Goal: Task Accomplishment & Management: Use online tool/utility

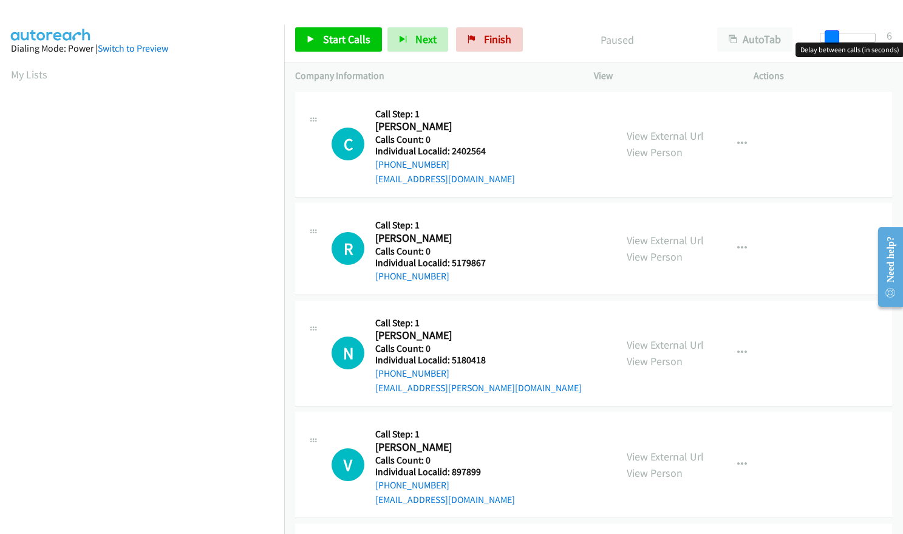
drag, startPoint x: 821, startPoint y: 40, endPoint x: 831, endPoint y: 39, distance: 10.3
click at [831, 39] on span at bounding box center [832, 37] width 15 height 15
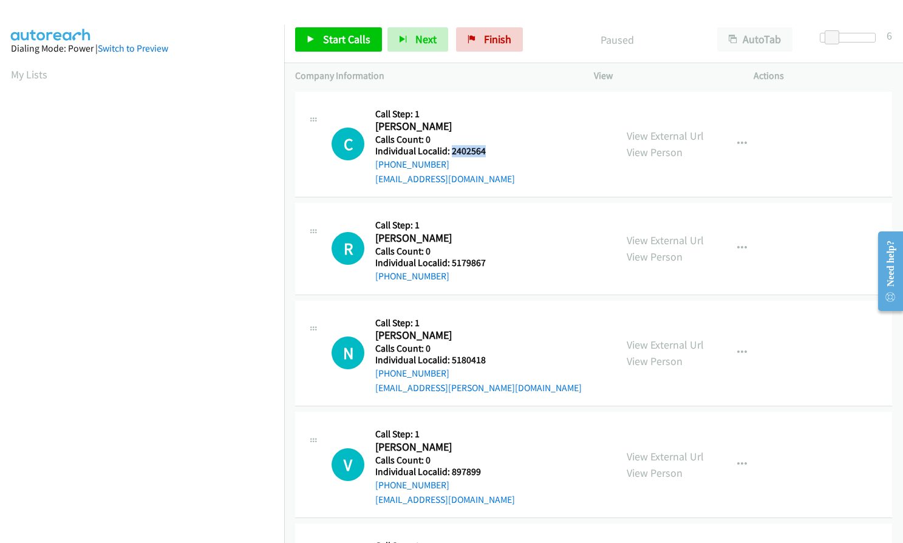
drag, startPoint x: 449, startPoint y: 151, endPoint x: 485, endPoint y: 151, distance: 35.8
click at [485, 151] on h5 "Individual Localid: 2402564" at bounding box center [445, 151] width 140 height 12
copy h5 "2402564"
drag, startPoint x: 451, startPoint y: 260, endPoint x: 488, endPoint y: 261, distance: 37.1
click at [488, 261] on h5 "Individual Localid: 5179867" at bounding box center [437, 263] width 124 height 12
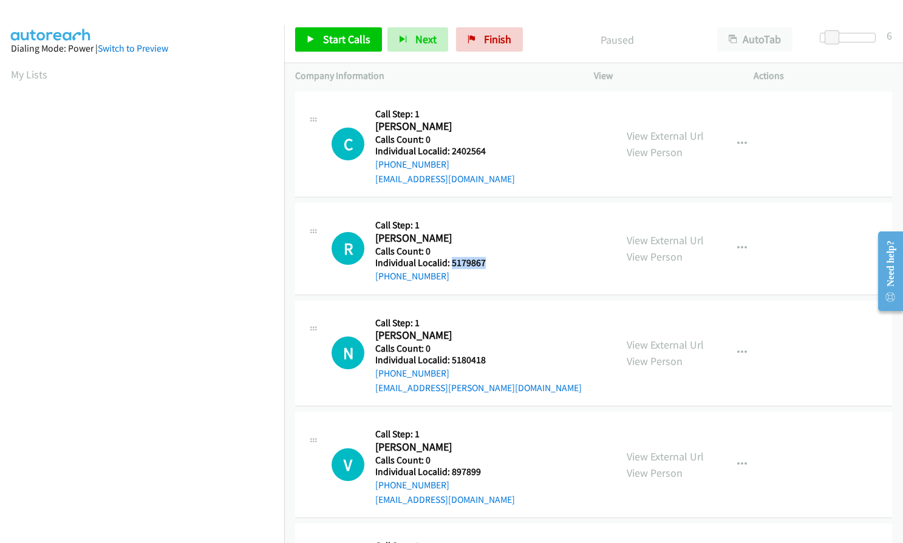
copy h5 "5179867"
drag, startPoint x: 451, startPoint y: 359, endPoint x: 472, endPoint y: 358, distance: 20.7
click at [490, 358] on h5 "Individual Localid: 5180418" at bounding box center [478, 360] width 207 height 12
copy h5 "5180418"
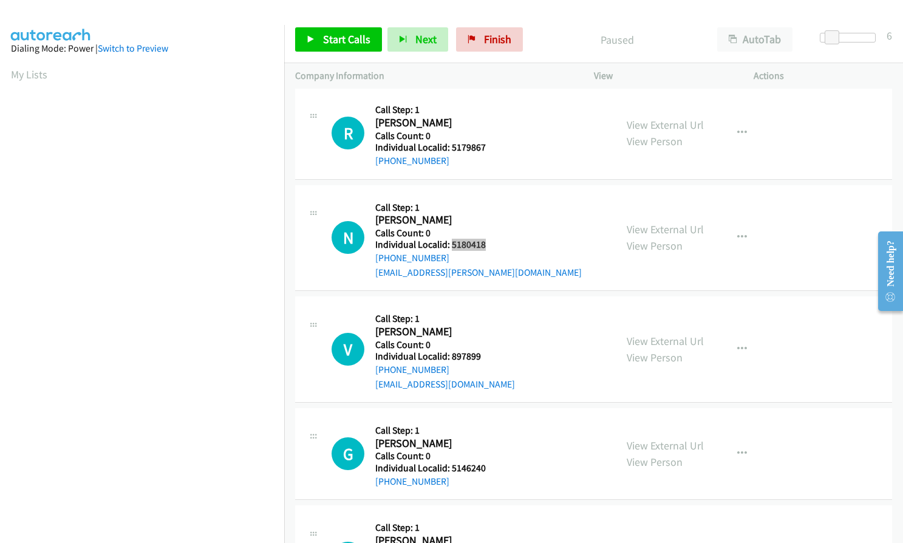
scroll to position [152, 0]
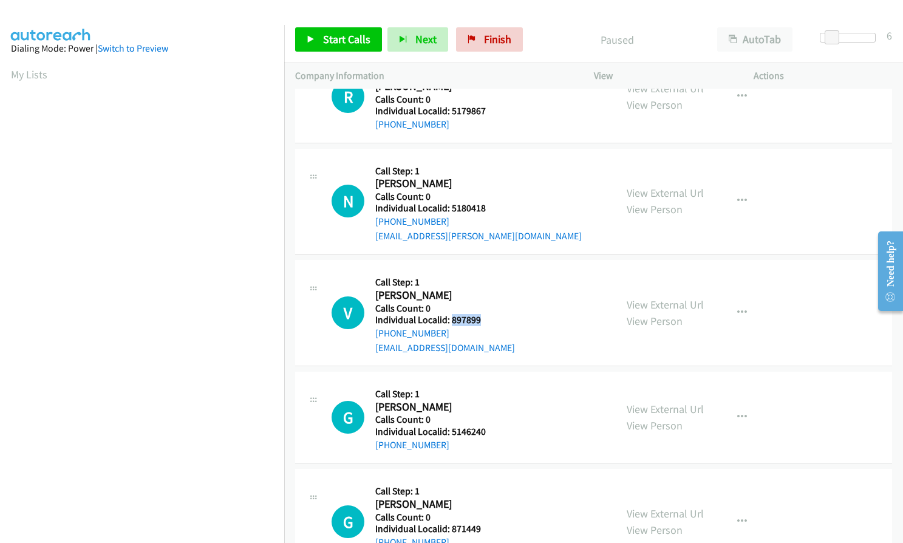
drag, startPoint x: 450, startPoint y: 319, endPoint x: 482, endPoint y: 321, distance: 32.2
click at [482, 321] on h5 "Individual Localid: 897899" at bounding box center [445, 320] width 140 height 12
copy h5 "897899"
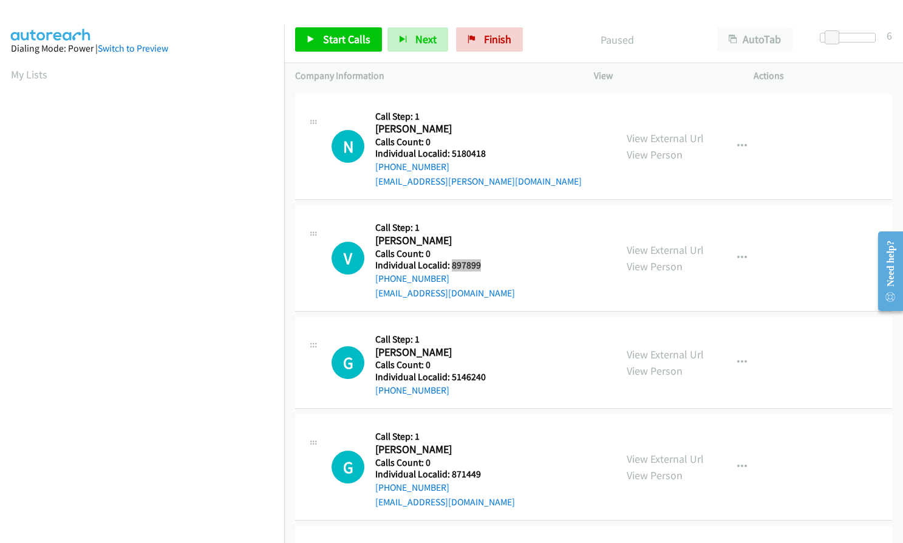
scroll to position [213, 0]
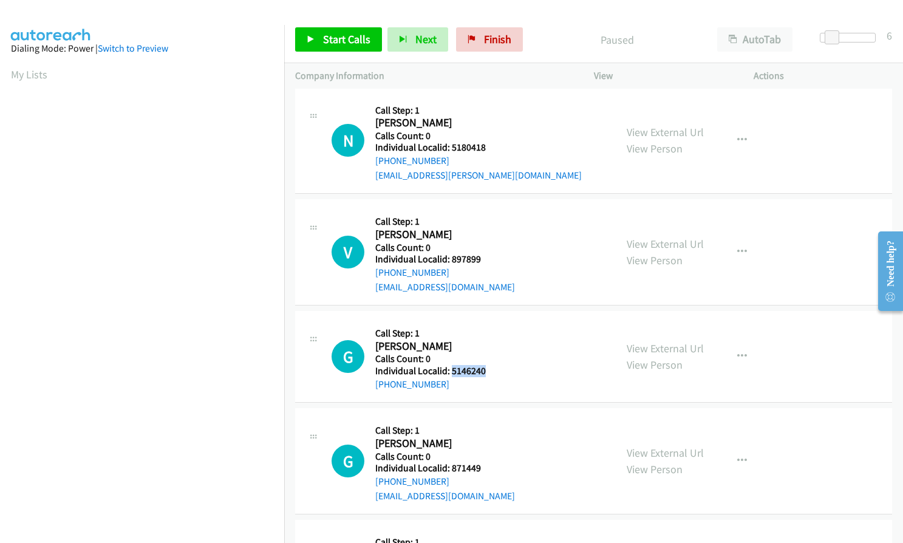
drag, startPoint x: 449, startPoint y: 372, endPoint x: 488, endPoint y: 372, distance: 38.9
click at [488, 372] on h5 "Individual Localid: 5146240" at bounding box center [437, 371] width 124 height 12
copy h5 "5146240"
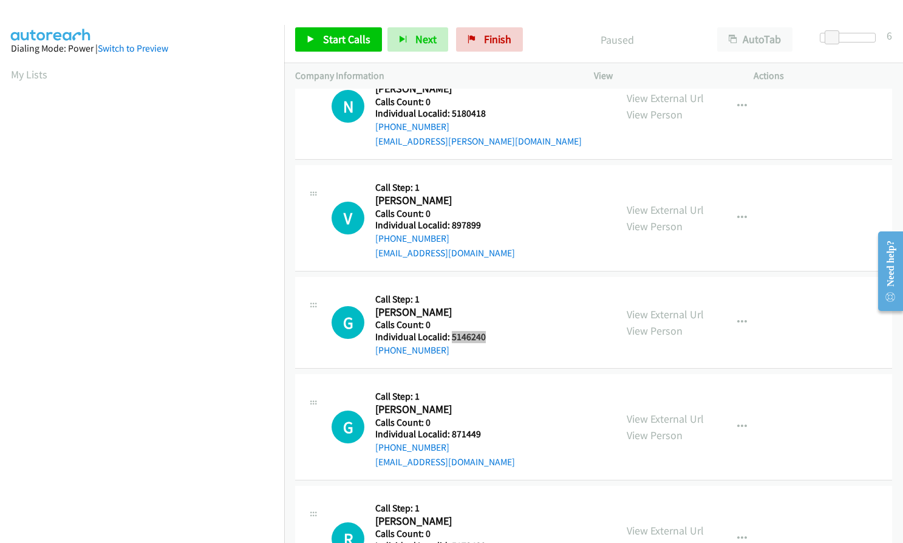
scroll to position [364, 0]
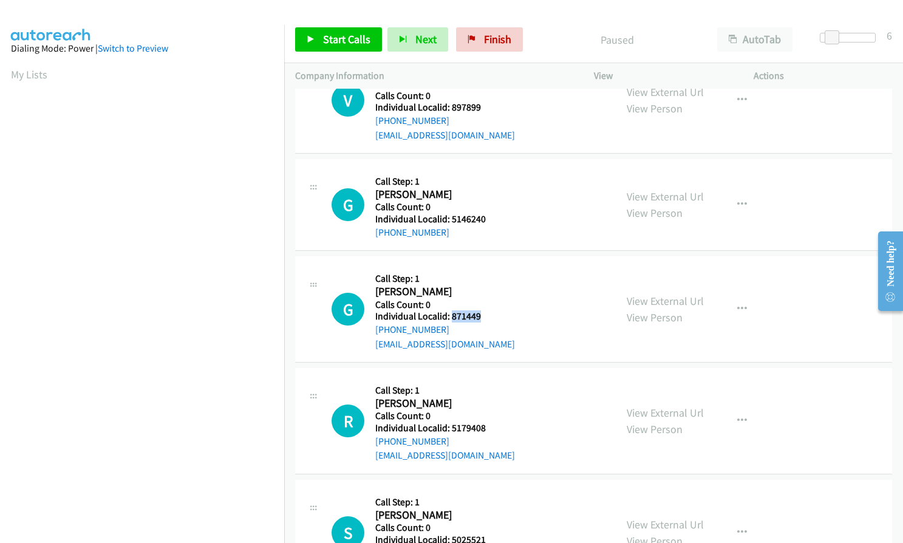
drag, startPoint x: 451, startPoint y: 318, endPoint x: 481, endPoint y: 317, distance: 30.4
click at [481, 317] on h5 "Individual Localid: 871449" at bounding box center [445, 316] width 140 height 12
copy h5 "871449"
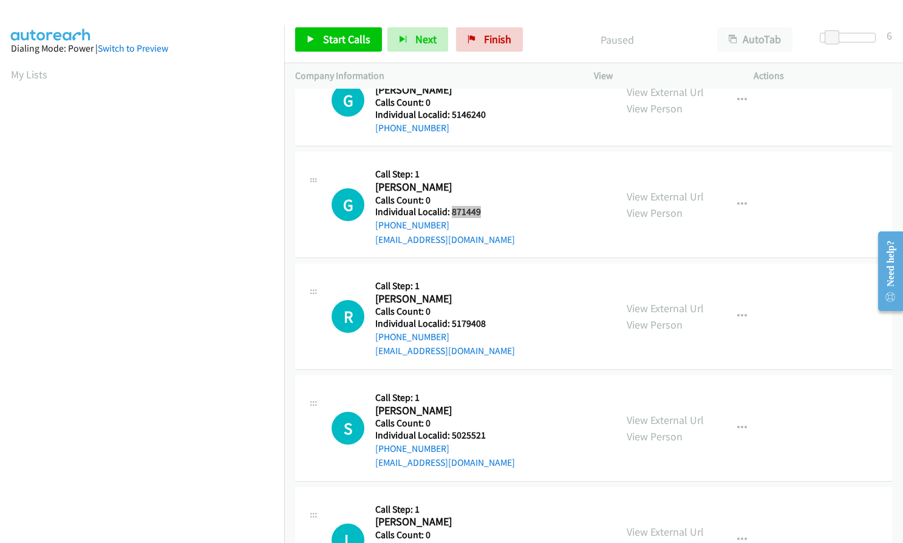
scroll to position [471, 0]
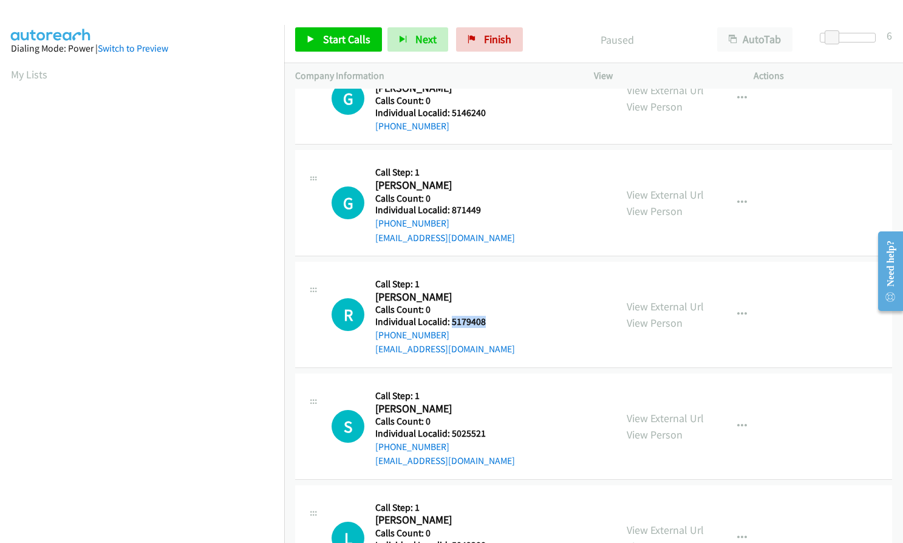
drag, startPoint x: 450, startPoint y: 322, endPoint x: 489, endPoint y: 322, distance: 38.9
click at [489, 322] on h5 "Individual Localid: 5179408" at bounding box center [445, 322] width 140 height 12
copy h5 "5179408"
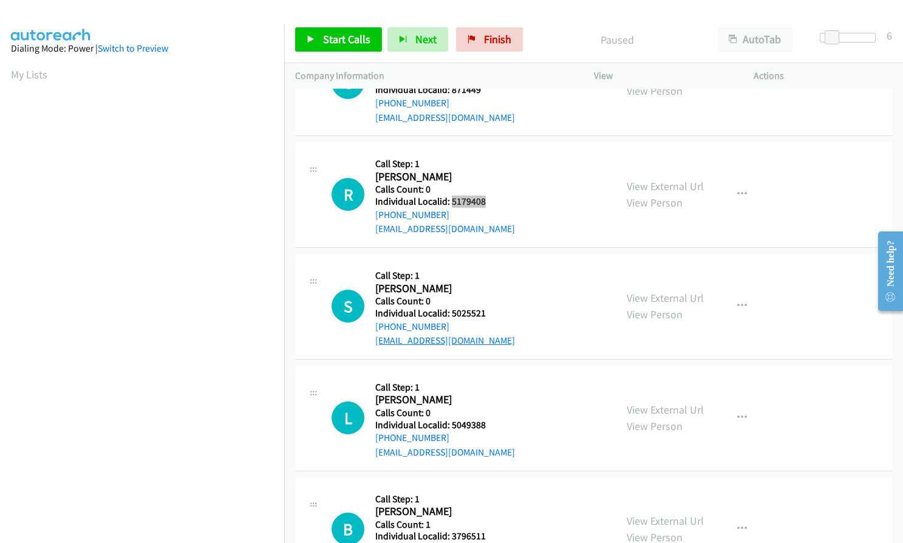
scroll to position [592, 0]
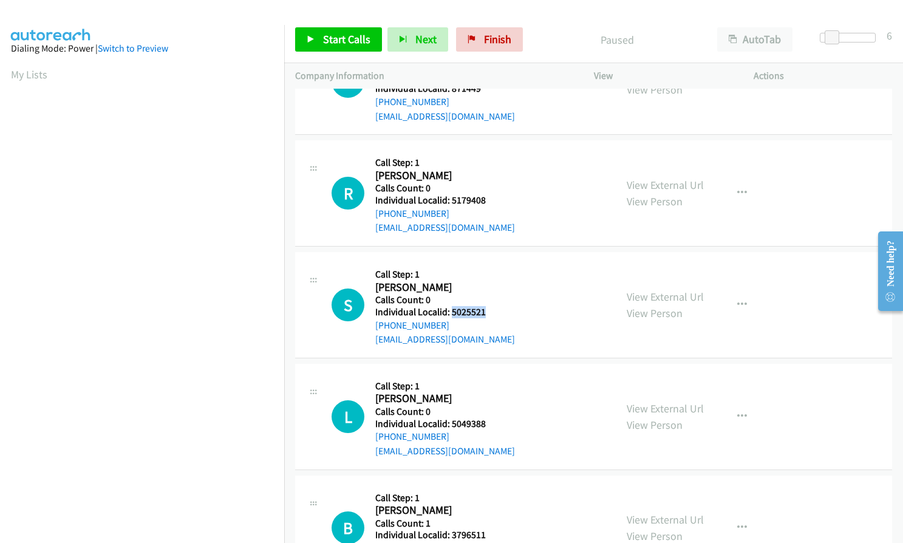
drag, startPoint x: 452, startPoint y: 310, endPoint x: 494, endPoint y: 310, distance: 41.9
click at [494, 310] on h5 "Individual Localid: 5025521" at bounding box center [445, 312] width 140 height 12
copy h5 "5025521"
drag, startPoint x: 451, startPoint y: 424, endPoint x: 484, endPoint y: 423, distance: 32.8
click at [484, 423] on h5 "Individual Localid: 5049388" at bounding box center [445, 424] width 140 height 12
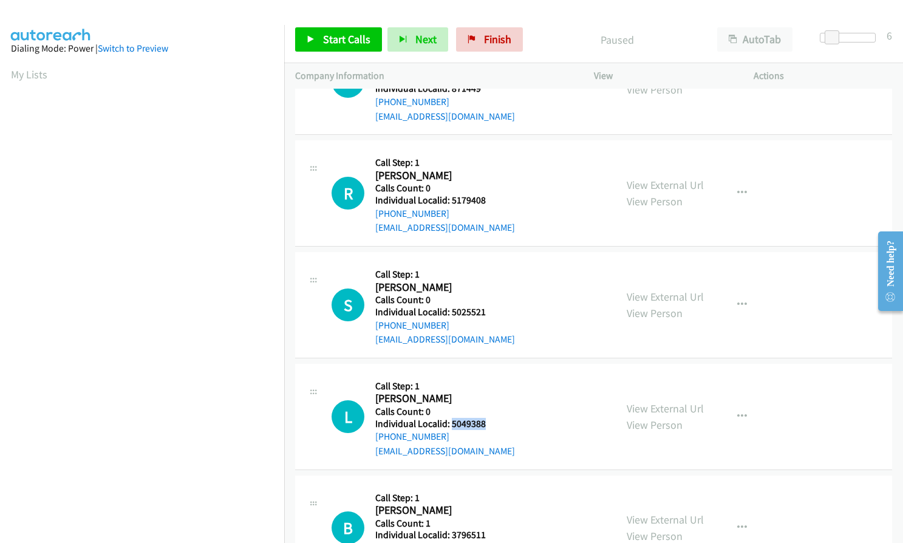
copy h5 "5049388"
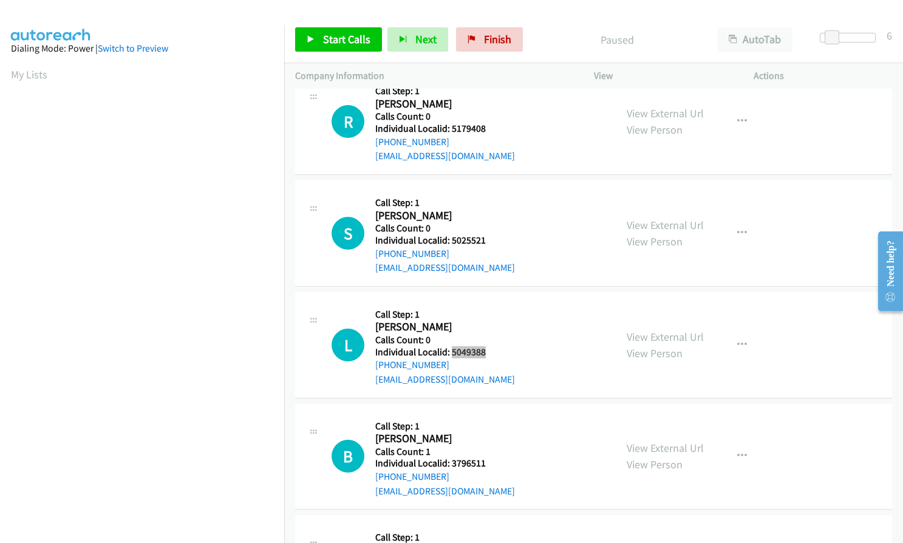
scroll to position [668, 0]
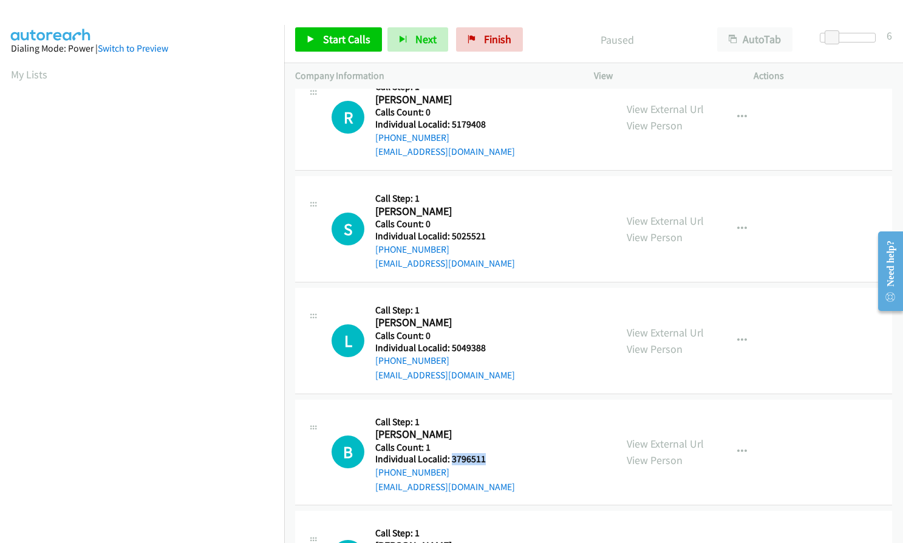
drag, startPoint x: 452, startPoint y: 456, endPoint x: 491, endPoint y: 457, distance: 38.3
click at [491, 457] on h5 "Individual Localid: 3796511" at bounding box center [445, 459] width 140 height 12
copy h5 "3796511"
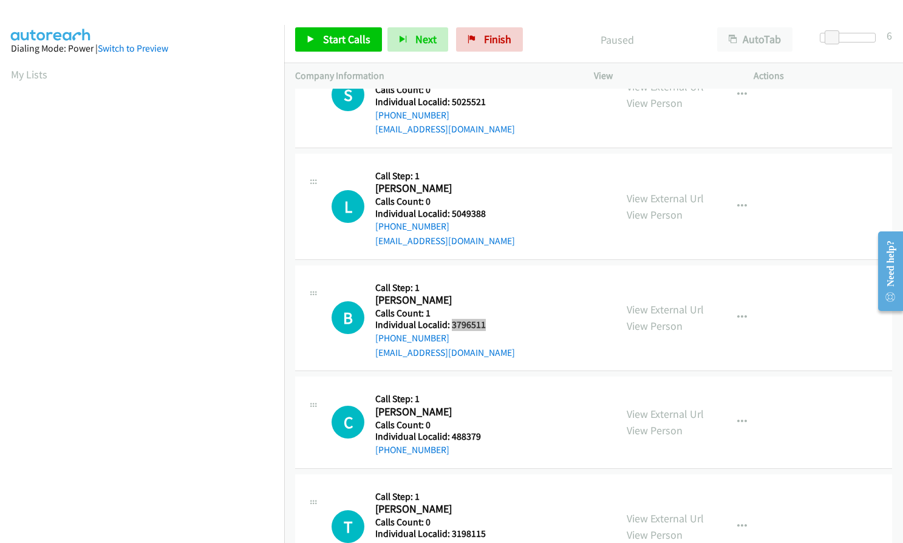
scroll to position [820, 0]
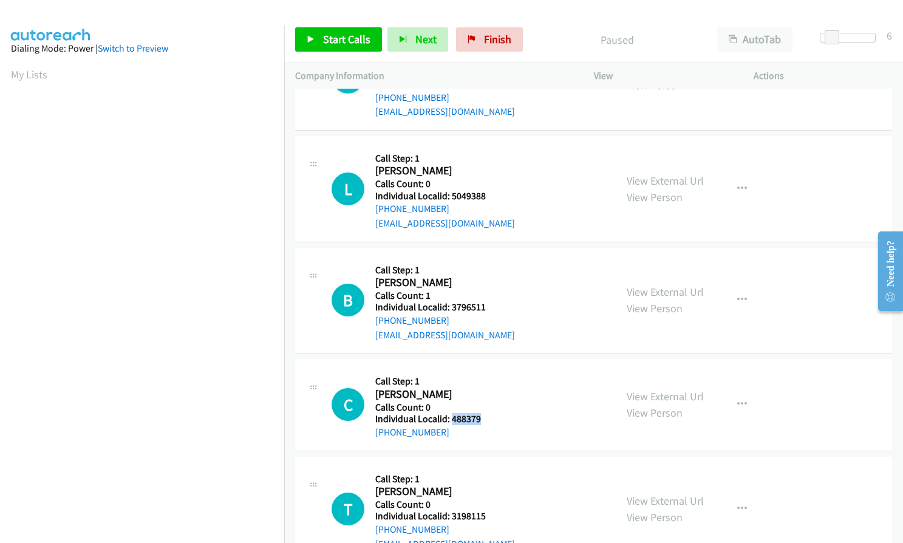
drag, startPoint x: 451, startPoint y: 420, endPoint x: 483, endPoint y: 418, distance: 31.6
click at [483, 418] on h5 "Individual Localid: 488379" at bounding box center [437, 419] width 124 height 12
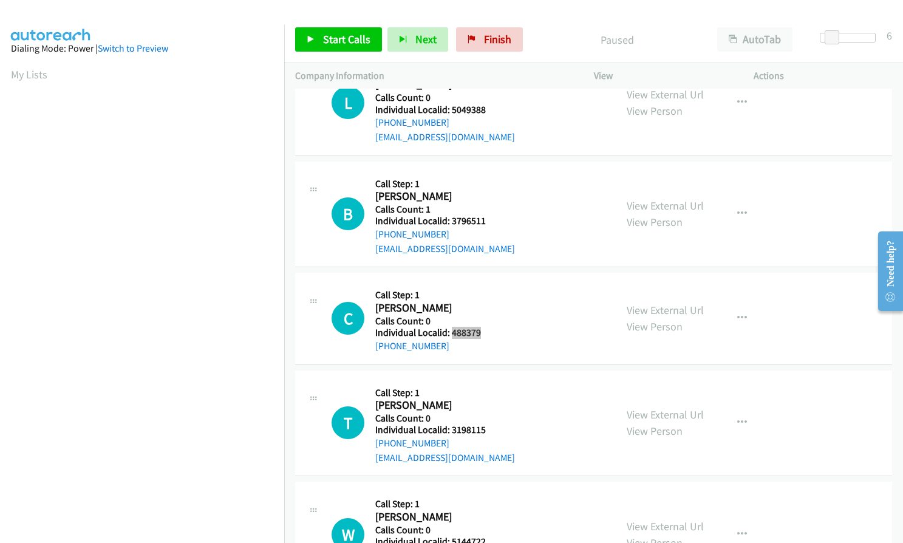
scroll to position [941, 0]
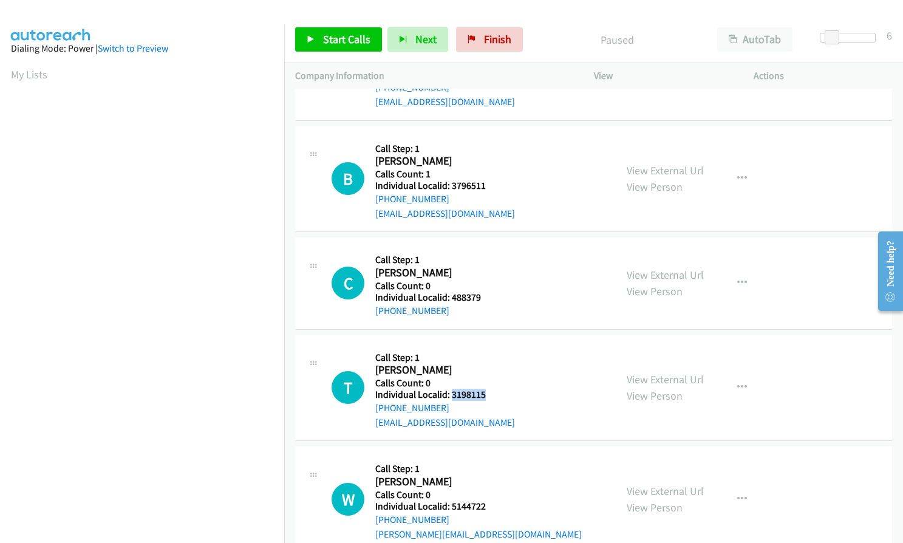
drag, startPoint x: 452, startPoint y: 395, endPoint x: 491, endPoint y: 395, distance: 38.3
click at [491, 395] on h5 "Individual Localid: 3198115" at bounding box center [445, 395] width 140 height 12
drag, startPoint x: 451, startPoint y: 505, endPoint x: 481, endPoint y: 505, distance: 29.8
click at [481, 505] on h5 "Individual Localid: 5144722" at bounding box center [478, 506] width 207 height 12
click at [483, 491] on h5 "Calls Count: 0" at bounding box center [478, 495] width 207 height 12
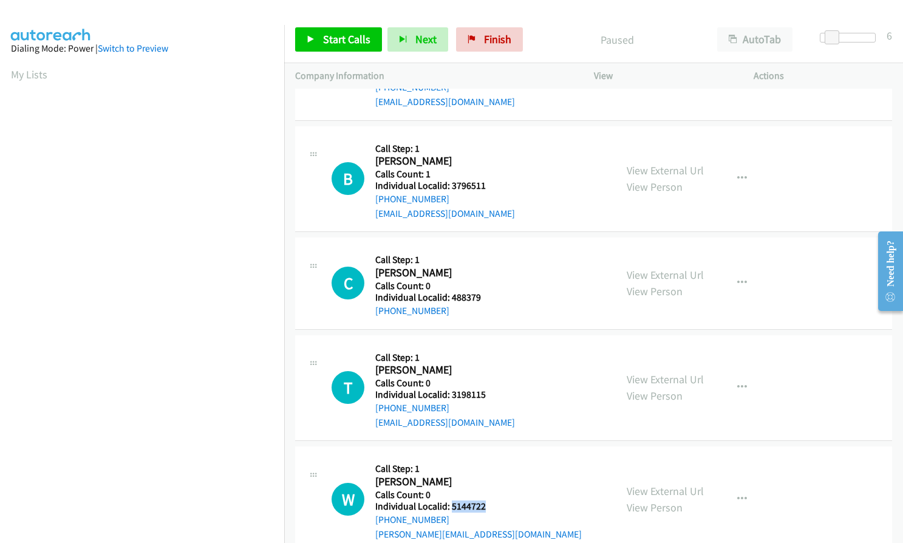
drag, startPoint x: 450, startPoint y: 507, endPoint x: 490, endPoint y: 507, distance: 39.5
click at [490, 507] on h5 "Individual Localid: 5144722" at bounding box center [478, 506] width 207 height 12
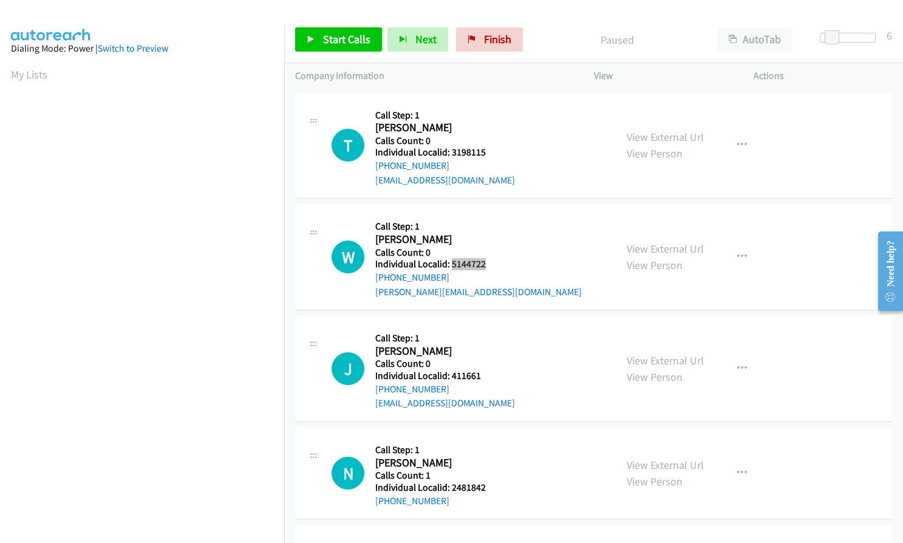
scroll to position [1184, 0]
drag, startPoint x: 448, startPoint y: 375, endPoint x: 480, endPoint y: 374, distance: 32.2
click at [480, 374] on h5 "Individual Localid: 411661" at bounding box center [445, 375] width 140 height 12
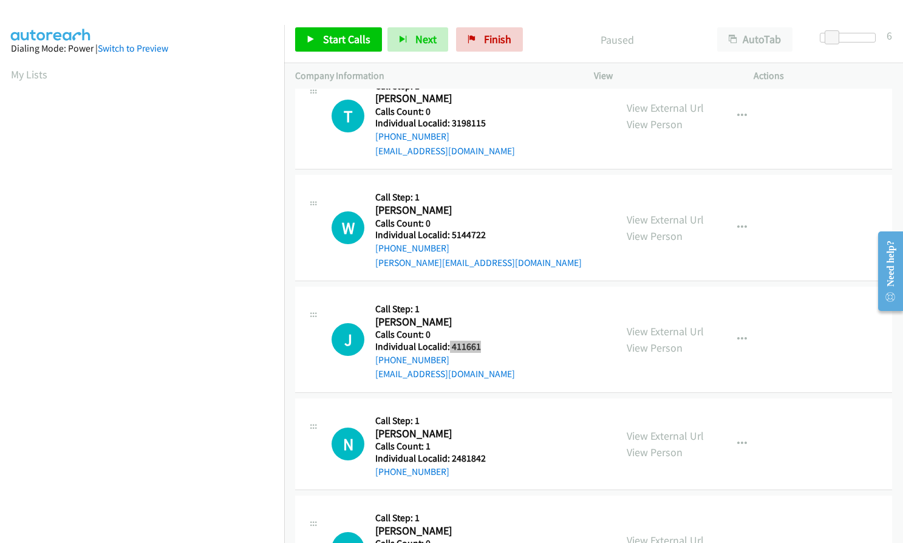
scroll to position [1291, 0]
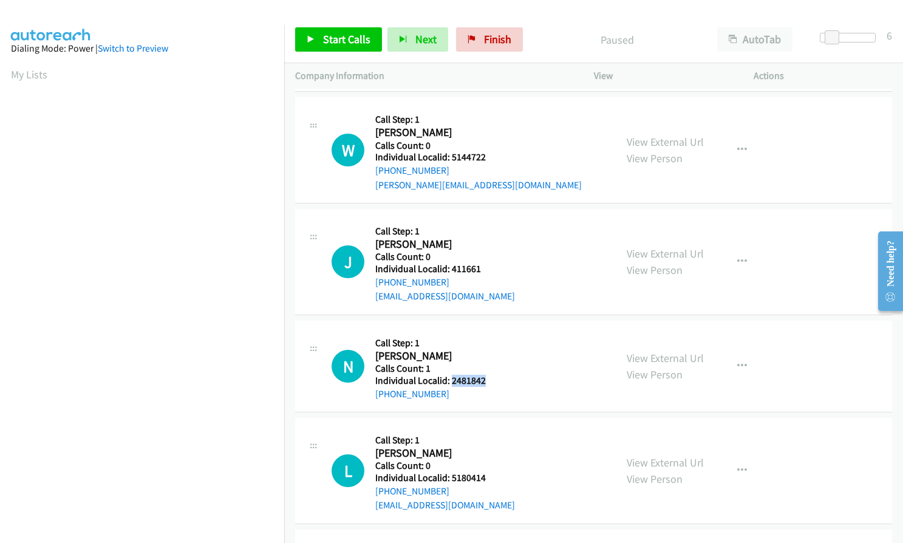
drag, startPoint x: 456, startPoint y: 381, endPoint x: 485, endPoint y: 380, distance: 29.8
click at [485, 380] on h5 "Individual Localid: 2481842" at bounding box center [437, 381] width 124 height 12
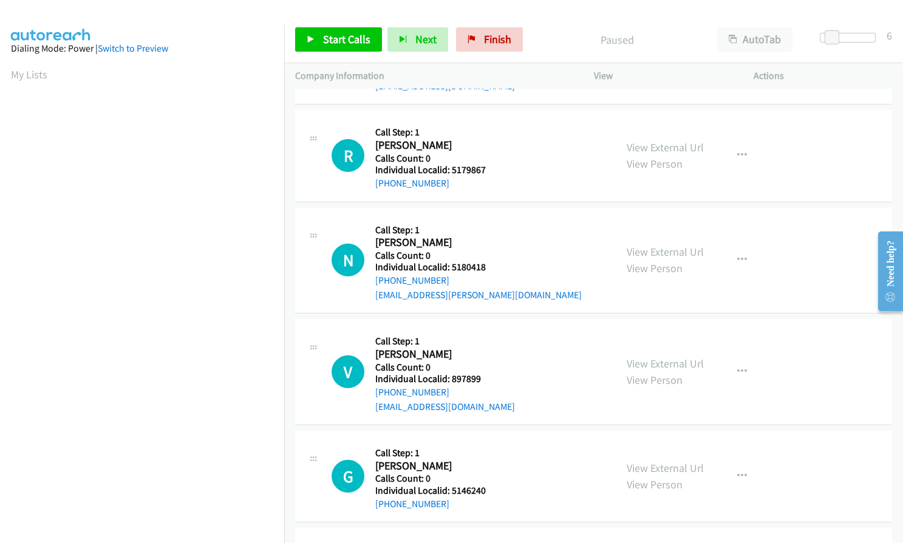
scroll to position [0, 0]
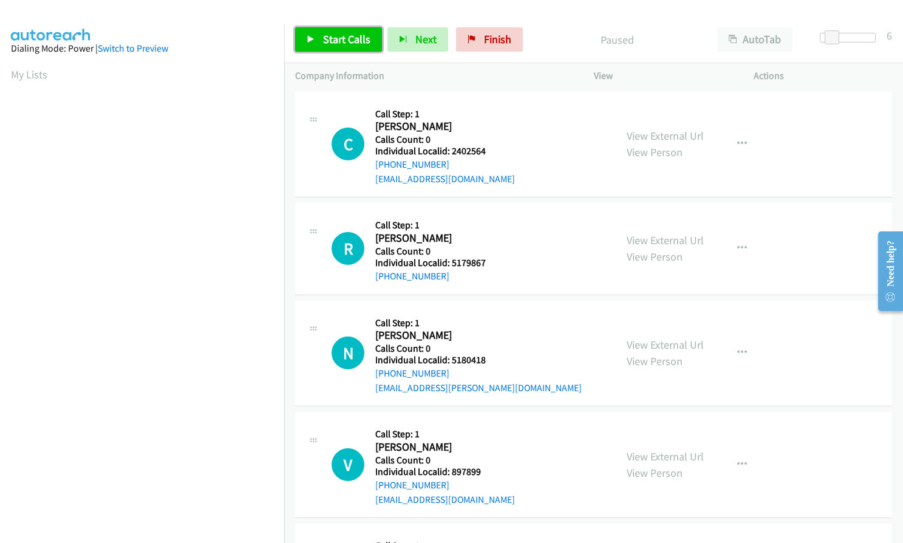
click at [341, 39] on span "Start Calls" at bounding box center [346, 39] width 47 height 14
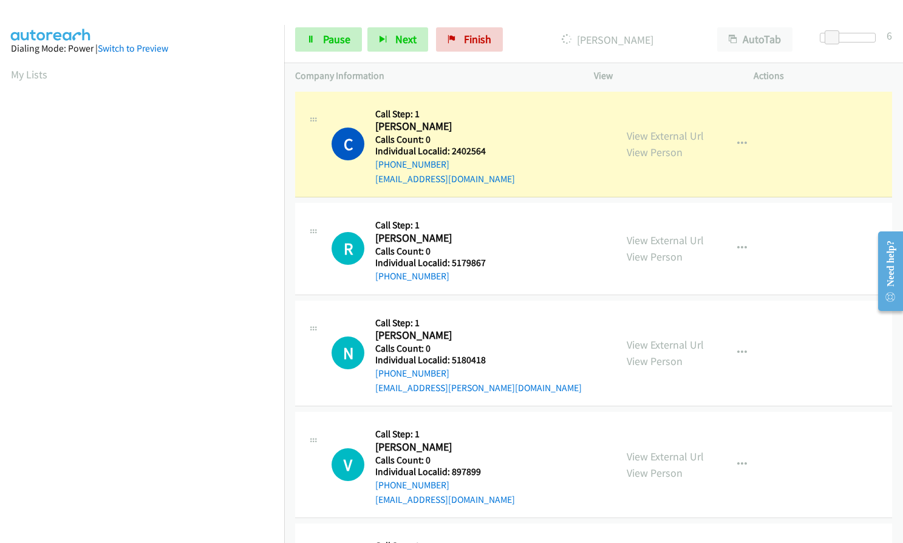
scroll to position [138, 0]
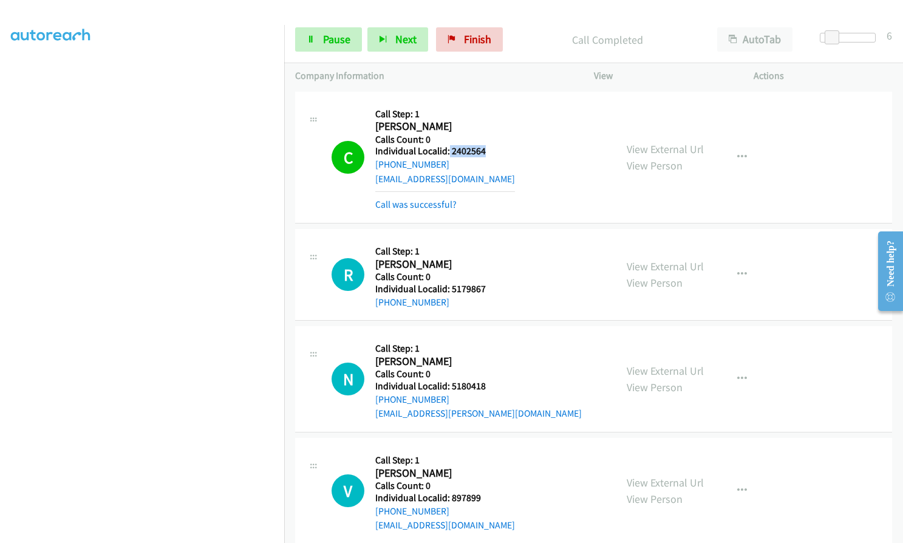
drag, startPoint x: 449, startPoint y: 149, endPoint x: 487, endPoint y: 148, distance: 38.3
click at [487, 148] on h5 "Individual Localid: 2402564" at bounding box center [445, 151] width 140 height 12
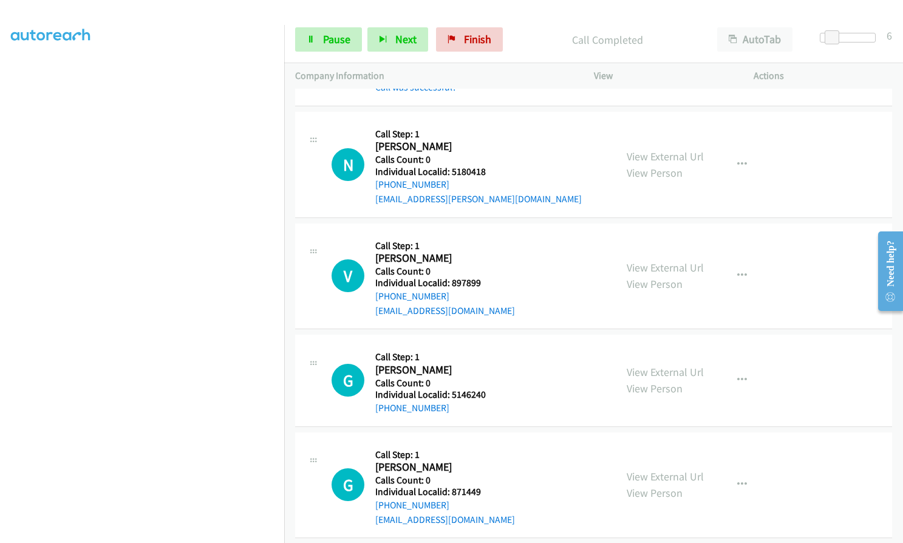
scroll to position [243, 0]
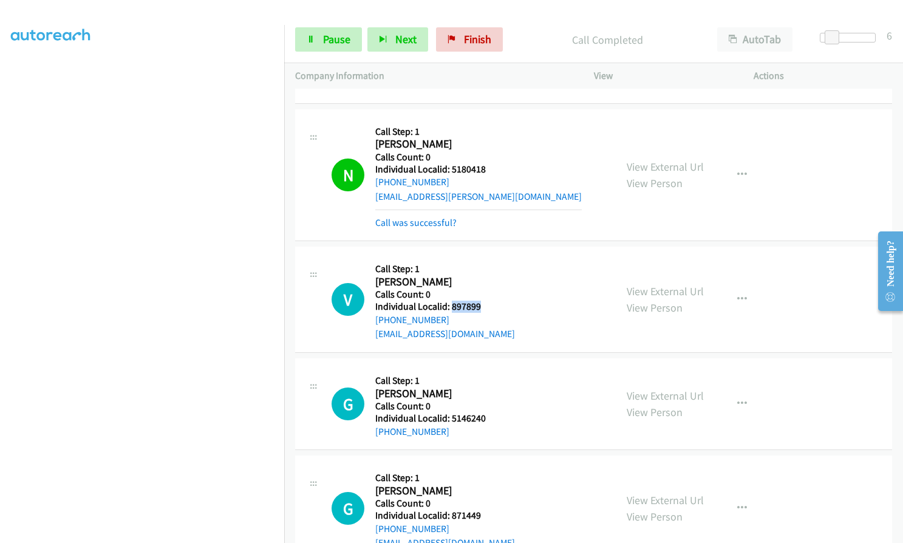
drag, startPoint x: 456, startPoint y: 306, endPoint x: 483, endPoint y: 306, distance: 27.3
click at [483, 306] on h5 "Individual Localid: 897899" at bounding box center [445, 307] width 140 height 12
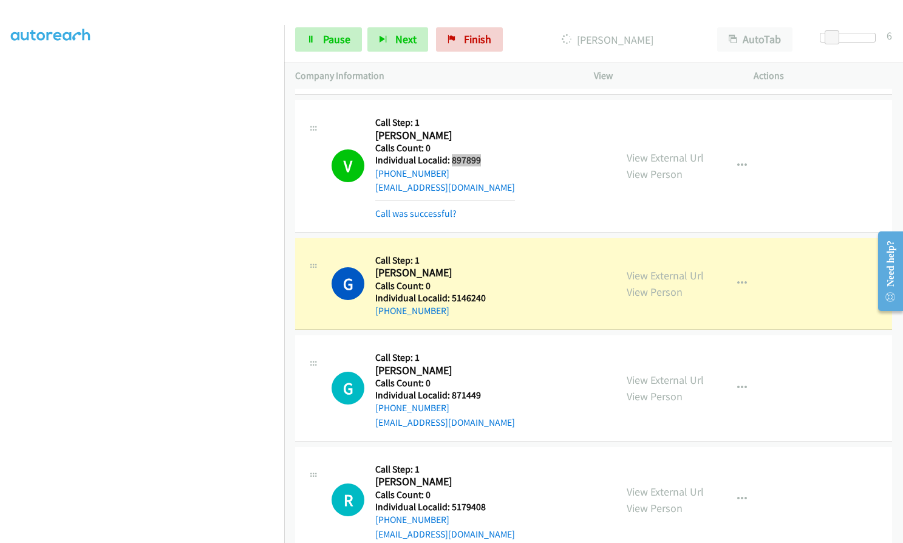
scroll to position [395, 0]
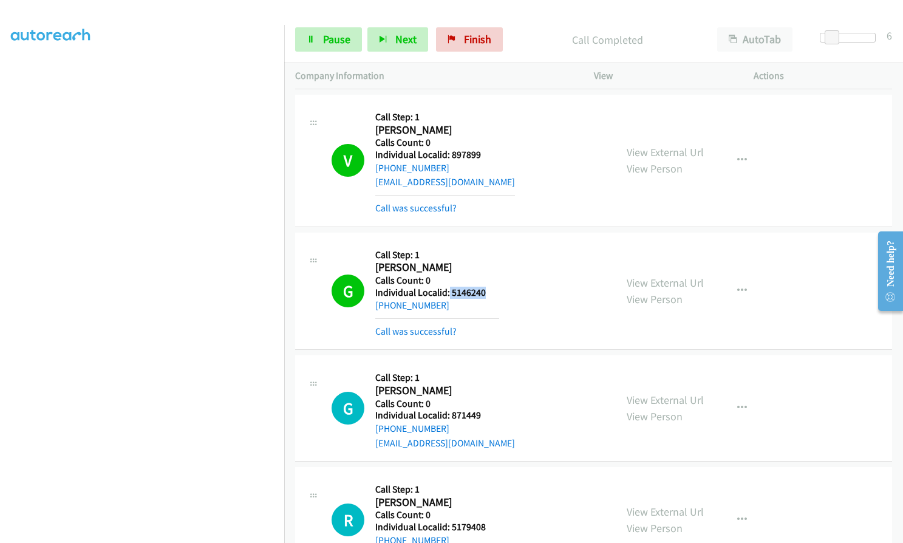
drag, startPoint x: 449, startPoint y: 291, endPoint x: 487, endPoint y: 290, distance: 38.3
click at [487, 290] on h5 "Individual Localid: 5146240" at bounding box center [437, 293] width 124 height 12
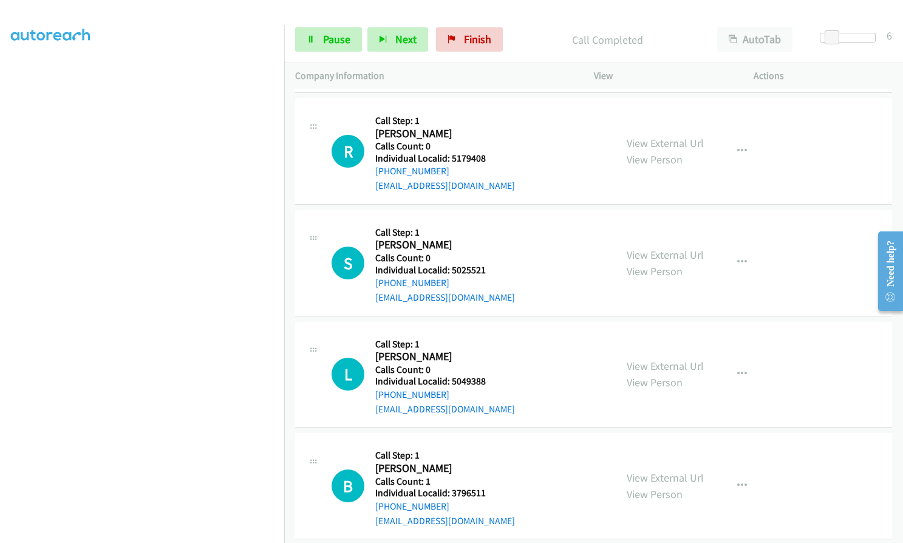
scroll to position [805, 0]
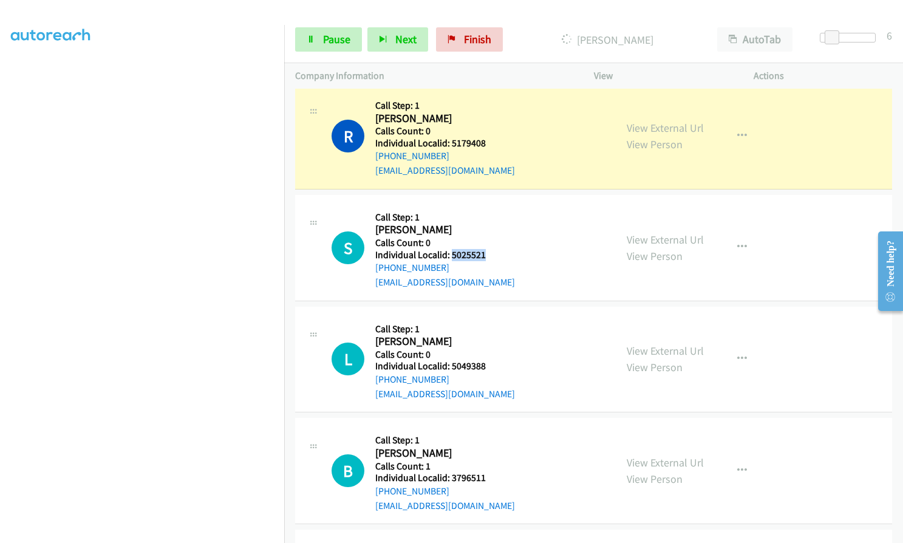
drag, startPoint x: 450, startPoint y: 254, endPoint x: 486, endPoint y: 254, distance: 35.8
click at [486, 254] on h5 "Individual Localid: 5025521" at bounding box center [445, 255] width 140 height 12
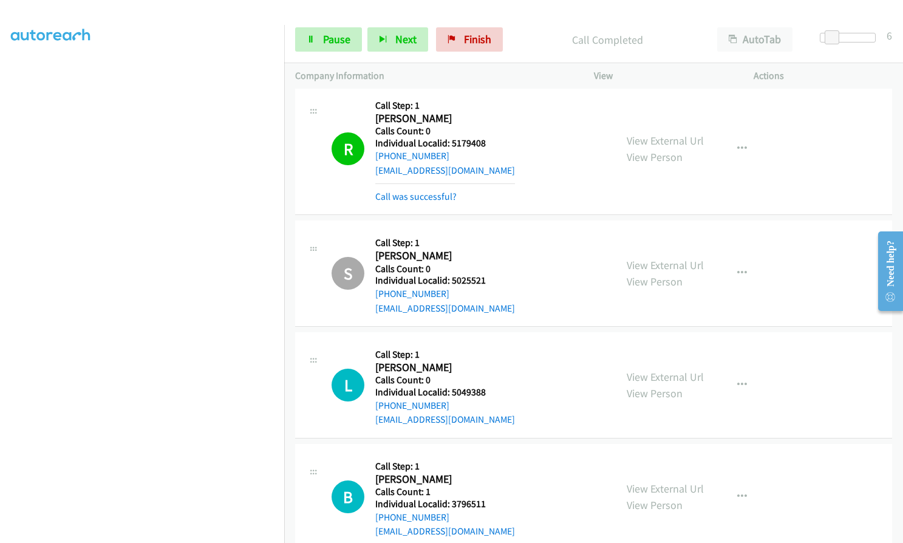
drag, startPoint x: 31, startPoint y: 326, endPoint x: 12, endPoint y: 306, distance: 27.9
click at [5, 306] on aside "Dialing Mode: Power | Switch to Preview My Lists" at bounding box center [142, 232] width 284 height 672
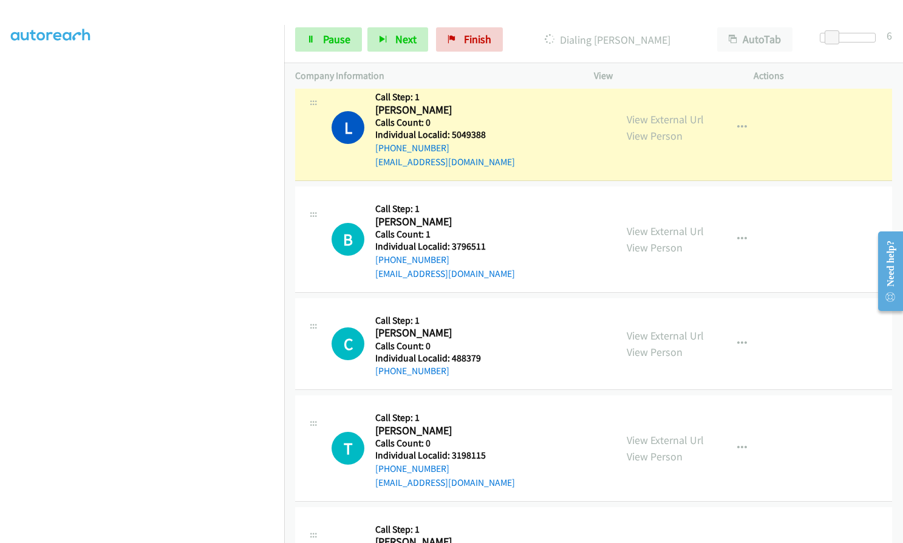
scroll to position [1063, 0]
drag, startPoint x: 451, startPoint y: 243, endPoint x: 487, endPoint y: 244, distance: 35.2
click at [487, 244] on h5 "Individual Localid: 3796511" at bounding box center [445, 246] width 140 height 12
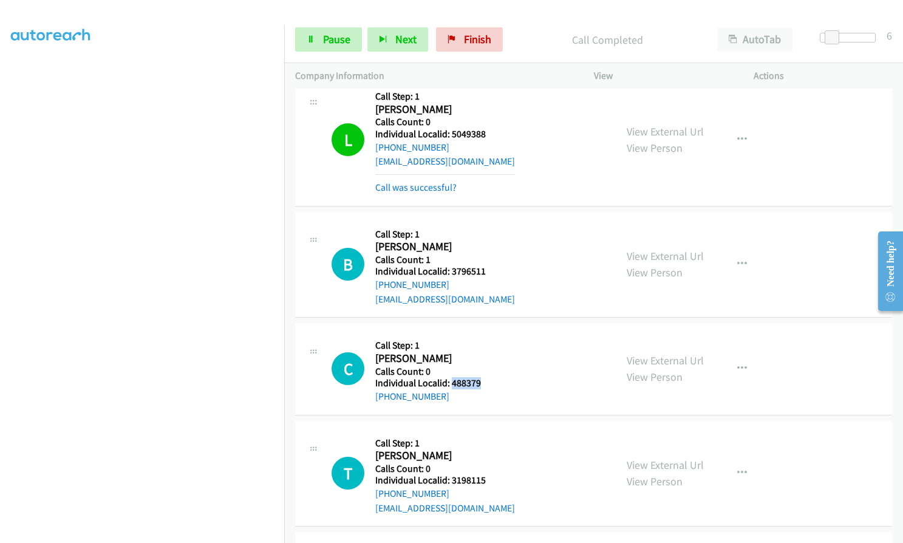
drag, startPoint x: 451, startPoint y: 383, endPoint x: 485, endPoint y: 381, distance: 34.0
click at [485, 381] on h5 "Individual Localid: 488379" at bounding box center [437, 383] width 124 height 12
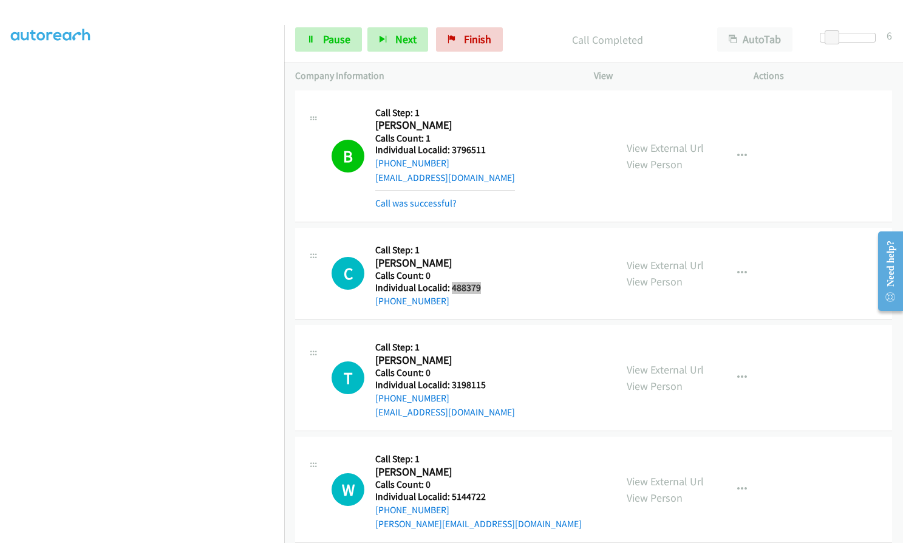
scroll to position [138, 0]
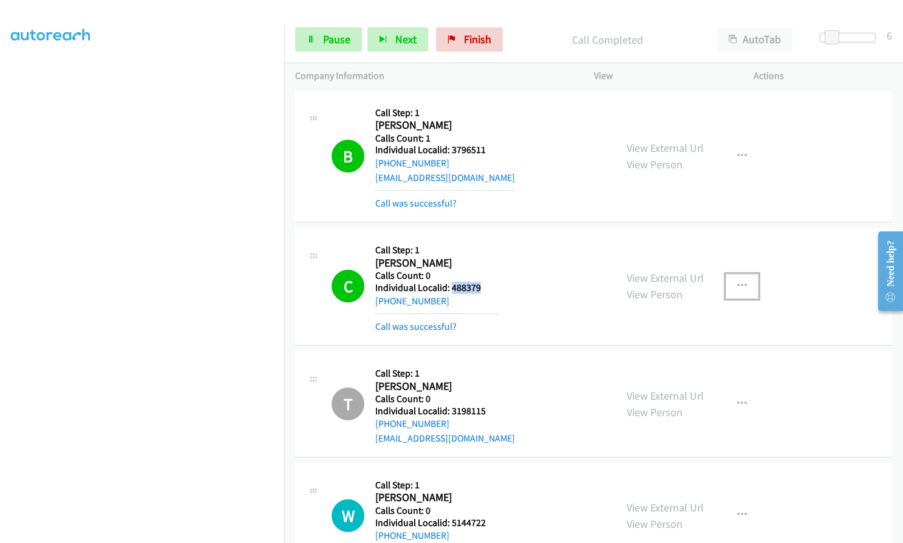
click at [731, 282] on button "button" at bounding box center [742, 286] width 33 height 24
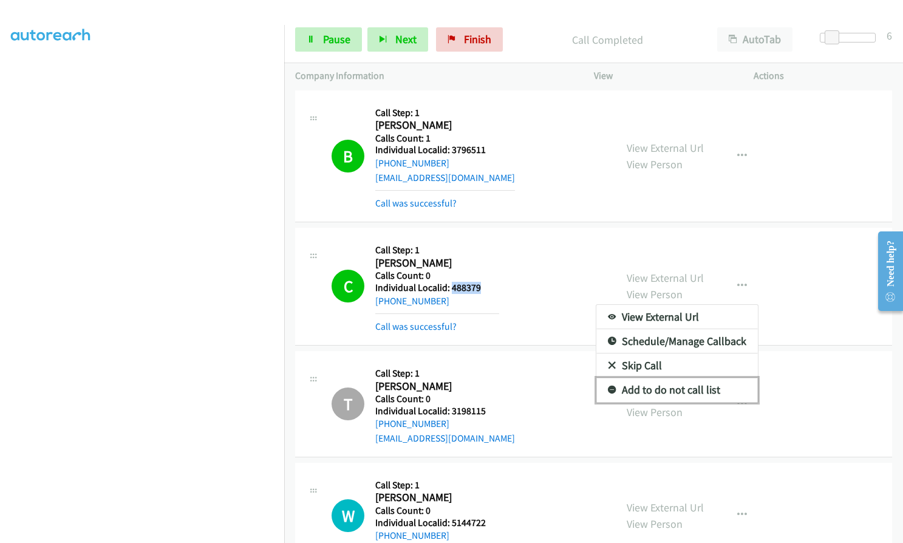
click at [608, 386] on icon at bounding box center [612, 390] width 9 height 9
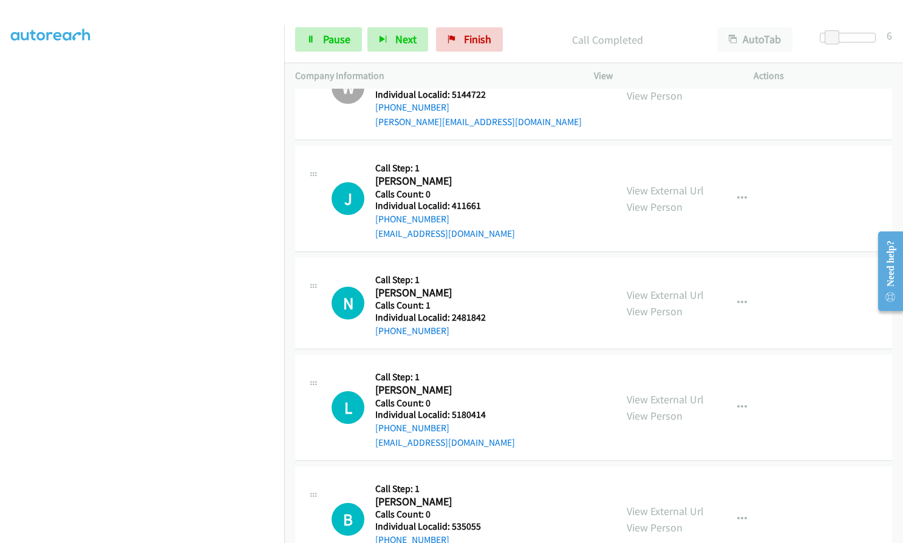
scroll to position [1655, 0]
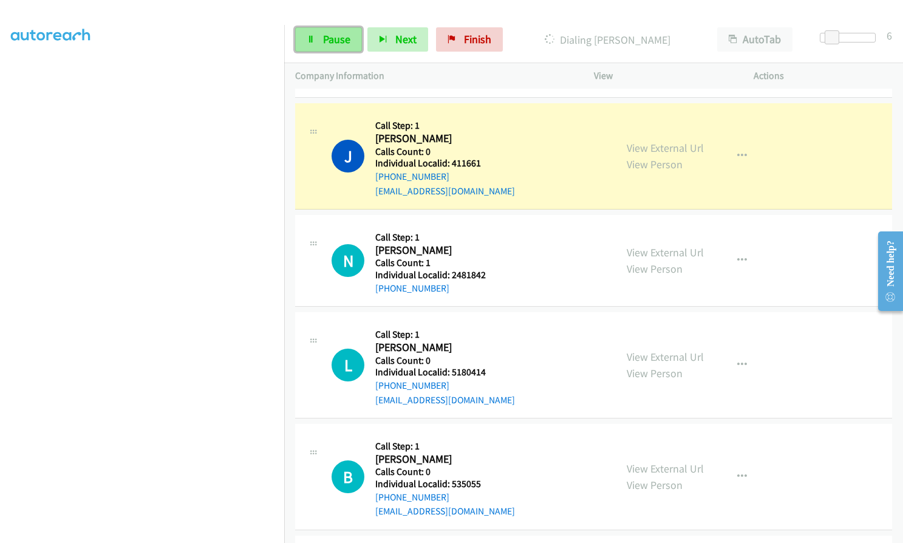
click at [308, 47] on link "Pause" at bounding box center [328, 39] width 67 height 24
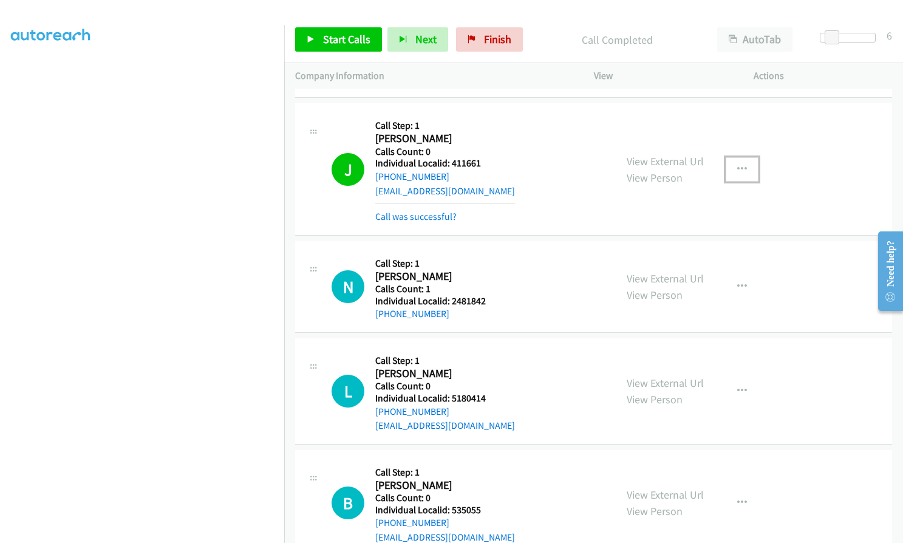
click at [739, 168] on icon "button" at bounding box center [742, 170] width 10 height 10
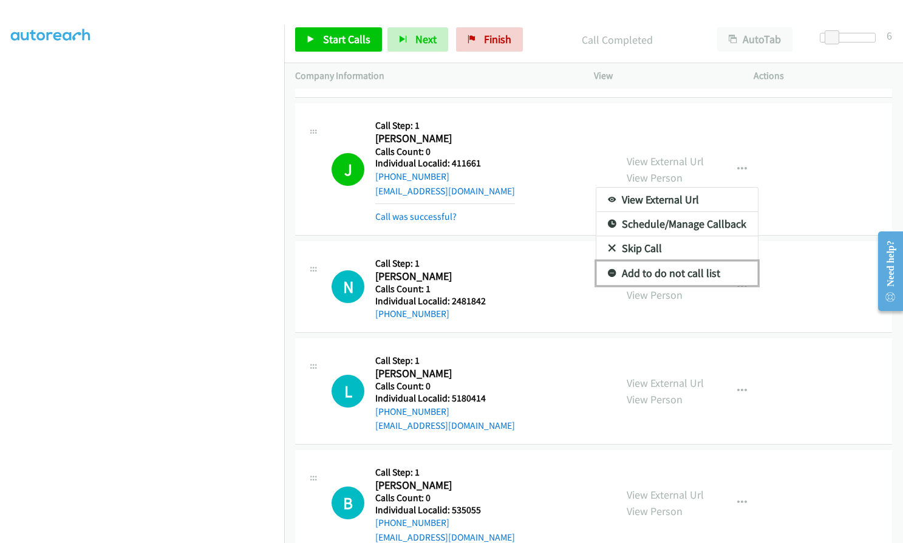
click at [608, 271] on icon at bounding box center [612, 274] width 9 height 9
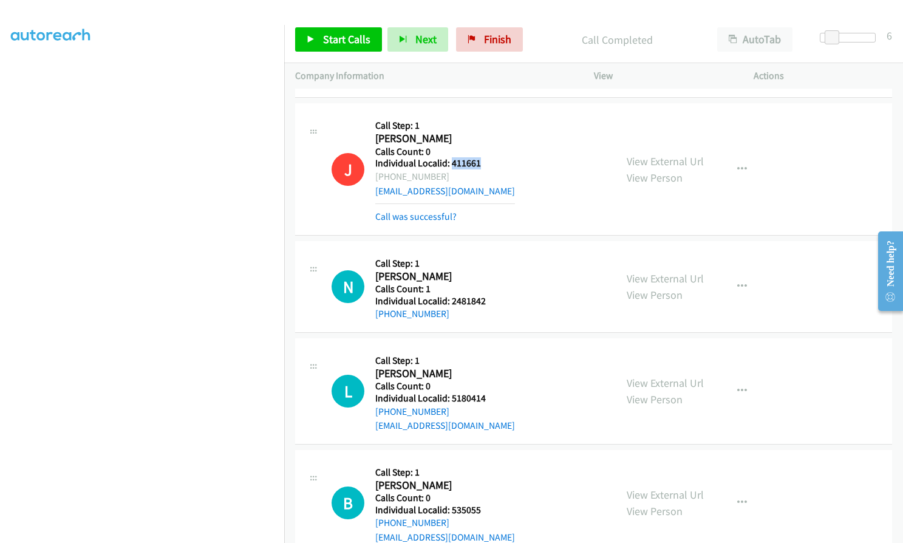
drag, startPoint x: 452, startPoint y: 162, endPoint x: 481, endPoint y: 162, distance: 29.2
click at [481, 162] on h5 "Individual Localid: 411661" at bounding box center [445, 163] width 140 height 12
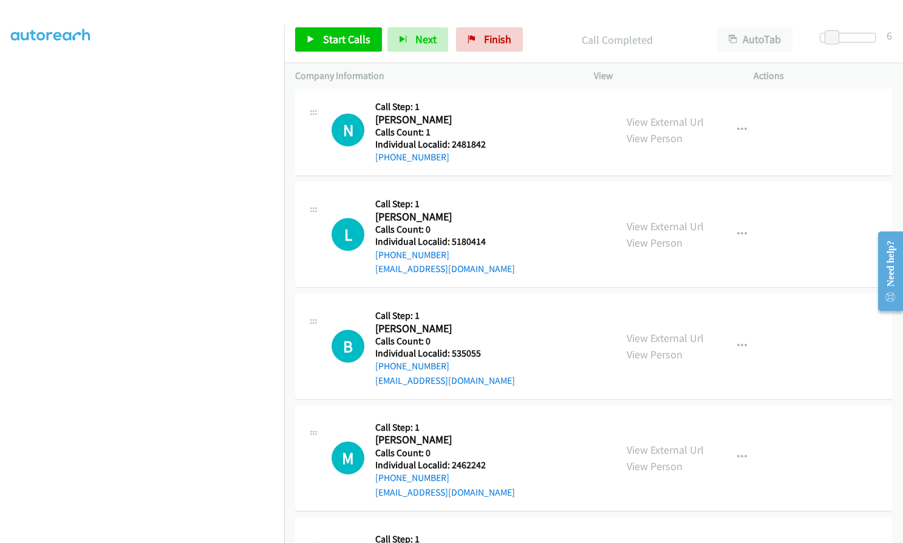
scroll to position [1822, 0]
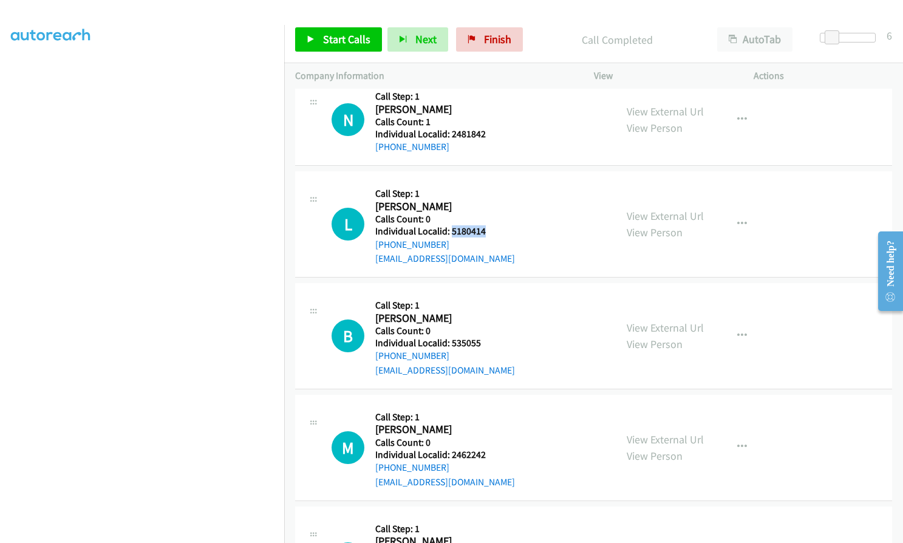
drag, startPoint x: 450, startPoint y: 229, endPoint x: 487, endPoint y: 229, distance: 36.4
click at [487, 229] on h5 "Individual Localid: 5180414" at bounding box center [445, 231] width 140 height 12
drag, startPoint x: 449, startPoint y: 344, endPoint x: 482, endPoint y: 343, distance: 33.4
click at [484, 343] on h5 "Individual Localid: 535055" at bounding box center [445, 343] width 140 height 12
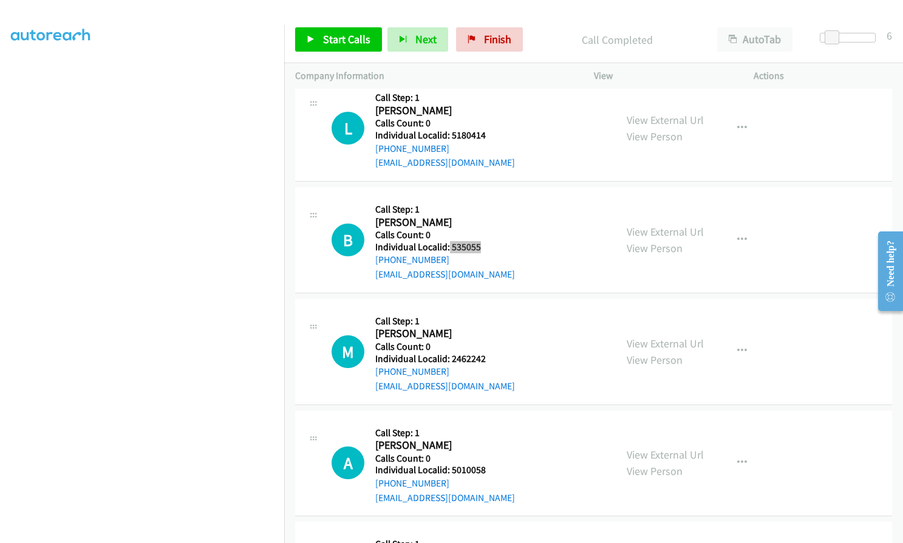
scroll to position [1928, 0]
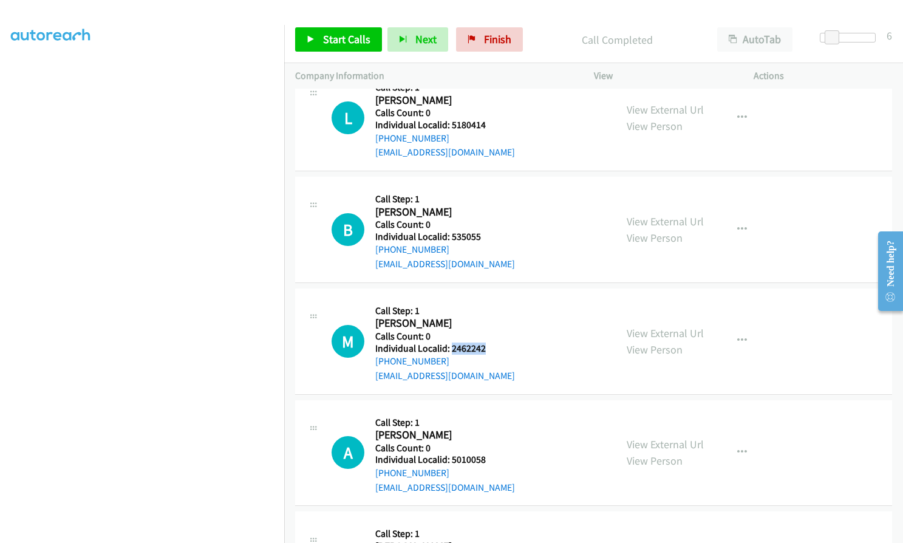
drag, startPoint x: 453, startPoint y: 349, endPoint x: 485, endPoint y: 349, distance: 32.2
click at [485, 349] on h5 "Individual Localid: 2462242" at bounding box center [445, 349] width 140 height 12
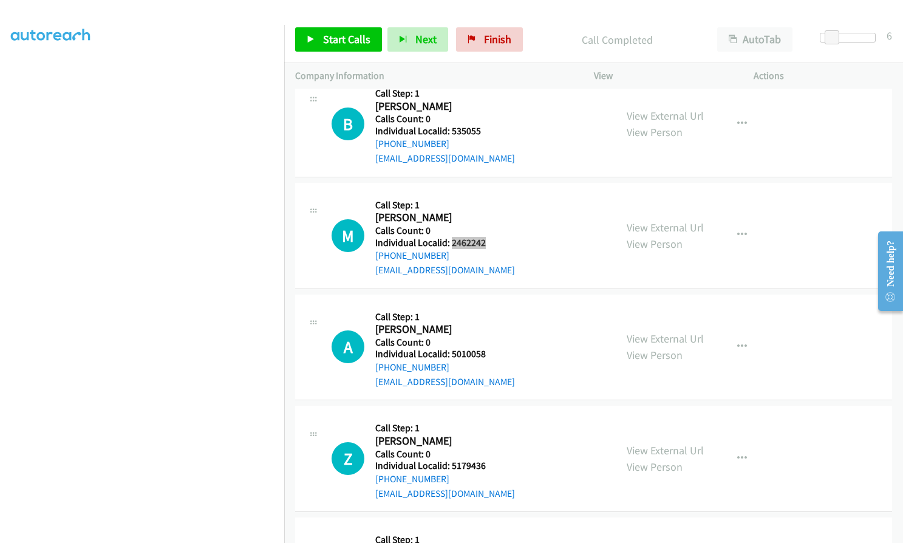
scroll to position [2035, 0]
drag, startPoint x: 452, startPoint y: 355, endPoint x: 483, endPoint y: 354, distance: 31.0
click at [483, 354] on h5 "Individual Localid: 5010058" at bounding box center [445, 353] width 140 height 12
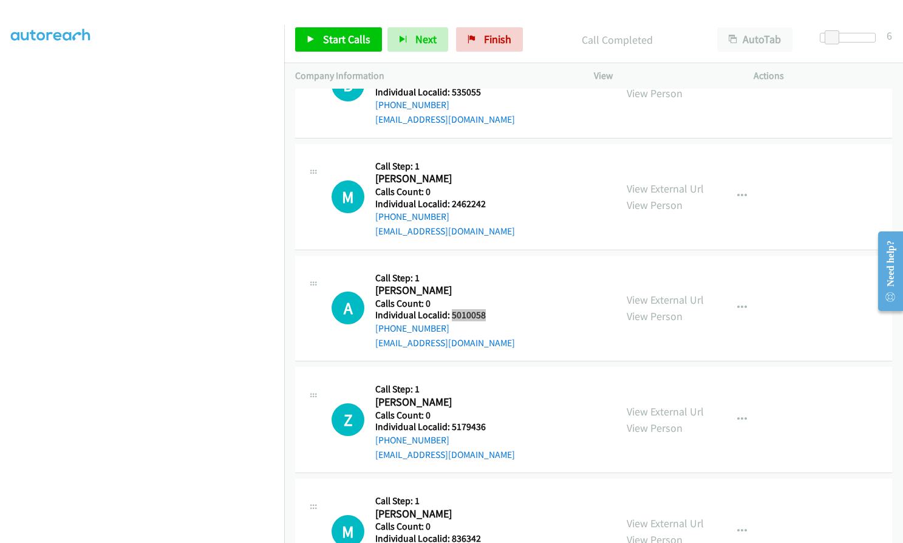
scroll to position [2202, 0]
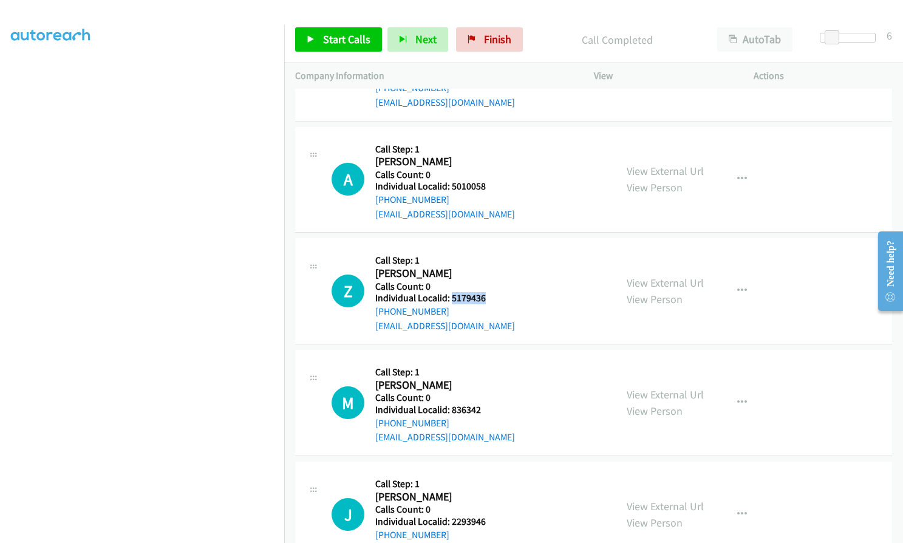
drag, startPoint x: 456, startPoint y: 298, endPoint x: 491, endPoint y: 298, distance: 35.2
click at [491, 298] on h5 "Individual Localid: 5179436" at bounding box center [445, 298] width 140 height 12
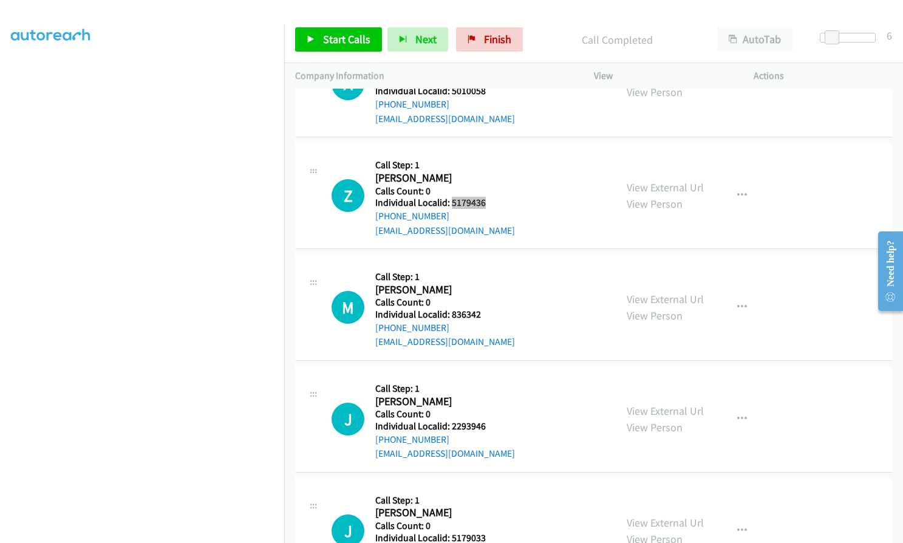
scroll to position [2308, 0]
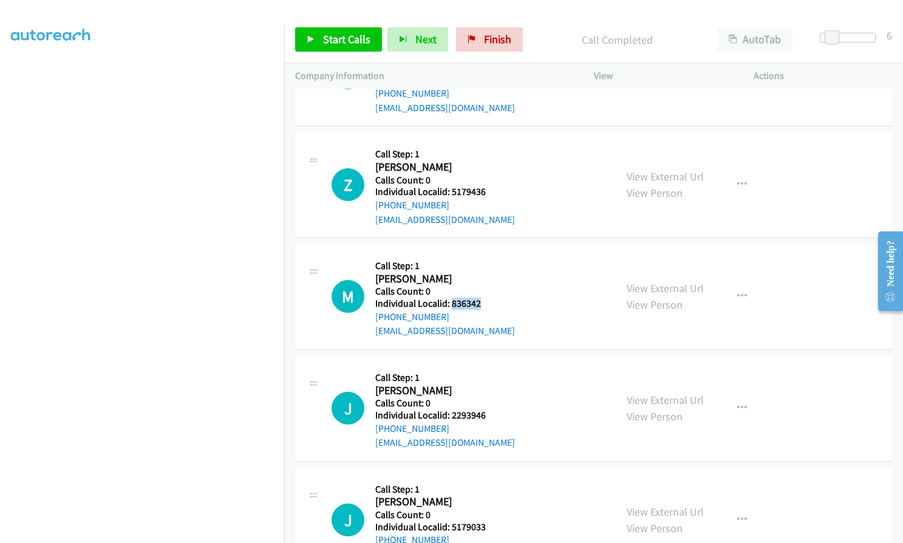
drag, startPoint x: 451, startPoint y: 301, endPoint x: 480, endPoint y: 301, distance: 29.2
click at [480, 301] on h5 "Individual Localid: 836342" at bounding box center [445, 304] width 140 height 12
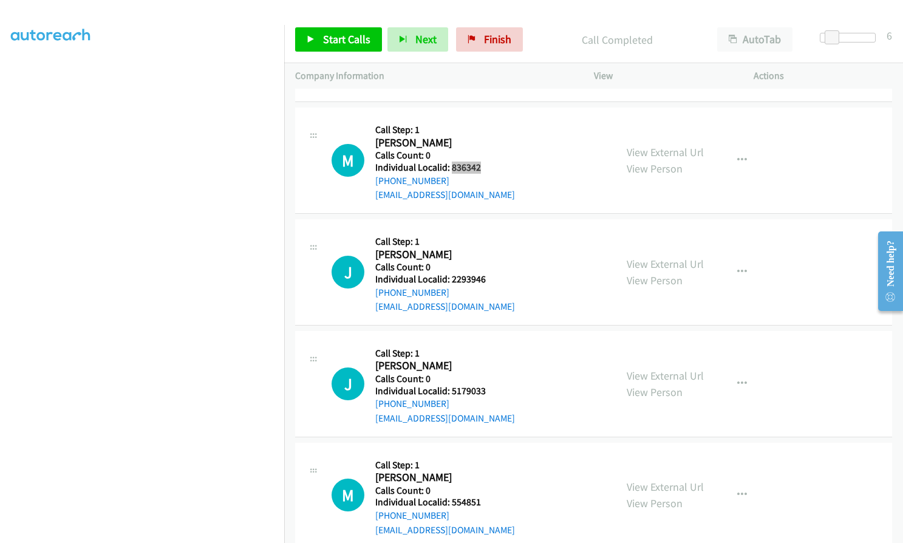
scroll to position [2445, 0]
drag, startPoint x: 449, startPoint y: 278, endPoint x: 484, endPoint y: 278, distance: 34.6
click at [484, 278] on h5 "Individual Localid: 2293946" at bounding box center [445, 279] width 140 height 12
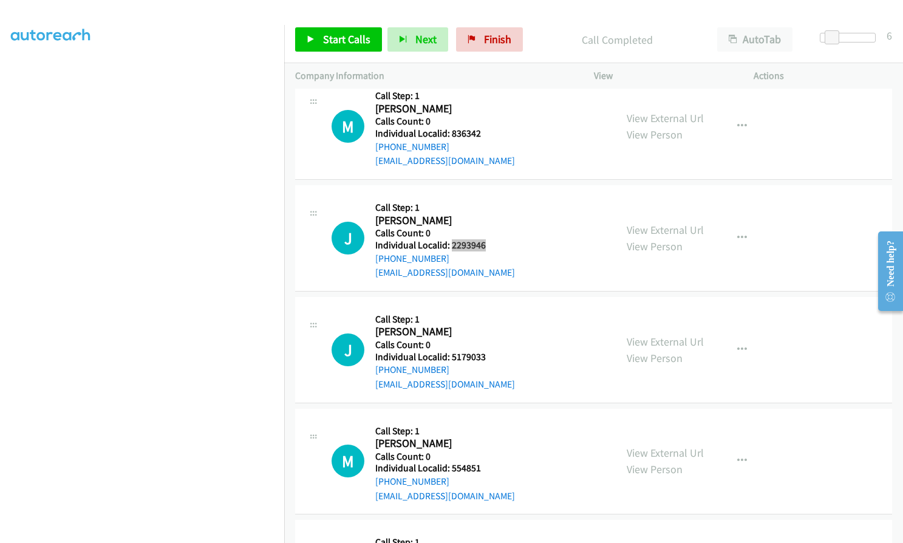
scroll to position [2566, 0]
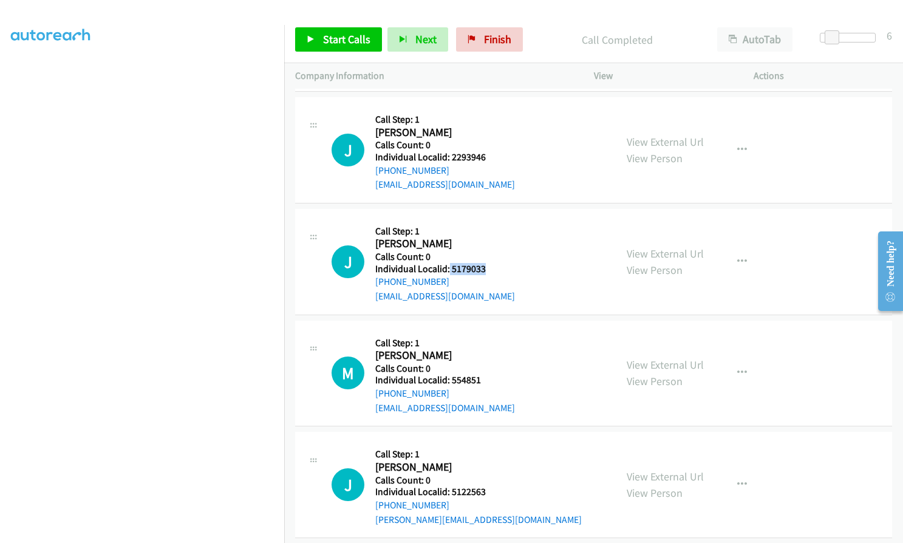
drag, startPoint x: 459, startPoint y: 268, endPoint x: 487, endPoint y: 268, distance: 27.9
click at [487, 268] on h5 "Individual Localid: 5179033" at bounding box center [445, 269] width 140 height 12
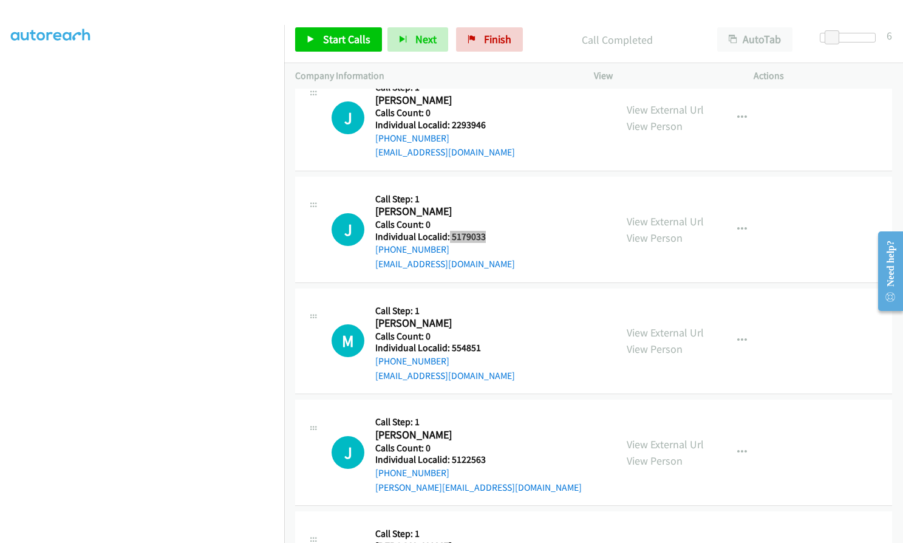
scroll to position [2642, 0]
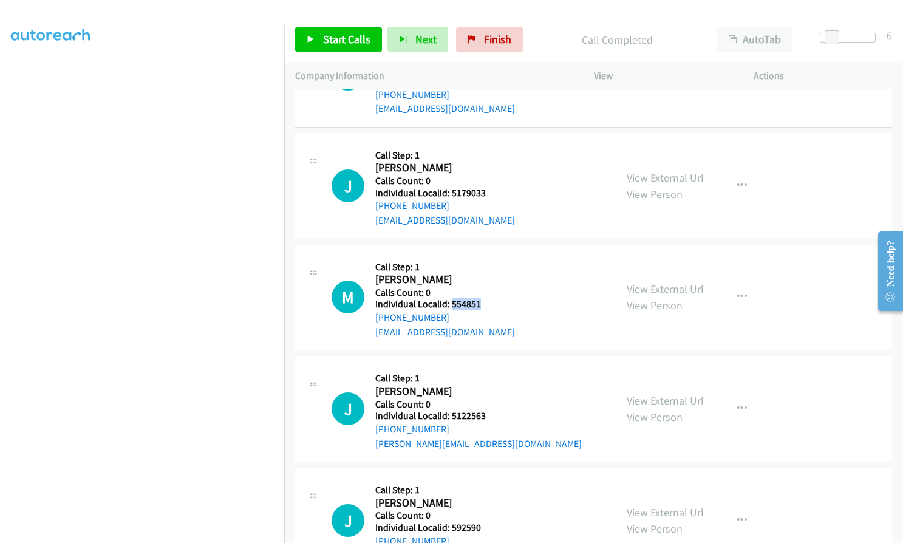
drag, startPoint x: 451, startPoint y: 304, endPoint x: 483, endPoint y: 302, distance: 32.2
click at [483, 302] on h5 "Individual Localid: 554851" at bounding box center [445, 304] width 140 height 12
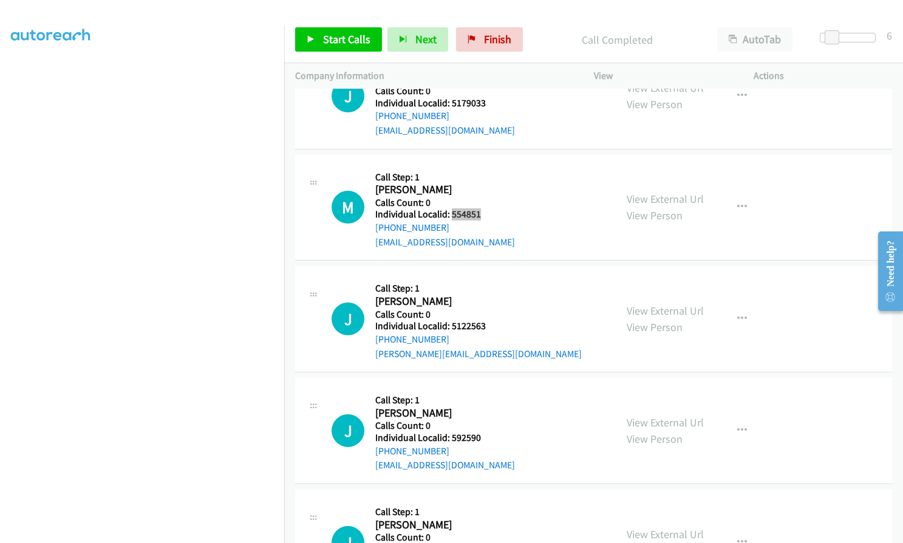
scroll to position [2733, 0]
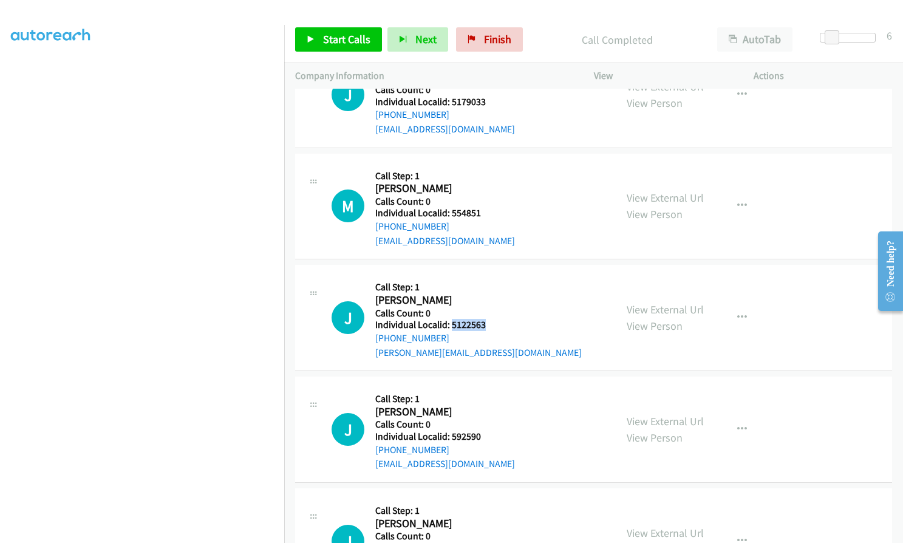
drag, startPoint x: 451, startPoint y: 326, endPoint x: 485, endPoint y: 326, distance: 34.6
click at [485, 326] on h5 "Individual Localid: 5122563" at bounding box center [478, 325] width 207 height 12
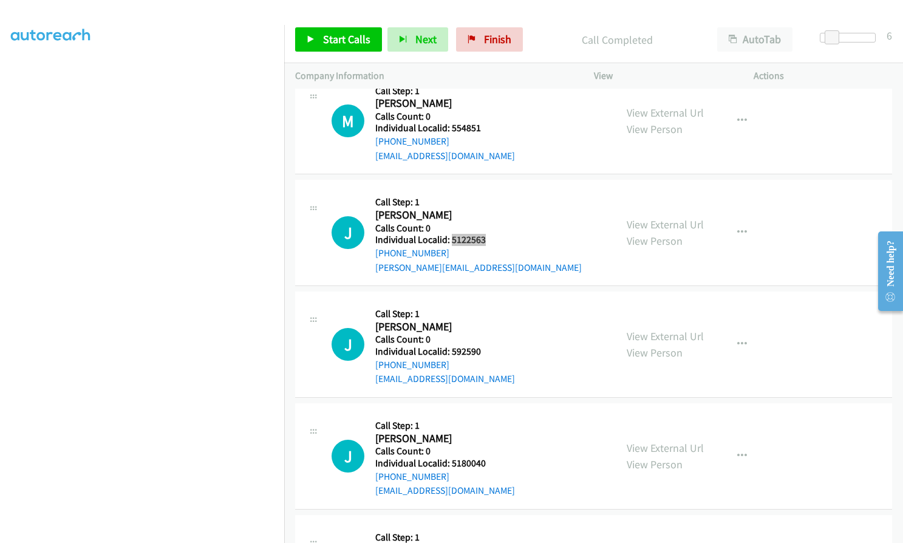
scroll to position [2824, 0]
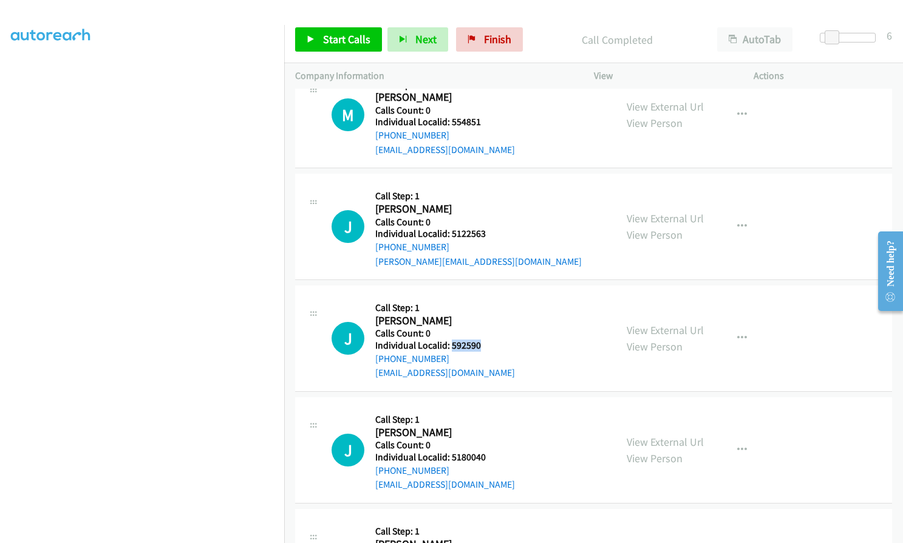
drag, startPoint x: 451, startPoint y: 345, endPoint x: 486, endPoint y: 341, distance: 34.8
click at [486, 341] on h5 "Individual Localid: 592590" at bounding box center [445, 346] width 140 height 12
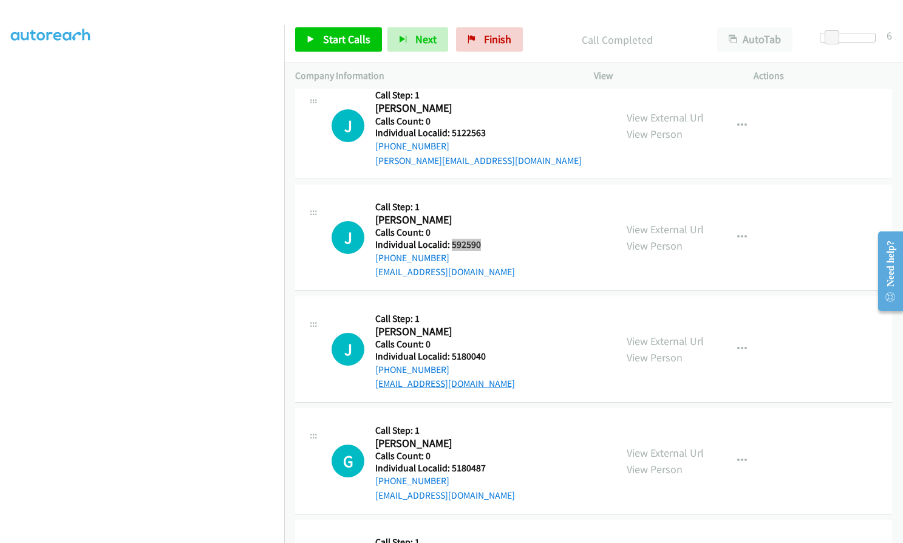
scroll to position [2976, 0]
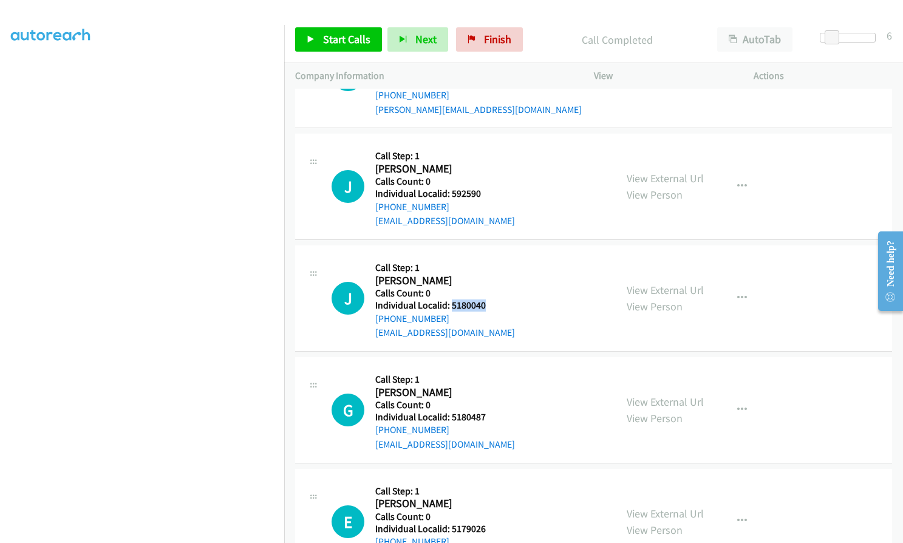
drag, startPoint x: 451, startPoint y: 306, endPoint x: 484, endPoint y: 306, distance: 32.8
click at [484, 306] on h5 "Individual Localid: 5180040" at bounding box center [445, 305] width 140 height 12
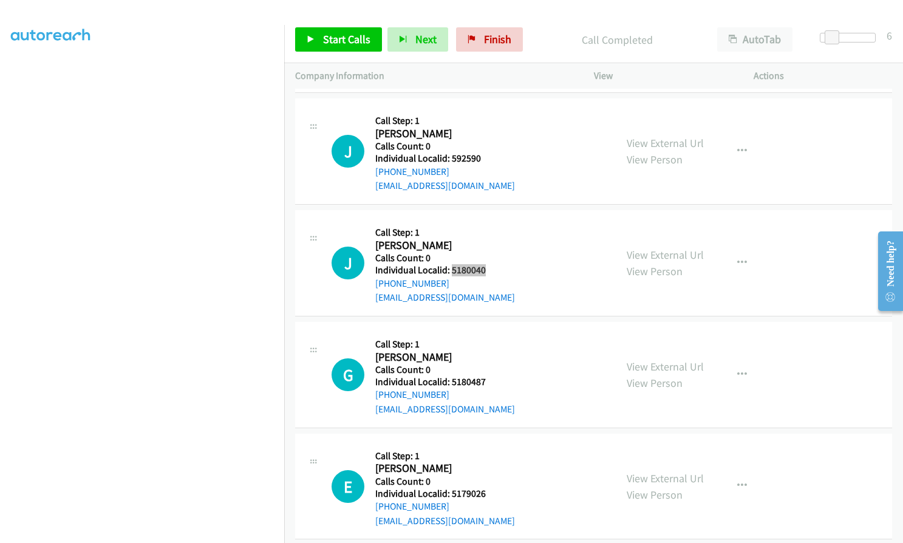
scroll to position [3052, 0]
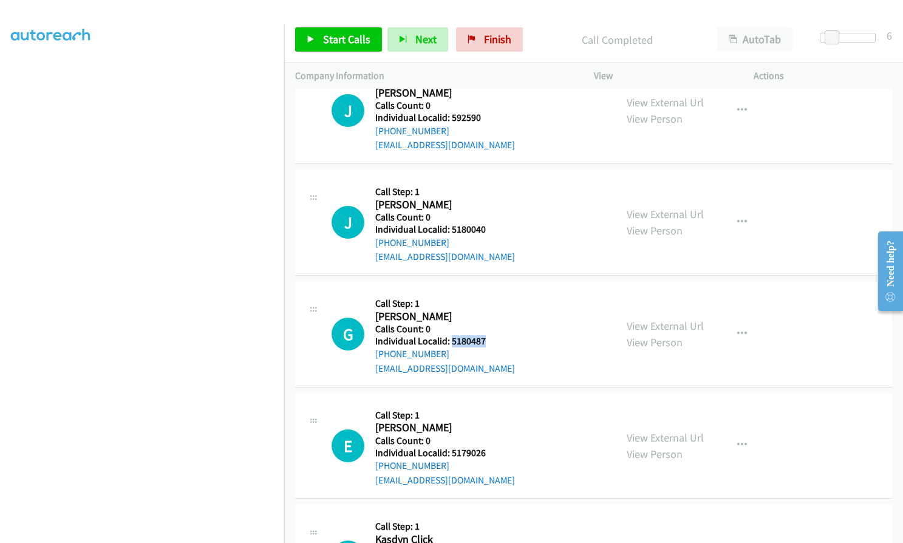
drag, startPoint x: 449, startPoint y: 339, endPoint x: 491, endPoint y: 341, distance: 41.3
click at [491, 341] on h5 "Individual Localid: 5180487" at bounding box center [445, 341] width 140 height 12
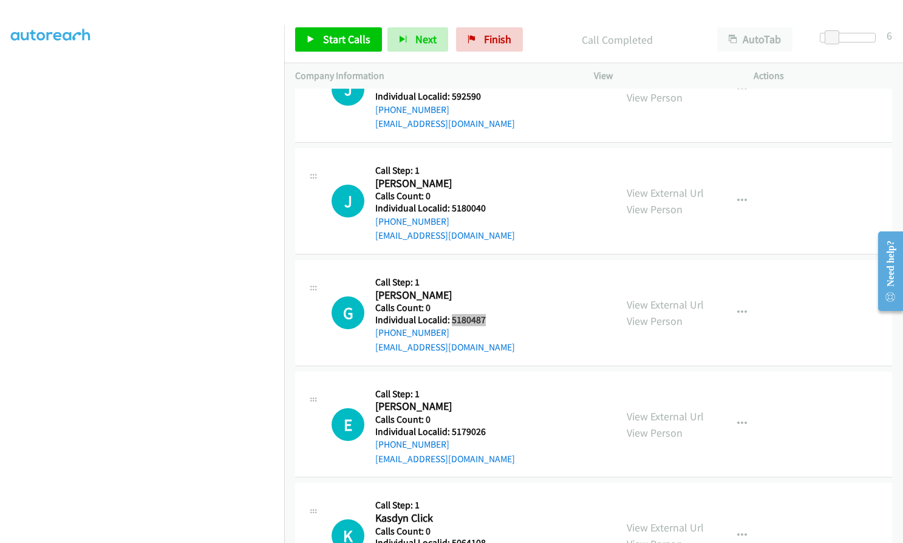
scroll to position [3113, 0]
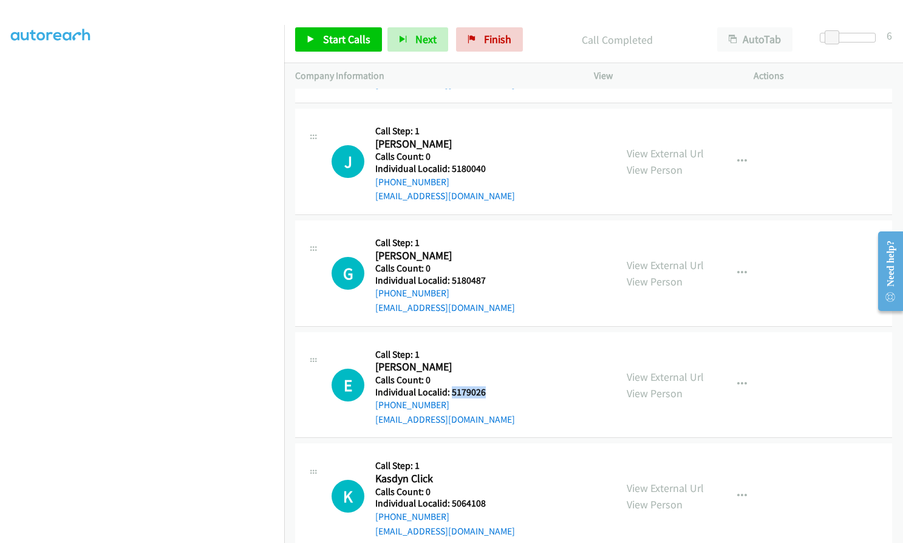
drag, startPoint x: 452, startPoint y: 393, endPoint x: 483, endPoint y: 393, distance: 31.0
click at [483, 393] on h5 "Individual Localid: 5179026" at bounding box center [445, 392] width 140 height 12
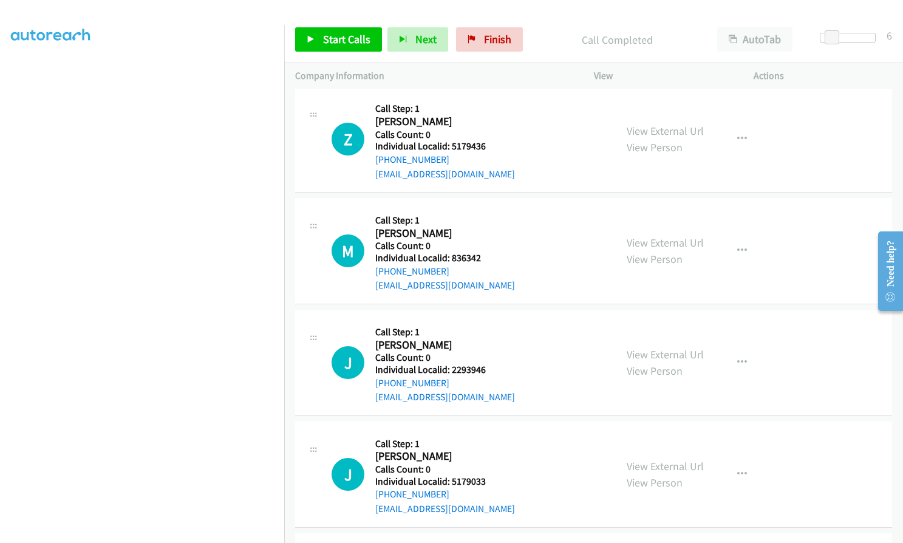
scroll to position [2338, 0]
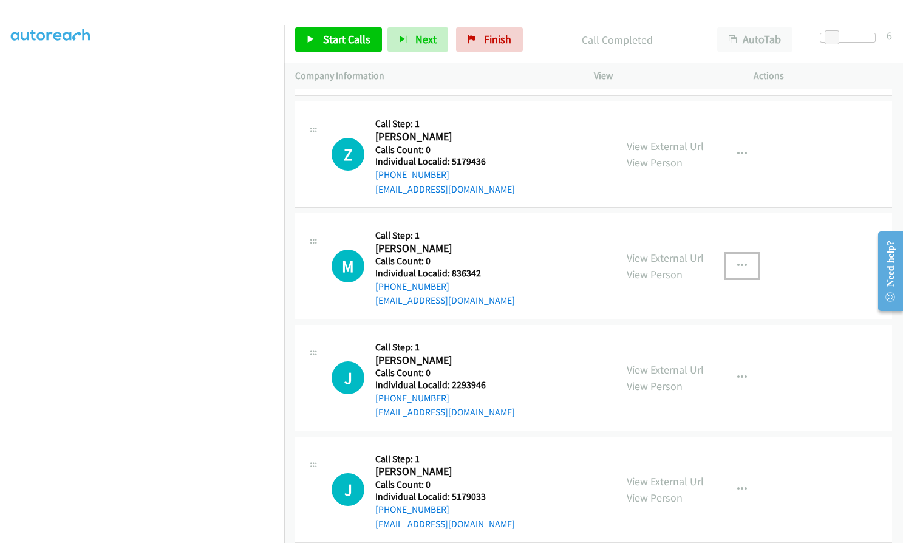
click at [743, 261] on button "button" at bounding box center [742, 266] width 33 height 24
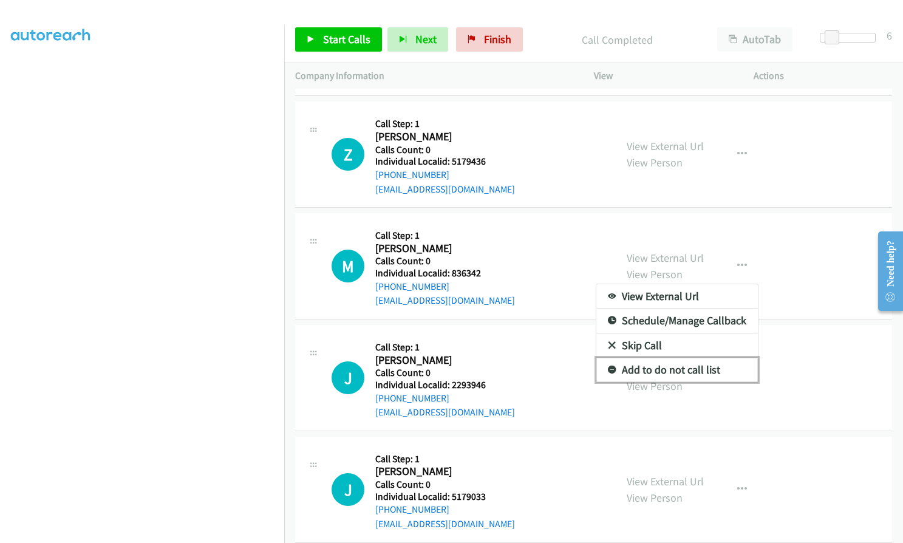
click at [610, 366] on icon at bounding box center [612, 370] width 9 height 9
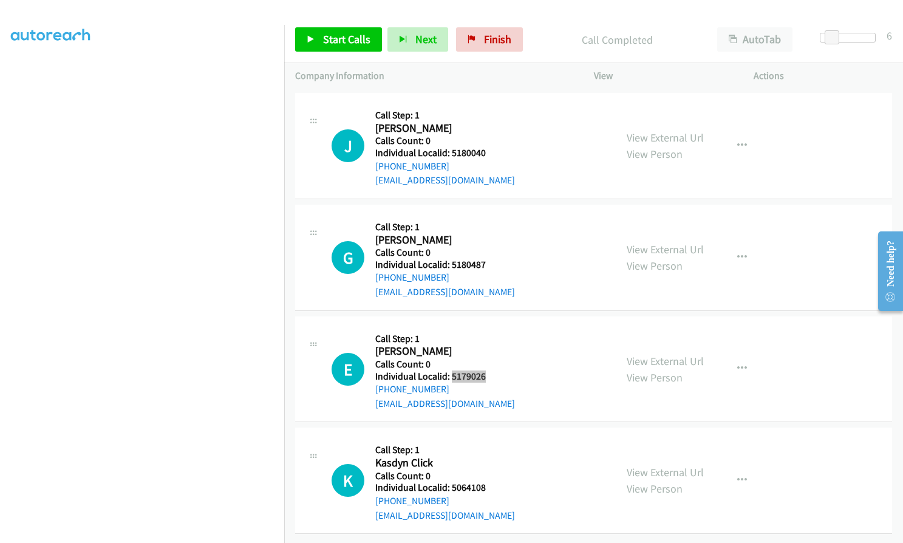
scroll to position [3138, 0]
drag, startPoint x: 450, startPoint y: 476, endPoint x: 495, endPoint y: 479, distance: 45.0
click at [495, 482] on h5 "Individual Localid: 5064108" at bounding box center [445, 488] width 140 height 12
click at [327, 33] on span "Start Calls" at bounding box center [346, 39] width 47 height 14
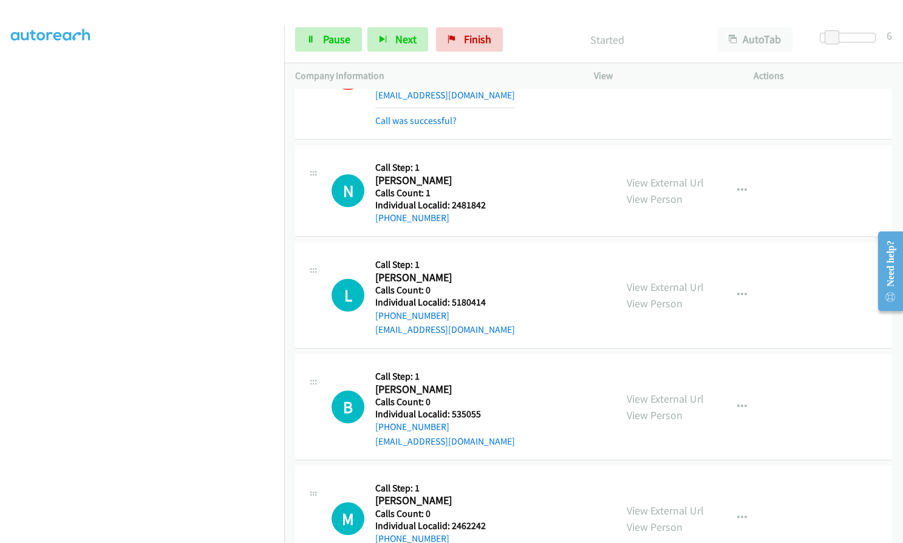
scroll to position [1801, 0]
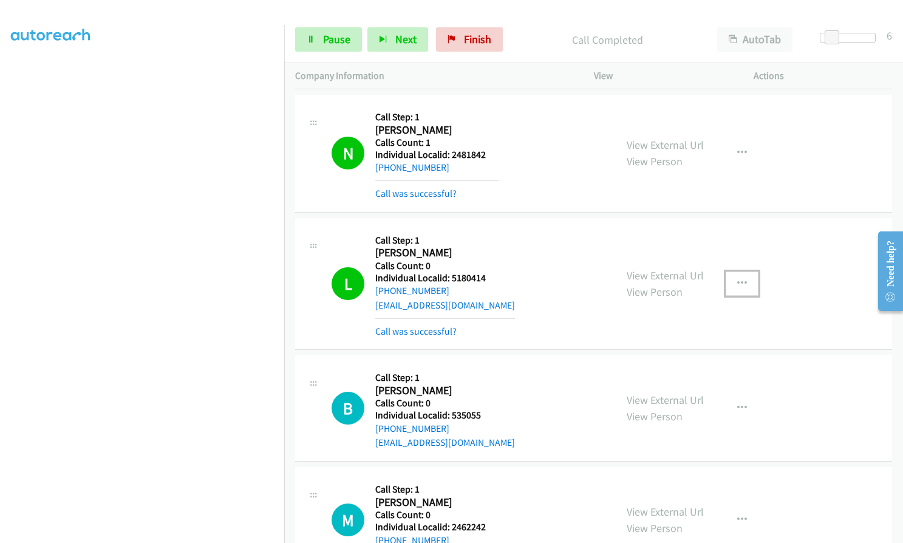
click at [737, 284] on icon "button" at bounding box center [742, 284] width 10 height 10
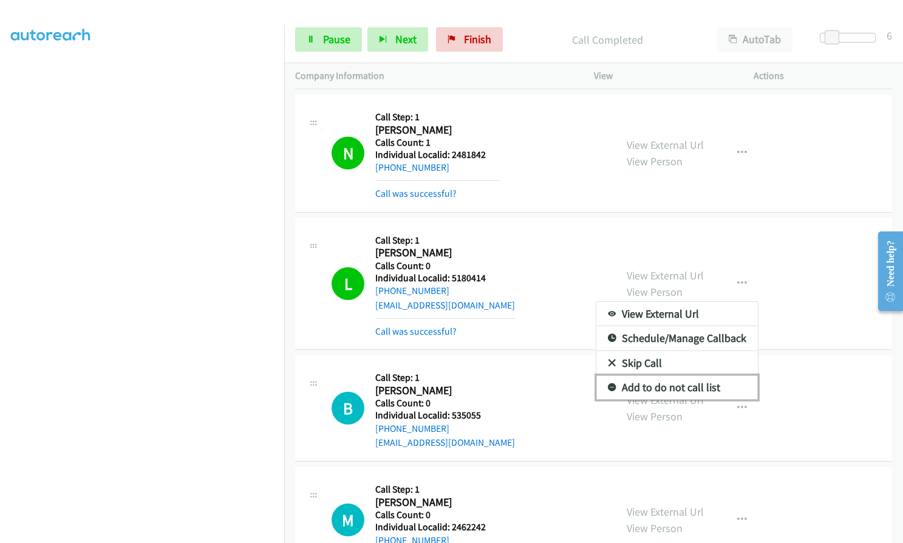
click at [609, 384] on icon at bounding box center [612, 388] width 9 height 9
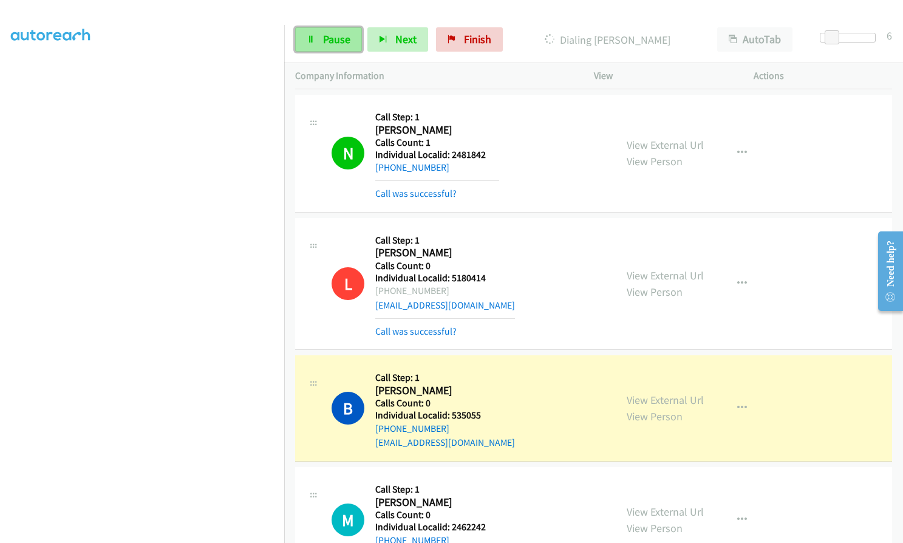
click at [325, 38] on span "Pause" at bounding box center [336, 39] width 27 height 14
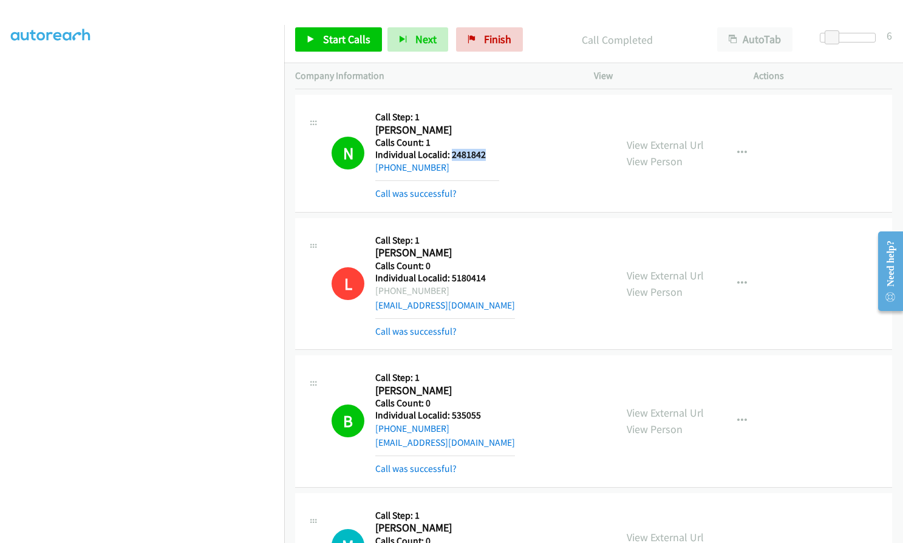
drag, startPoint x: 450, startPoint y: 155, endPoint x: 486, endPoint y: 152, distance: 36.0
click at [486, 152] on h5 "Individual Localid: 2481842" at bounding box center [437, 155] width 124 height 12
drag, startPoint x: 451, startPoint y: 276, endPoint x: 484, endPoint y: 275, distance: 32.8
click at [484, 275] on h5 "Individual Localid: 5180414" at bounding box center [445, 278] width 140 height 12
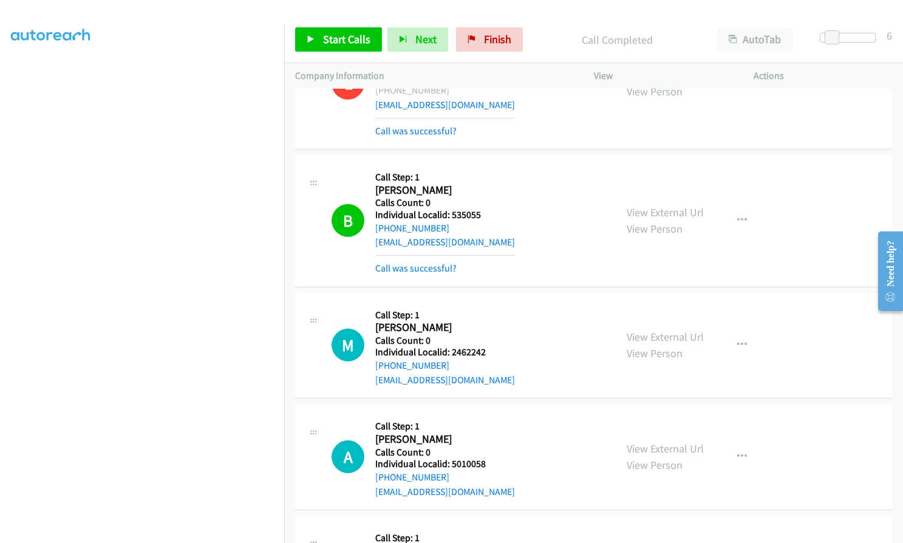
scroll to position [2014, 0]
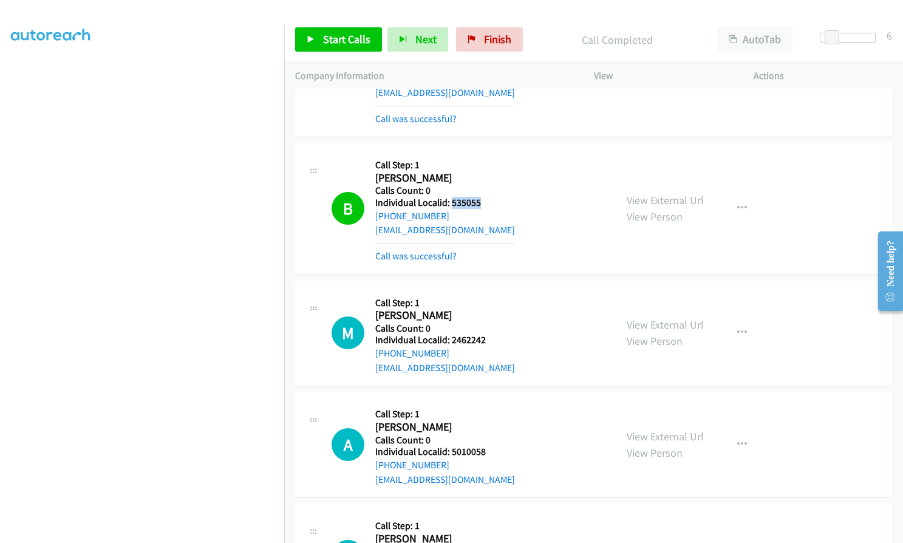
drag, startPoint x: 450, startPoint y: 202, endPoint x: 489, endPoint y: 201, distance: 38.9
click at [489, 201] on h5 "Individual Localid: 535055" at bounding box center [445, 203] width 140 height 12
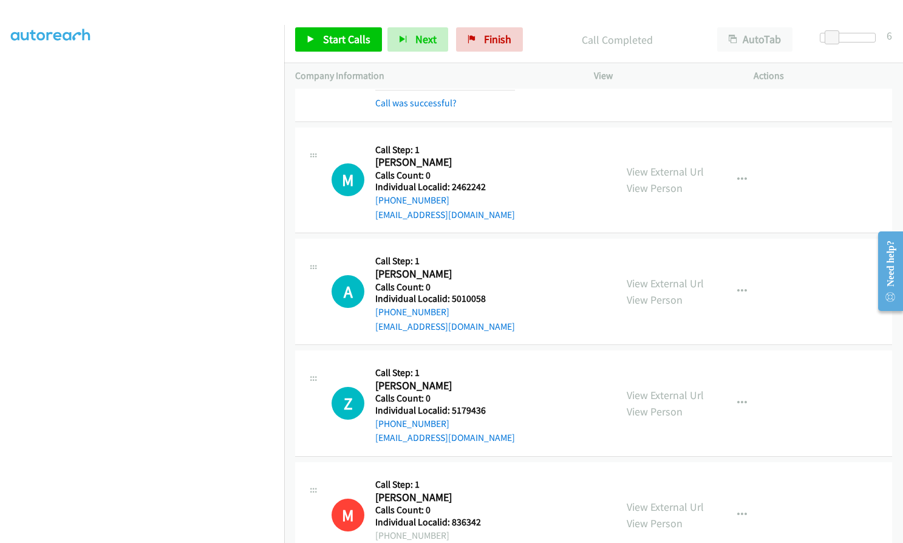
scroll to position [2181, 0]
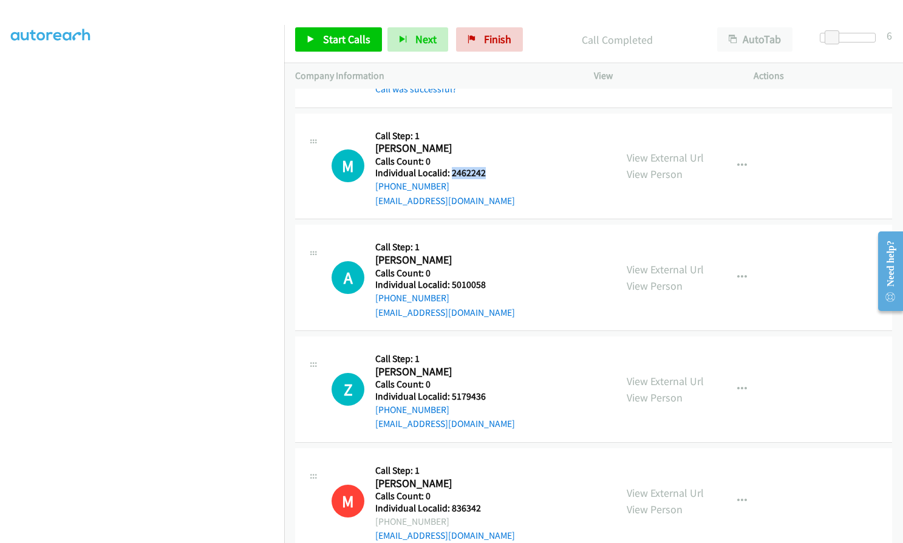
drag, startPoint x: 450, startPoint y: 171, endPoint x: 488, endPoint y: 171, distance: 38.3
click at [488, 171] on h5 "Individual Localid: 2462242" at bounding box center [445, 173] width 140 height 12
click at [344, 42] on span "Start Calls" at bounding box center [346, 39] width 47 height 14
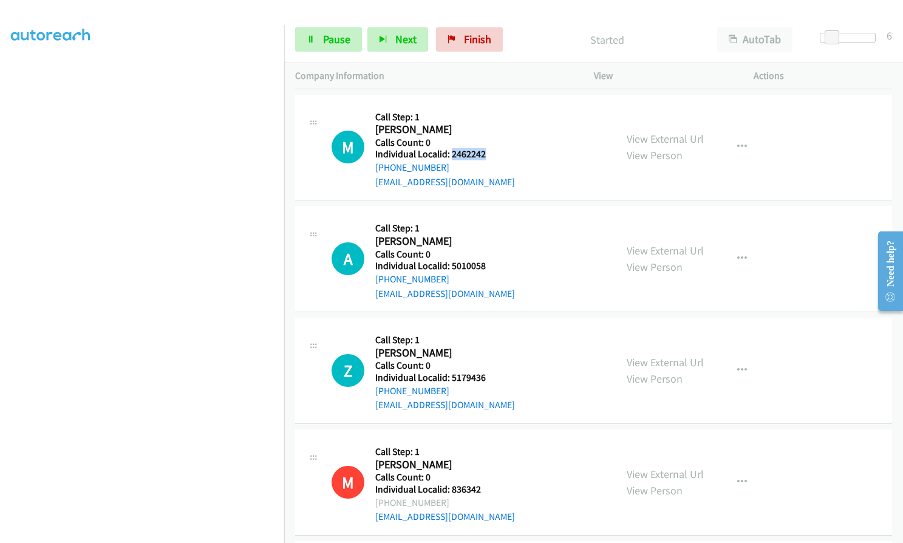
scroll to position [2196, 0]
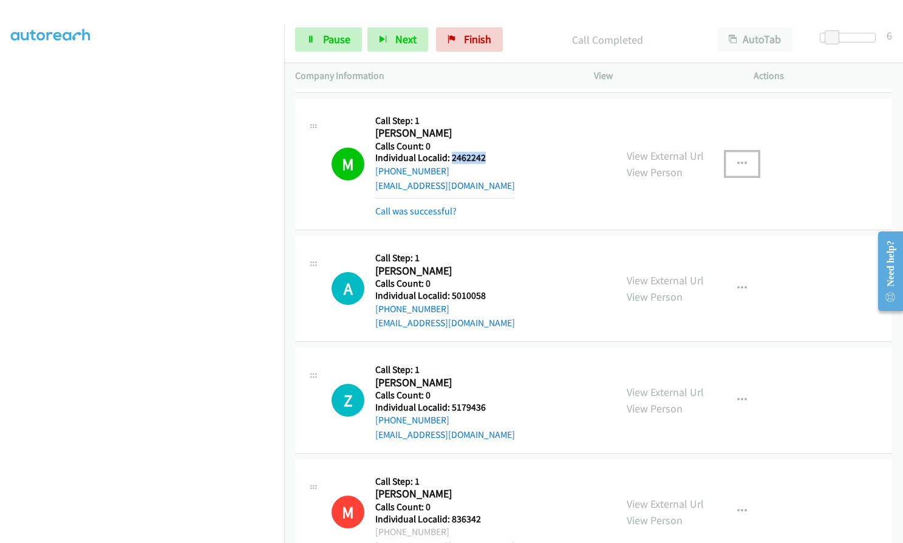
click at [737, 159] on icon "button" at bounding box center [742, 164] width 10 height 10
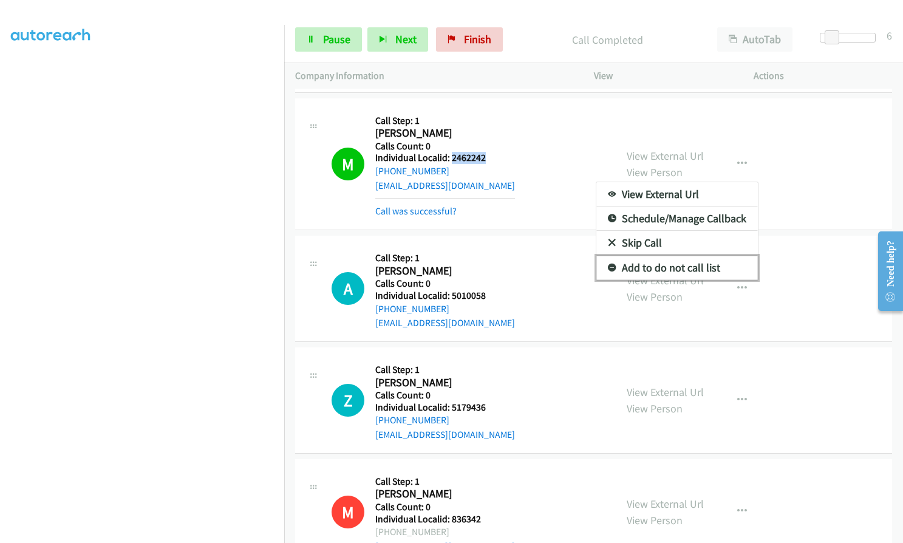
click at [608, 265] on icon at bounding box center [612, 268] width 9 height 9
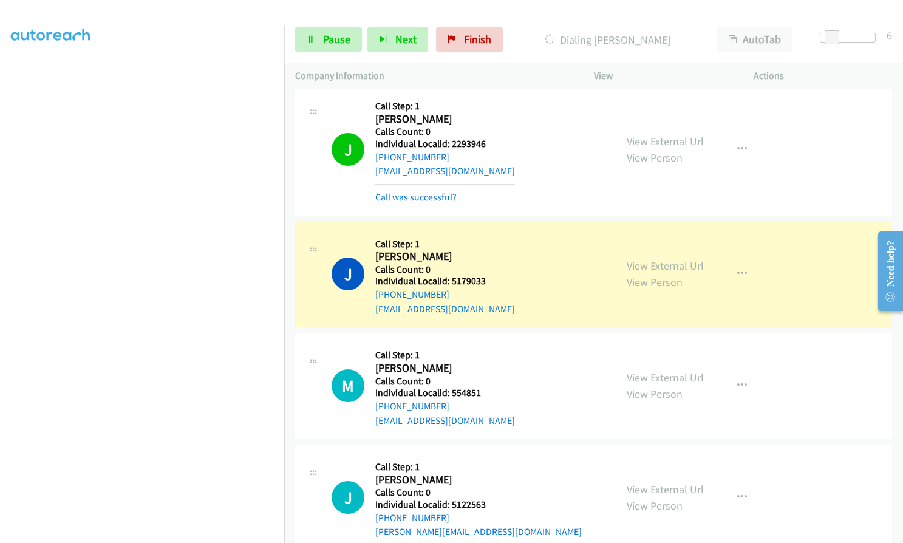
scroll to position [2713, 0]
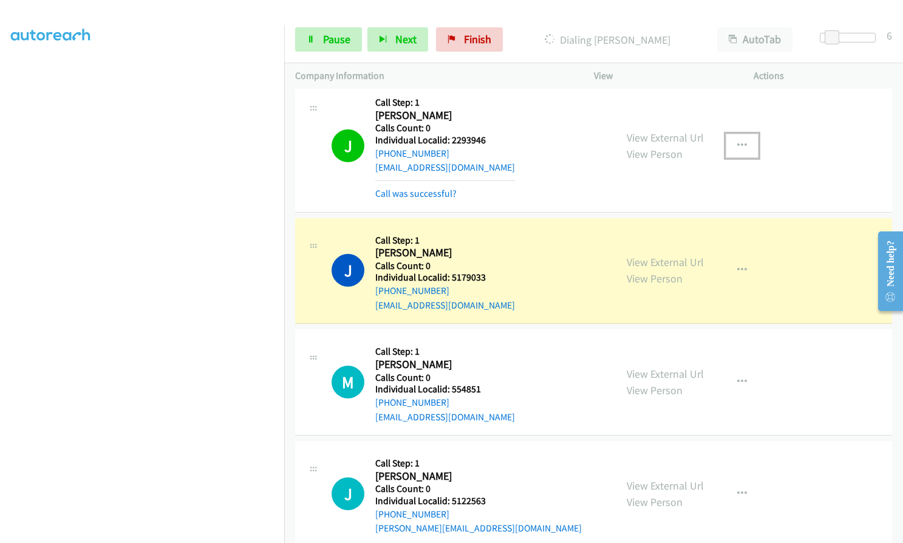
click at [738, 145] on icon "button" at bounding box center [742, 146] width 10 height 10
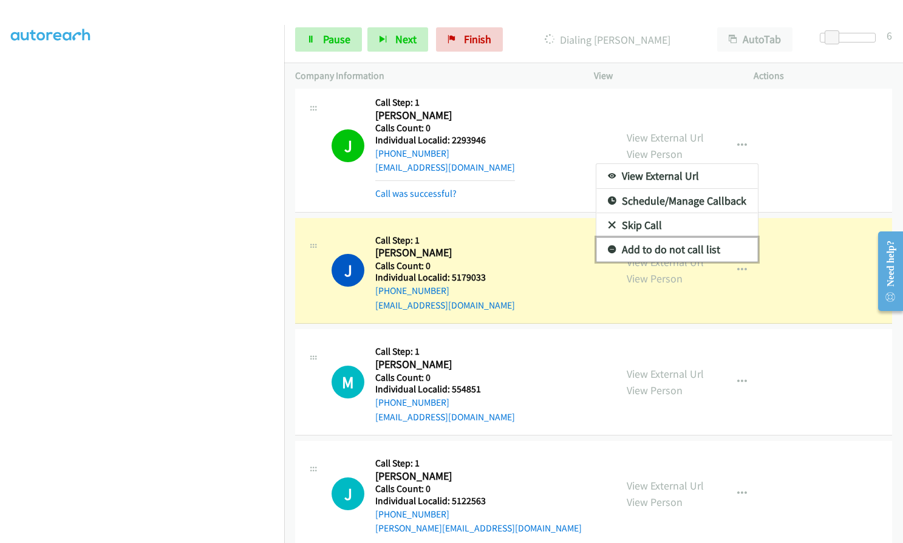
click at [609, 244] on link "Add to do not call list" at bounding box center [677, 249] width 162 height 24
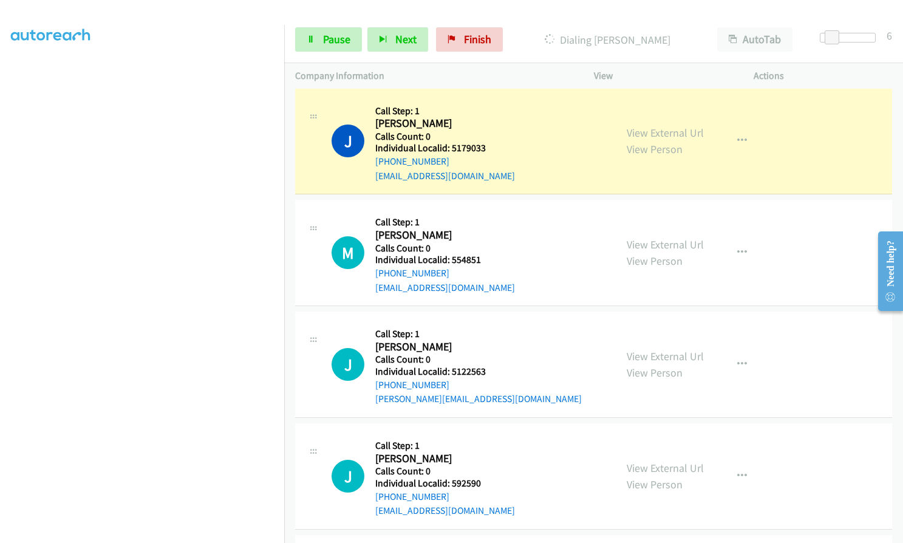
scroll to position [2849, 0]
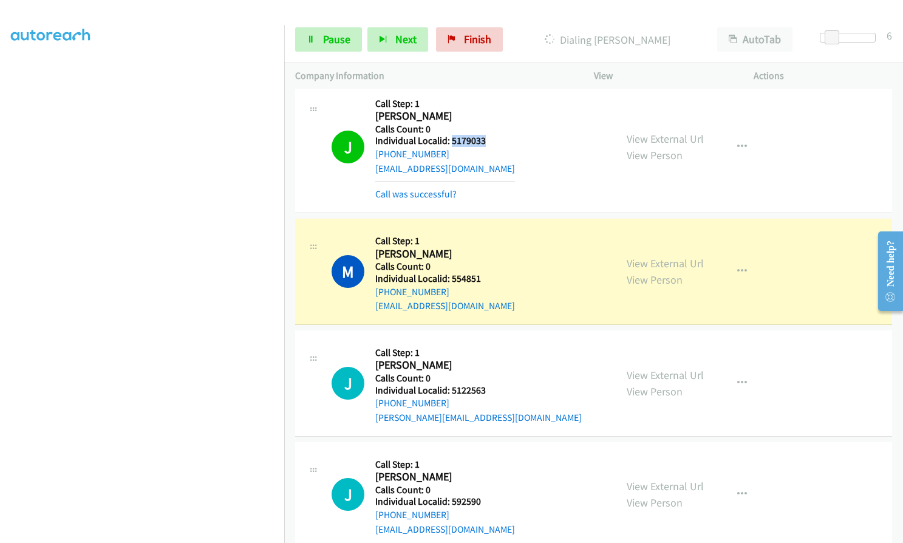
drag, startPoint x: 450, startPoint y: 141, endPoint x: 490, endPoint y: 140, distance: 39.5
click at [490, 140] on h5 "Individual Localid: 5179033" at bounding box center [445, 141] width 140 height 12
drag, startPoint x: 451, startPoint y: 388, endPoint x: 483, endPoint y: 388, distance: 32.2
click at [483, 388] on h5 "Individual Localid: 5122563" at bounding box center [478, 390] width 207 height 12
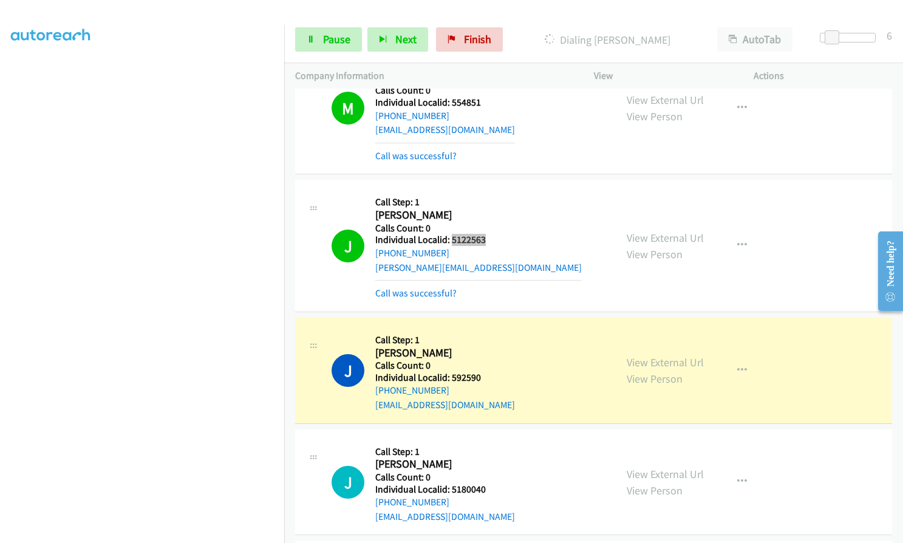
scroll to position [3047, 0]
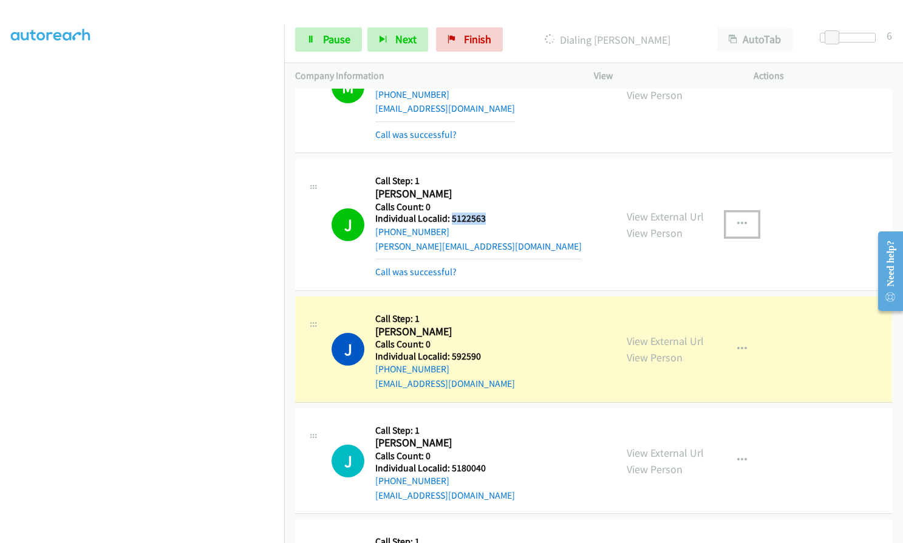
click at [737, 222] on icon "button" at bounding box center [742, 224] width 10 height 10
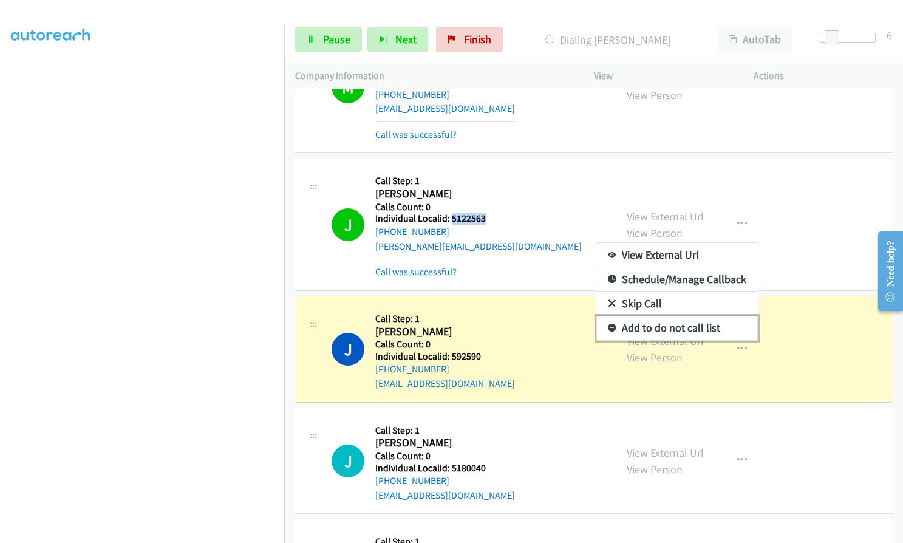
click at [607, 323] on link "Add to do not call list" at bounding box center [677, 328] width 162 height 24
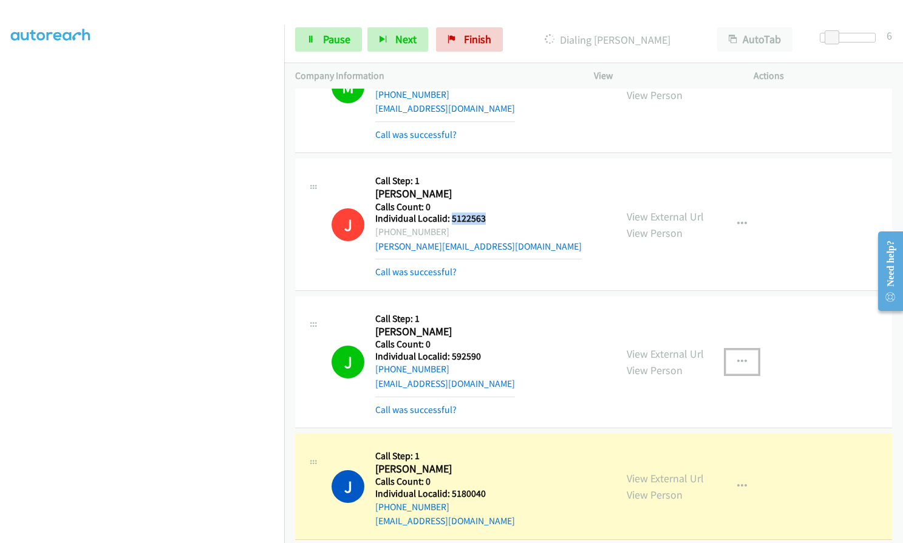
click at [747, 363] on button "button" at bounding box center [742, 362] width 33 height 24
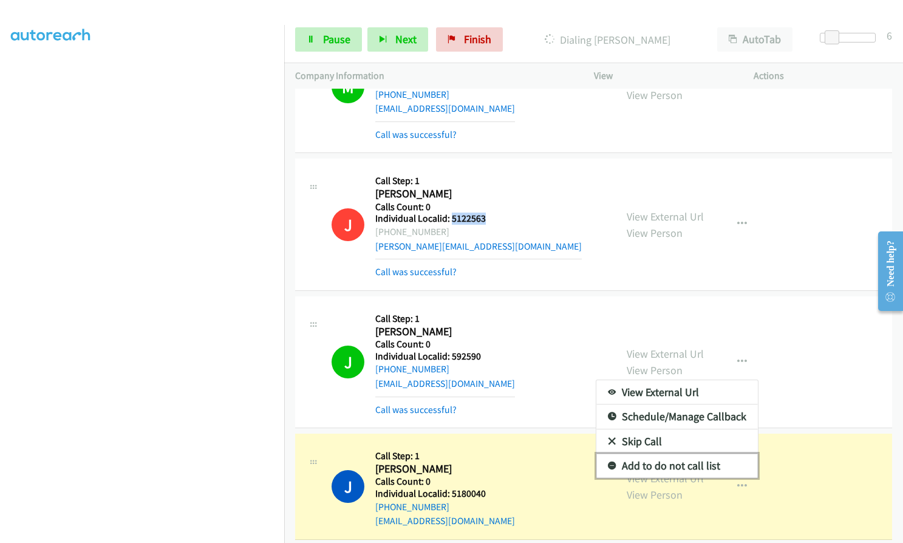
click at [608, 465] on icon at bounding box center [612, 466] width 9 height 9
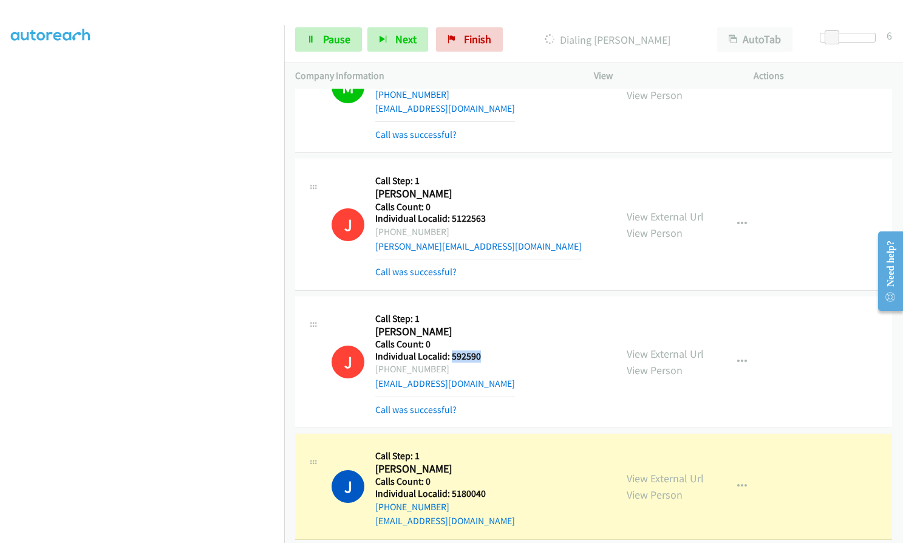
drag, startPoint x: 451, startPoint y: 353, endPoint x: 485, endPoint y: 353, distance: 33.4
click at [485, 353] on h5 "Individual Localid: 592590" at bounding box center [445, 356] width 140 height 12
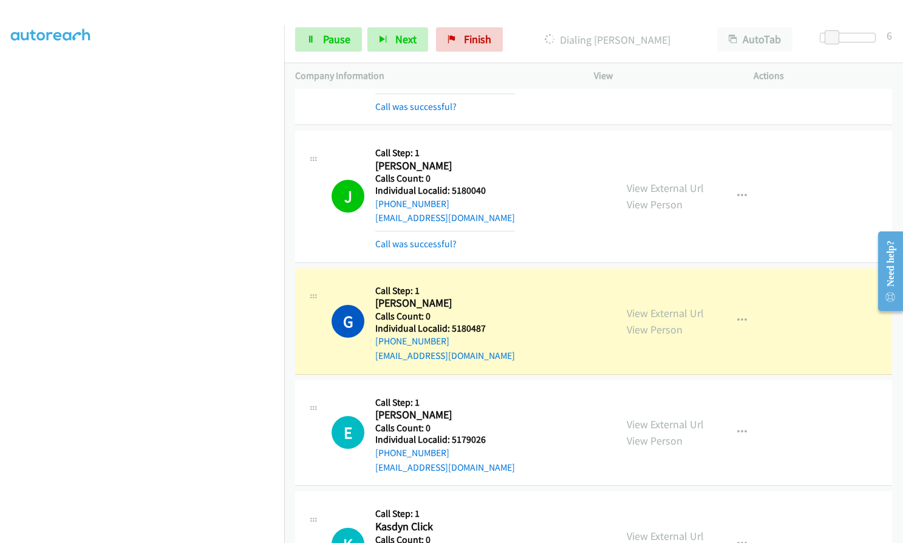
scroll to position [3381, 0]
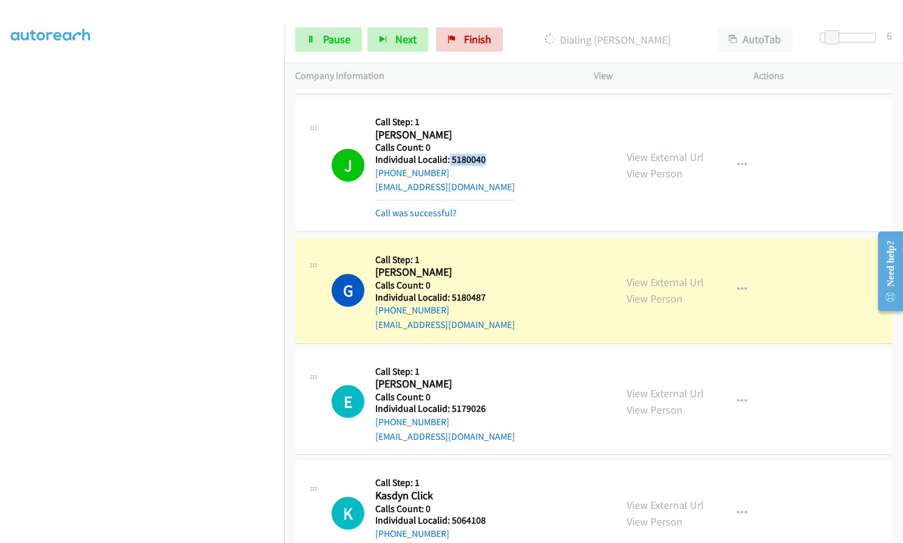
drag, startPoint x: 448, startPoint y: 155, endPoint x: 485, endPoint y: 157, distance: 36.5
click at [485, 157] on h5 "Individual Localid: 5180040" at bounding box center [445, 160] width 140 height 12
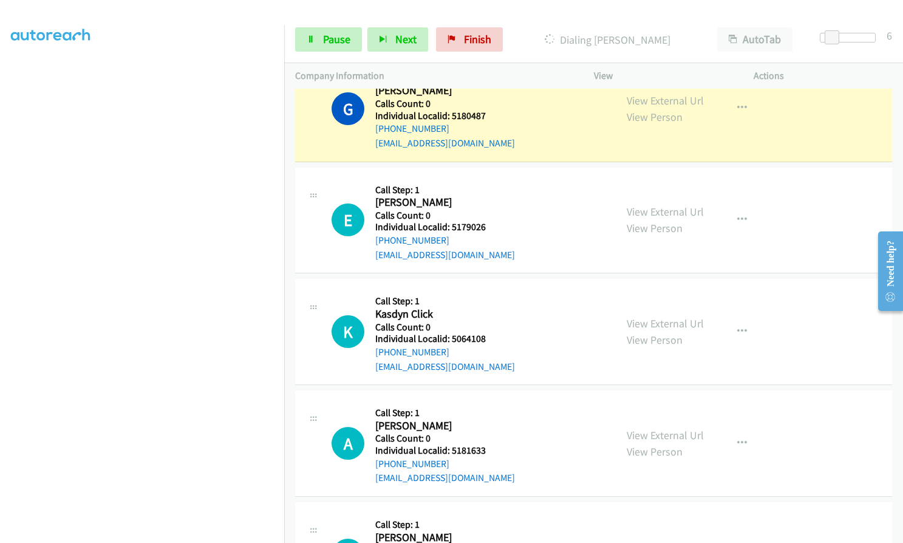
scroll to position [3563, 0]
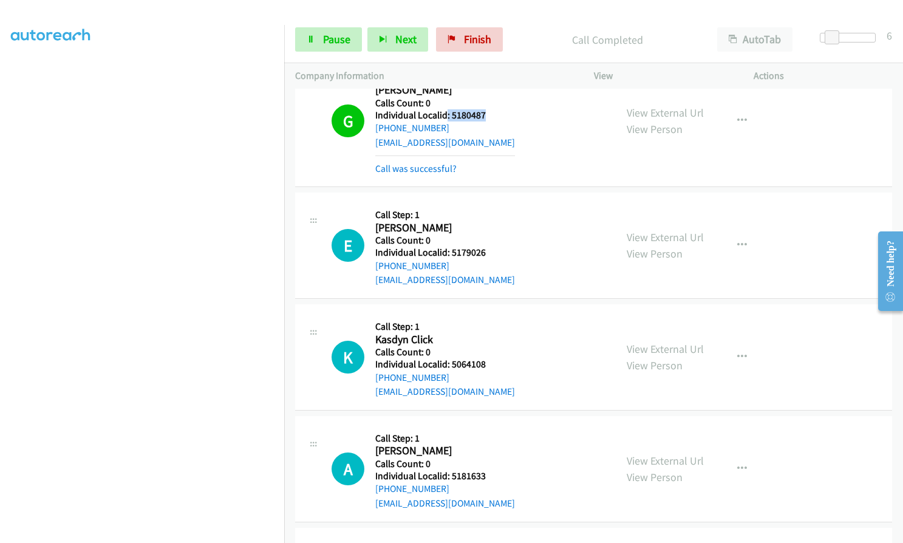
drag, startPoint x: 448, startPoint y: 112, endPoint x: 483, endPoint y: 113, distance: 35.8
click at [483, 113] on h5 "Individual Localid: 5180487" at bounding box center [445, 115] width 140 height 12
click at [484, 140] on div "gneffjr@yahoo.com" at bounding box center [445, 142] width 140 height 15
drag, startPoint x: 451, startPoint y: 115, endPoint x: 487, endPoint y: 117, distance: 35.3
click at [487, 117] on h5 "Individual Localid: 5180487" at bounding box center [445, 115] width 140 height 12
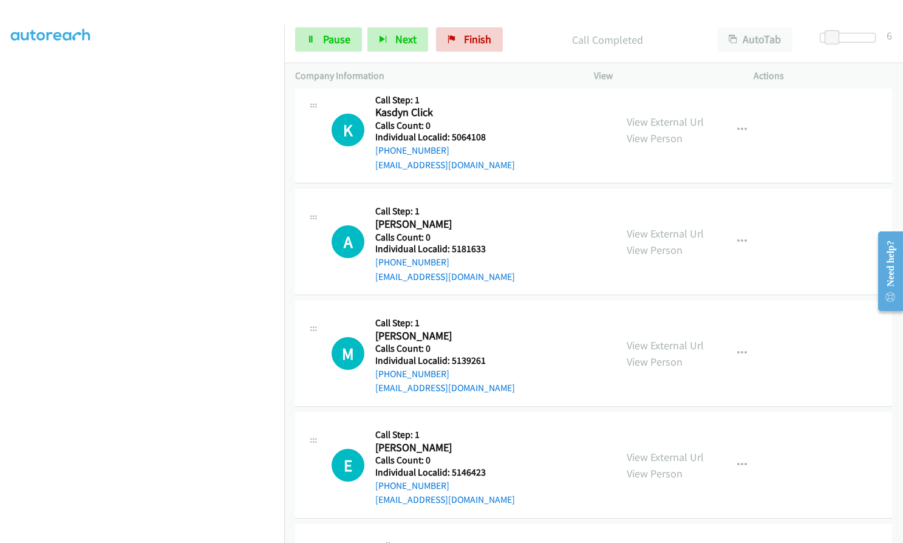
scroll to position [3821, 0]
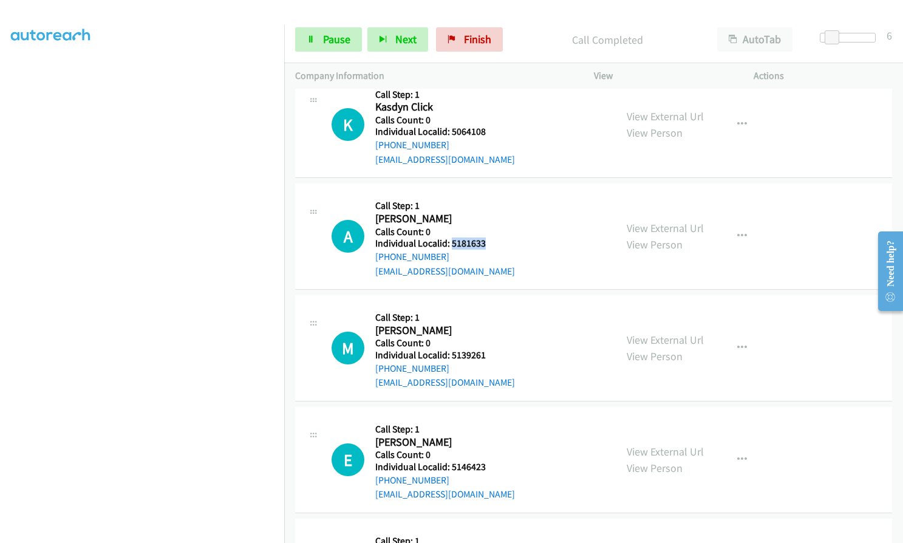
drag, startPoint x: 449, startPoint y: 243, endPoint x: 485, endPoint y: 244, distance: 35.2
click at [486, 244] on div "A Callback Scheduled Call Step: 1 Alex Cudeyro America/New_York Calls Count: 0 …" at bounding box center [468, 236] width 273 height 84
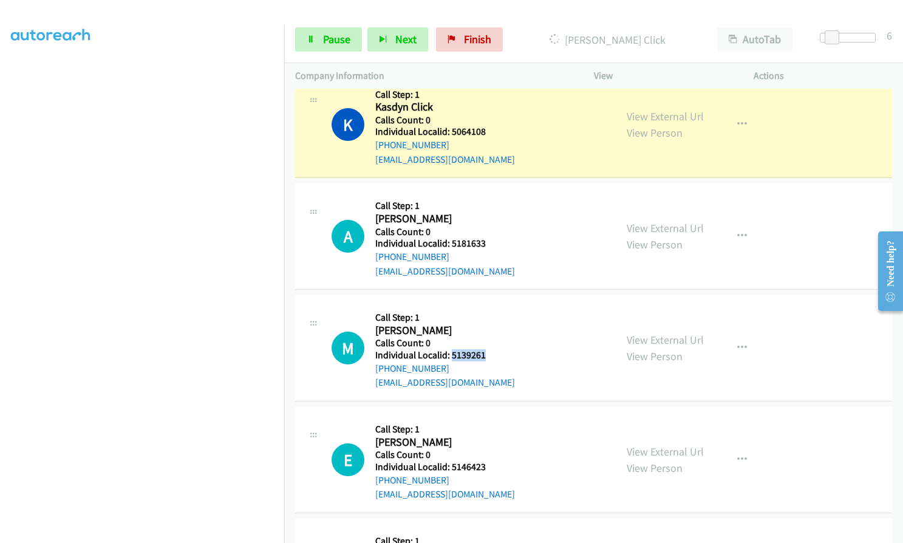
drag, startPoint x: 451, startPoint y: 355, endPoint x: 488, endPoint y: 355, distance: 37.0
click at [488, 355] on div "M Callback Scheduled Call Step: 1 Mario Vargas America/New_York Calls Count: 0 …" at bounding box center [468, 348] width 273 height 84
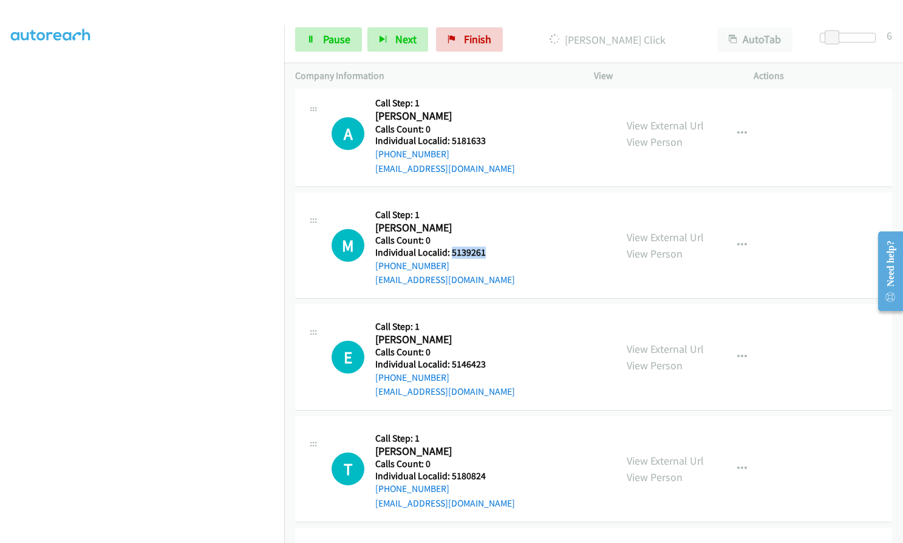
scroll to position [3927, 0]
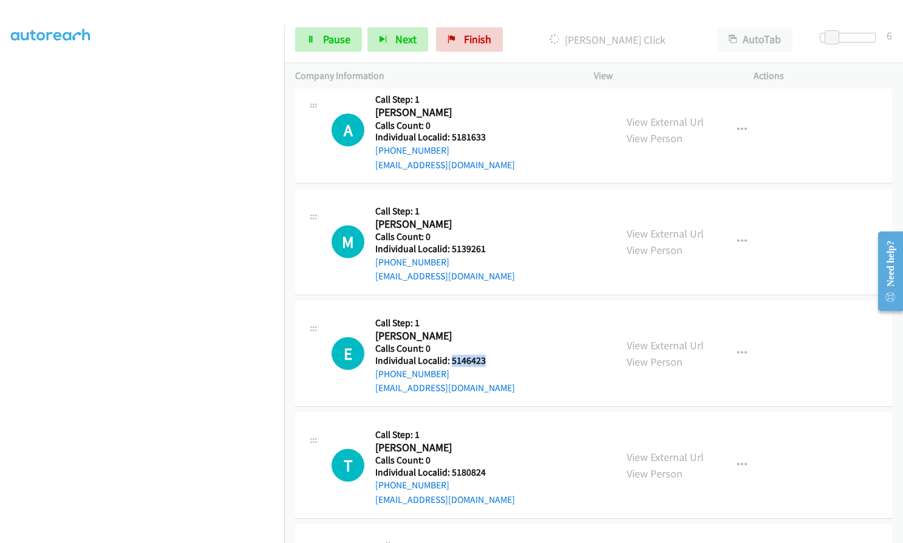
drag, startPoint x: 449, startPoint y: 375, endPoint x: 491, endPoint y: 360, distance: 44.4
click at [491, 360] on div "E Callback Scheduled Call Step: 1 Evan Thielbar America/New_York Calls Count: 0…" at bounding box center [468, 354] width 273 height 84
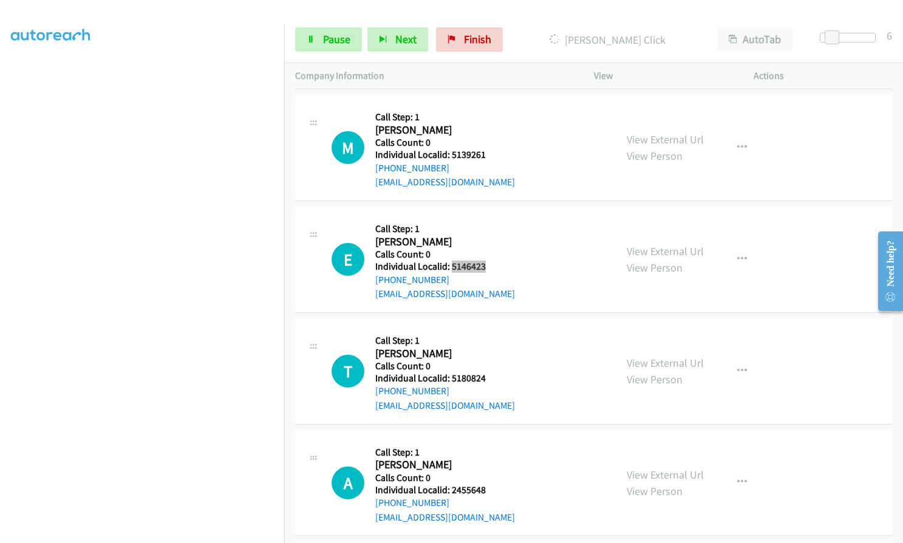
scroll to position [4049, 0]
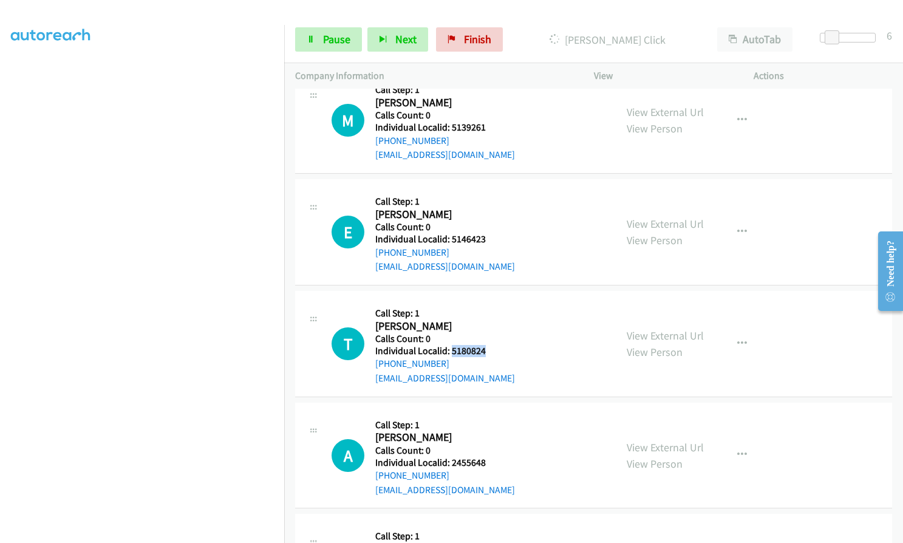
drag, startPoint x: 452, startPoint y: 352, endPoint x: 487, endPoint y: 350, distance: 34.7
click at [487, 350] on div "T Callback Scheduled Call Step: 1 Tucker Kean America/New_York Calls Count: 0 I…" at bounding box center [468, 344] width 273 height 84
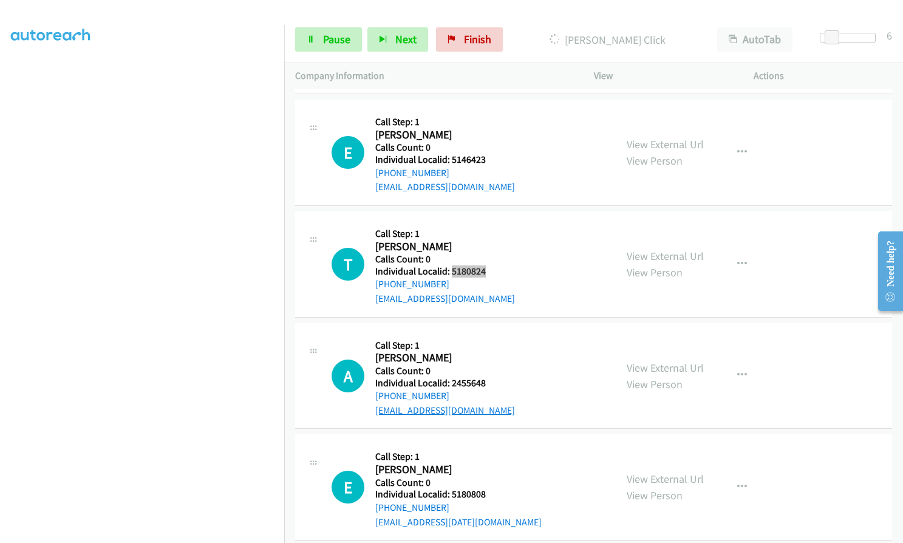
scroll to position [4140, 0]
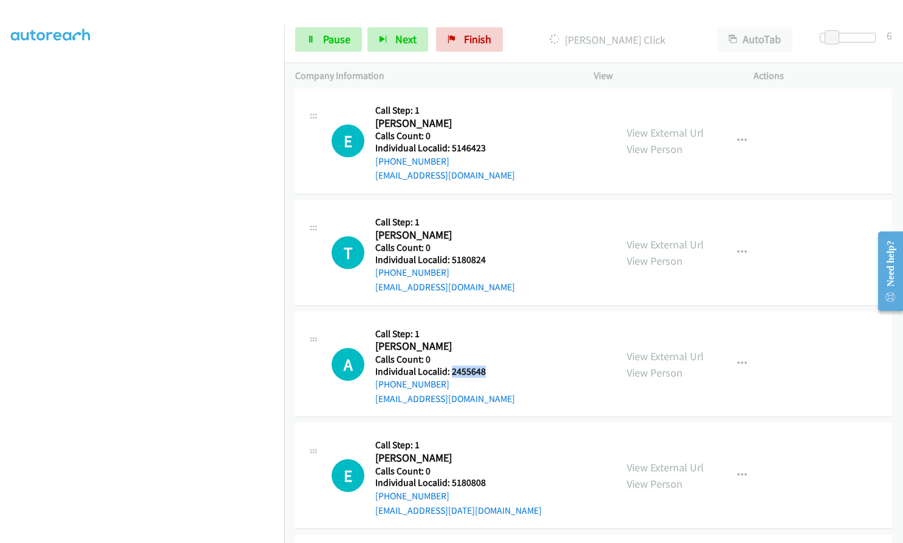
drag, startPoint x: 456, startPoint y: 374, endPoint x: 483, endPoint y: 373, distance: 28.0
click at [483, 373] on h5 "Individual Localid: 2455648" at bounding box center [445, 372] width 140 height 12
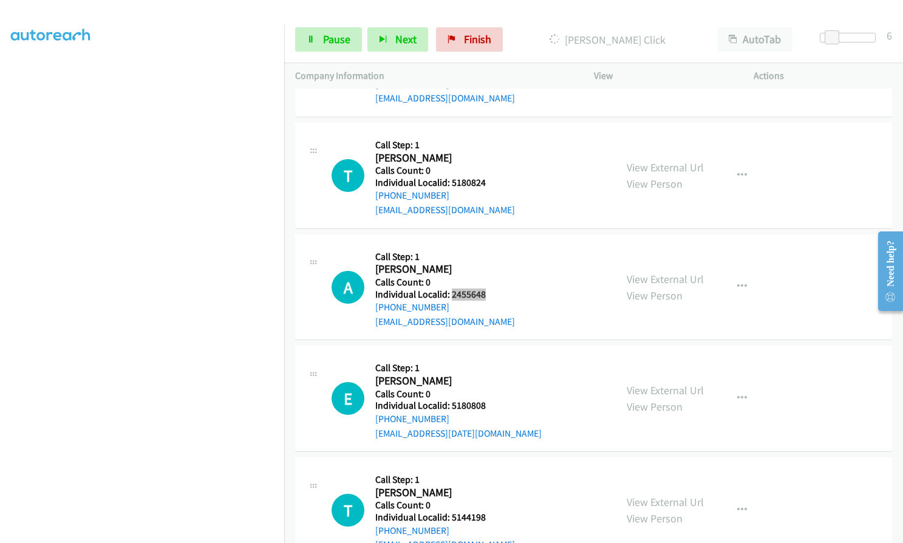
scroll to position [4231, 0]
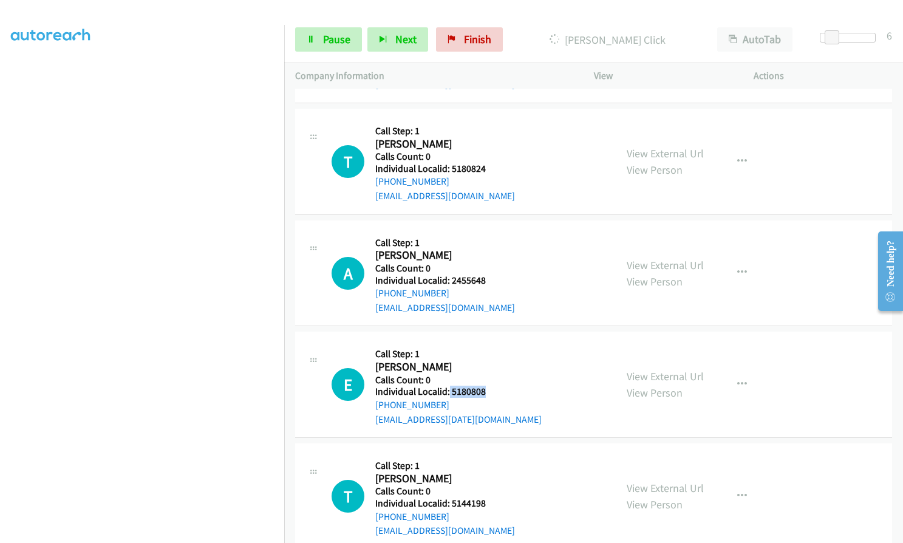
drag, startPoint x: 451, startPoint y: 392, endPoint x: 492, endPoint y: 392, distance: 40.7
click at [492, 392] on div "E Callback Scheduled Call Step: 1 Ethan May America/Chicago Calls Count: 0 Indi…" at bounding box center [468, 385] width 273 height 84
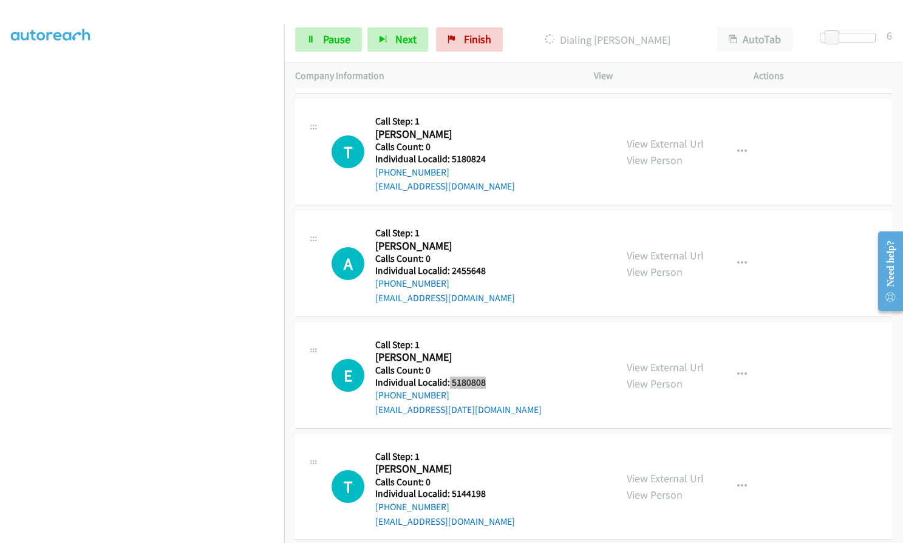
scroll to position [4318, 0]
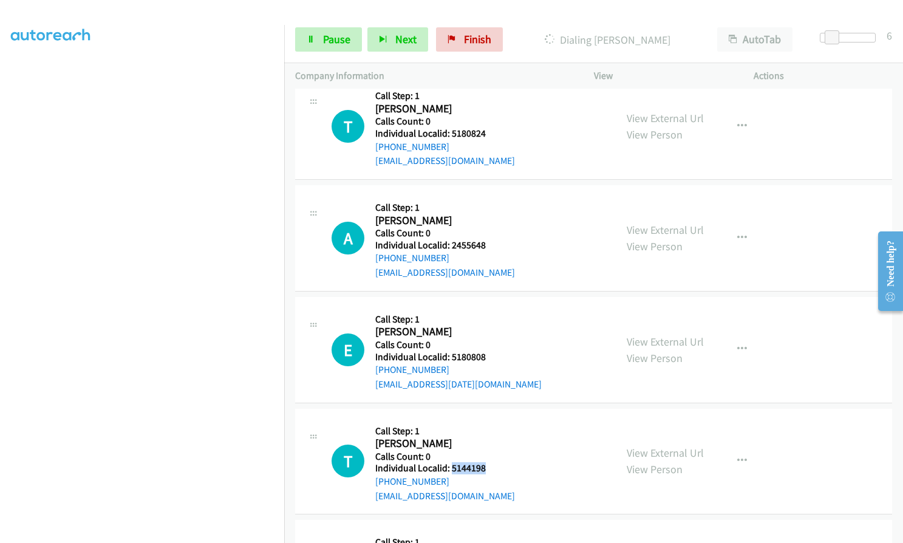
drag, startPoint x: 450, startPoint y: 468, endPoint x: 488, endPoint y: 466, distance: 37.7
click at [488, 466] on div "T Callback Scheduled Call Step: 1 Todd Miller America/New_York Calls Count: 0 I…" at bounding box center [468, 462] width 273 height 84
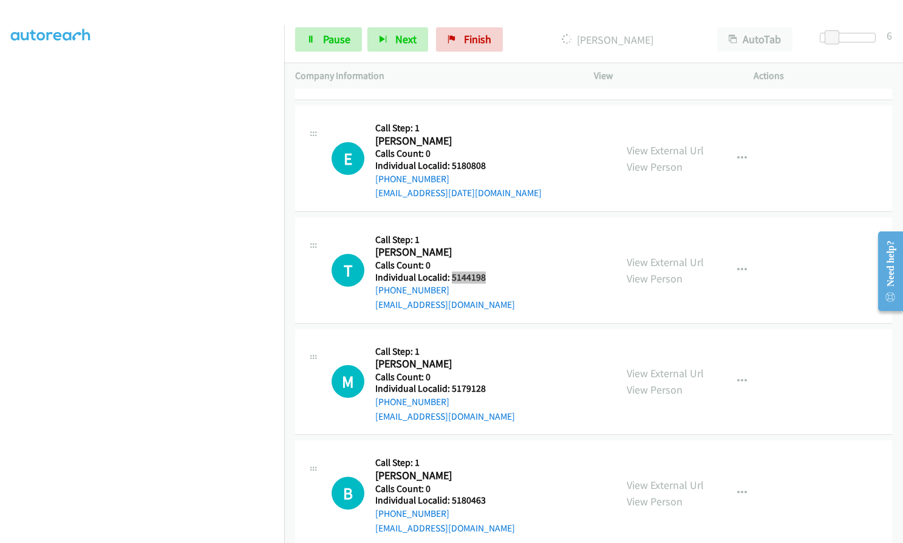
scroll to position [4628, 0]
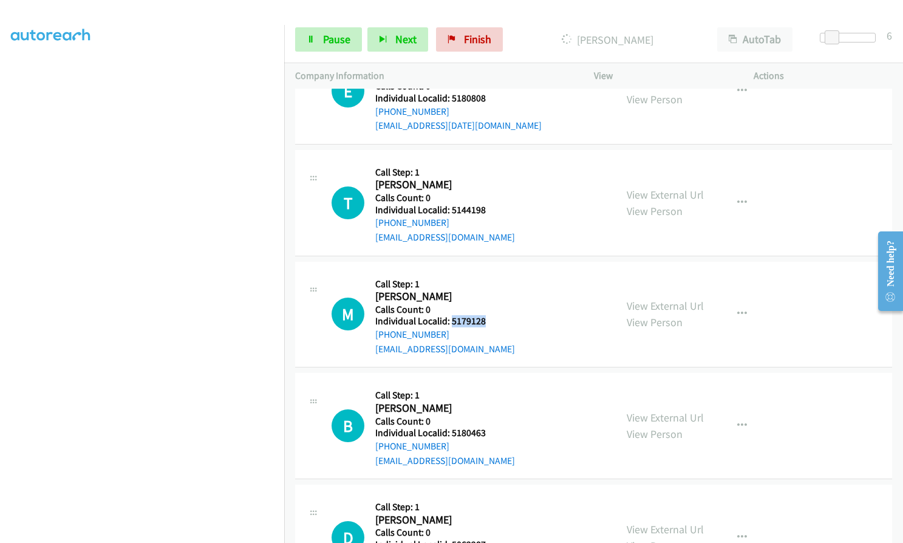
drag, startPoint x: 451, startPoint y: 321, endPoint x: 490, endPoint y: 319, distance: 38.9
click at [491, 319] on div "M Callback Scheduled Call Step: 1 Michael Guerrero America/Chicago Calls Count:…" at bounding box center [468, 315] width 273 height 84
drag, startPoint x: 448, startPoint y: 434, endPoint x: 489, endPoint y: 432, distance: 40.7
click at [489, 432] on div "B Callback Scheduled Call Step: 1 Baxter Lee America/New_York Calls Count: 0 In…" at bounding box center [468, 426] width 273 height 84
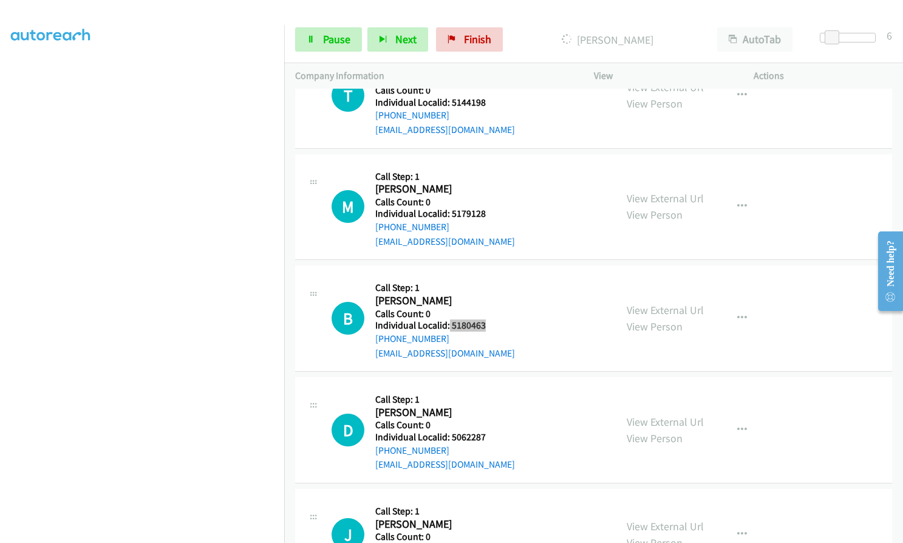
scroll to position [4750, 0]
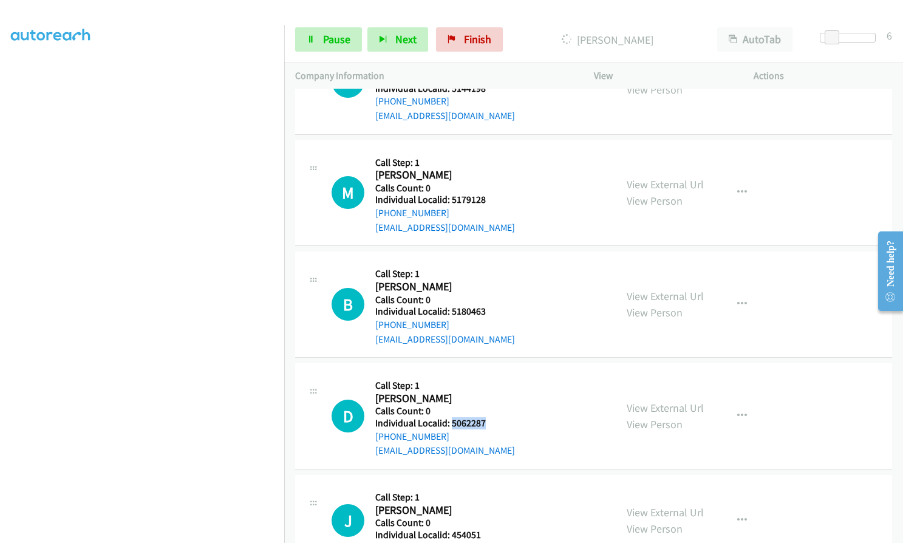
drag, startPoint x: 451, startPoint y: 422, endPoint x: 481, endPoint y: 423, distance: 29.8
click at [484, 422] on div "D Callback Scheduled Call Step: 1 David Dickson America/Chicago Calls Count: 0 …" at bounding box center [468, 416] width 273 height 84
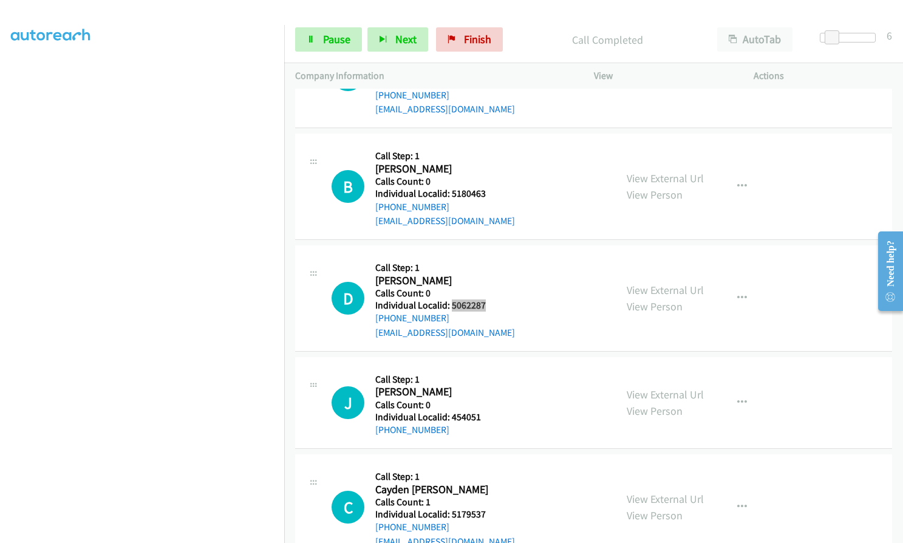
scroll to position [4897, 0]
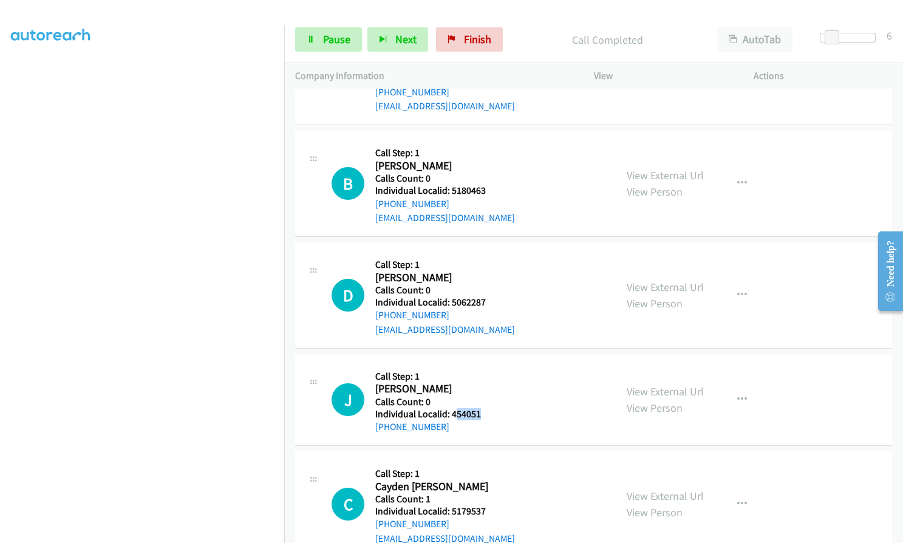
drag, startPoint x: 453, startPoint y: 415, endPoint x: 465, endPoint y: 388, distance: 30.2
click at [480, 415] on div "J Callback Scheduled Call Step: 1 Jeffery Elliott America/New_York Calls Count:…" at bounding box center [468, 399] width 273 height 69
click at [465, 386] on h2 "Jeffery Elliott" at bounding box center [428, 389] width 106 height 14
drag, startPoint x: 449, startPoint y: 415, endPoint x: 485, endPoint y: 414, distance: 35.8
click at [485, 414] on div "J Callback Scheduled Call Step: 1 Jeffery Elliott America/New_York Calls Count:…" at bounding box center [468, 399] width 273 height 69
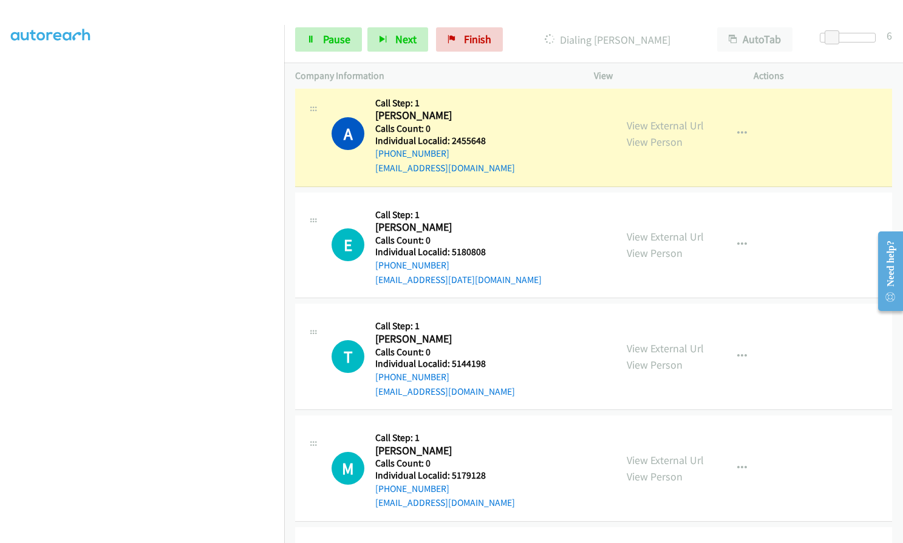
scroll to position [4502, 0]
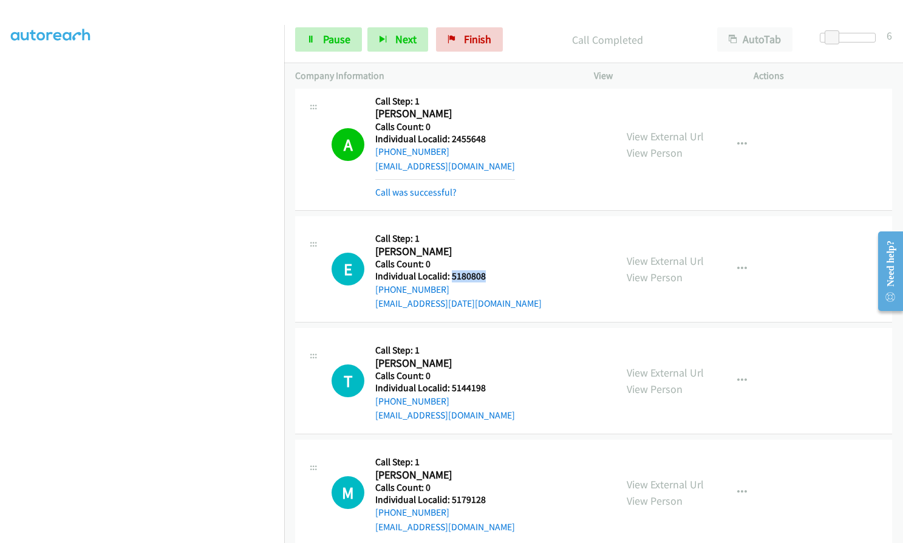
drag, startPoint x: 451, startPoint y: 278, endPoint x: 487, endPoint y: 276, distance: 35.9
click at [487, 276] on div "E Callback Scheduled Call Step: 1 Ethan May America/Chicago Calls Count: 0 Indi…" at bounding box center [468, 269] width 273 height 84
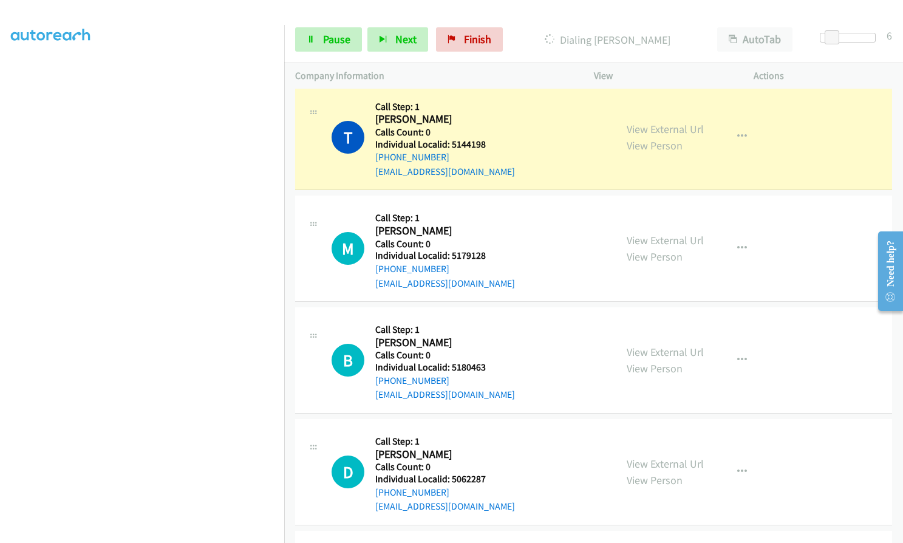
scroll to position [4775, 0]
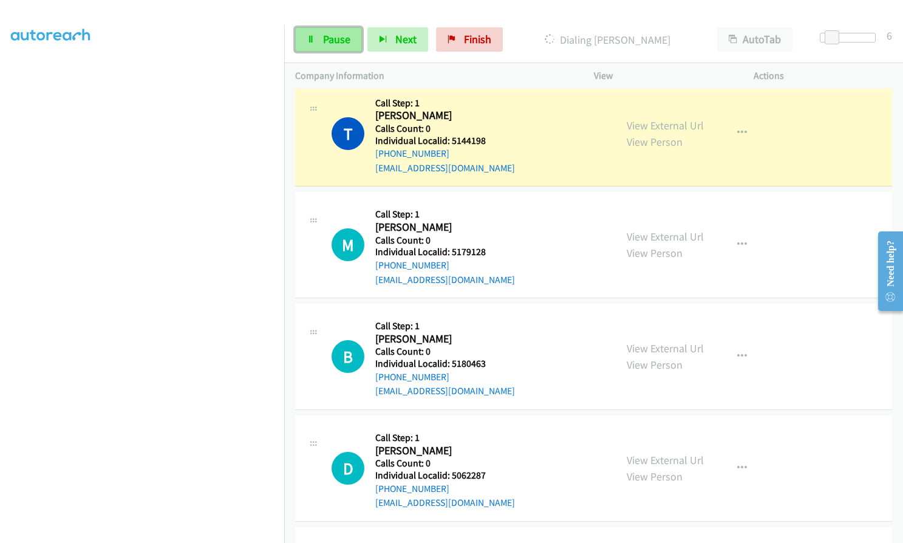
click at [324, 41] on span "Pause" at bounding box center [336, 39] width 27 height 14
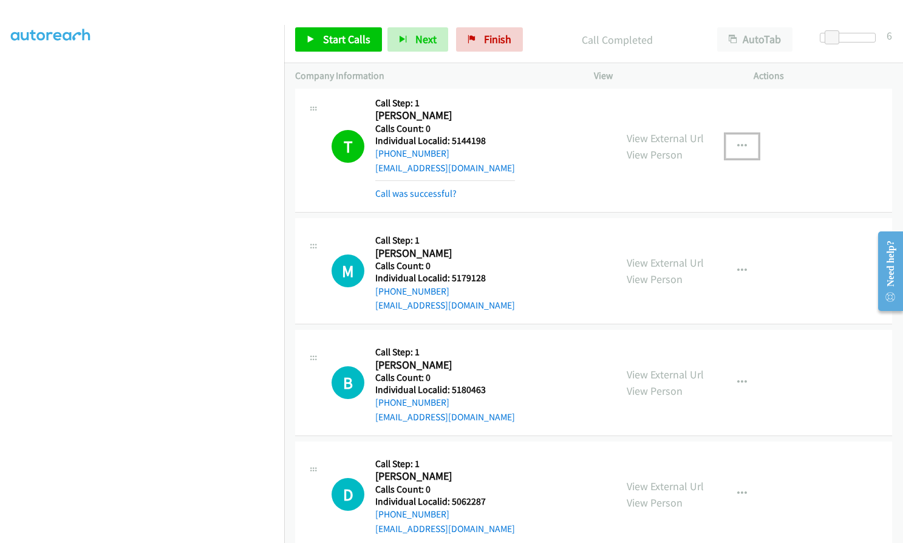
click at [740, 144] on icon "button" at bounding box center [742, 147] width 10 height 10
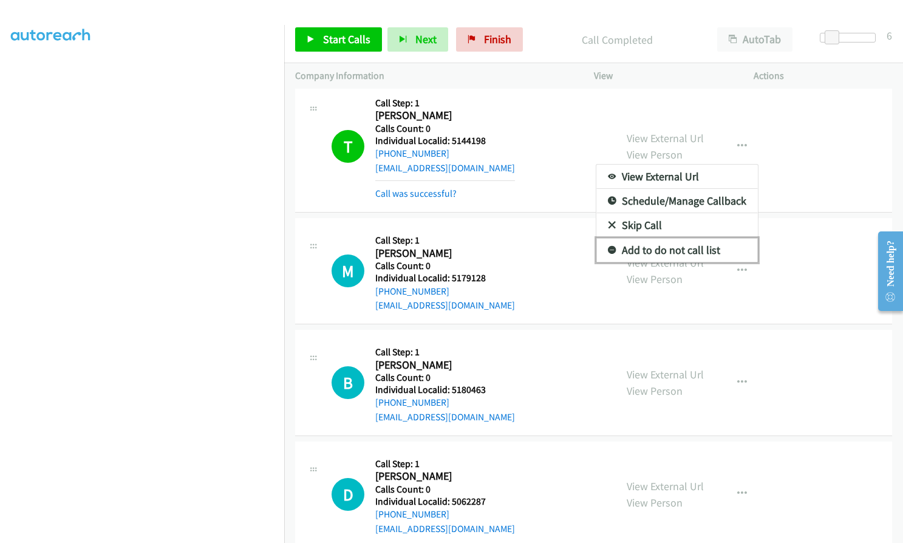
click at [608, 252] on icon at bounding box center [612, 251] width 9 height 9
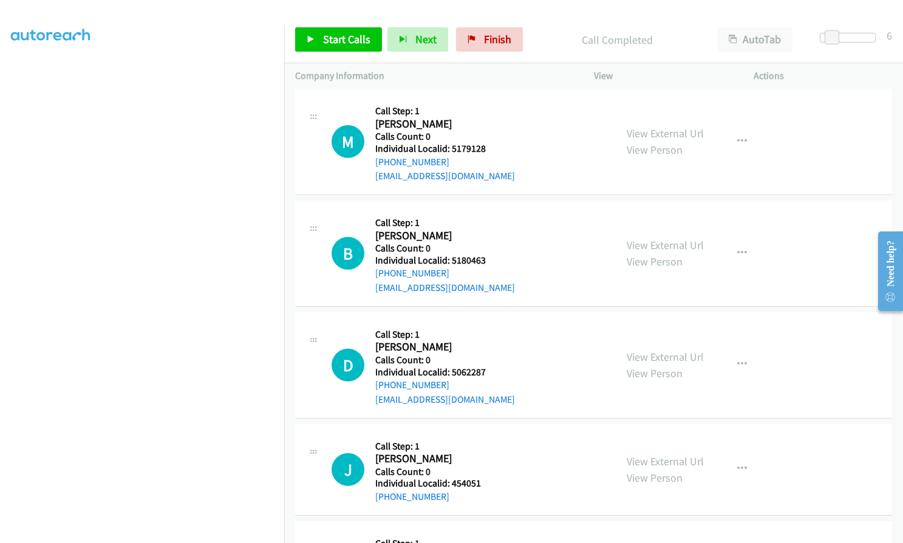
scroll to position [4897, 0]
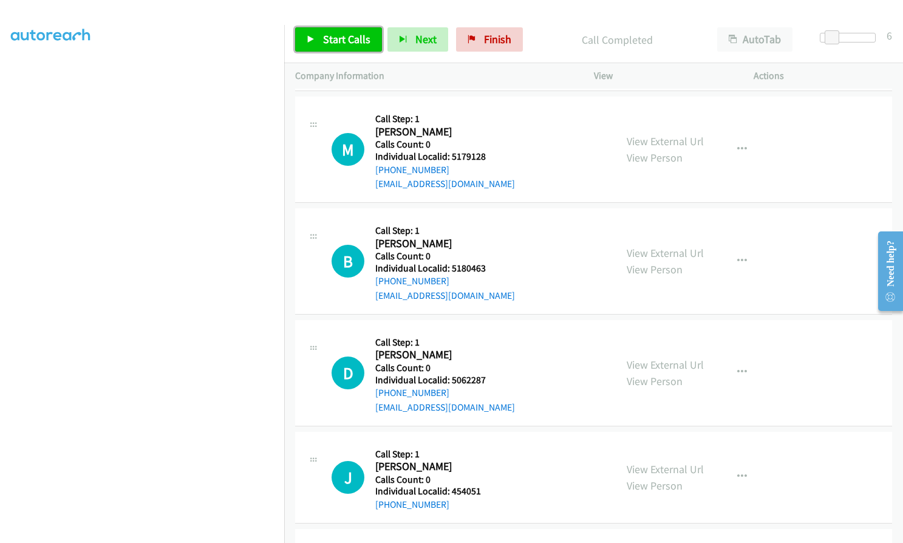
click at [348, 35] on span "Start Calls" at bounding box center [346, 39] width 47 height 14
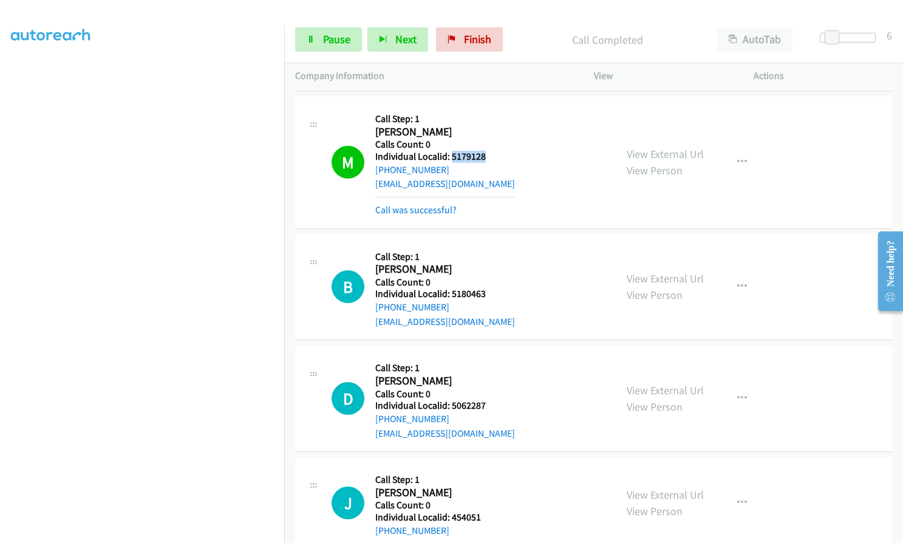
drag, startPoint x: 450, startPoint y: 157, endPoint x: 486, endPoint y: 155, distance: 35.9
click at [486, 155] on h5 "Individual Localid: 5179128" at bounding box center [445, 157] width 140 height 12
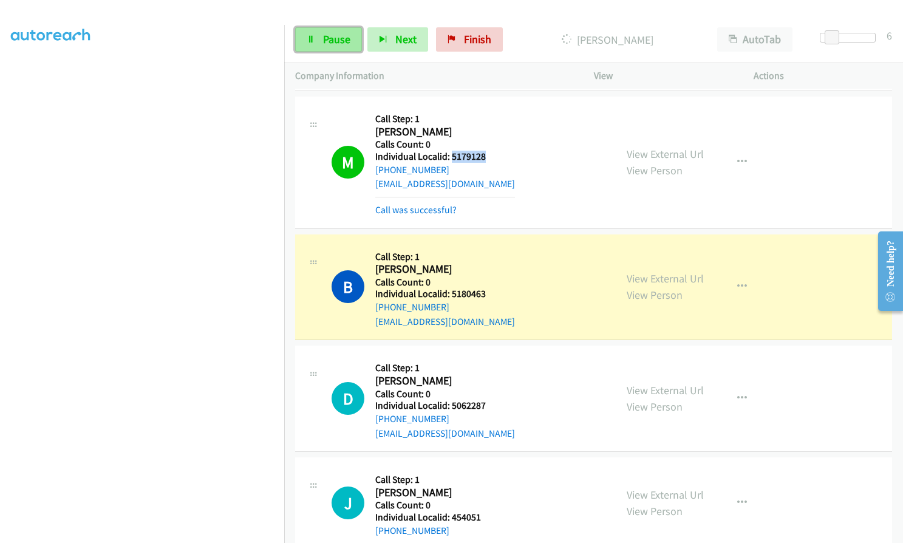
click at [316, 44] on link "Pause" at bounding box center [328, 39] width 67 height 24
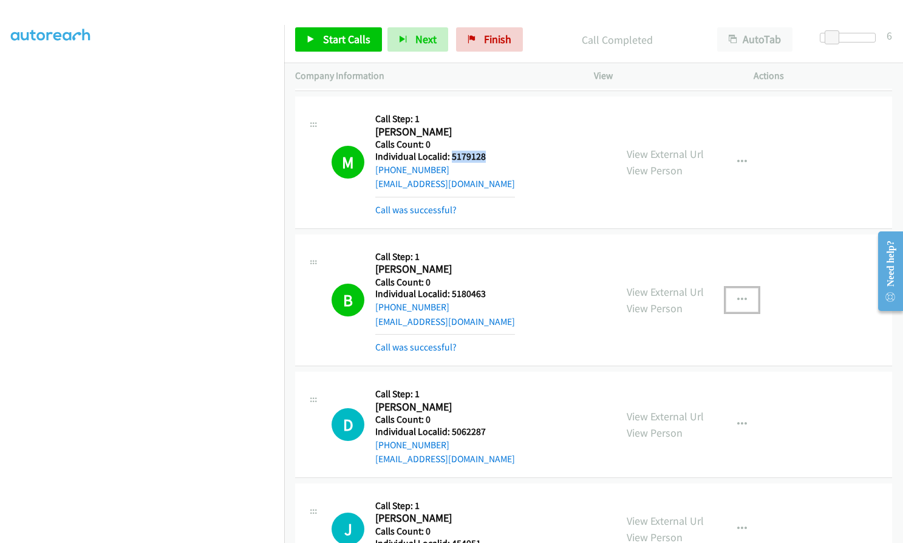
click at [737, 295] on icon "button" at bounding box center [742, 300] width 10 height 10
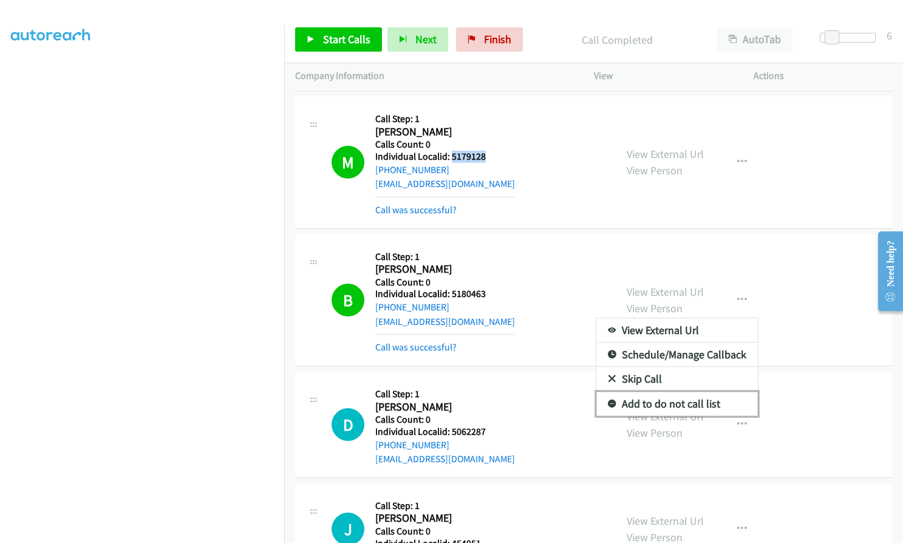
click at [609, 403] on icon at bounding box center [612, 404] width 9 height 9
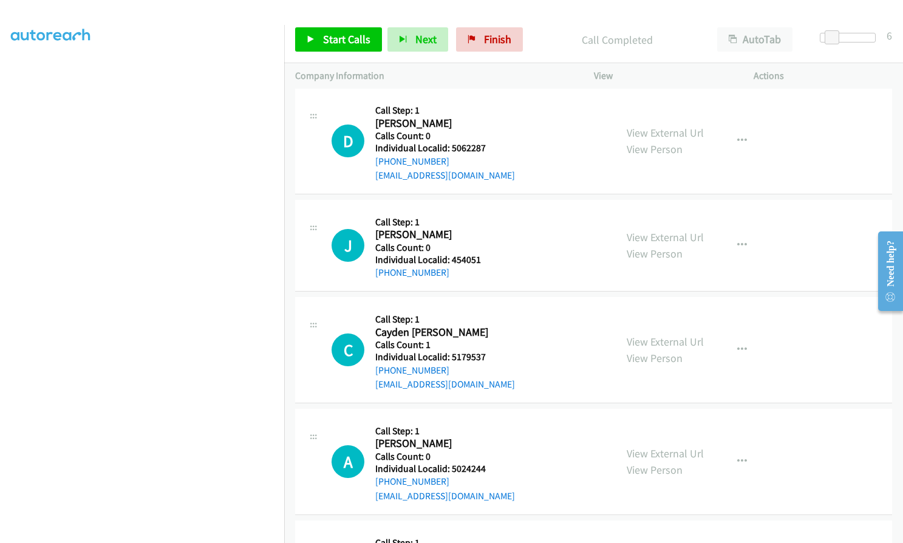
scroll to position [5200, 0]
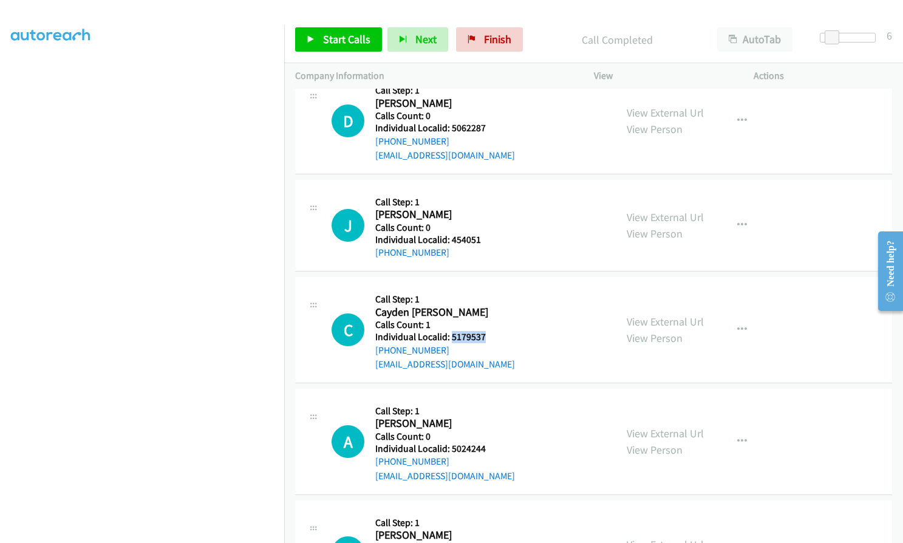
drag, startPoint x: 449, startPoint y: 336, endPoint x: 489, endPoint y: 335, distance: 39.5
click at [489, 335] on div "C Callback Scheduled Call Step: 1 Cayden Bakken America/Chicago Calls Count: 1 …" at bounding box center [468, 330] width 273 height 84
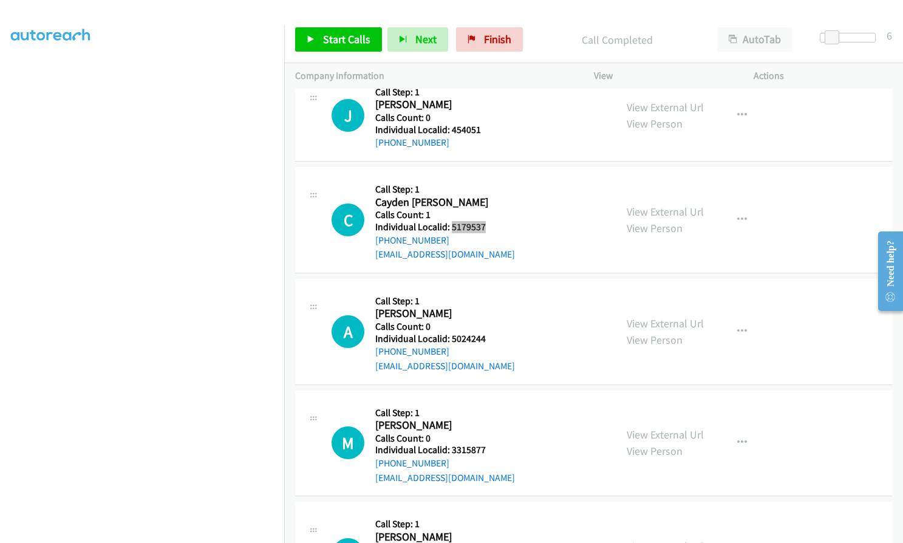
scroll to position [5322, 0]
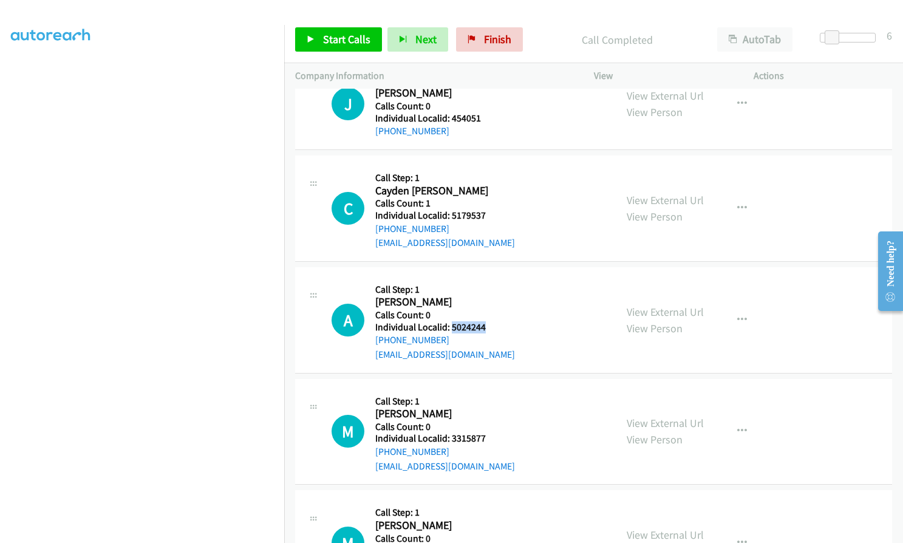
drag, startPoint x: 450, startPoint y: 328, endPoint x: 486, endPoint y: 327, distance: 35.8
click at [486, 327] on div "A Callback Scheduled Call Step: 1 Alexis Glezen America/New_York Calls Count: 0…" at bounding box center [468, 320] width 273 height 84
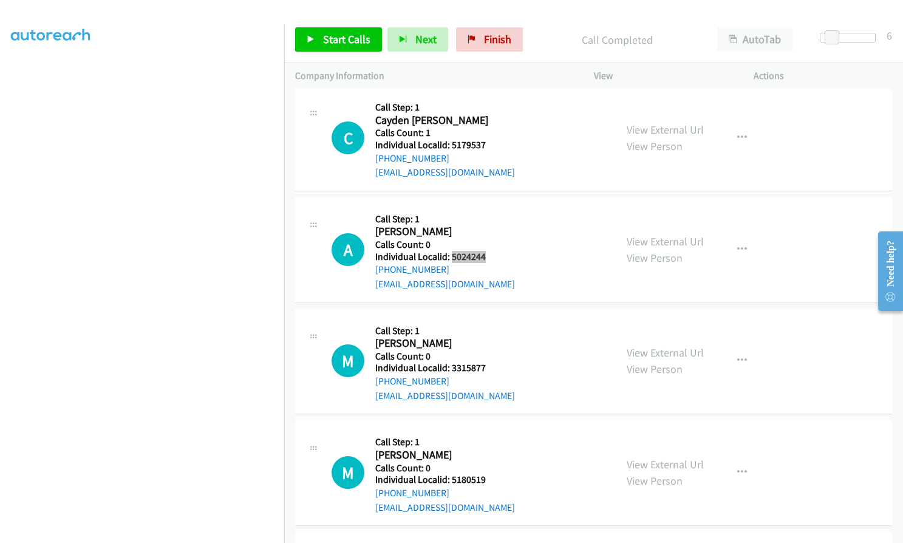
scroll to position [5398, 0]
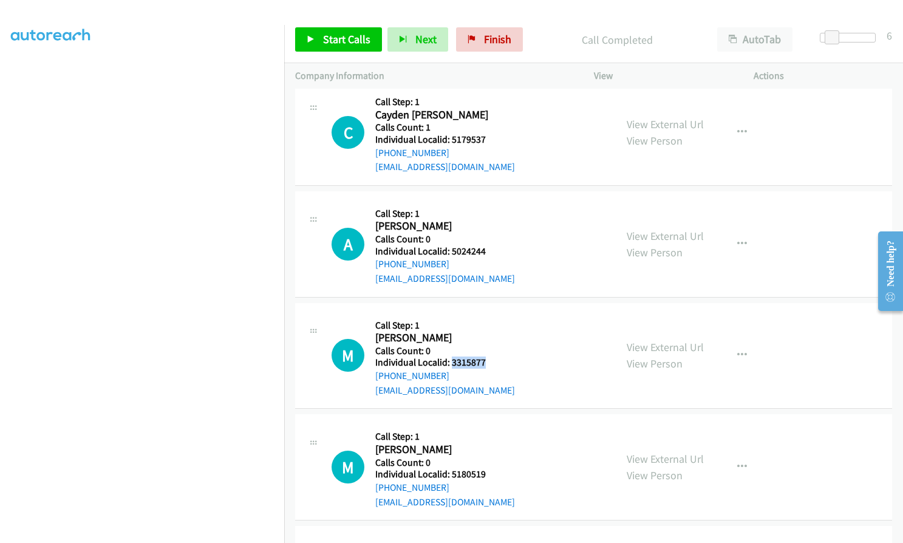
drag, startPoint x: 455, startPoint y: 364, endPoint x: 487, endPoint y: 364, distance: 31.6
click at [487, 364] on div "M Callback Scheduled Call Step: 1 Michelle Ingracia America/Chicago Calls Count…" at bounding box center [468, 356] width 273 height 84
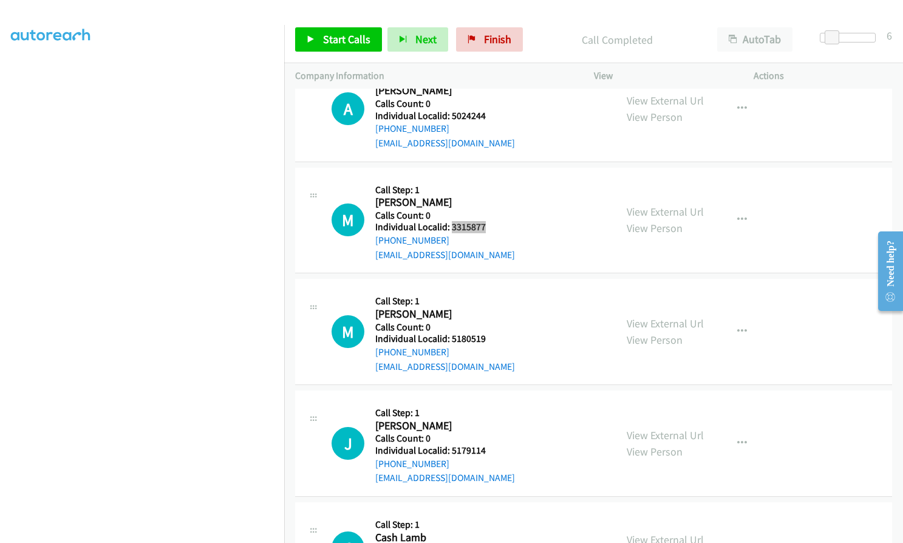
scroll to position [5534, 0]
drag, startPoint x: 452, startPoint y: 338, endPoint x: 490, endPoint y: 338, distance: 37.1
click at [490, 338] on div "M Callback Scheduled Call Step: 1 Mark Craver America/Chicago Calls Count: 0 In…" at bounding box center [468, 331] width 273 height 84
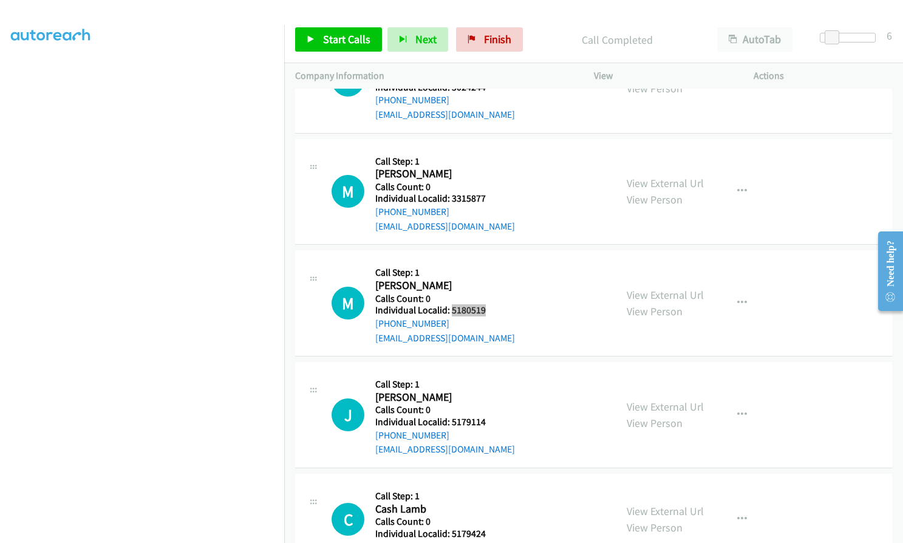
scroll to position [5641, 0]
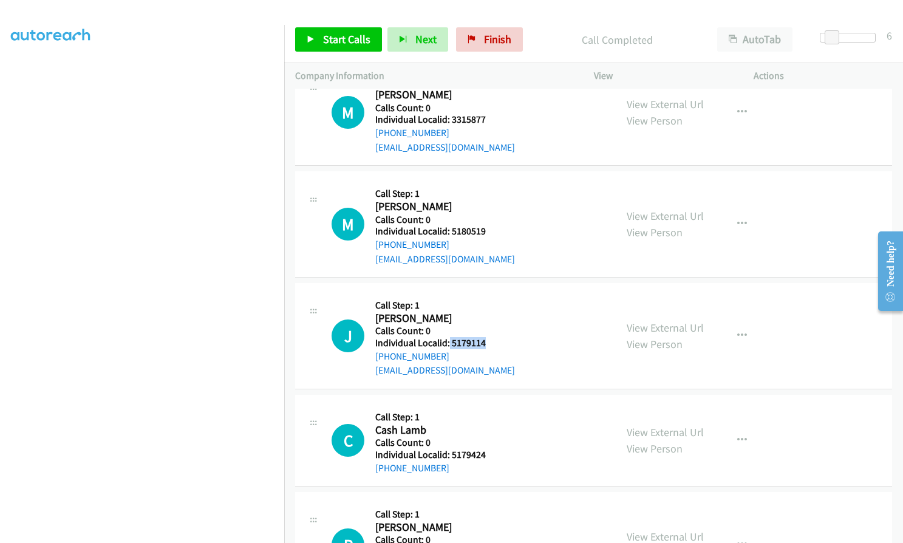
drag, startPoint x: 449, startPoint y: 341, endPoint x: 488, endPoint y: 343, distance: 39.5
click at [488, 343] on div "J Callback Scheduled Call Step: 1 Joe Paladino America/New_York Calls Count: 0 …" at bounding box center [468, 336] width 273 height 84
drag, startPoint x: 456, startPoint y: 455, endPoint x: 487, endPoint y: 455, distance: 30.4
click at [487, 455] on div "C Callback Scheduled Call Step: 1 Cash Lamb America/New_York Calls Count: 0 Ind…" at bounding box center [468, 440] width 273 height 69
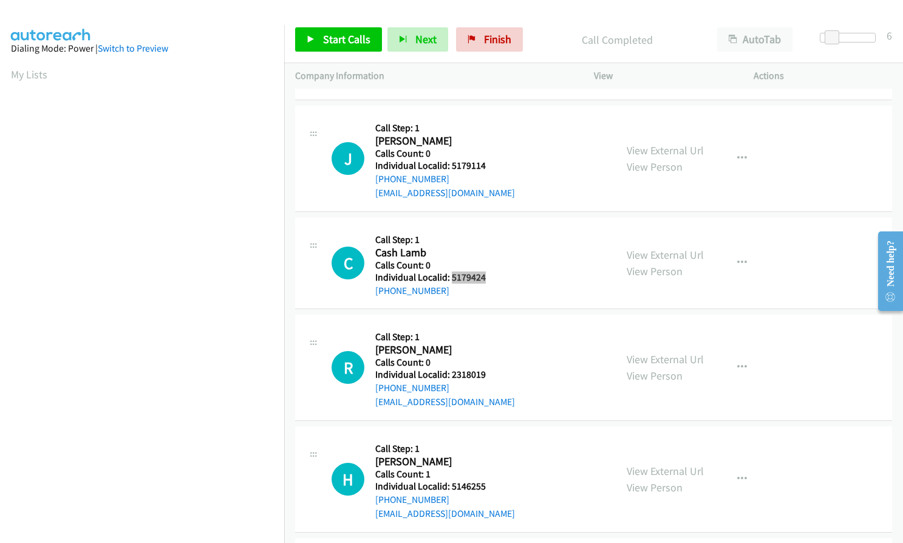
scroll to position [5823, 0]
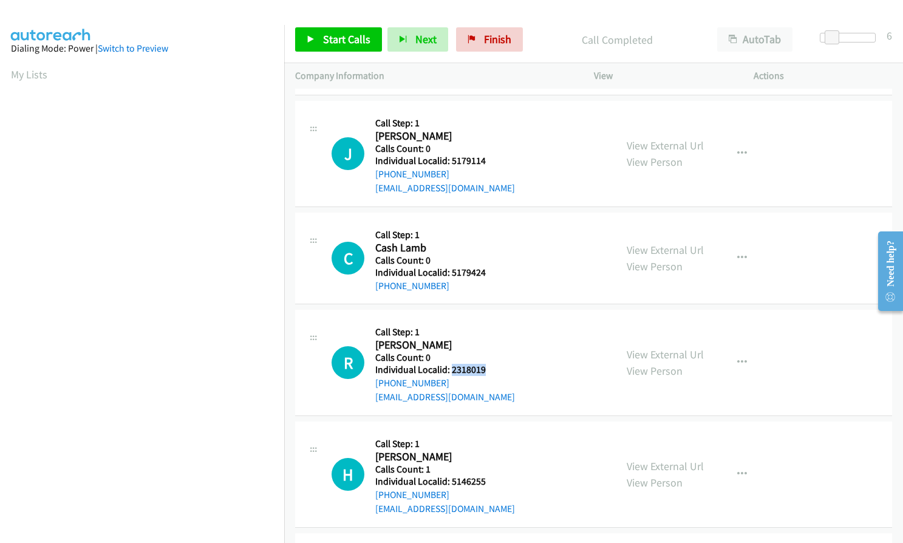
drag, startPoint x: 451, startPoint y: 367, endPoint x: 488, endPoint y: 367, distance: 37.1
click at [488, 367] on div "R Callback Scheduled Call Step: 1 Ronald Kemfort America/New_York Calls Count: …" at bounding box center [468, 363] width 273 height 84
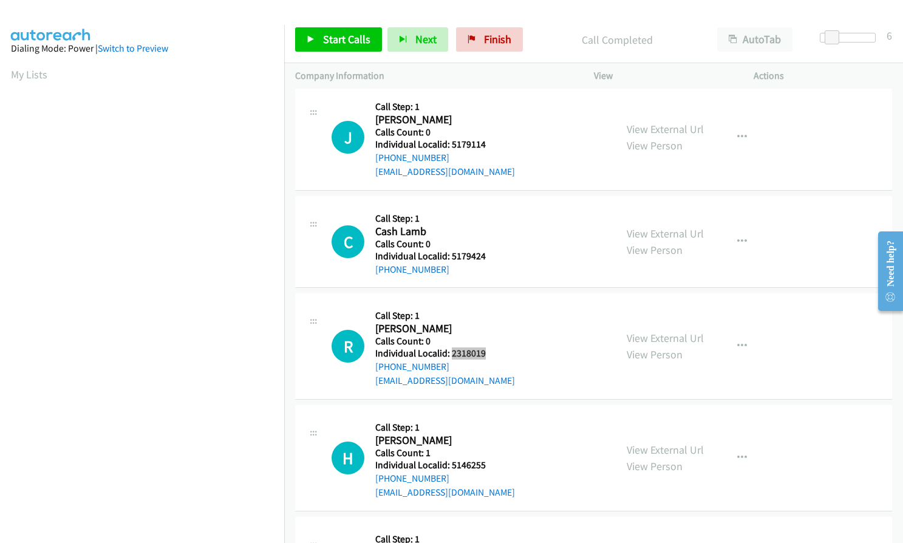
scroll to position [5884, 0]
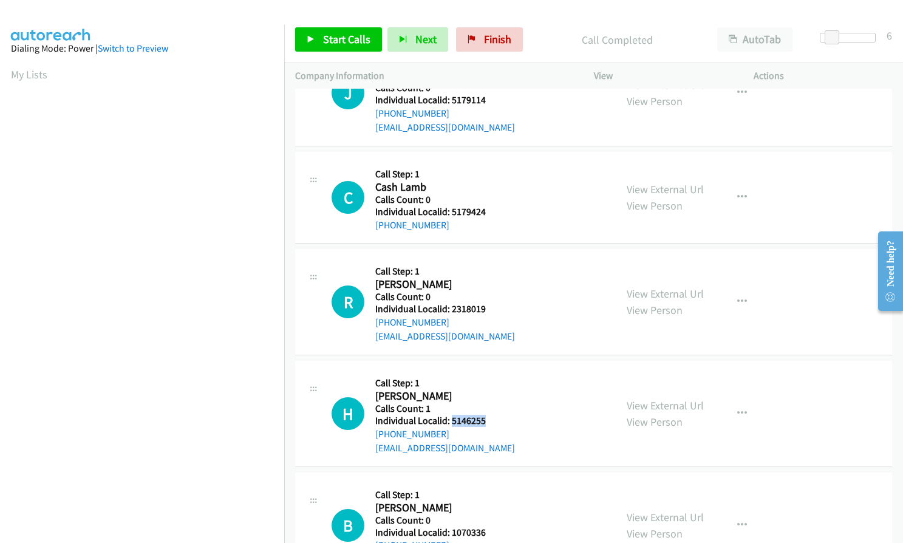
drag, startPoint x: 460, startPoint y: 418, endPoint x: 488, endPoint y: 418, distance: 27.9
click at [488, 418] on h5 "Individual Localid: 5146255" at bounding box center [445, 421] width 140 height 12
click at [333, 34] on span "Start Calls" at bounding box center [346, 39] width 47 height 14
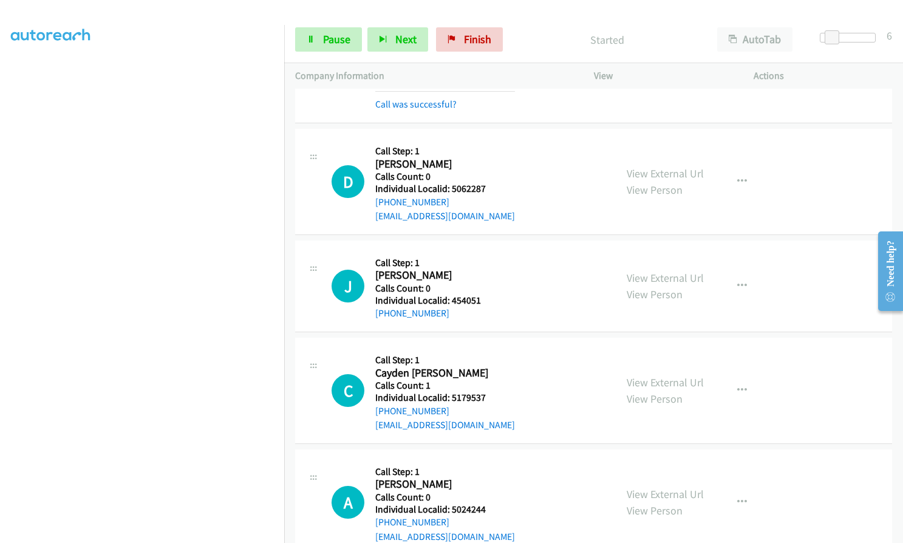
scroll to position [5170, 0]
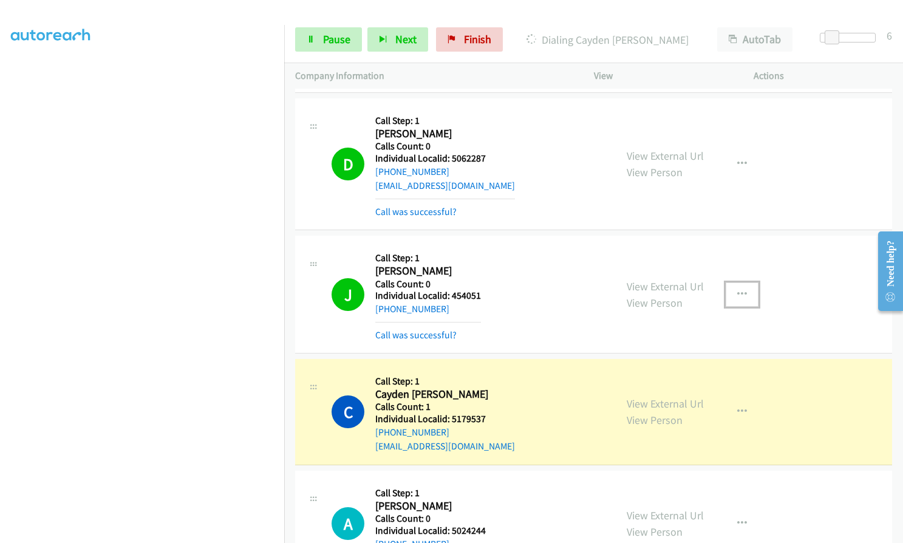
click at [737, 292] on icon "button" at bounding box center [742, 295] width 10 height 10
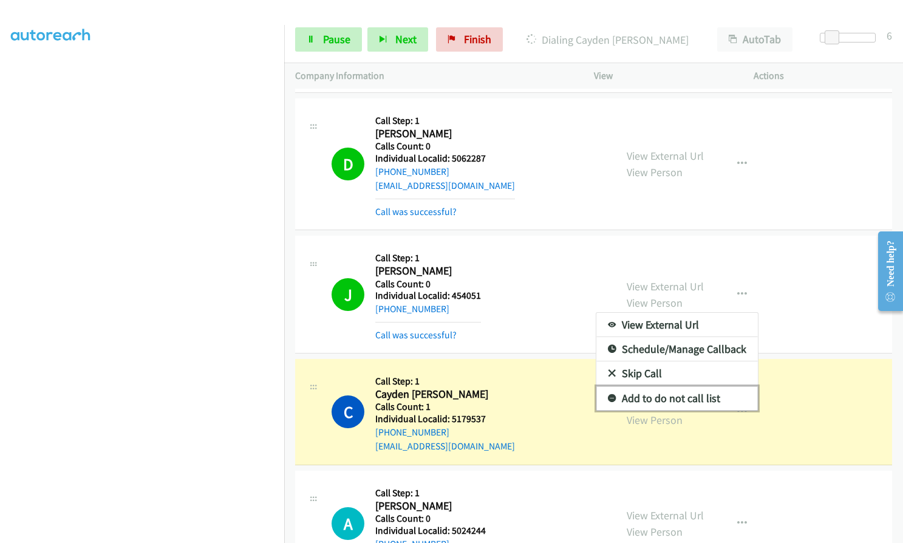
click at [608, 395] on icon at bounding box center [612, 399] width 9 height 9
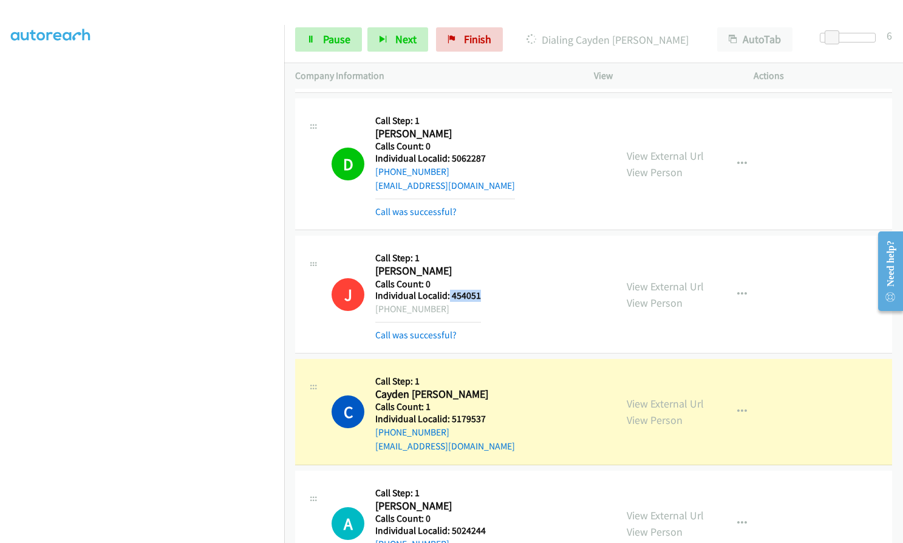
drag, startPoint x: 448, startPoint y: 296, endPoint x: 485, endPoint y: 296, distance: 37.1
click at [485, 296] on div "J Callback Scheduled Call Step: 1 Jeffery Elliott America/New_York Calls Count:…" at bounding box center [468, 294] width 273 height 95
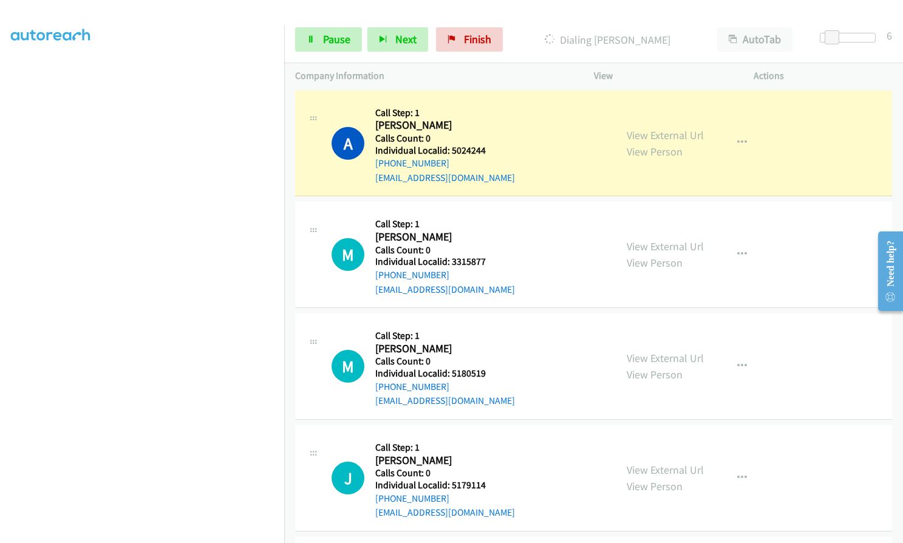
scroll to position [5580, 0]
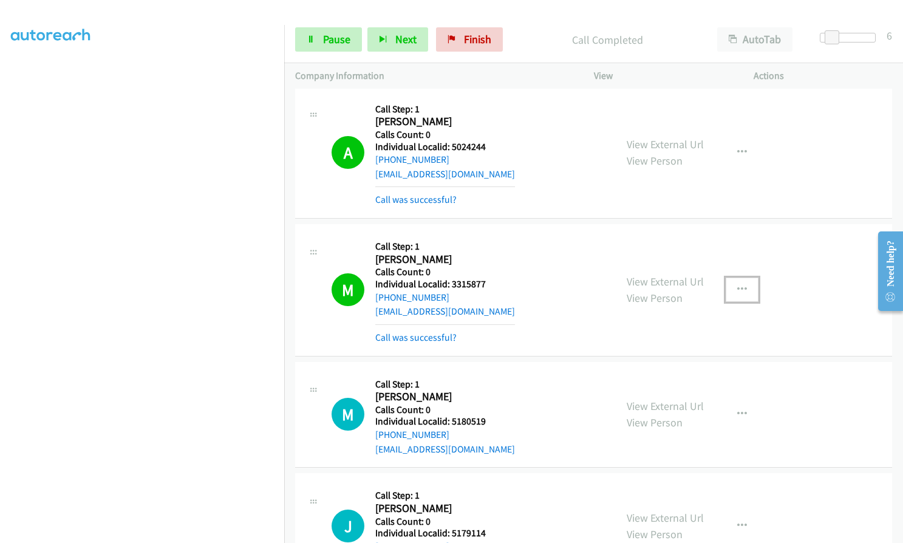
click at [740, 287] on icon "button" at bounding box center [742, 290] width 10 height 10
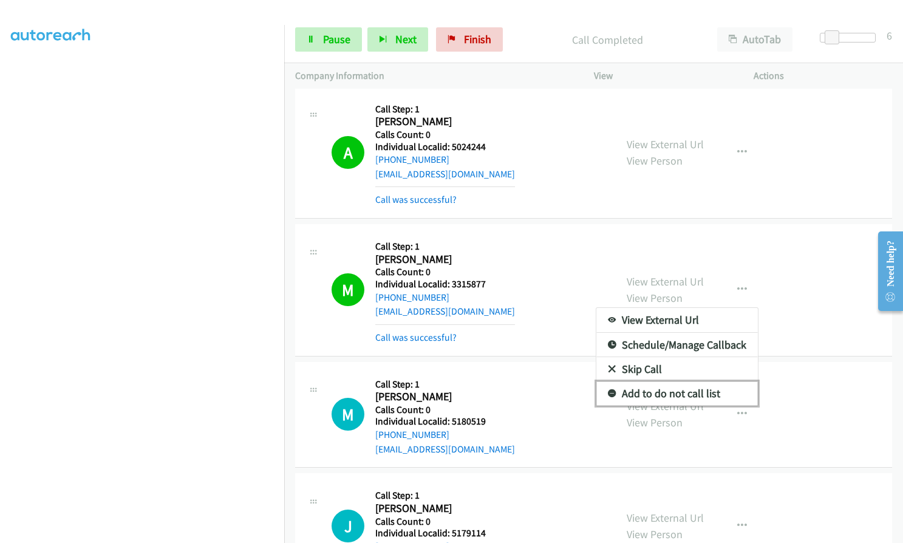
click at [608, 392] on icon at bounding box center [612, 394] width 9 height 9
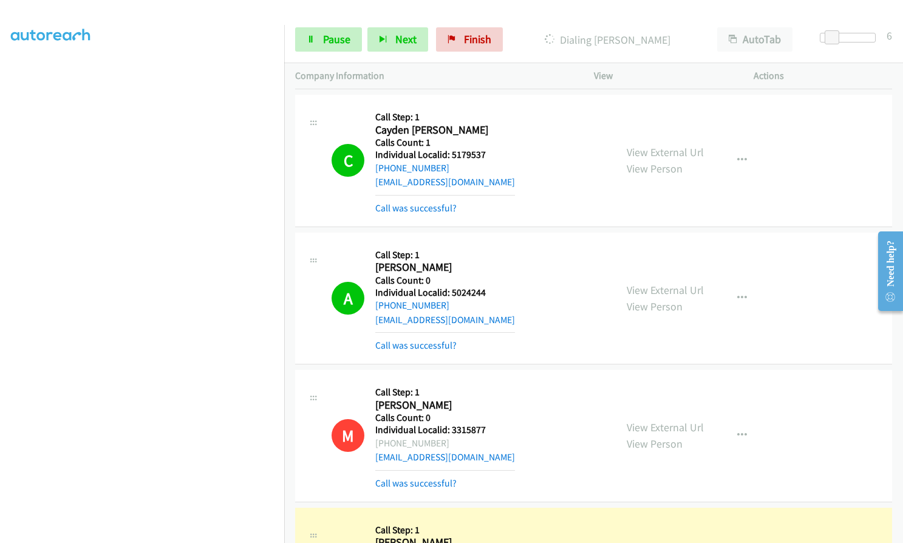
scroll to position [5443, 0]
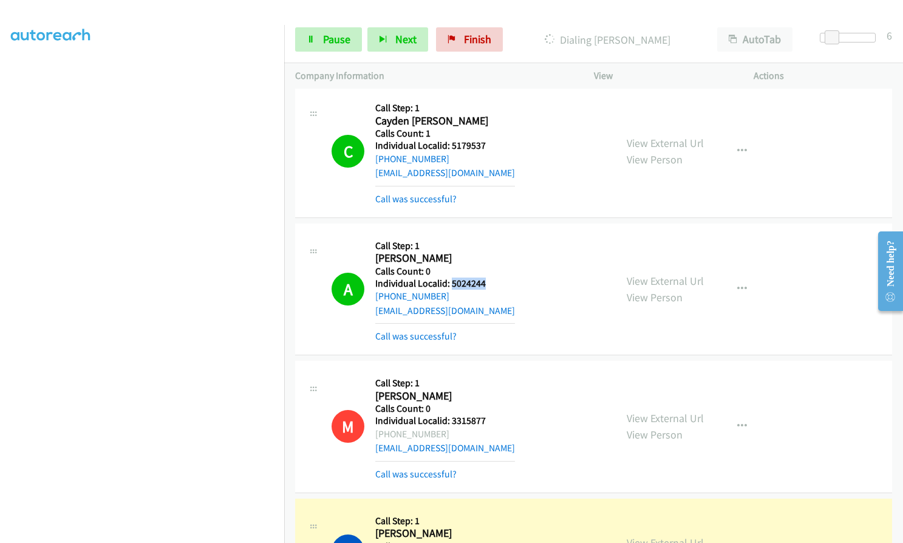
drag, startPoint x: 460, startPoint y: 282, endPoint x: 486, endPoint y: 281, distance: 25.5
click at [486, 281] on div "A Callback Scheduled Call Step: 1 Alexis Glezen America/New_York Calls Count: 0…" at bounding box center [468, 288] width 273 height 109
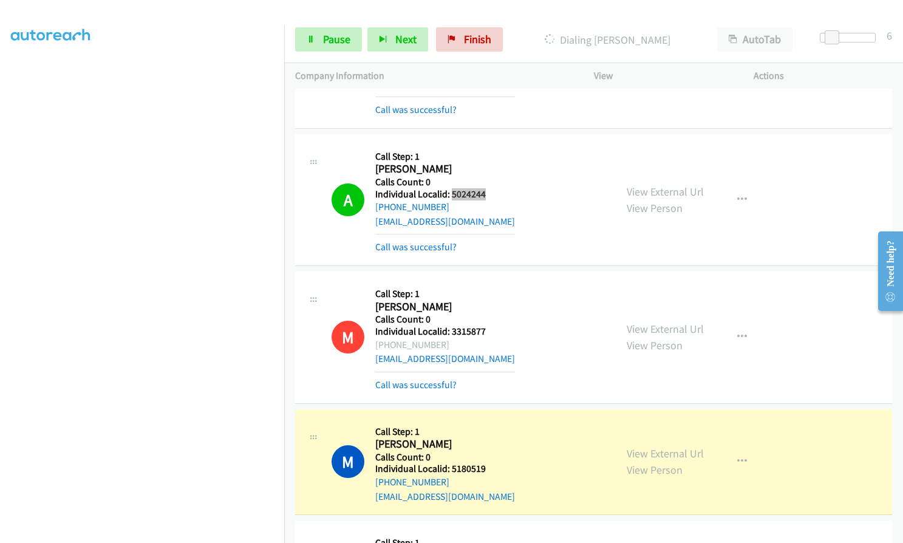
scroll to position [5550, 0]
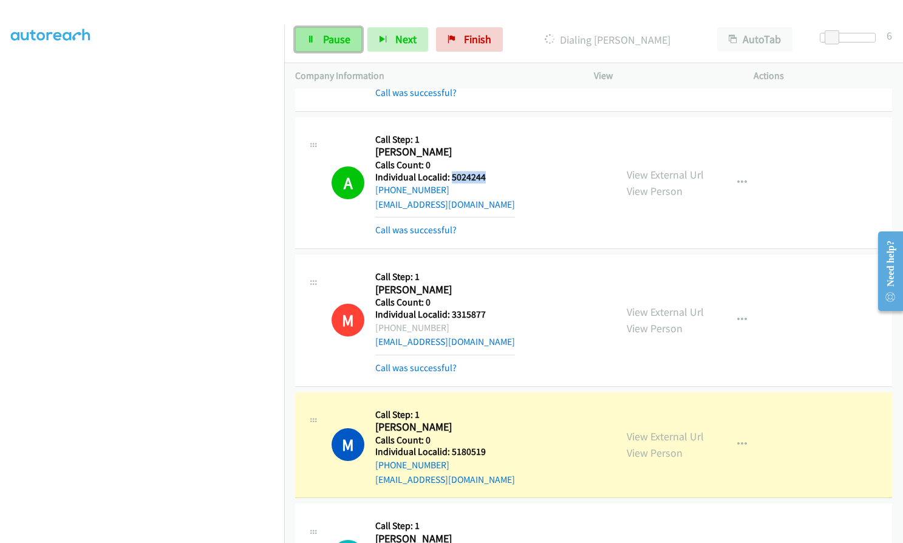
click at [325, 38] on span "Pause" at bounding box center [336, 39] width 27 height 14
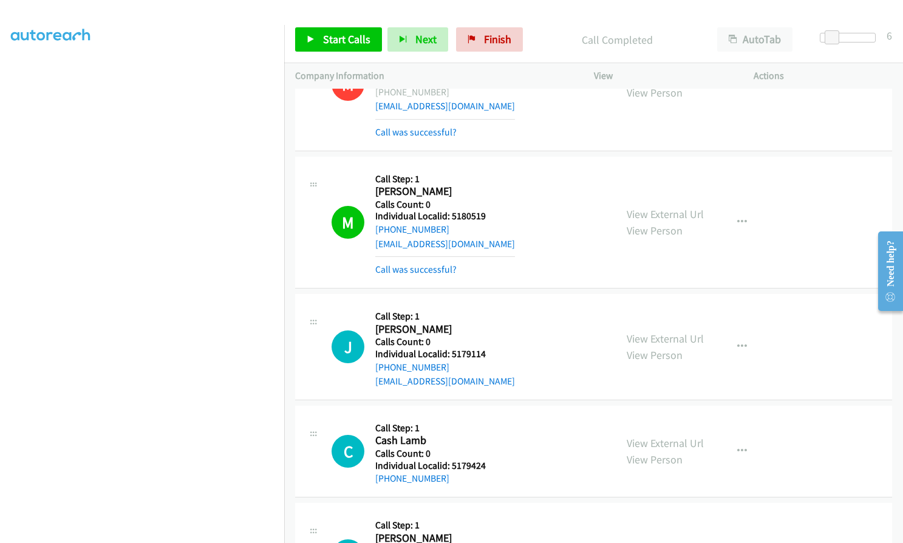
scroll to position [5838, 0]
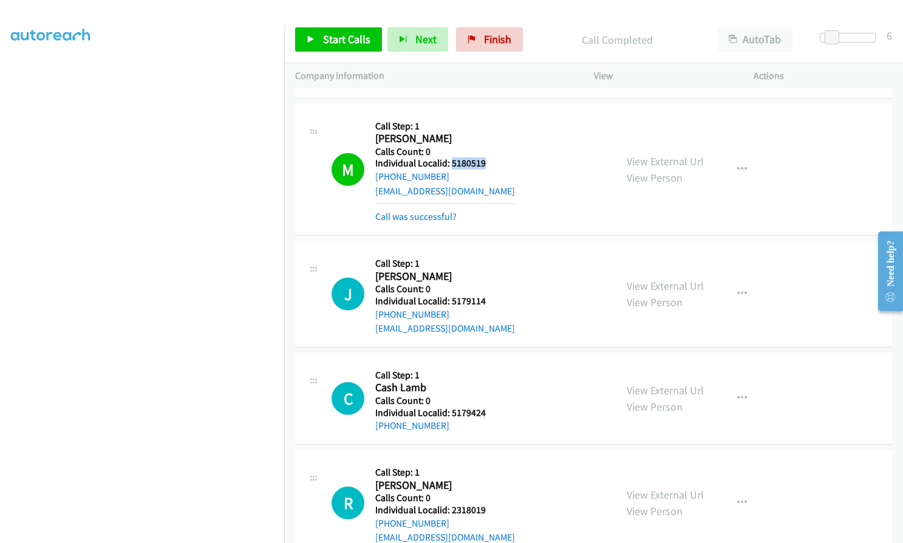
drag, startPoint x: 452, startPoint y: 163, endPoint x: 486, endPoint y: 162, distance: 34.0
click at [486, 162] on div "M Callback Scheduled Call Step: 1 Mark Craver America/Chicago Calls Count: 0 In…" at bounding box center [468, 169] width 273 height 109
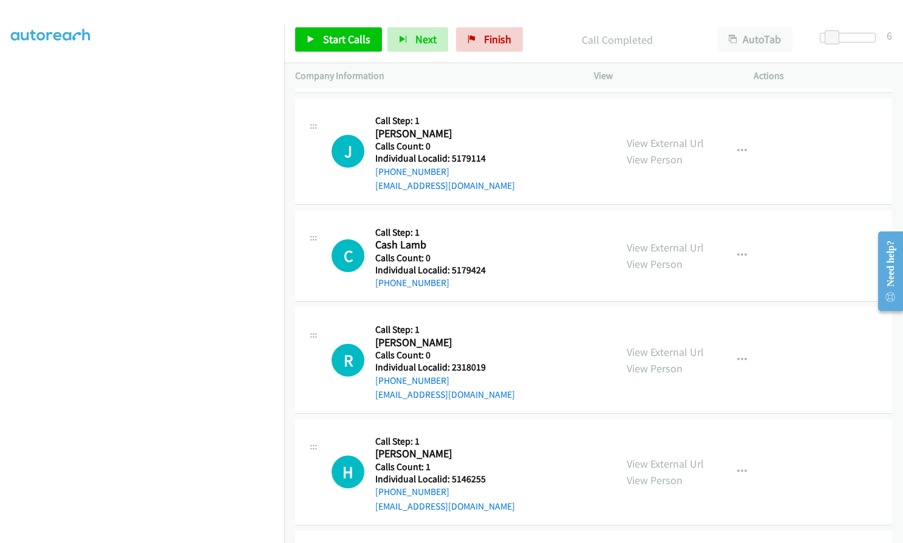
scroll to position [5990, 0]
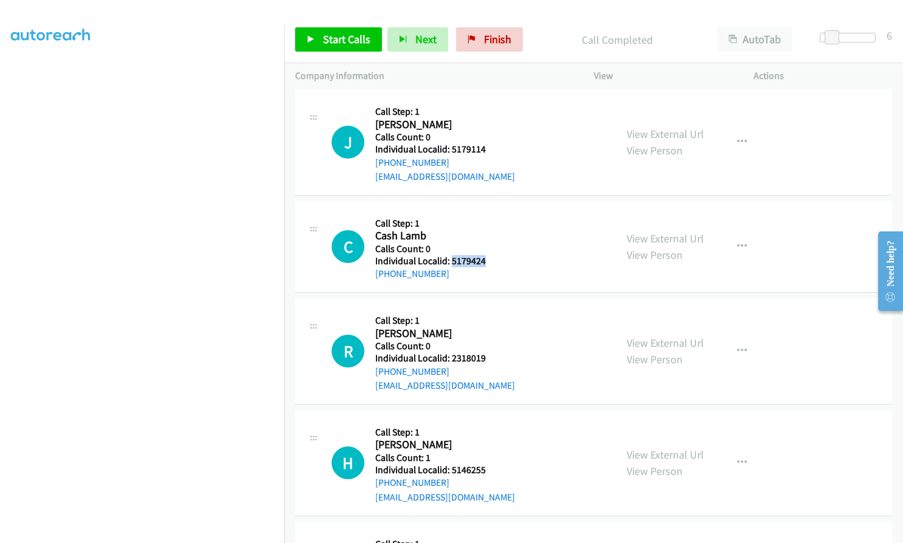
drag, startPoint x: 451, startPoint y: 263, endPoint x: 493, endPoint y: 260, distance: 41.4
click at [493, 260] on div "C Callback Scheduled Call Step: 1 Cash Lamb America/New_York Calls Count: 0 Ind…" at bounding box center [468, 246] width 273 height 69
drag, startPoint x: 449, startPoint y: 359, endPoint x: 484, endPoint y: 358, distance: 34.6
click at [484, 358] on div "R Callback Scheduled Call Step: 1 Ronald Kemfort America/New_York Calls Count: …" at bounding box center [468, 351] width 273 height 84
drag, startPoint x: 450, startPoint y: 469, endPoint x: 484, endPoint y: 470, distance: 34.0
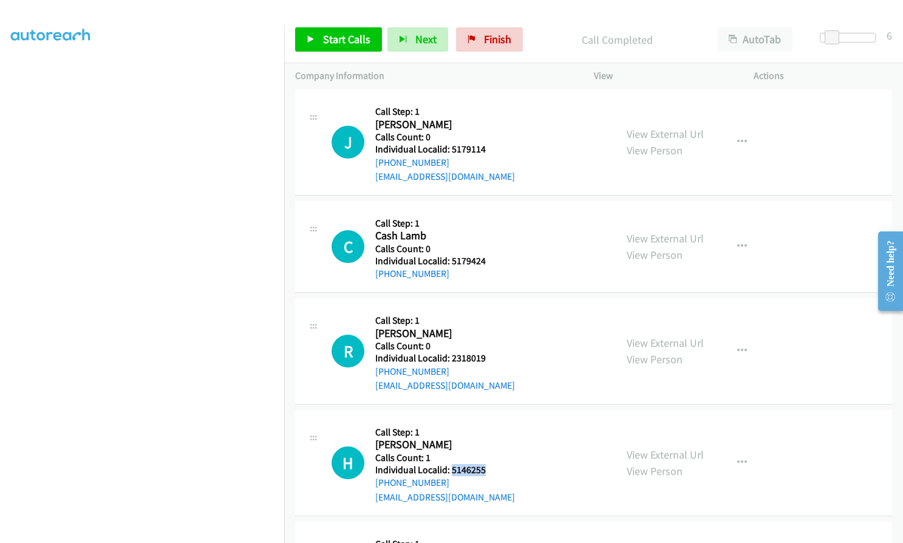
click at [484, 470] on h5 "Individual Localid: 5146255" at bounding box center [445, 470] width 140 height 12
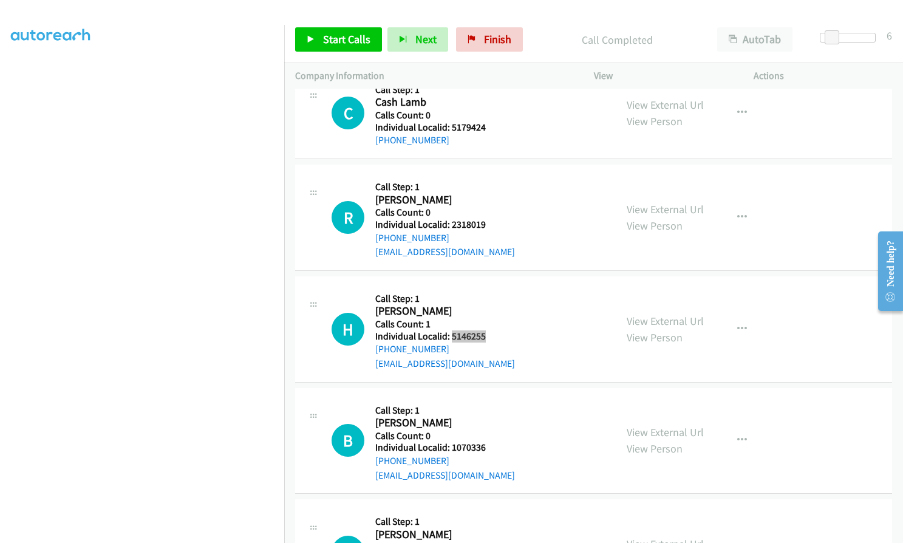
scroll to position [6157, 0]
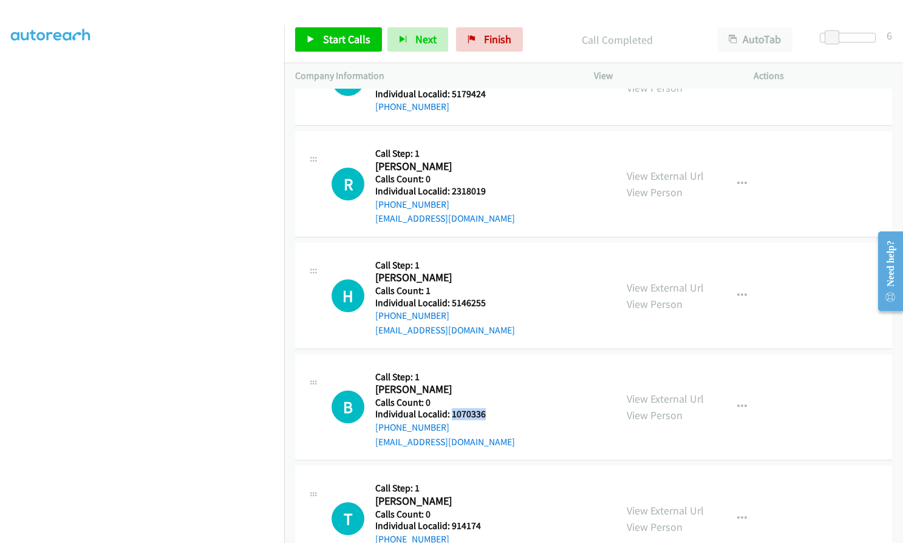
drag, startPoint x: 453, startPoint y: 416, endPoint x: 491, endPoint y: 416, distance: 38.3
click at [491, 416] on div "B Callback Scheduled Call Step: 1 Brian Villanueva America/New_York Calls Count…" at bounding box center [468, 408] width 273 height 84
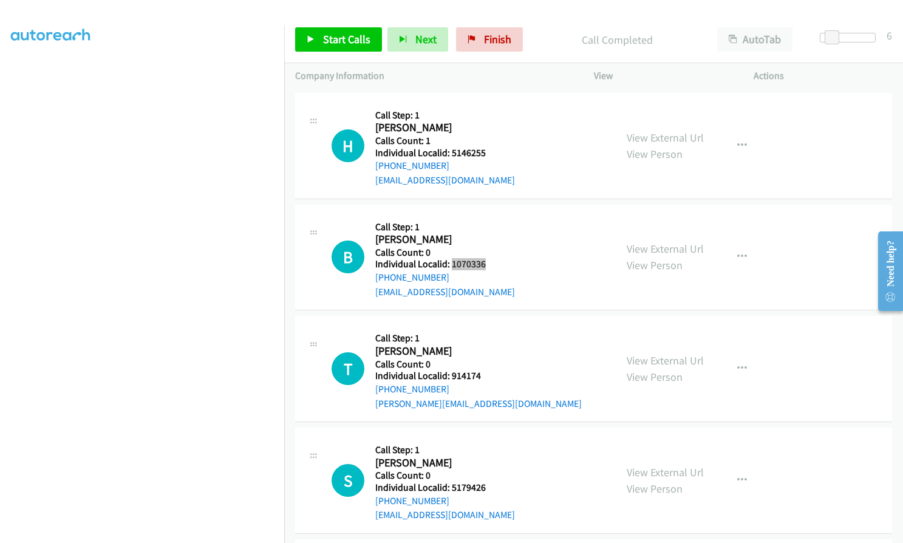
scroll to position [6324, 0]
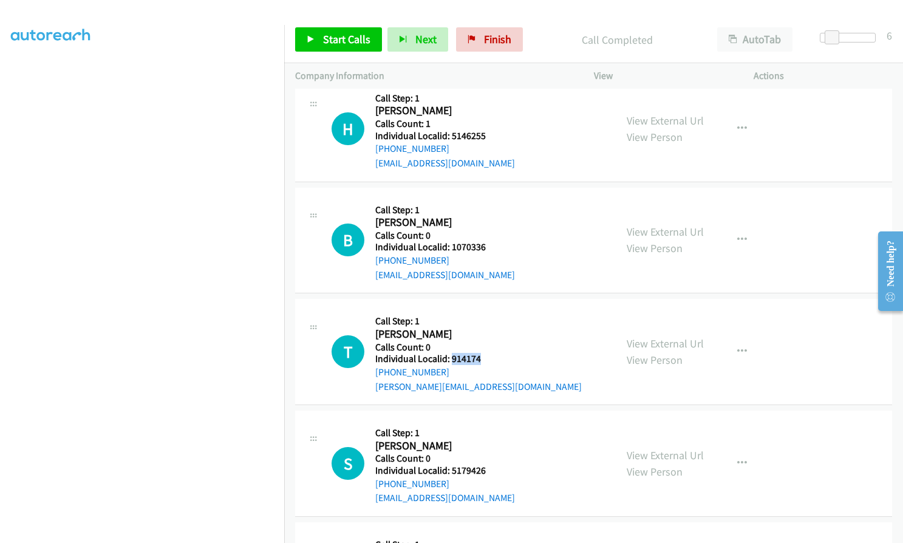
drag, startPoint x: 471, startPoint y: 358, endPoint x: 482, endPoint y: 358, distance: 10.3
click at [482, 358] on div "T Callback Scheduled Call Step: 1 Tim Hannen America/New_York Calls Count: 0 In…" at bounding box center [468, 352] width 273 height 84
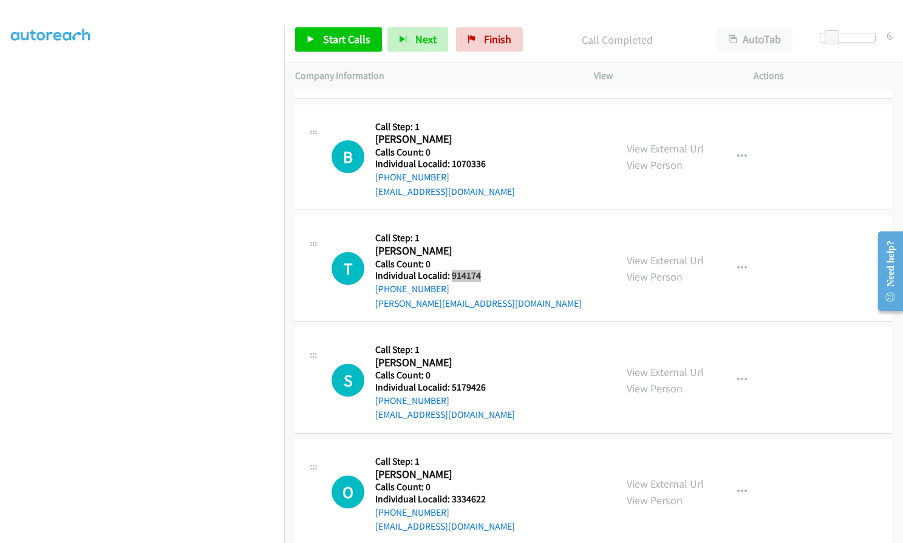
scroll to position [6430, 0]
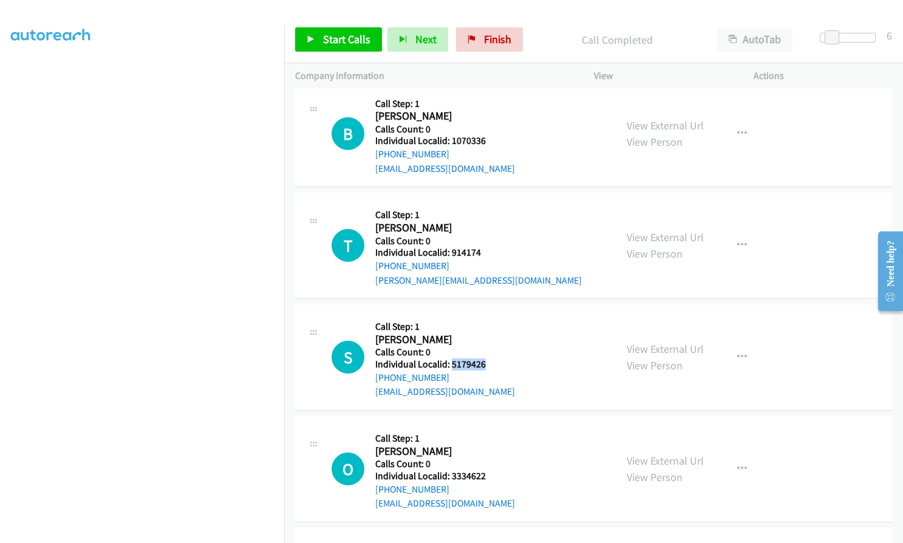
drag, startPoint x: 451, startPoint y: 362, endPoint x: 484, endPoint y: 362, distance: 32.8
click at [484, 362] on div "S Callback Scheduled Call Step: 1 Stephen Phillips America/Chicago Calls Count:…" at bounding box center [468, 357] width 273 height 84
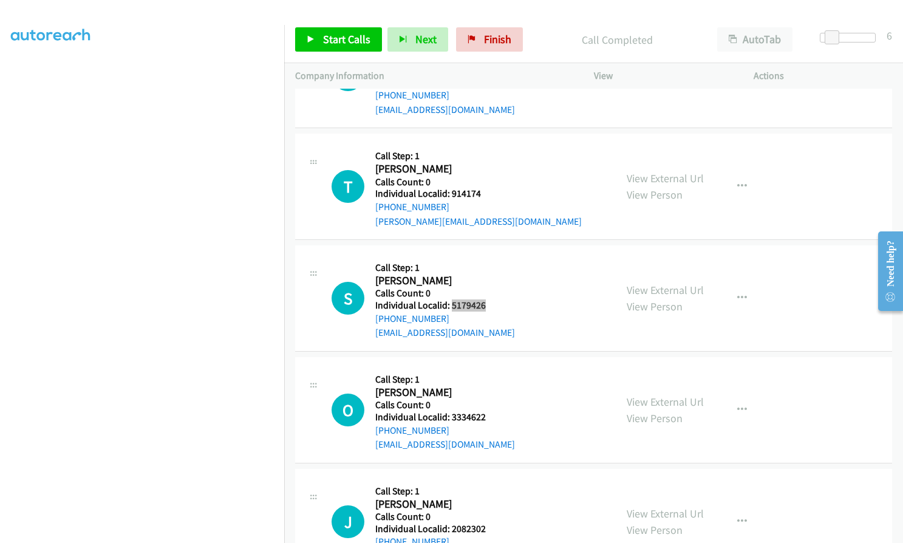
scroll to position [6491, 0]
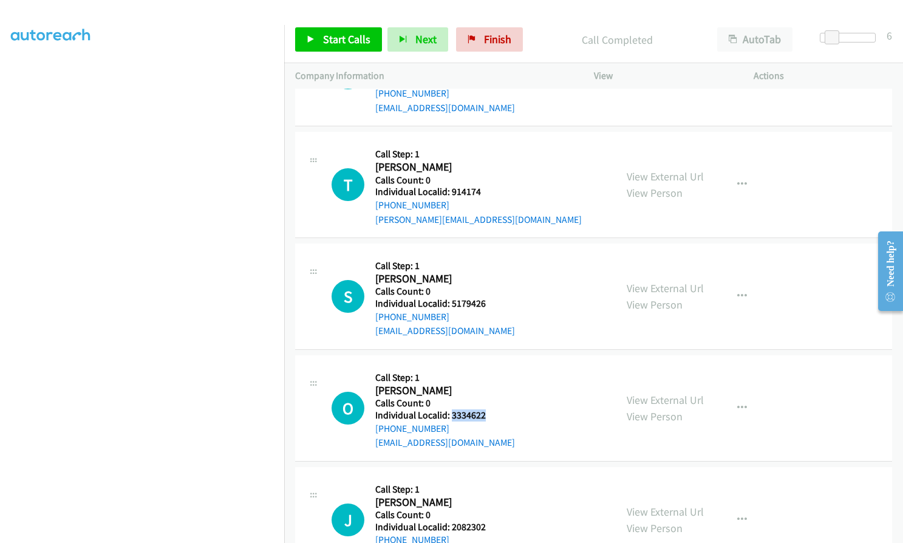
drag, startPoint x: 451, startPoint y: 415, endPoint x: 485, endPoint y: 415, distance: 34.0
click at [485, 415] on div "O Callback Scheduled Call Step: 1 Olive Steinberg America/Chicago Calls Count: …" at bounding box center [468, 408] width 273 height 84
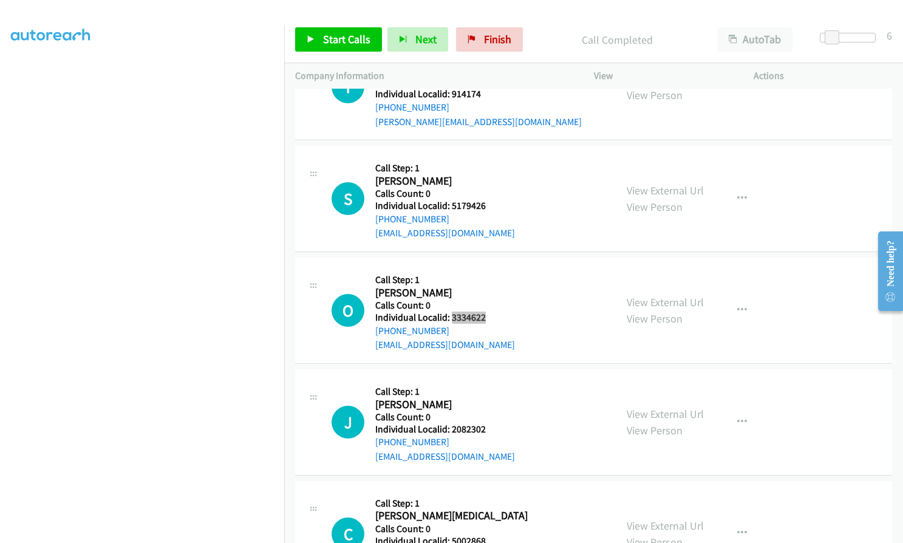
scroll to position [6597, 0]
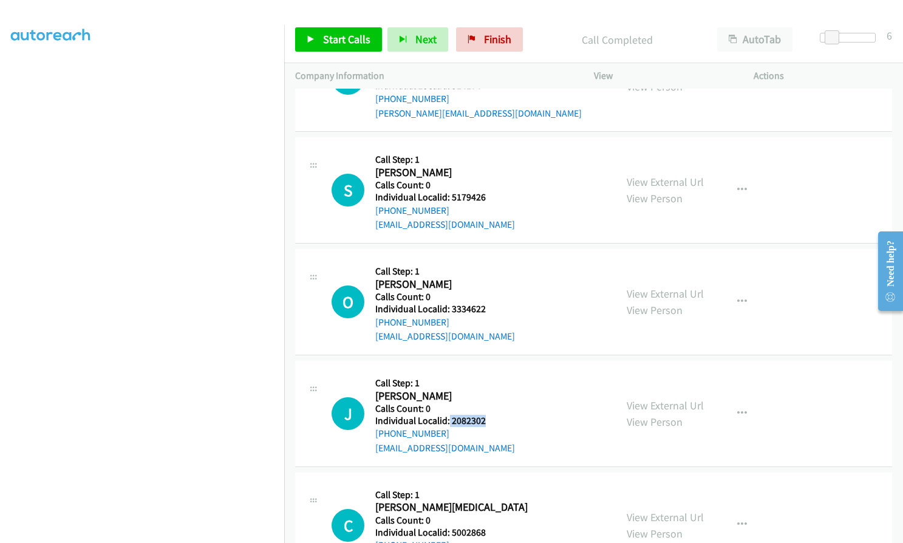
drag, startPoint x: 448, startPoint y: 419, endPoint x: 489, endPoint y: 418, distance: 41.3
click at [489, 418] on div "J Callback Scheduled Call Step: 1 Jace Sabyan America/New_York Calls Count: 0 I…" at bounding box center [468, 414] width 273 height 84
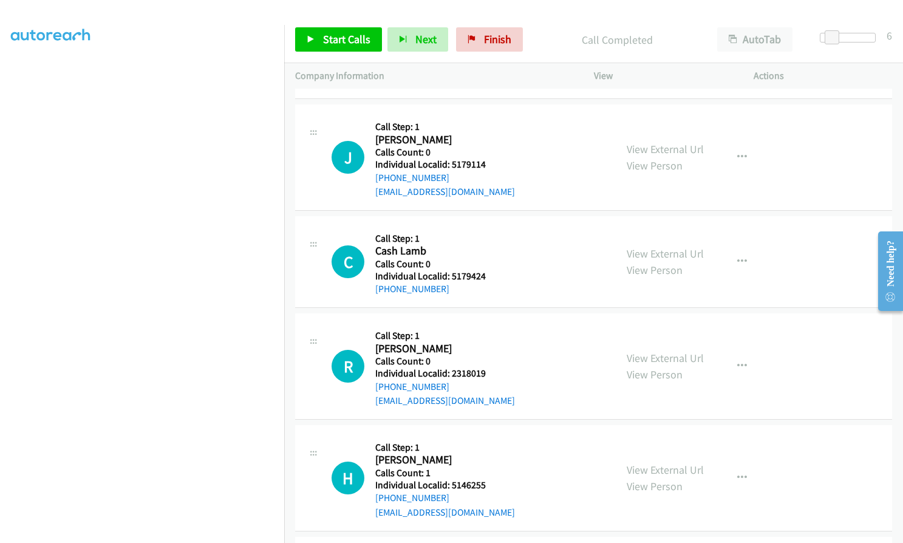
scroll to position [5990, 0]
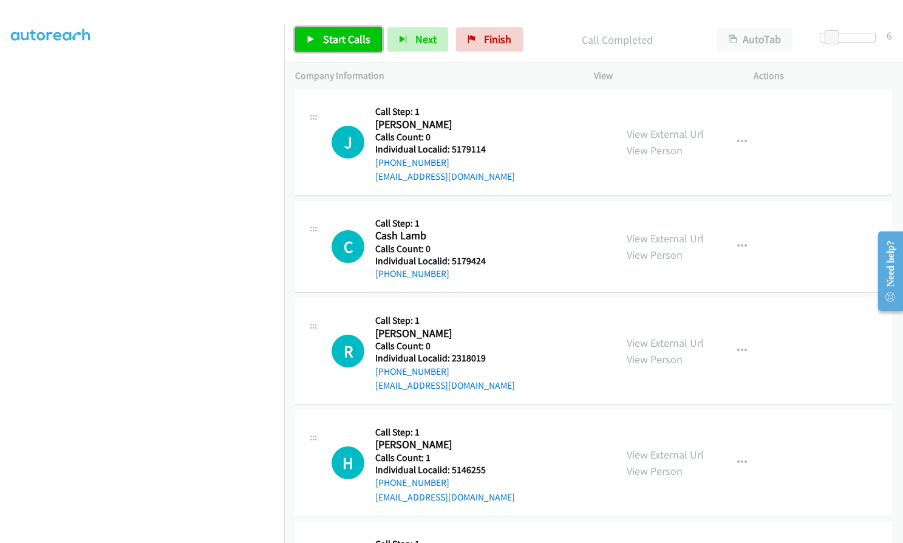
click at [347, 35] on span "Start Calls" at bounding box center [346, 39] width 47 height 14
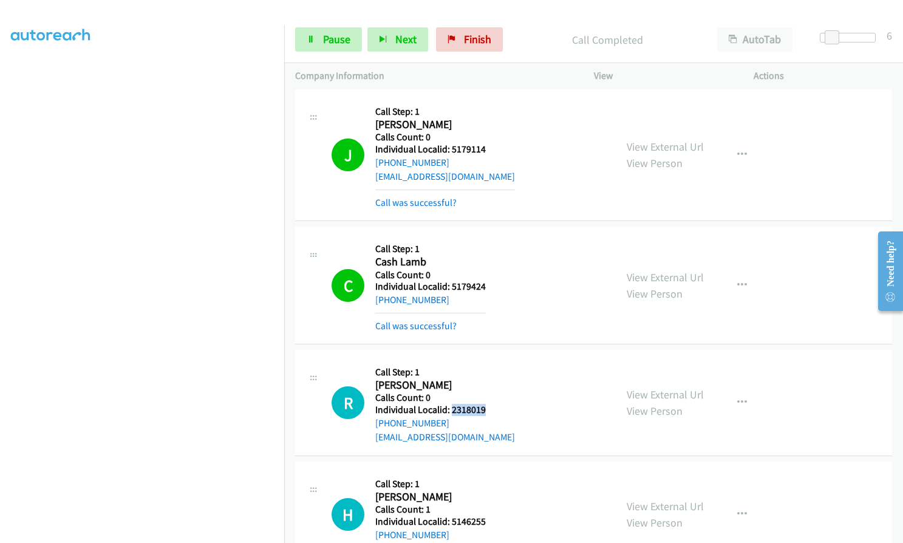
drag, startPoint x: 449, startPoint y: 409, endPoint x: 471, endPoint y: 408, distance: 21.3
click at [485, 408] on div "R Callback Scheduled Call Step: 1 Ronald Kemfort America/New_York Calls Count: …" at bounding box center [468, 403] width 273 height 84
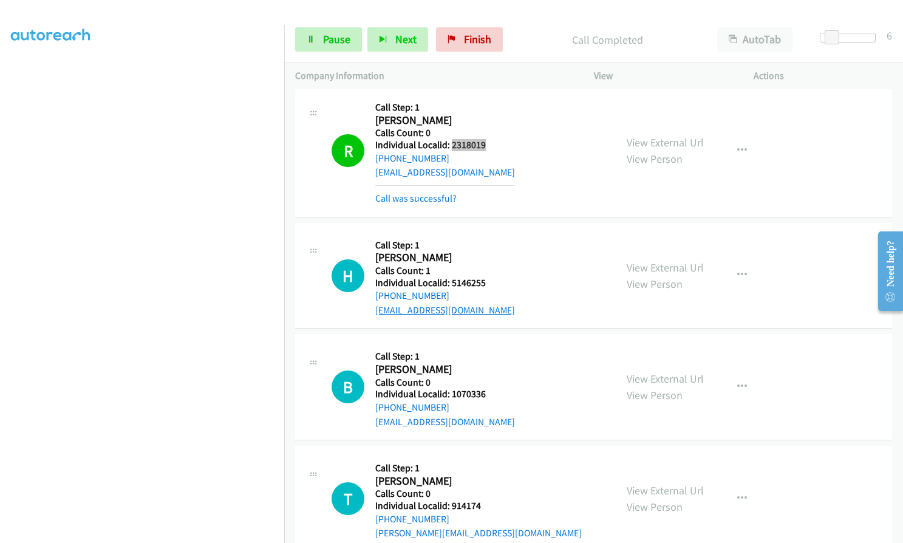
scroll to position [6263, 0]
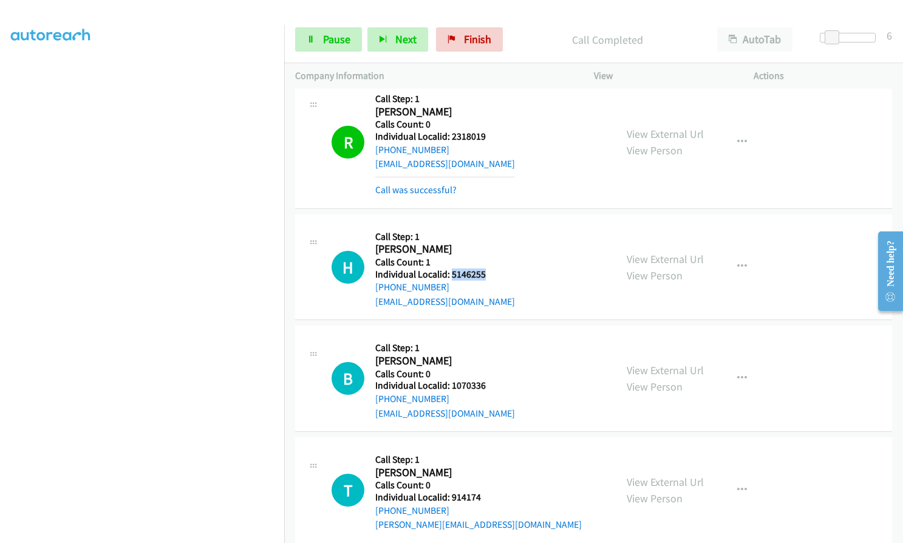
drag, startPoint x: 451, startPoint y: 273, endPoint x: 488, endPoint y: 273, distance: 37.1
click at [488, 273] on h5 "Individual Localid: 5146255" at bounding box center [445, 274] width 140 height 12
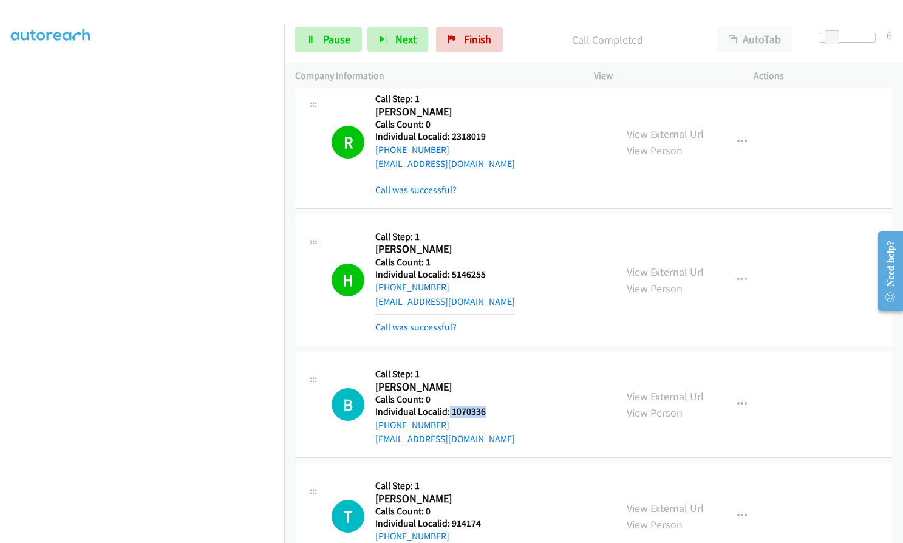
drag, startPoint x: 451, startPoint y: 410, endPoint x: 483, endPoint y: 410, distance: 32.2
click at [483, 410] on h5 "Individual Localid: 1070336" at bounding box center [445, 412] width 140 height 12
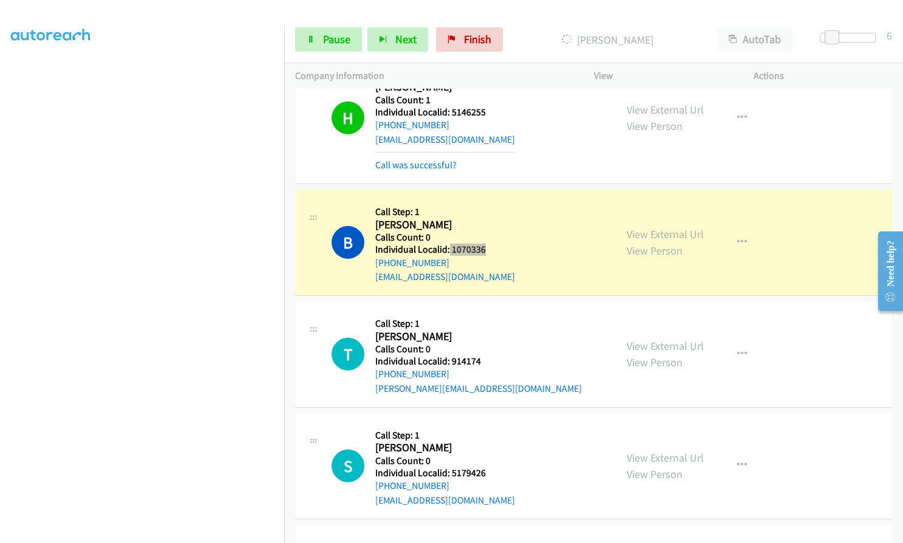
scroll to position [6537, 0]
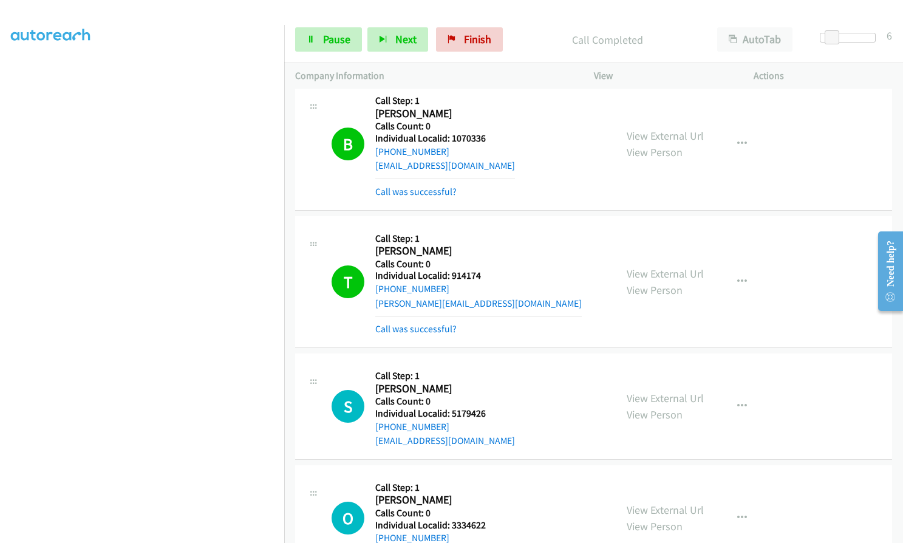
click at [8, 292] on aside "Dialing Mode: Power | Switch to Preview My Lists" at bounding box center [142, 232] width 284 height 672
click at [737, 281] on icon "button" at bounding box center [742, 282] width 10 height 10
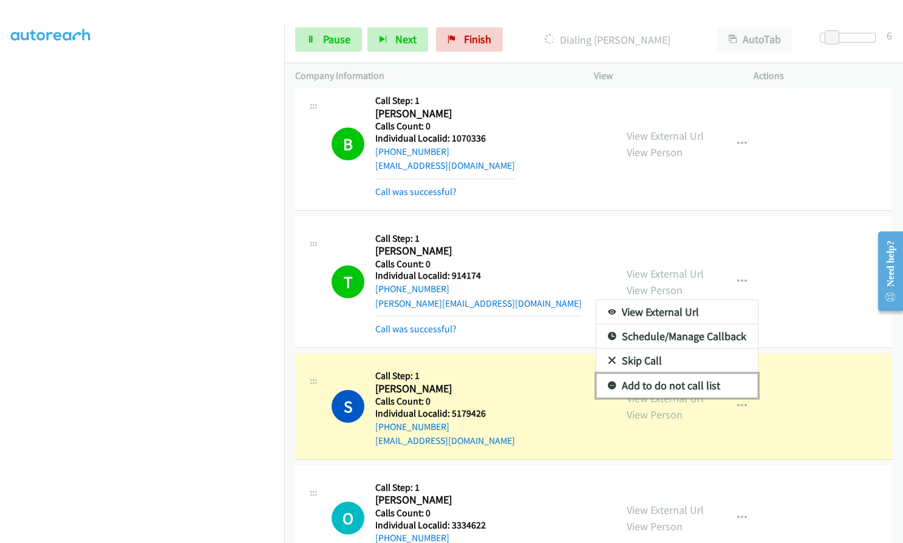
click at [608, 386] on icon at bounding box center [612, 386] width 9 height 9
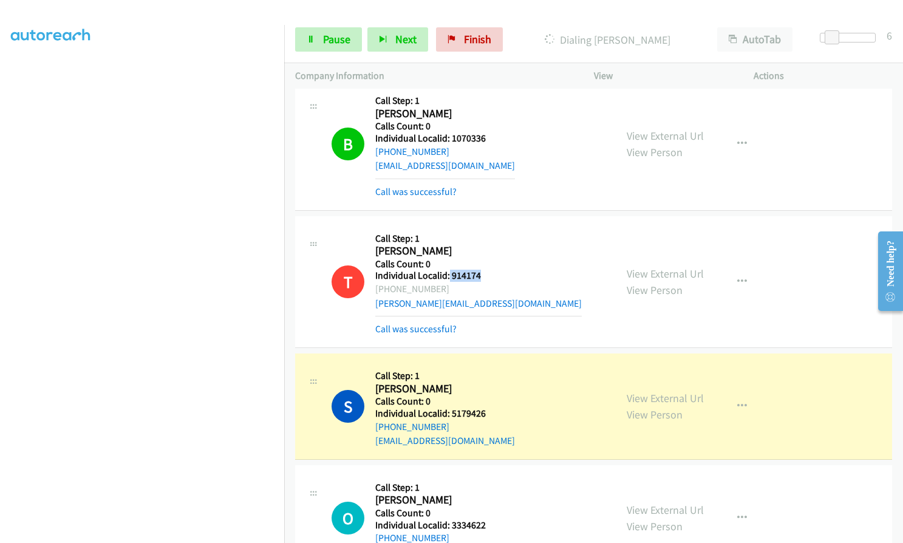
drag, startPoint x: 449, startPoint y: 279, endPoint x: 486, endPoint y: 276, distance: 37.1
click at [486, 276] on div "T Callback Scheduled Call Step: 1 Tim Hannen America/New_York Calls Count: 0 In…" at bounding box center [468, 281] width 273 height 109
click at [327, 36] on span "Pause" at bounding box center [336, 39] width 27 height 14
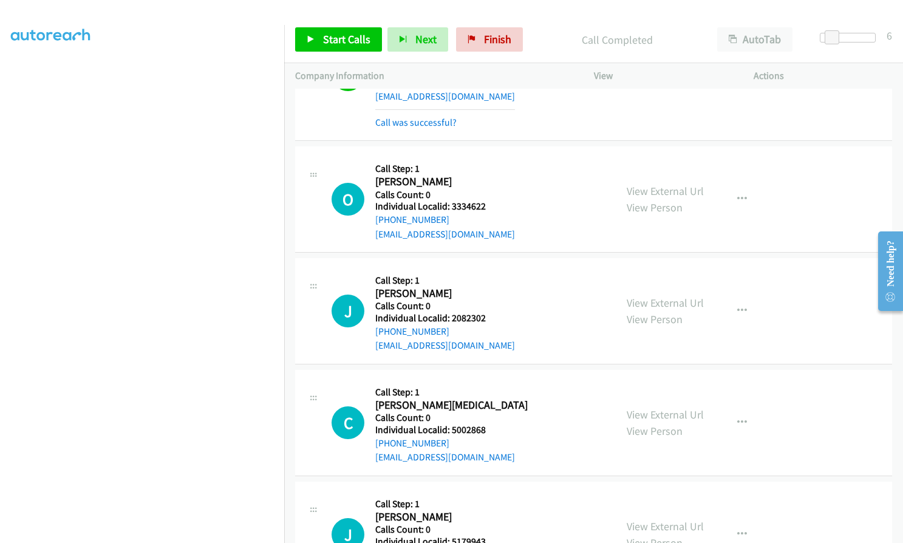
scroll to position [6977, 0]
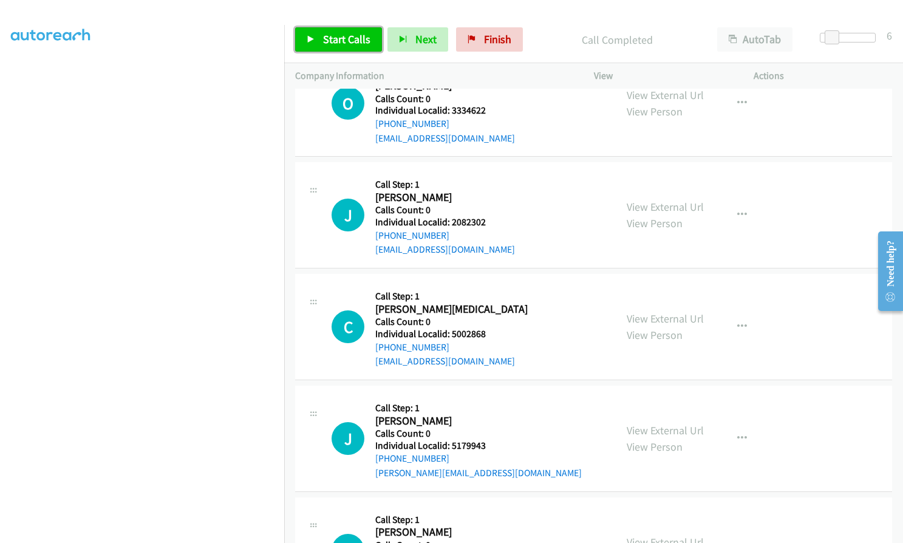
click at [349, 41] on span "Start Calls" at bounding box center [346, 39] width 47 height 14
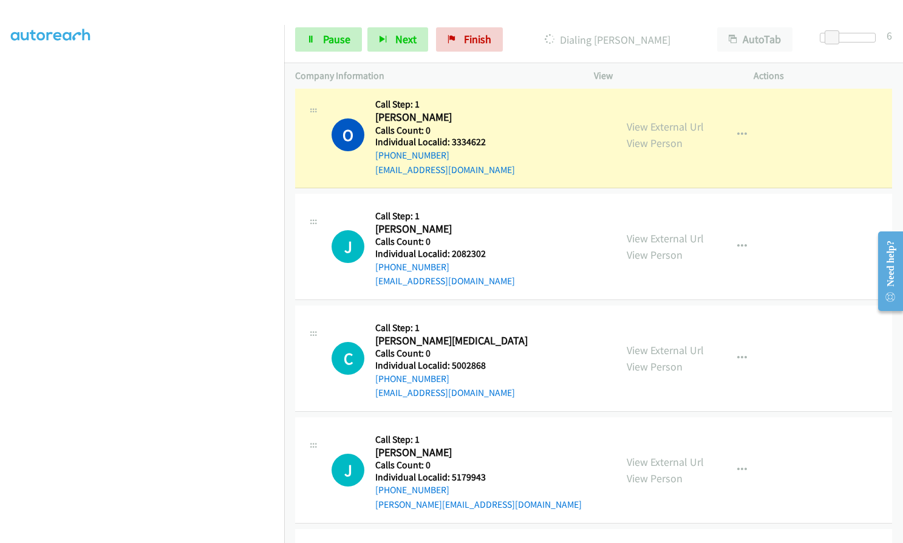
scroll to position [6947, 0]
drag, startPoint x: 451, startPoint y: 360, endPoint x: 481, endPoint y: 362, distance: 29.8
click at [485, 361] on div "C Callback Scheduled Call Step: 1 Courtnye Nix America/Chicago Calls Count: 0 I…" at bounding box center [468, 357] width 273 height 84
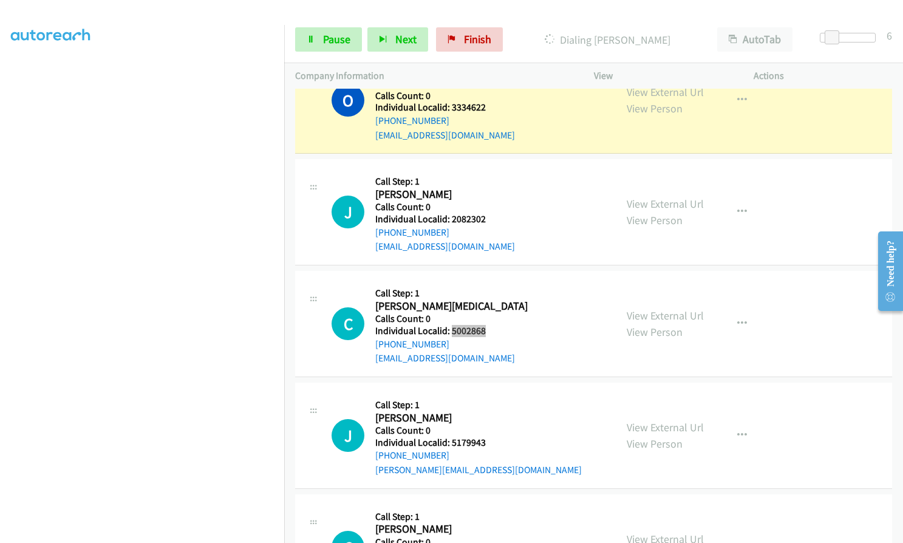
scroll to position [7053, 0]
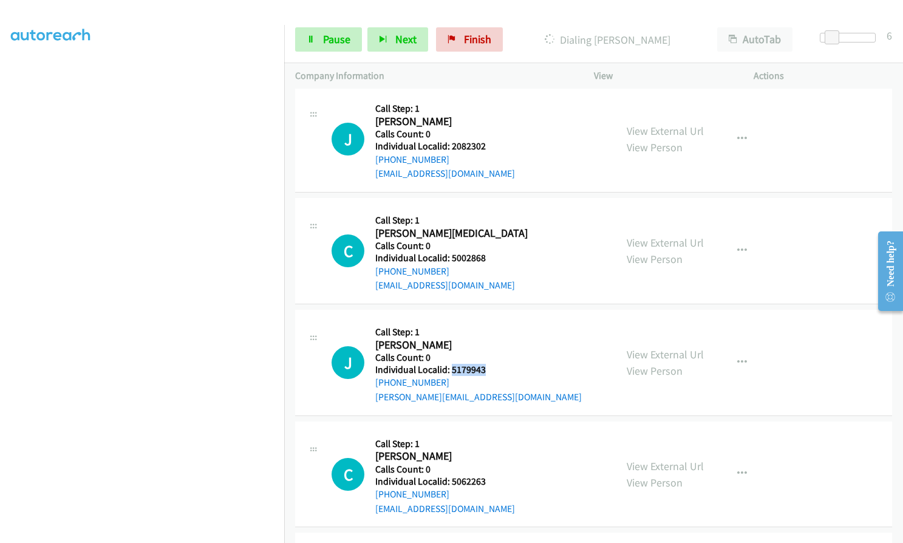
drag, startPoint x: 456, startPoint y: 370, endPoint x: 466, endPoint y: 368, distance: 10.6
click at [491, 370] on div "J Callback Scheduled Call Step: 1 Jackson Ekren America/North_Dakota/Center Cal…" at bounding box center [468, 363] width 273 height 84
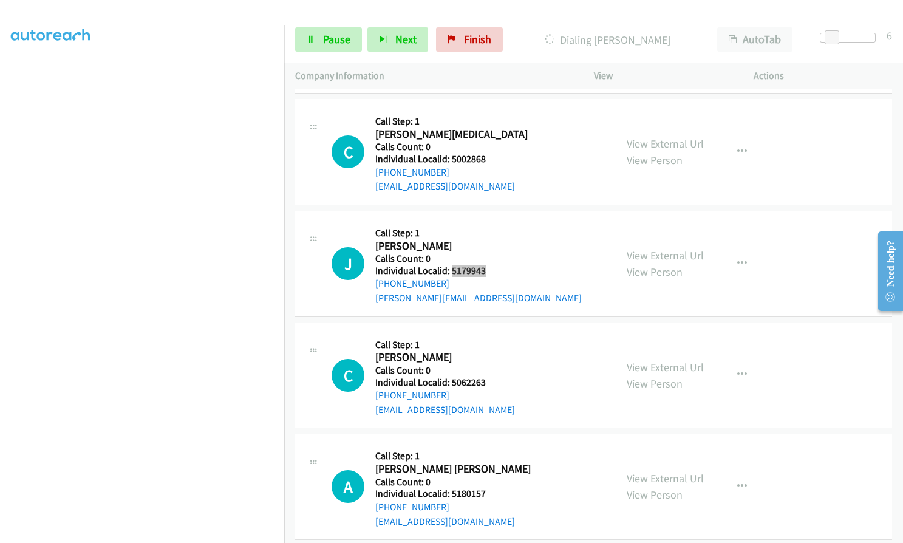
scroll to position [7174, 0]
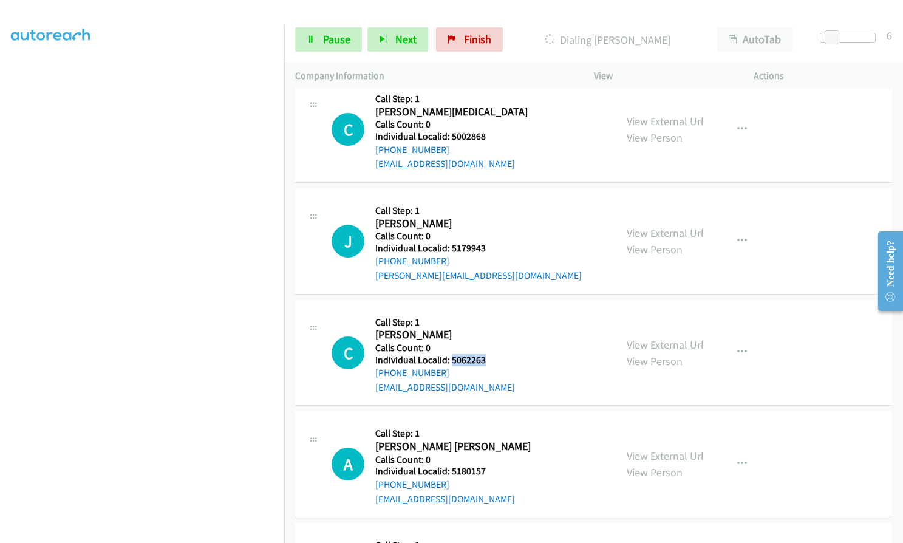
drag, startPoint x: 451, startPoint y: 358, endPoint x: 486, endPoint y: 358, distance: 35.2
click at [487, 358] on div "C Callback Scheduled Call Step: 1 Chase Chrimes America/New_York Calls Count: 0…" at bounding box center [468, 353] width 273 height 84
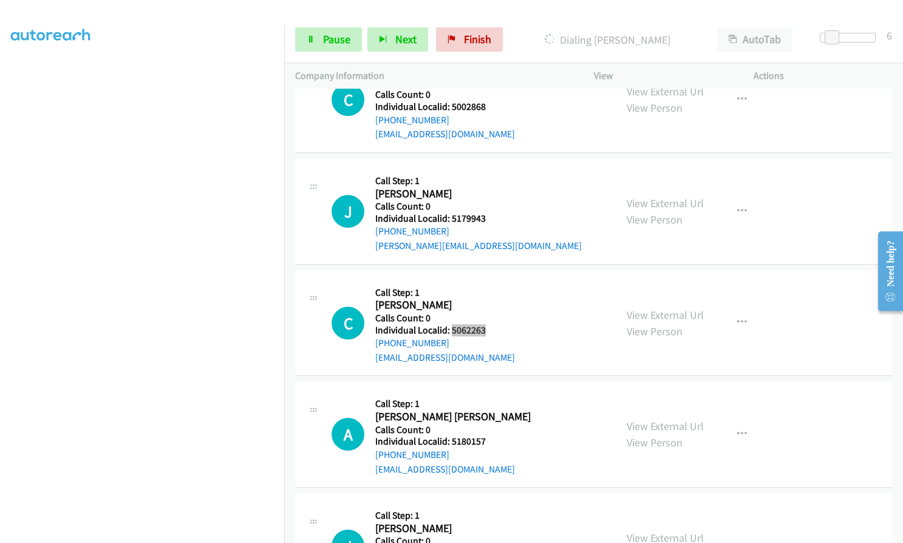
scroll to position [7265, 0]
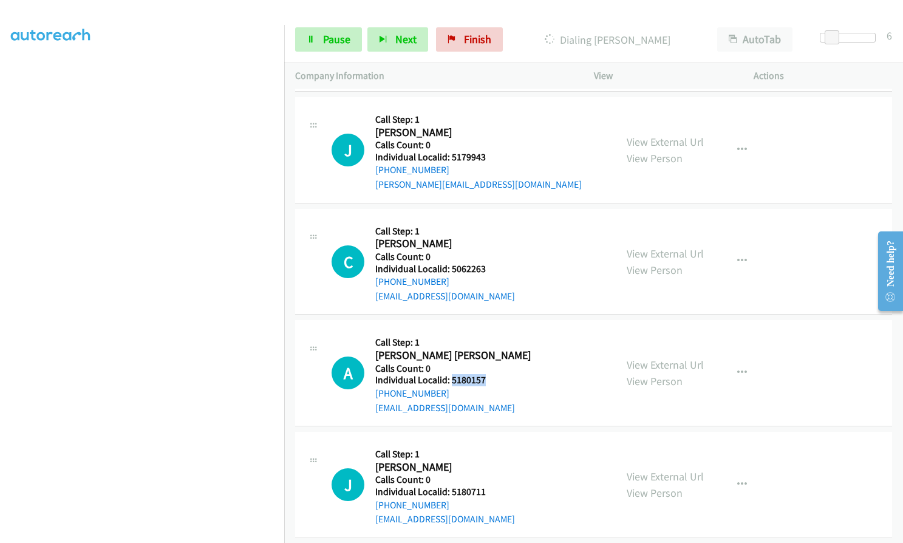
drag, startPoint x: 450, startPoint y: 377, endPoint x: 491, endPoint y: 380, distance: 40.8
click at [491, 380] on div "A Callback Scheduled Call Step: 1 Adam Fadhli Theis America/Chicago Calls Count…" at bounding box center [468, 373] width 273 height 84
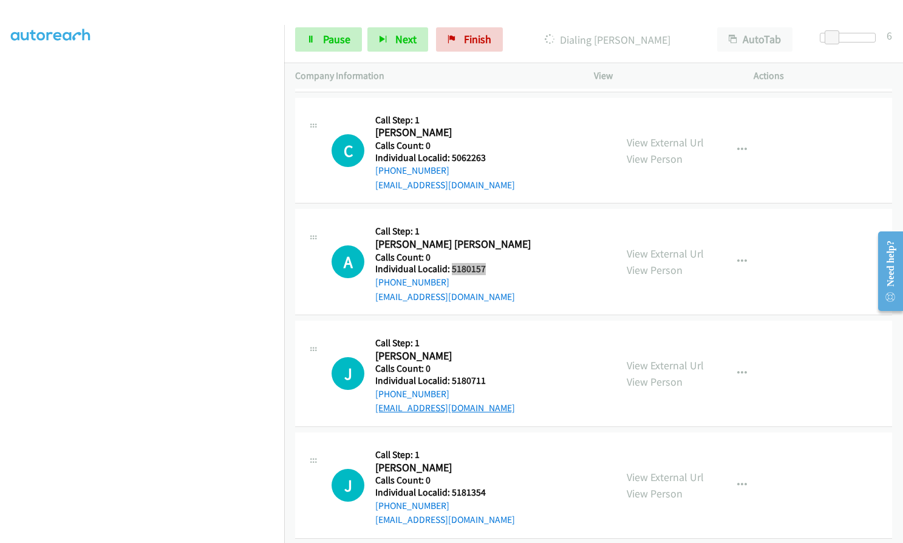
scroll to position [7402, 0]
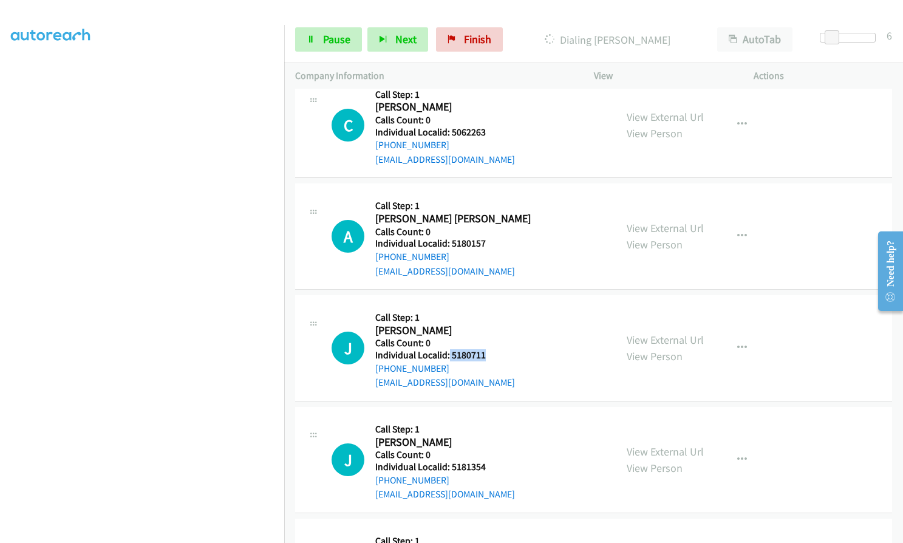
drag, startPoint x: 449, startPoint y: 354, endPoint x: 486, endPoint y: 353, distance: 37.1
click at [486, 353] on div "J Callback Scheduled Call Step: 1 James Switzer America/New_York Calls Count: 0…" at bounding box center [468, 348] width 273 height 84
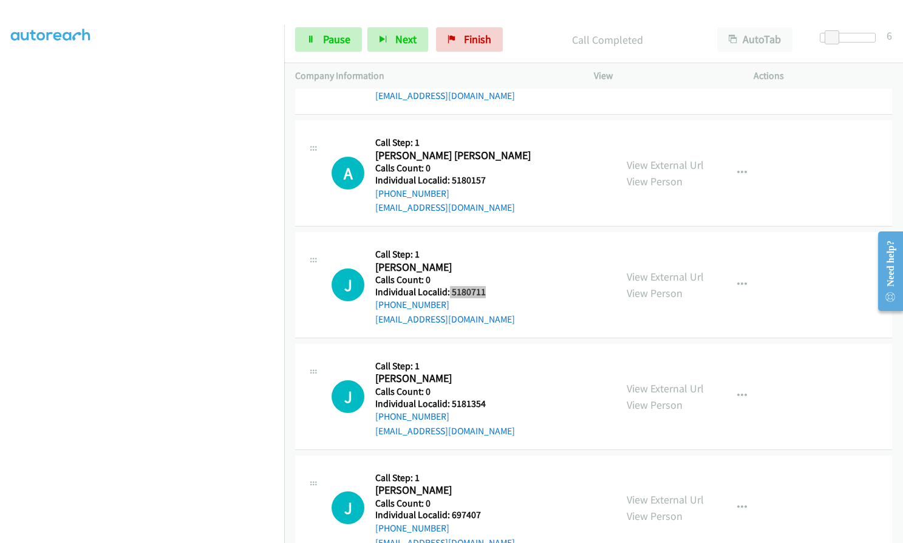
scroll to position [7504, 0]
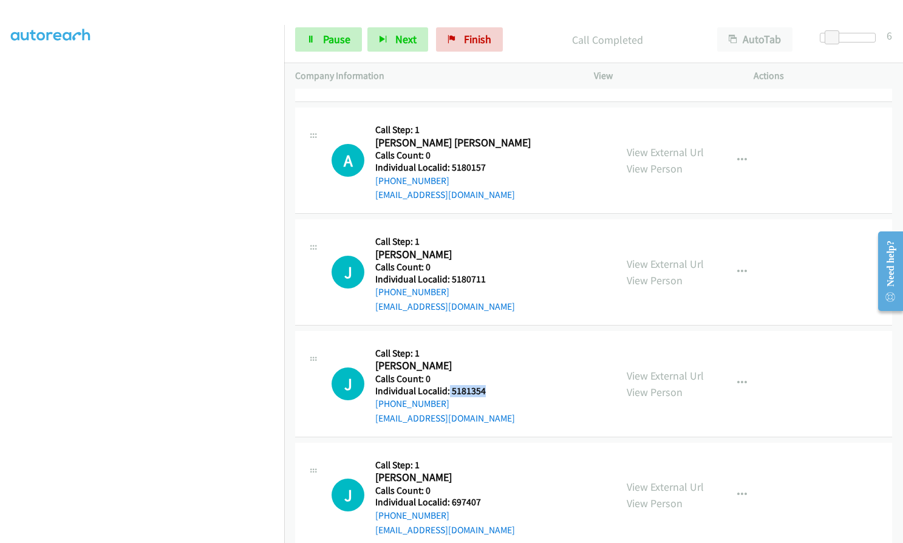
drag, startPoint x: 449, startPoint y: 389, endPoint x: 483, endPoint y: 388, distance: 34.6
click at [483, 388] on h5 "Individual Localid: 5181354" at bounding box center [445, 391] width 140 height 12
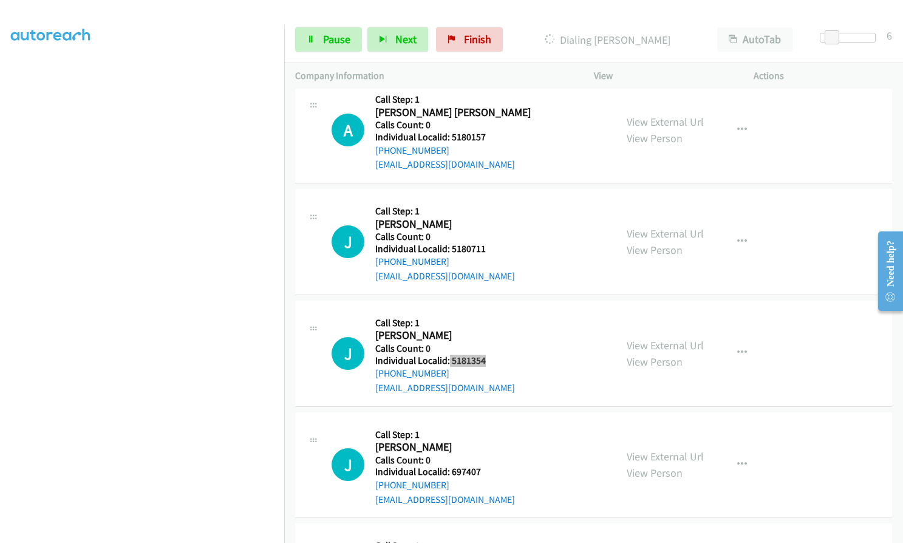
scroll to position [7656, 0]
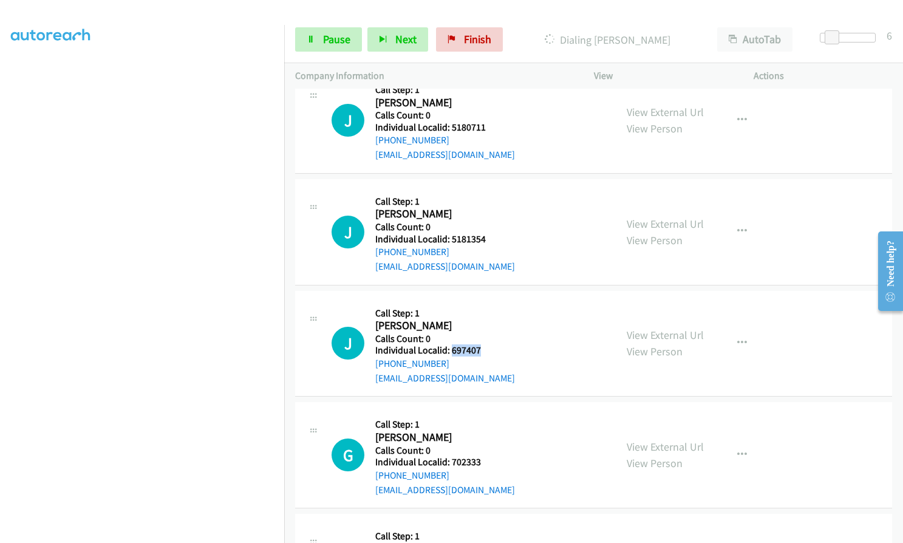
drag, startPoint x: 449, startPoint y: 349, endPoint x: 482, endPoint y: 349, distance: 32.8
click at [482, 349] on div "J Callback Scheduled Call Step: 1 Joe Capelli America/New_York Calls Count: 0 I…" at bounding box center [468, 344] width 273 height 84
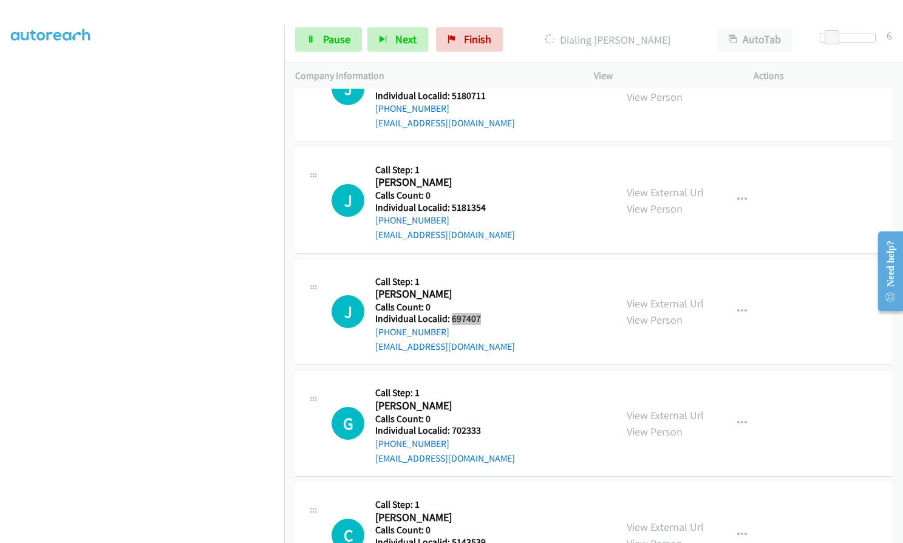
scroll to position [7777, 0]
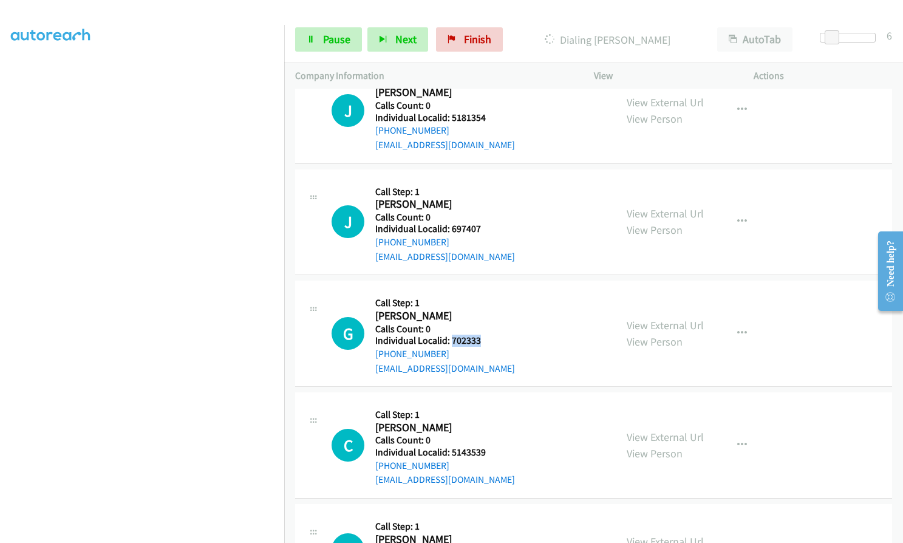
drag, startPoint x: 451, startPoint y: 338, endPoint x: 482, endPoint y: 338, distance: 31.0
click at [482, 338] on div "G Callback Scheduled Call Step: 1 Gina Grigoletti America/Chicago Calls Count: …" at bounding box center [468, 334] width 273 height 84
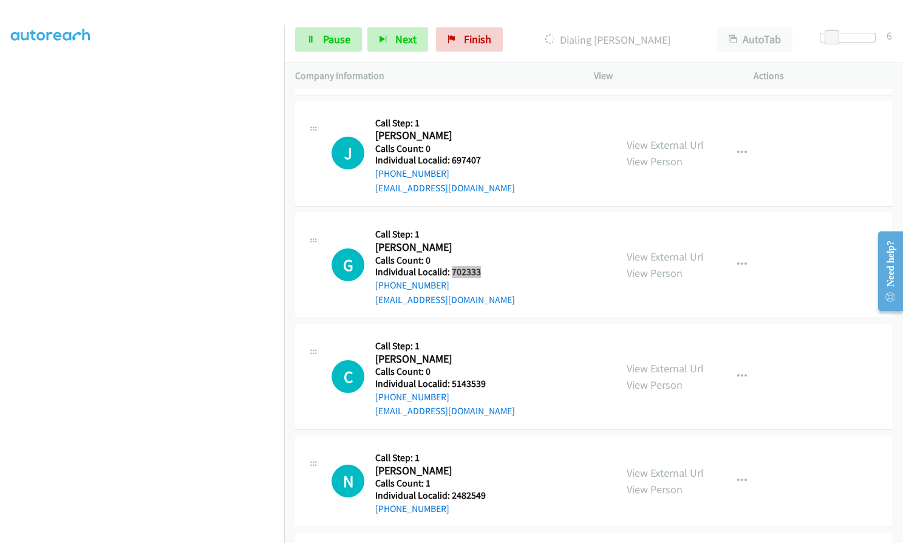
scroll to position [7869, 0]
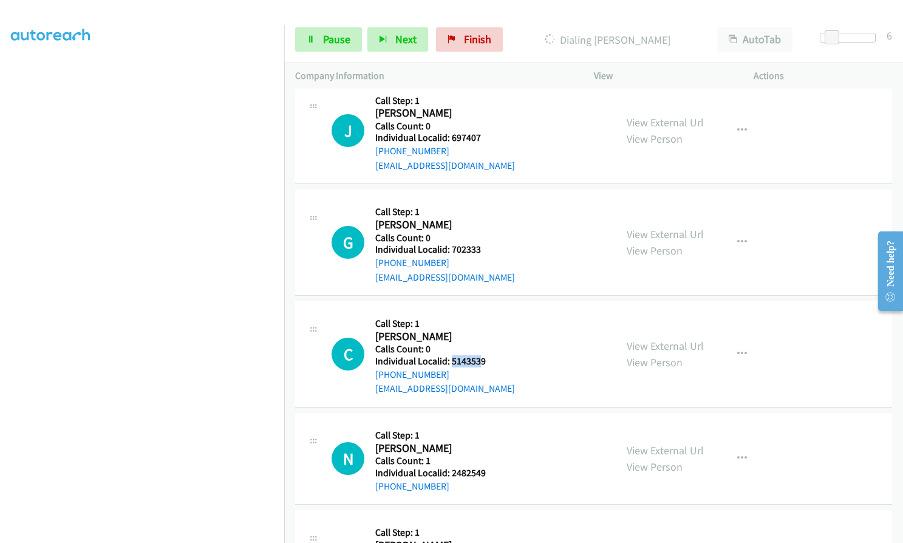
drag, startPoint x: 449, startPoint y: 360, endPoint x: 480, endPoint y: 360, distance: 31.0
click at [480, 360] on h5 "Individual Localid: 5143539" at bounding box center [445, 361] width 140 height 12
drag, startPoint x: 468, startPoint y: 361, endPoint x: 485, endPoint y: 335, distance: 30.7
click at [485, 335] on div "C Callback Scheduled Call Step: 1 Colten Leppin America/New_York Calls Count: 0…" at bounding box center [468, 354] width 273 height 84
drag, startPoint x: 449, startPoint y: 363, endPoint x: 486, endPoint y: 363, distance: 36.4
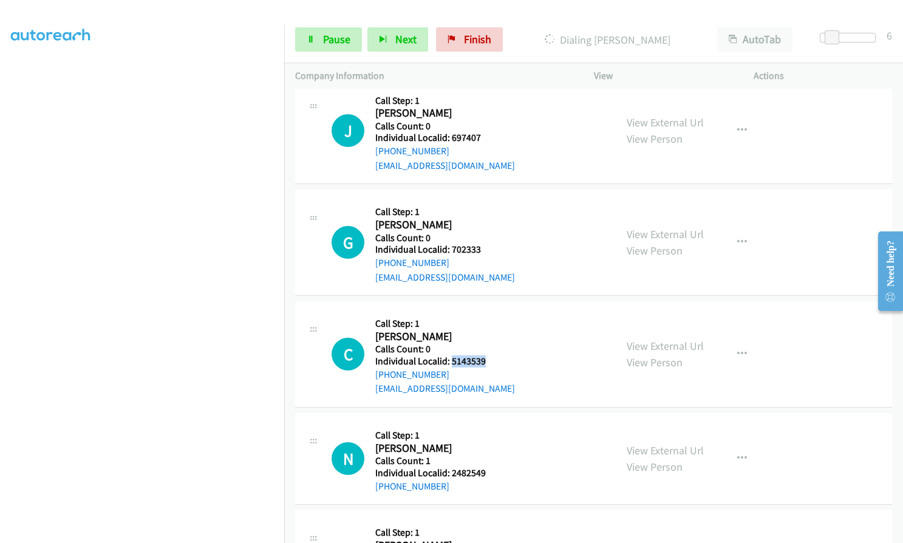
click at [486, 363] on div "C Callback Scheduled Call Step: 1 Colten Leppin America/New_York Calls Count: 0…" at bounding box center [468, 354] width 273 height 84
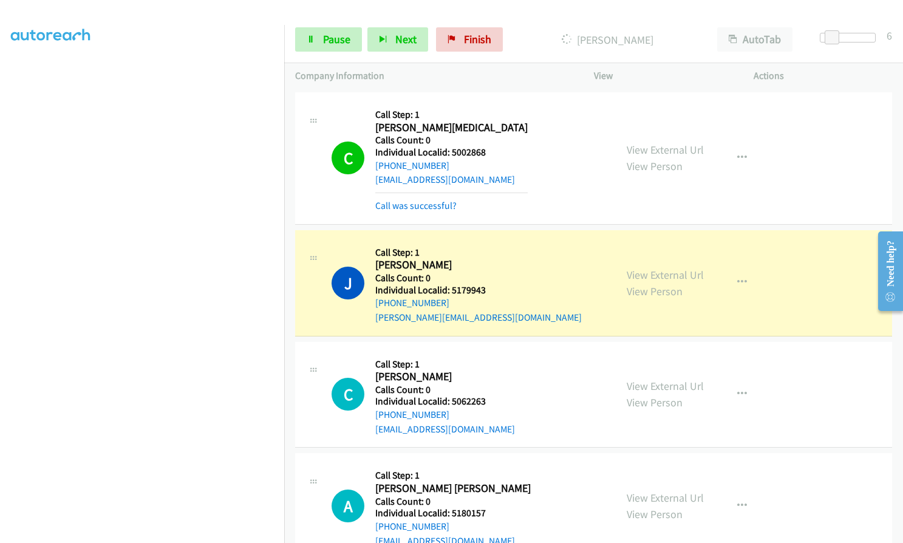
scroll to position [7211, 0]
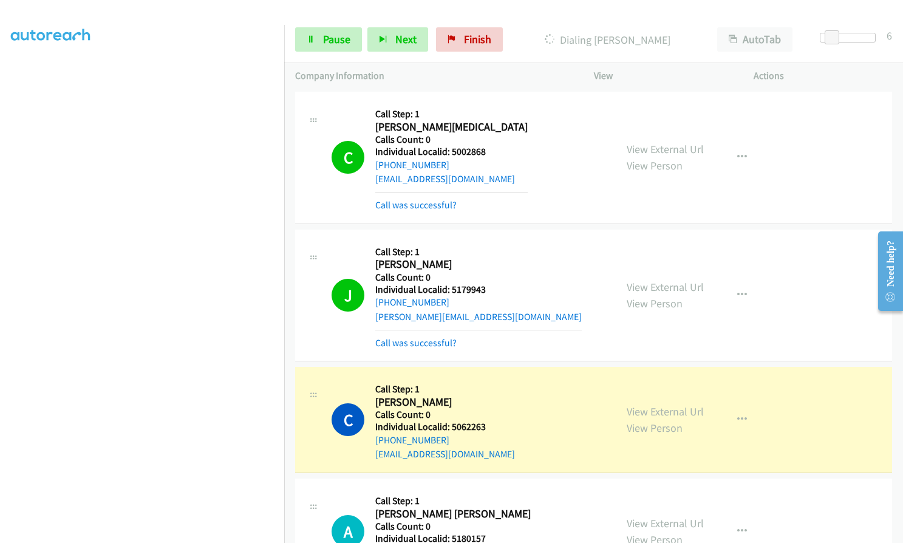
click at [6, 292] on aside "Dialing Mode: Power | Switch to Preview My Lists" at bounding box center [142, 232] width 284 height 672
click at [737, 292] on icon "button" at bounding box center [742, 295] width 10 height 10
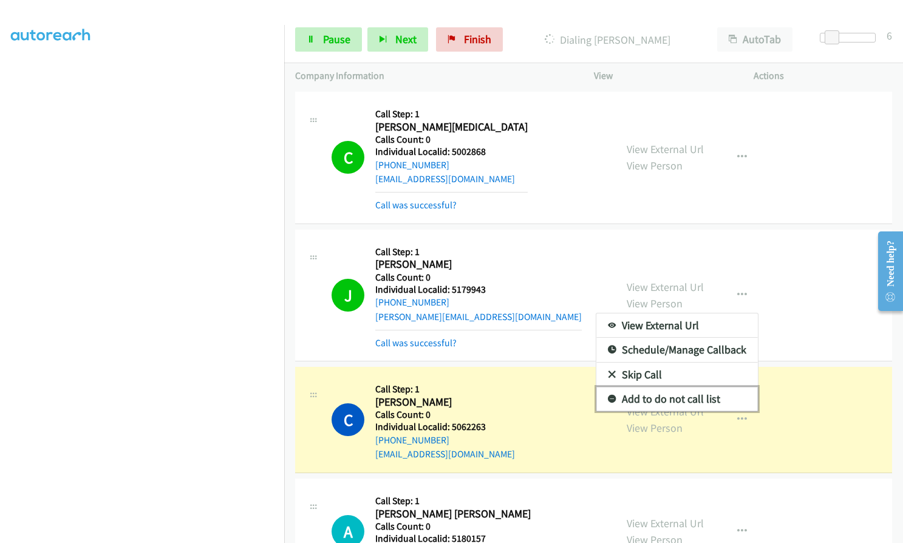
click at [608, 397] on icon at bounding box center [612, 399] width 9 height 9
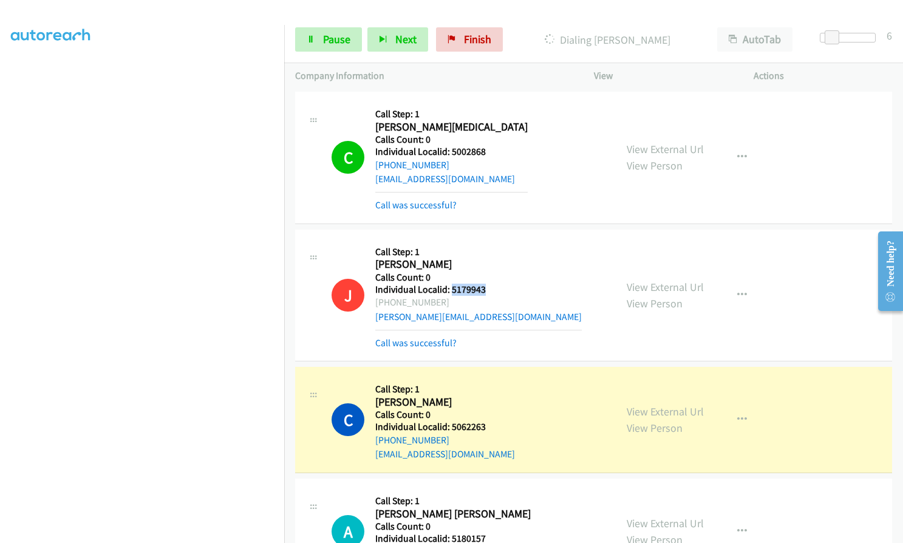
drag, startPoint x: 450, startPoint y: 287, endPoint x: 481, endPoint y: 287, distance: 31.0
click at [482, 287] on h5 "Individual Localid: 5179943" at bounding box center [478, 290] width 207 height 12
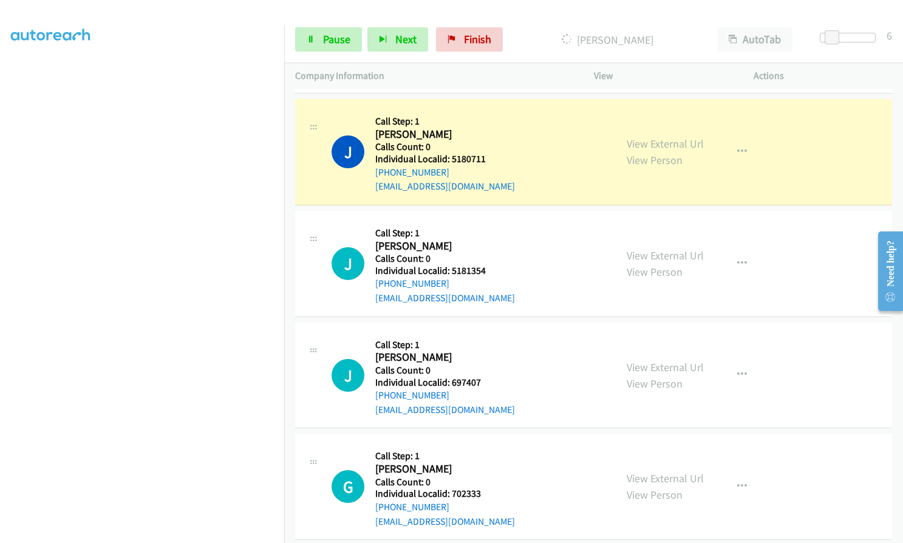
scroll to position [7757, 0]
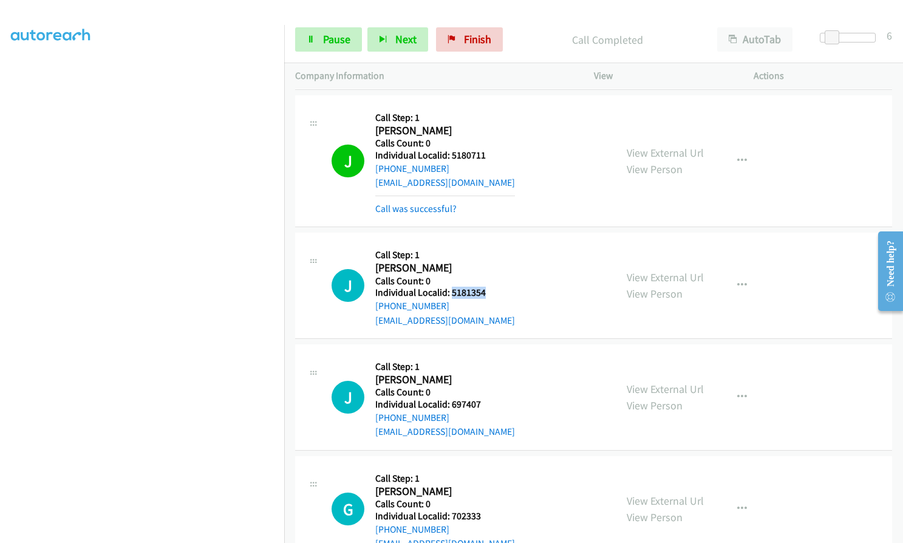
drag, startPoint x: 449, startPoint y: 293, endPoint x: 487, endPoint y: 290, distance: 37.8
click at [488, 290] on div "J Callback Scheduled Call Step: 1 Jay Thomas America/New_York Calls Count: 0 In…" at bounding box center [468, 286] width 273 height 84
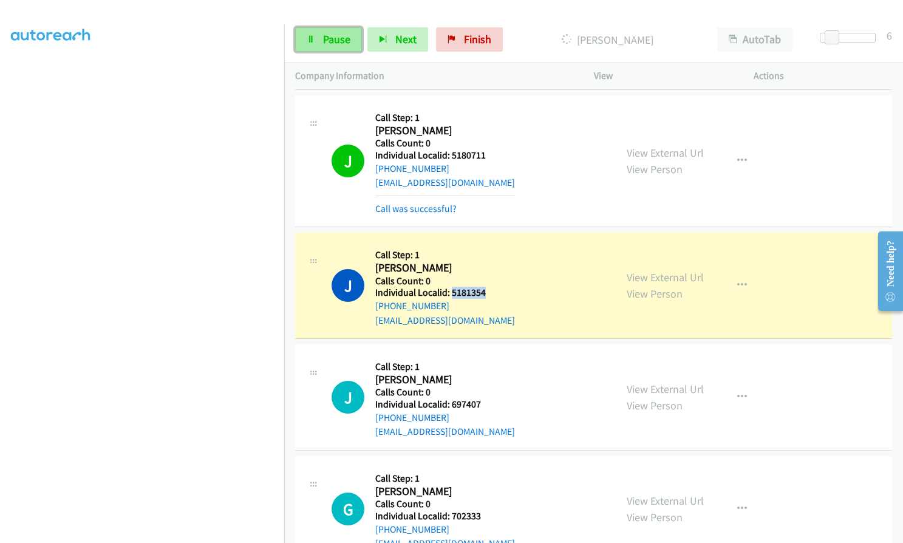
click at [336, 46] on span "Pause" at bounding box center [336, 39] width 27 height 14
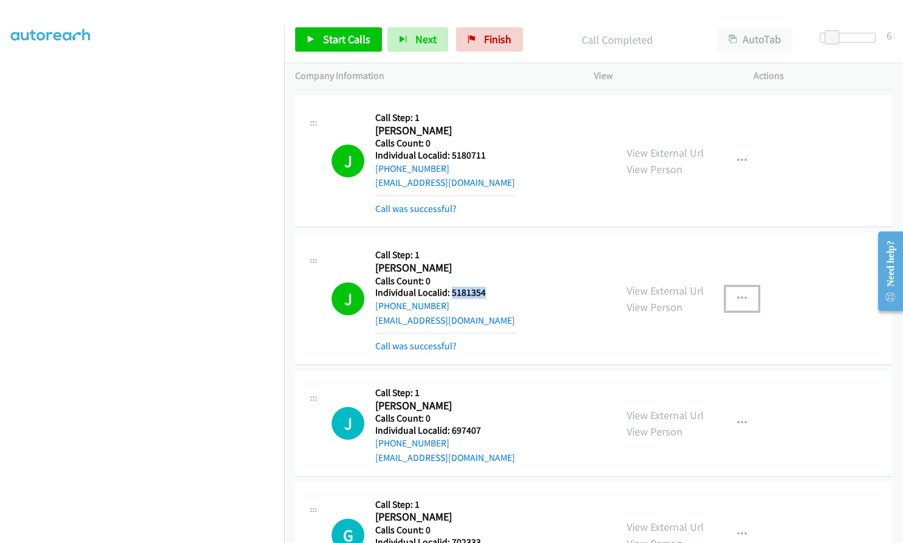
click at [739, 298] on icon "button" at bounding box center [742, 299] width 10 height 10
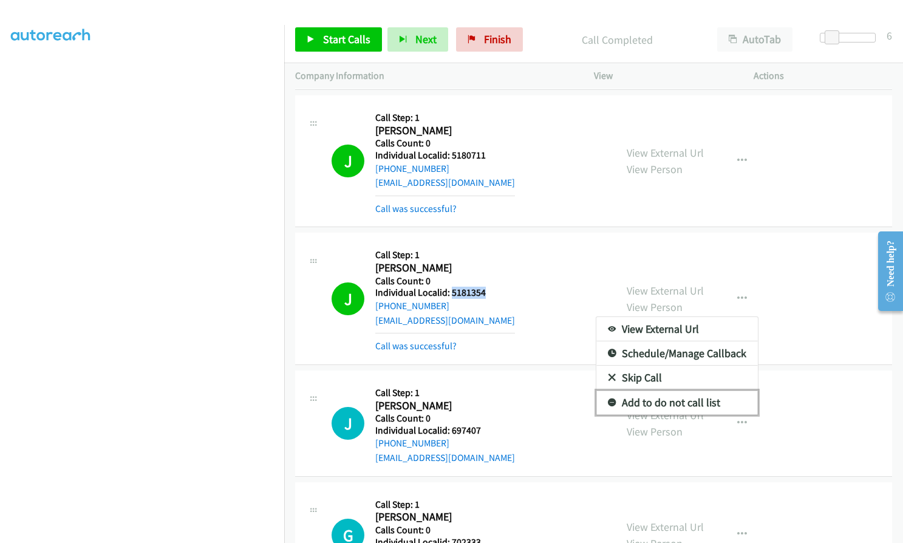
click at [608, 399] on icon at bounding box center [612, 403] width 9 height 9
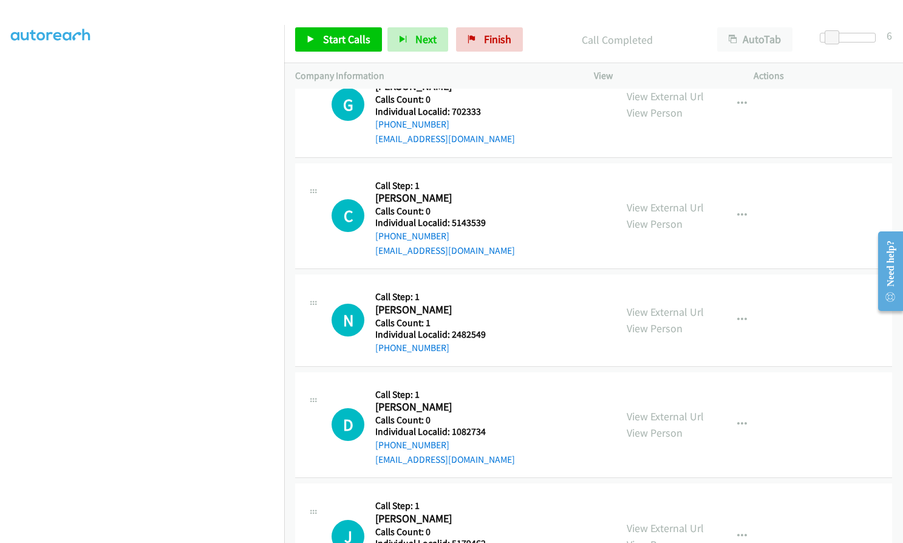
scroll to position [8228, 0]
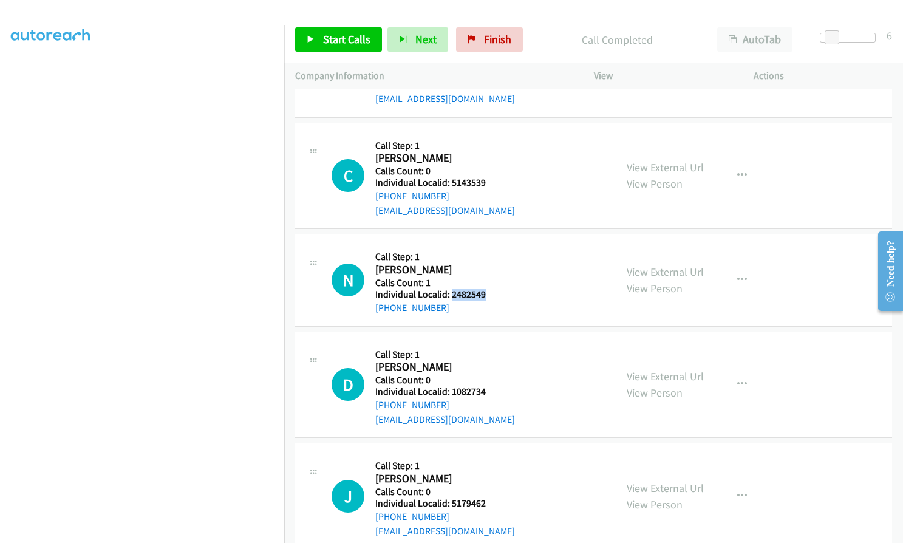
drag, startPoint x: 449, startPoint y: 294, endPoint x: 489, endPoint y: 294, distance: 39.5
click at [489, 294] on div "N Callback Scheduled Call Step: 1 Noah Latini America/New_York Calls Count: 1 I…" at bounding box center [468, 279] width 273 height 69
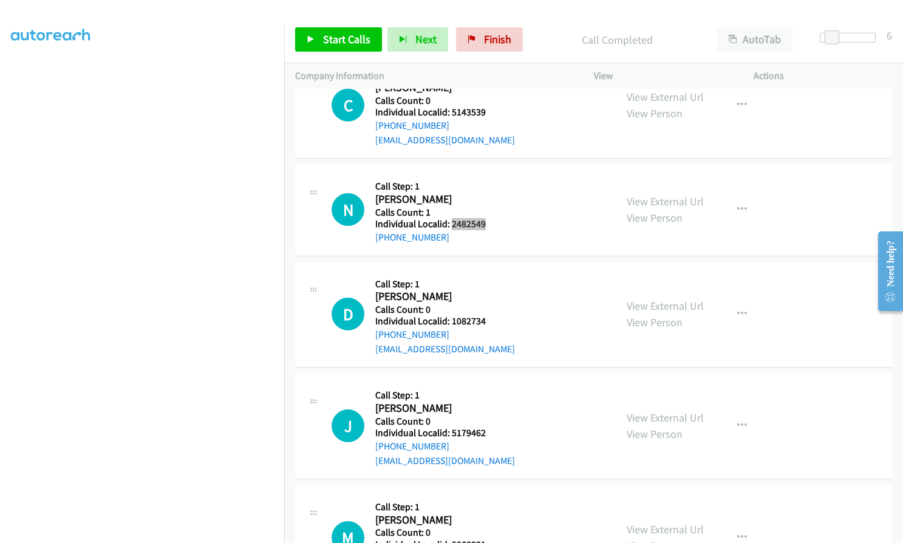
scroll to position [8304, 0]
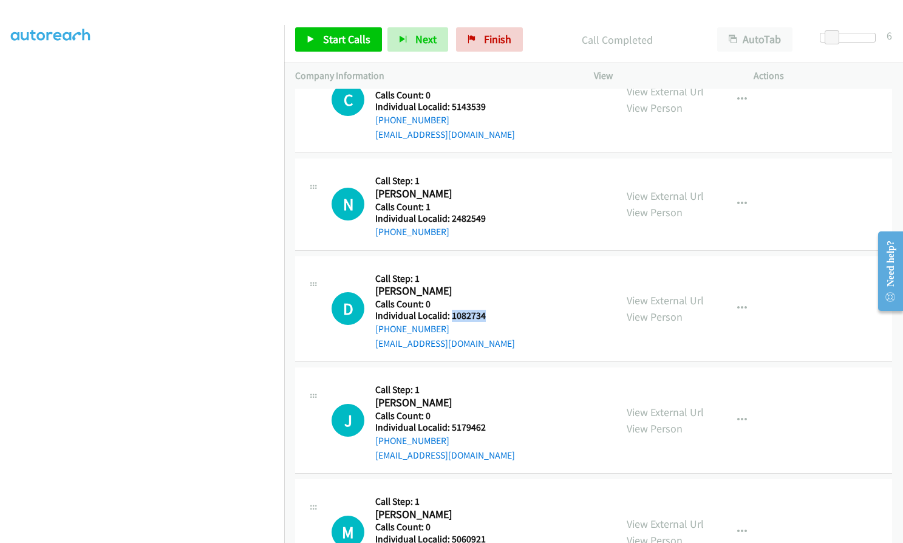
drag, startPoint x: 449, startPoint y: 316, endPoint x: 490, endPoint y: 315, distance: 40.1
click at [490, 315] on div "D Callback Scheduled Call Step: 1 Derek Lyons America/New_York Calls Count: 0 I…" at bounding box center [468, 309] width 273 height 84
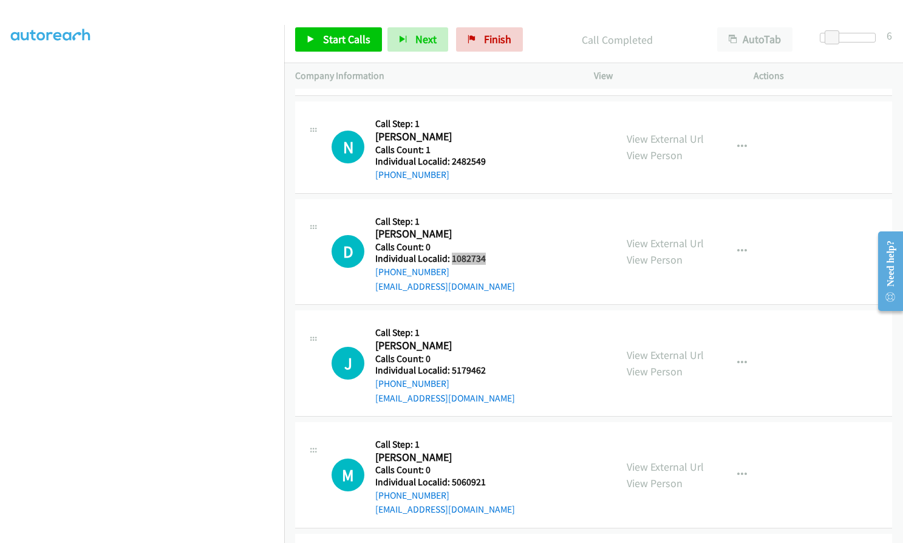
scroll to position [8380, 0]
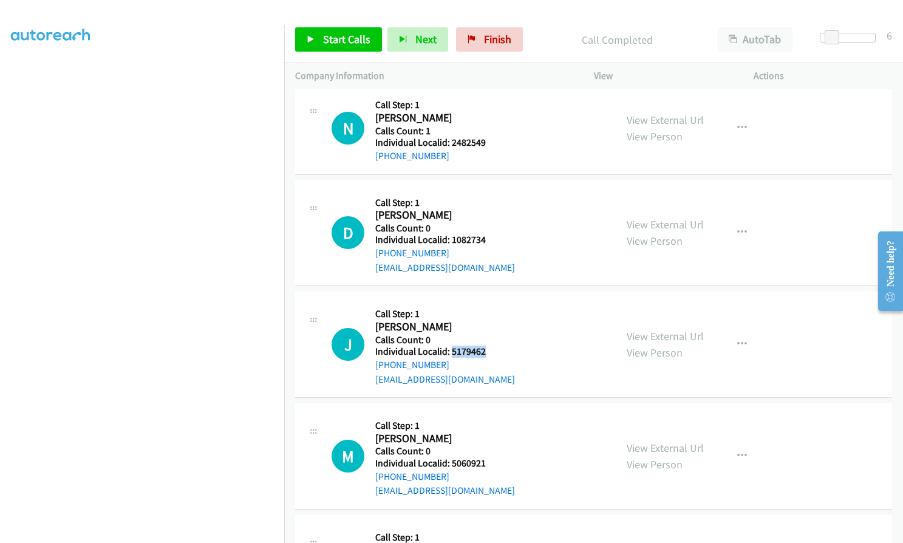
drag, startPoint x: 451, startPoint y: 352, endPoint x: 485, endPoint y: 352, distance: 34.0
click at [485, 352] on div "J Callback Scheduled Call Step: 1 Jeffrey Sinn America/New_York Calls Count: 0 …" at bounding box center [468, 344] width 273 height 84
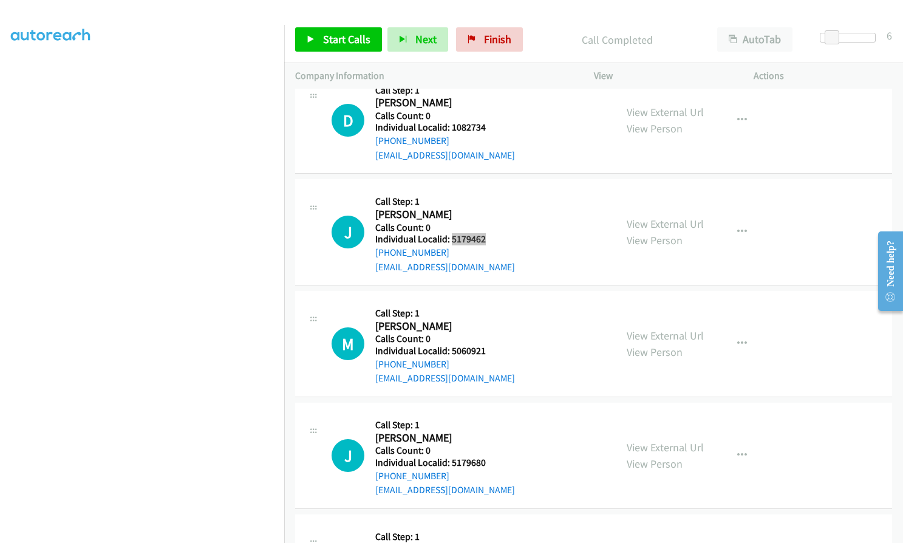
scroll to position [8517, 0]
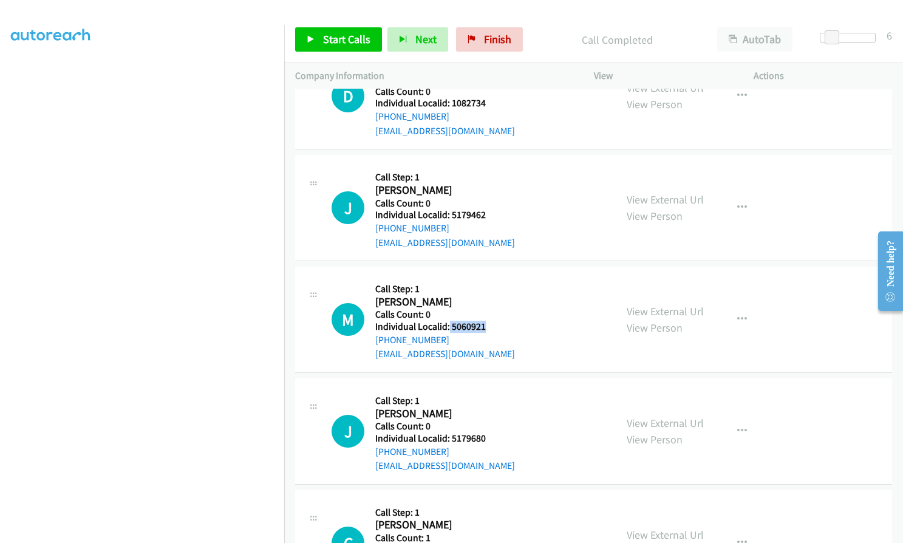
drag, startPoint x: 449, startPoint y: 326, endPoint x: 494, endPoint y: 327, distance: 45.0
click at [494, 327] on div "M Callback Scheduled Call Step: 1 Michael Abernathy America/New_York Calls Coun…" at bounding box center [468, 320] width 273 height 84
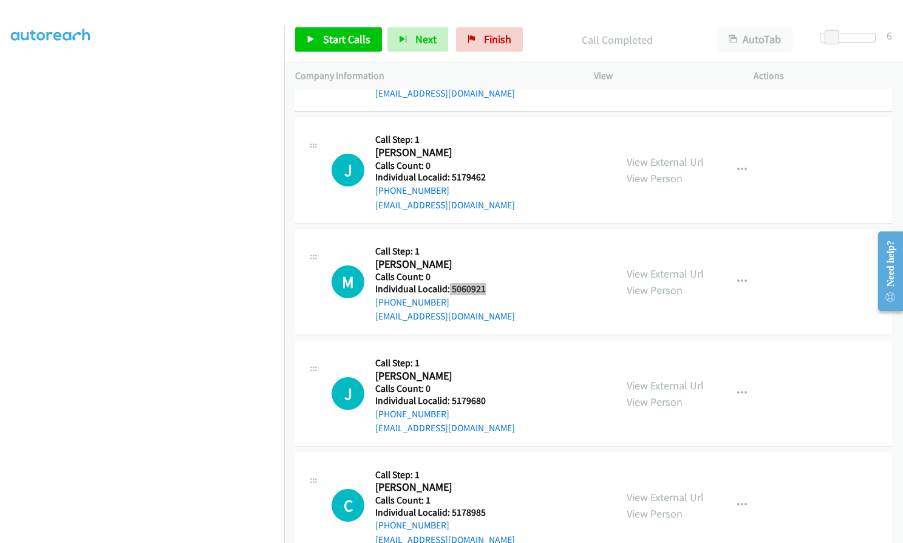
scroll to position [8562, 0]
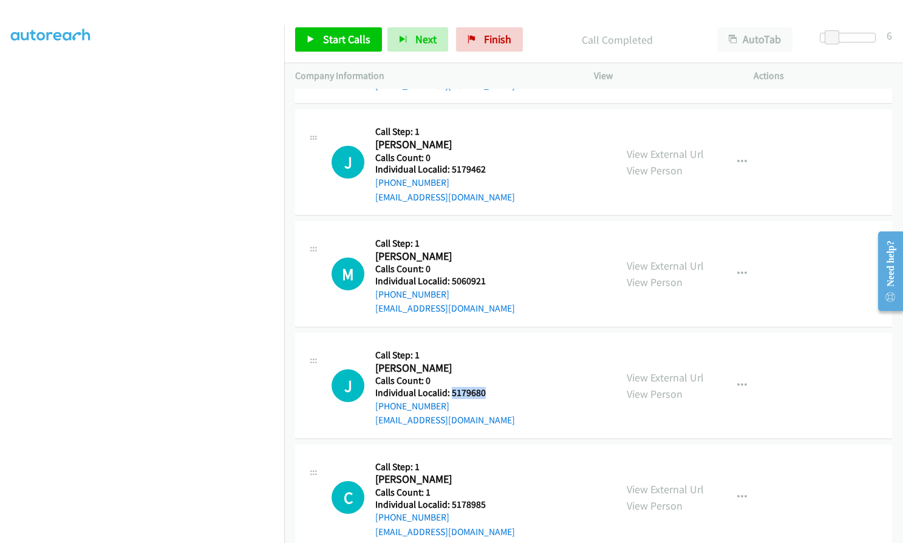
drag, startPoint x: 451, startPoint y: 392, endPoint x: 485, endPoint y: 393, distance: 34.0
click at [485, 393] on div "J Callback Scheduled Call Step: 1 Jake Howard America/Chicago Calls Count: 0 In…" at bounding box center [468, 386] width 273 height 84
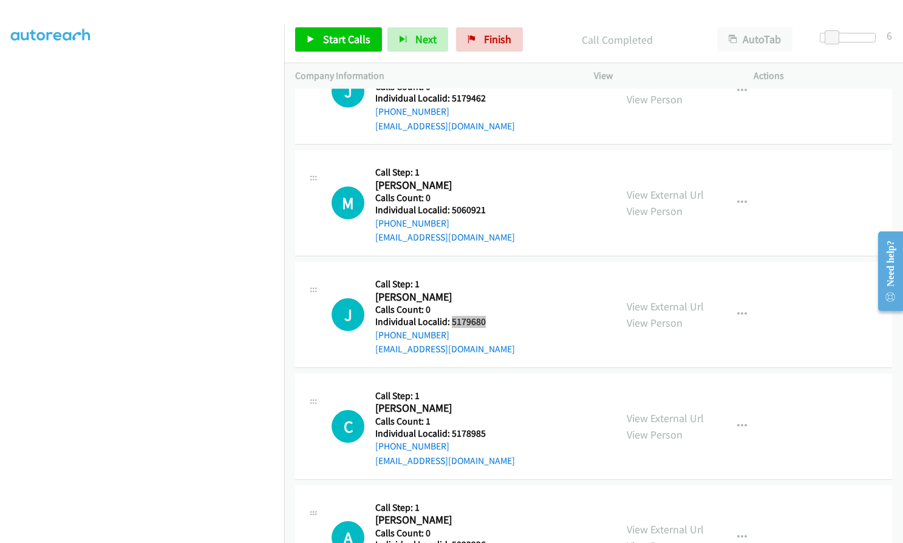
scroll to position [8638, 0]
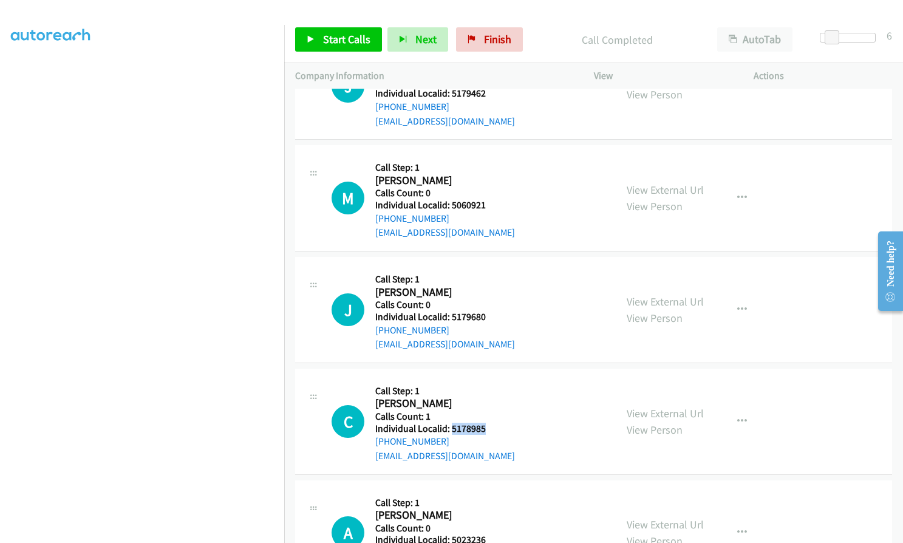
drag, startPoint x: 452, startPoint y: 429, endPoint x: 485, endPoint y: 428, distance: 32.8
click at [485, 428] on h5 "Individual Localid: 5178985" at bounding box center [445, 429] width 140 height 12
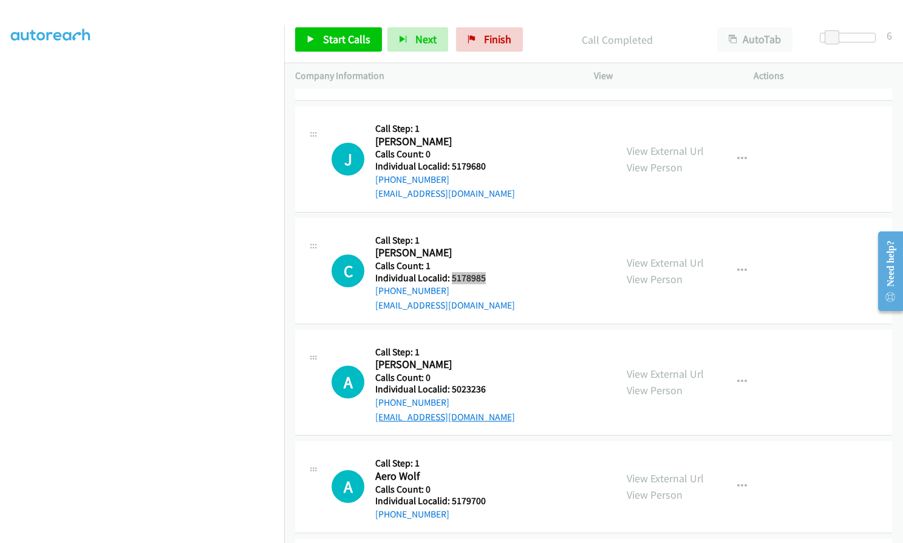
scroll to position [8790, 0]
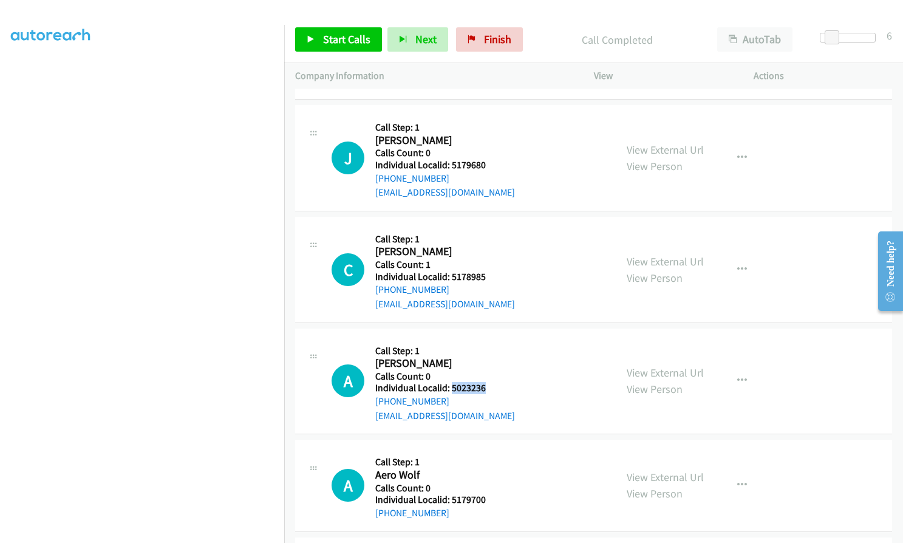
drag, startPoint x: 452, startPoint y: 388, endPoint x: 479, endPoint y: 391, distance: 26.9
click at [486, 392] on h5 "Individual Localid: 5023236" at bounding box center [445, 388] width 140 height 12
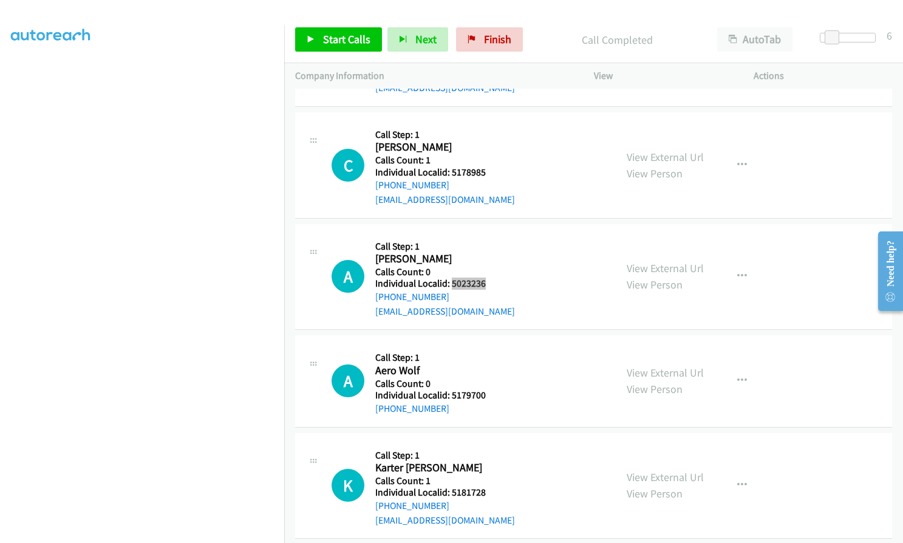
scroll to position [8896, 0]
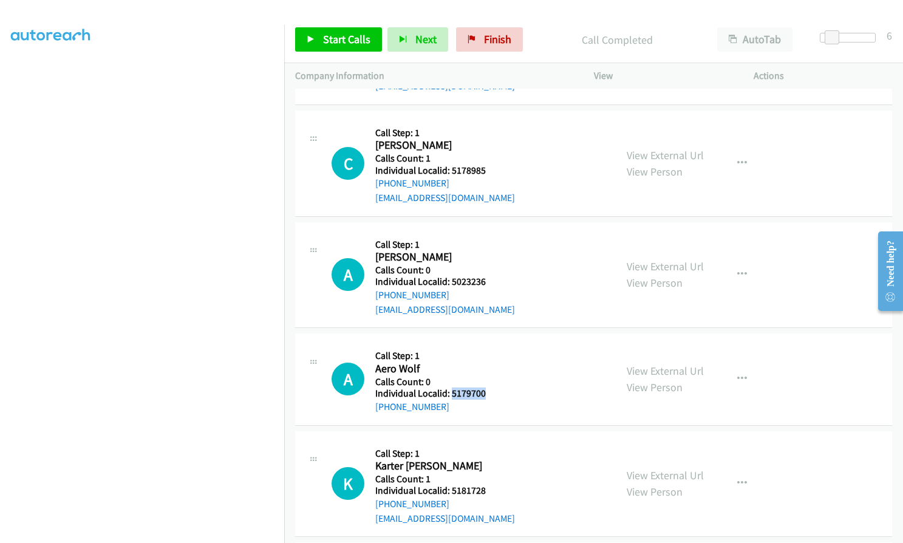
drag, startPoint x: 452, startPoint y: 394, endPoint x: 486, endPoint y: 394, distance: 33.4
click at [486, 394] on div "A Callback Scheduled Call Step: 1 Aero Wolf America/New_York Calls Count: 0 Ind…" at bounding box center [468, 378] width 273 height 69
click at [337, 39] on span "Start Calls" at bounding box center [346, 39] width 47 height 14
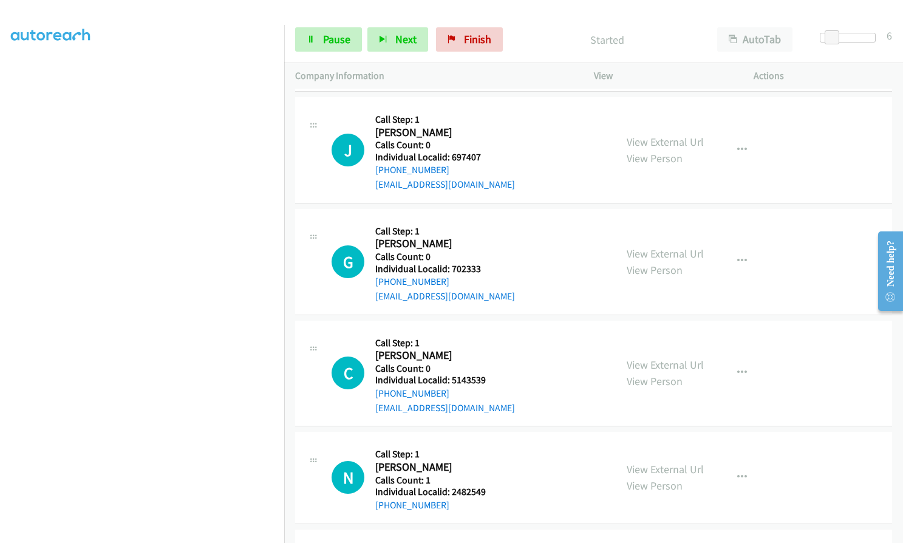
scroll to position [8046, 0]
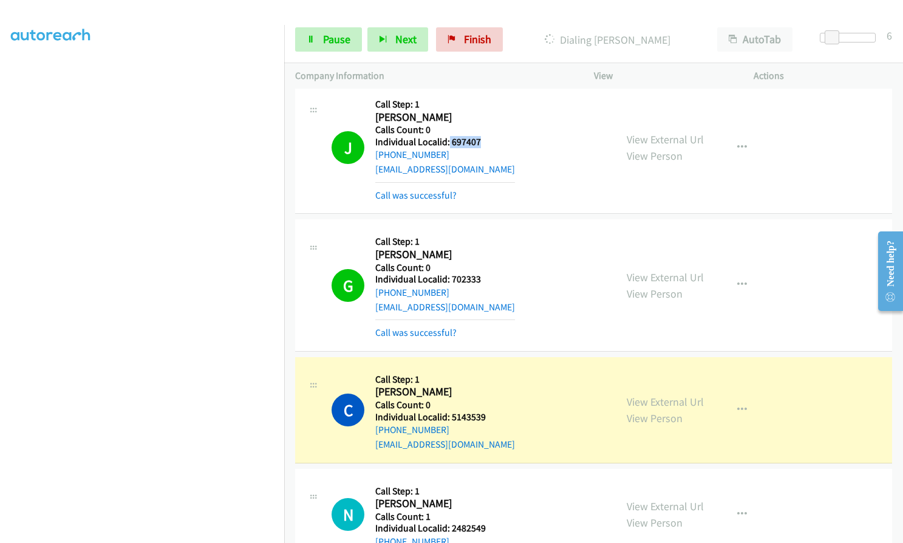
drag, startPoint x: 448, startPoint y: 145, endPoint x: 478, endPoint y: 143, distance: 30.4
click at [478, 143] on h5 "Individual Localid: 697407" at bounding box center [445, 142] width 140 height 12
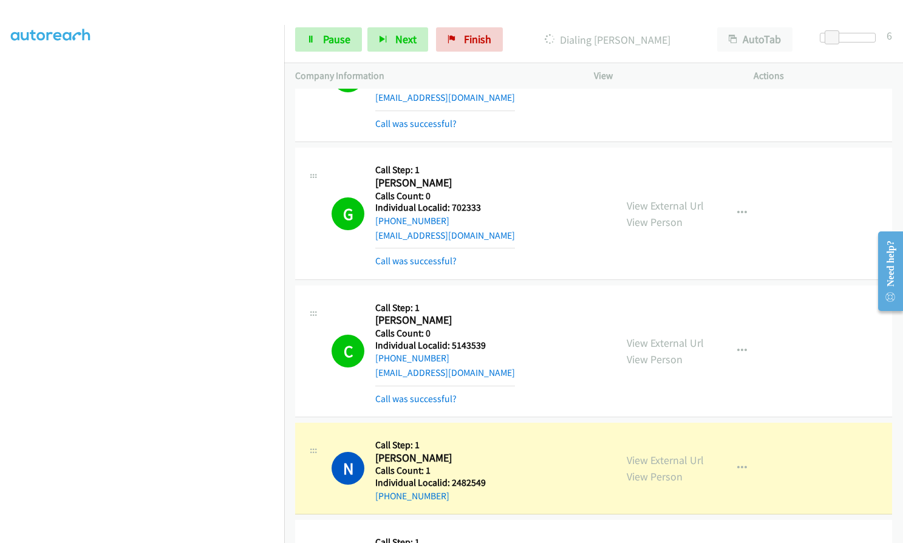
scroll to position [8152, 0]
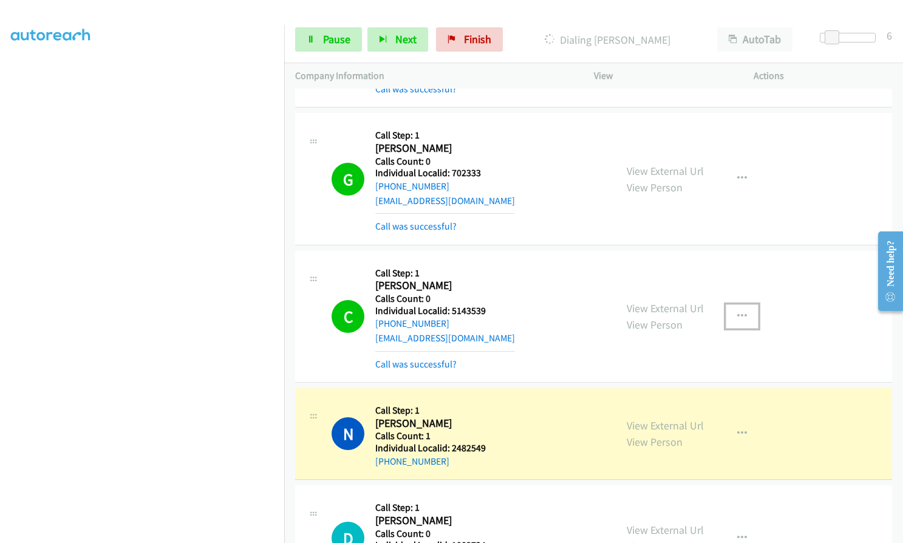
click at [742, 312] on button "button" at bounding box center [742, 316] width 33 height 24
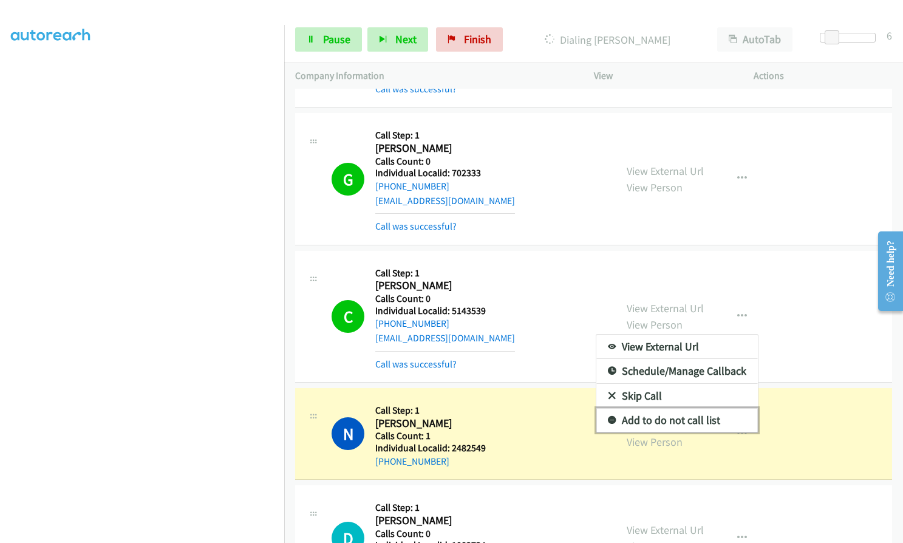
click at [608, 417] on icon at bounding box center [612, 421] width 9 height 9
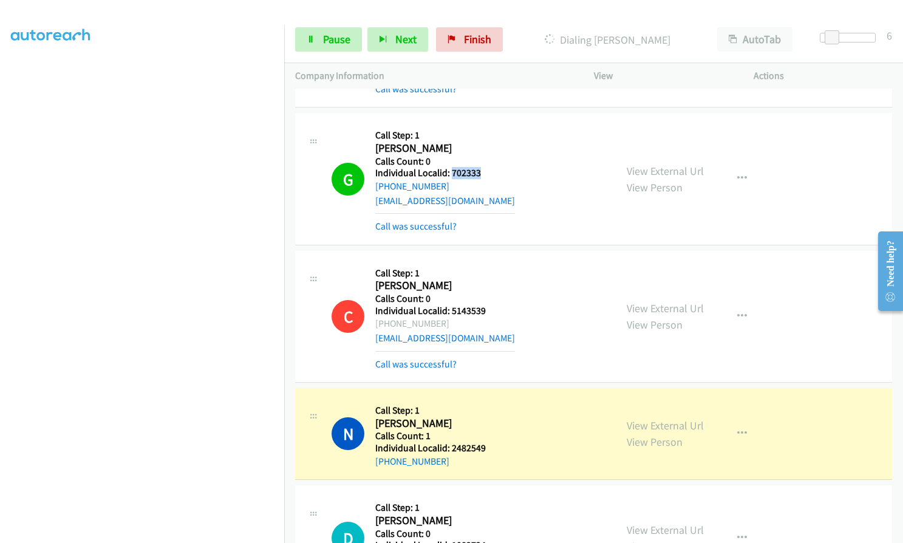
drag, startPoint x: 451, startPoint y: 172, endPoint x: 481, endPoint y: 172, distance: 30.4
click at [481, 172] on div "G Callback Scheduled Call Step: 1 Gina Grigoletti America/Chicago Calls Count: …" at bounding box center [468, 178] width 273 height 109
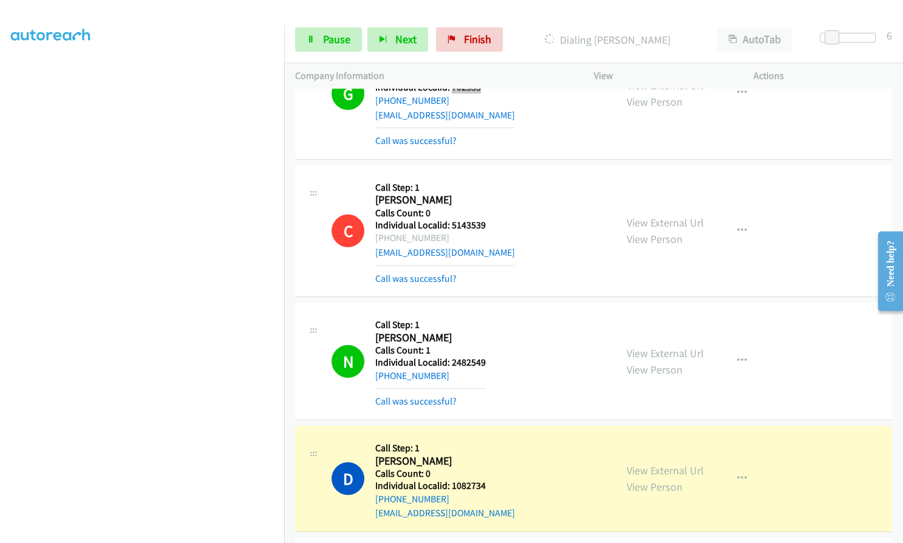
scroll to position [8258, 0]
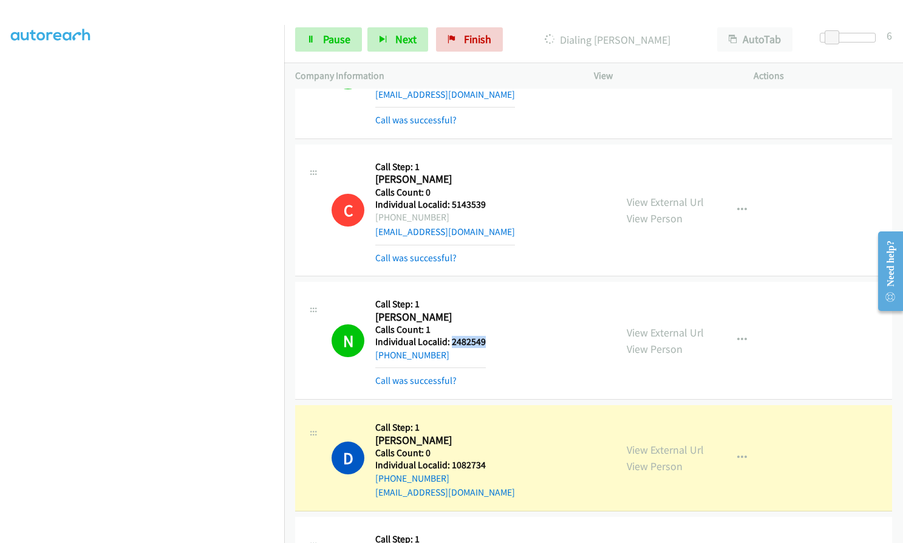
drag, startPoint x: 451, startPoint y: 341, endPoint x: 486, endPoint y: 341, distance: 34.6
click at [486, 341] on div "N Callback Scheduled Call Step: 1 Noah Latini America/New_York Calls Count: 1 I…" at bounding box center [468, 340] width 273 height 95
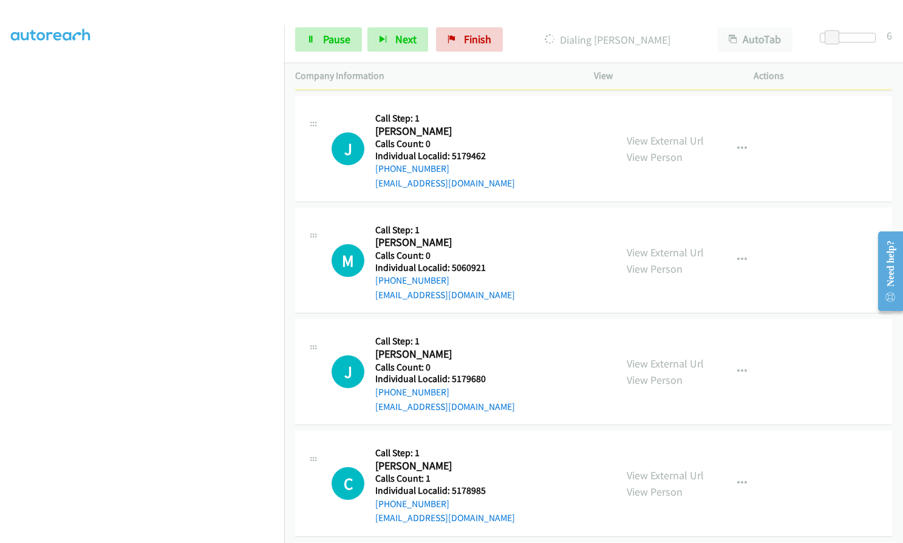
scroll to position [8684, 0]
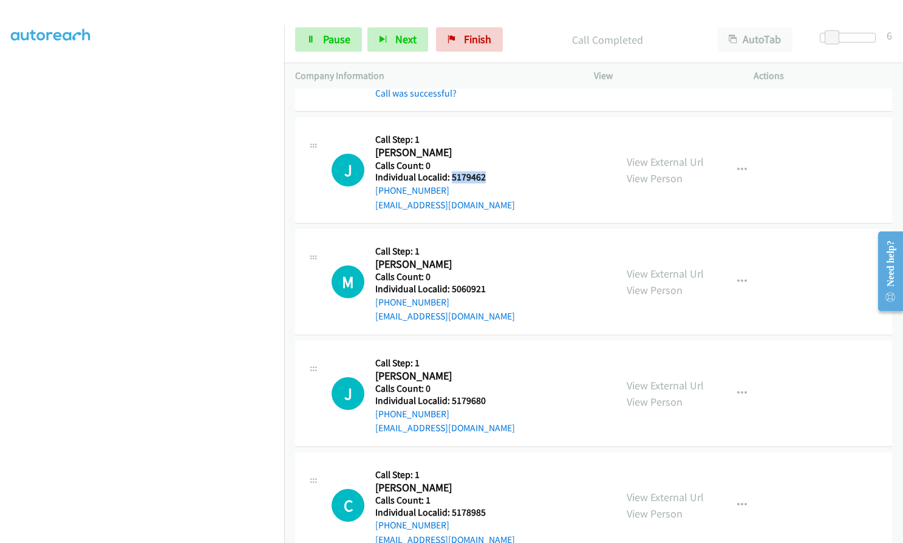
drag, startPoint x: 451, startPoint y: 177, endPoint x: 484, endPoint y: 176, distance: 33.4
click at [484, 176] on div "J Callback Scheduled Call Step: 1 Jeffrey Sinn America/New_York Calls Count: 0 …" at bounding box center [468, 170] width 273 height 84
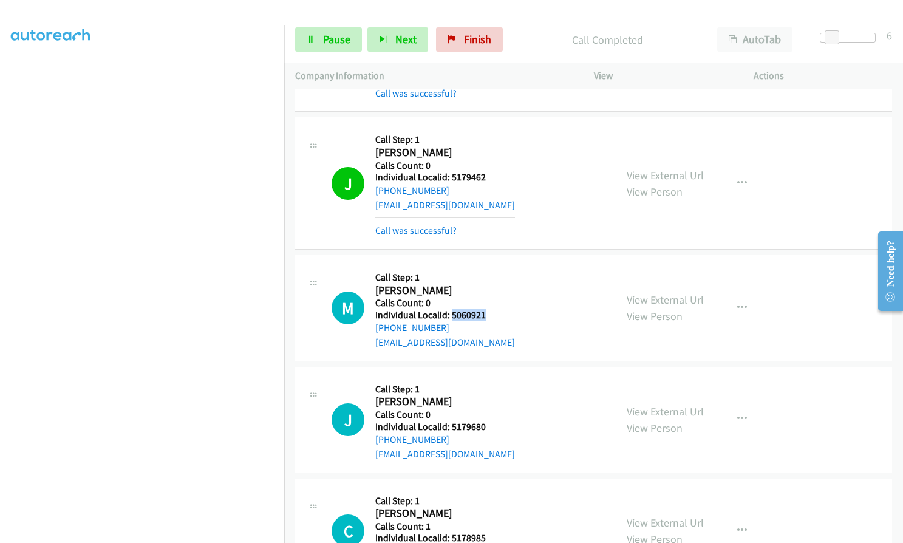
drag, startPoint x: 452, startPoint y: 312, endPoint x: 485, endPoint y: 312, distance: 33.4
click at [485, 312] on div "M Callback Scheduled Call Step: 1 Michael Abernathy America/New_York Calls Coun…" at bounding box center [468, 308] width 273 height 84
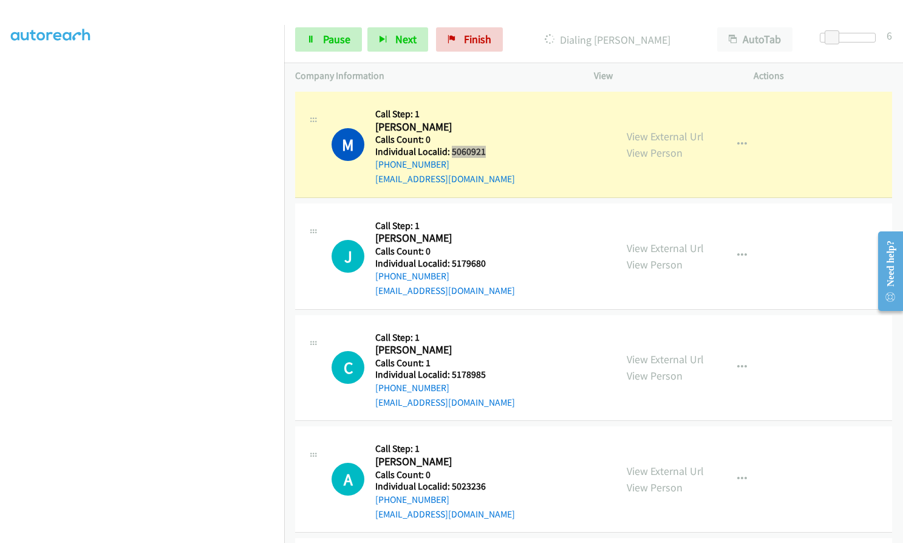
scroll to position [8851, 0]
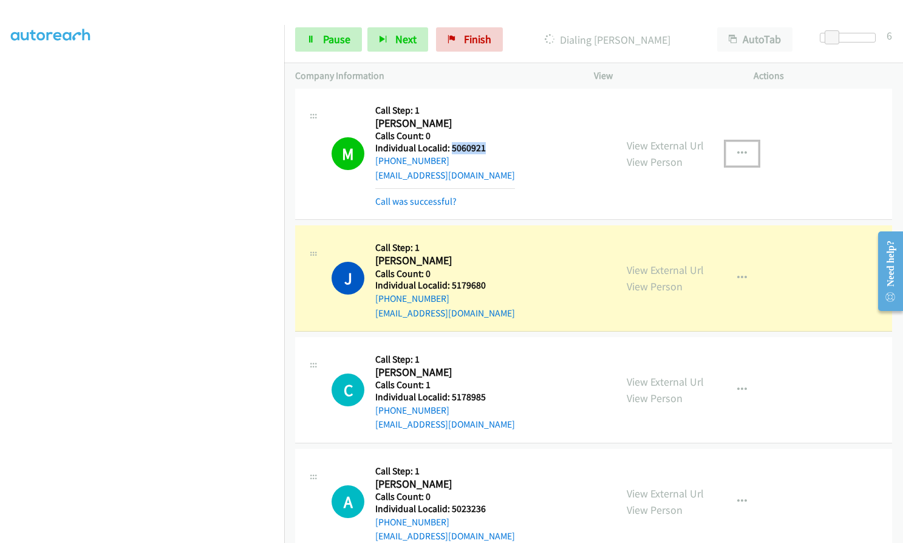
click at [737, 149] on icon "button" at bounding box center [742, 154] width 10 height 10
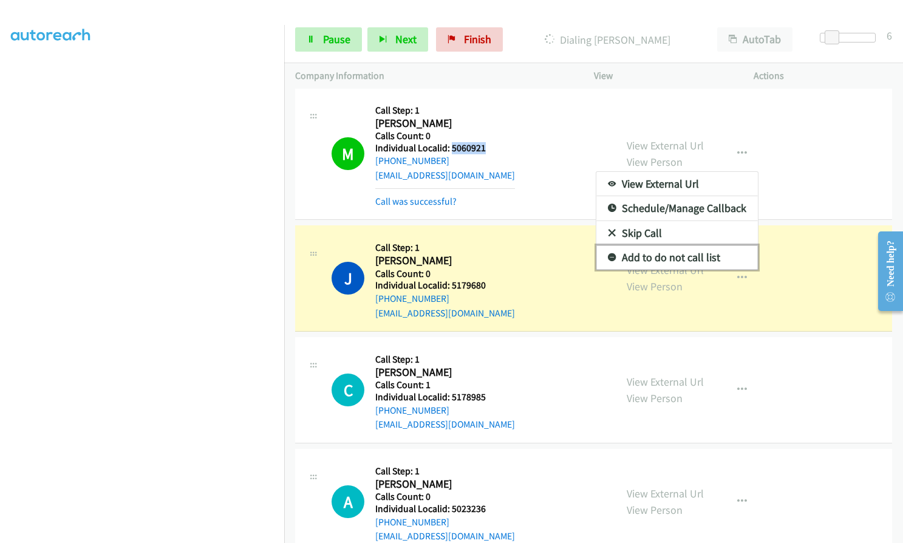
click at [608, 254] on icon at bounding box center [612, 258] width 9 height 9
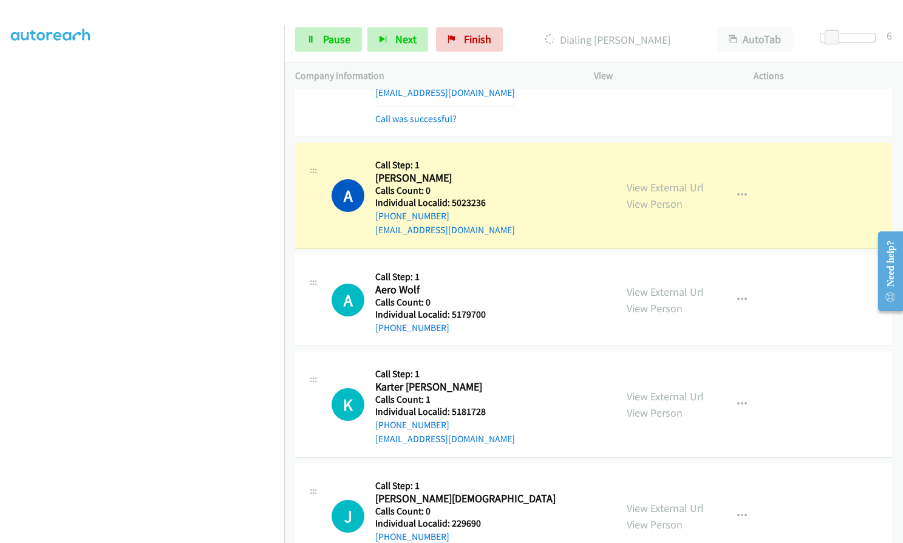
scroll to position [9291, 0]
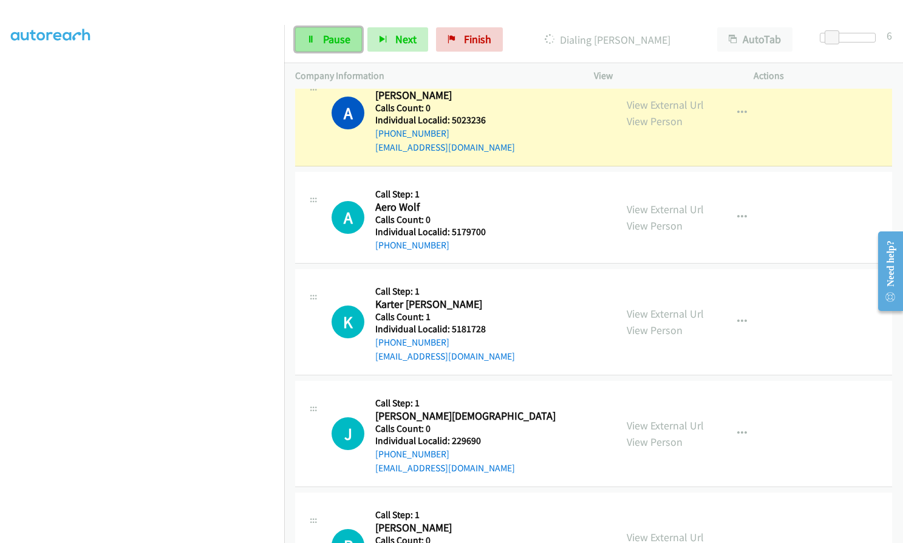
click at [338, 34] on span "Pause" at bounding box center [336, 39] width 27 height 14
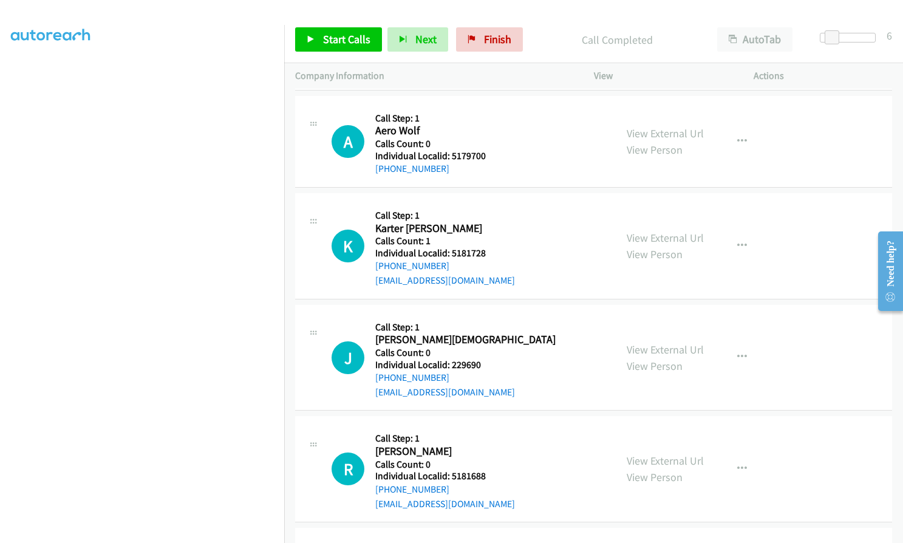
scroll to position [9412, 0]
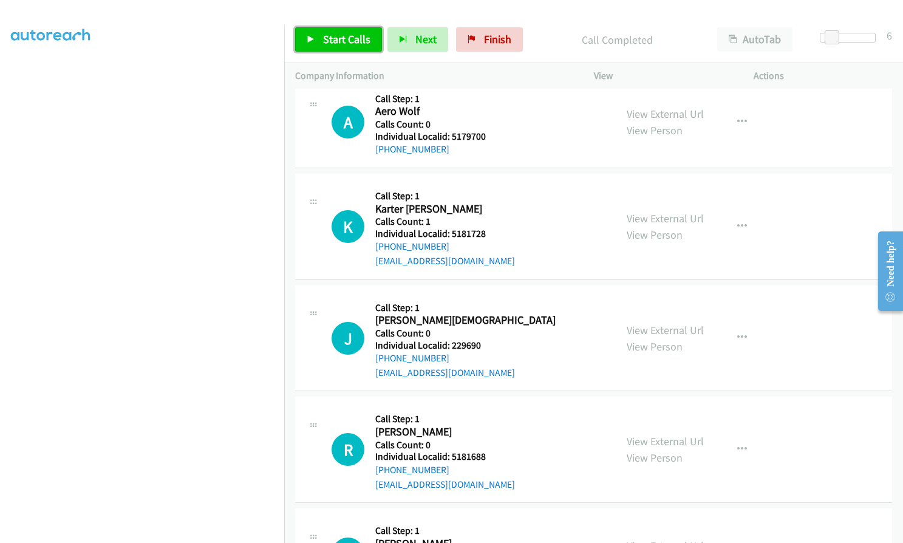
click at [356, 41] on span "Start Calls" at bounding box center [346, 39] width 47 height 14
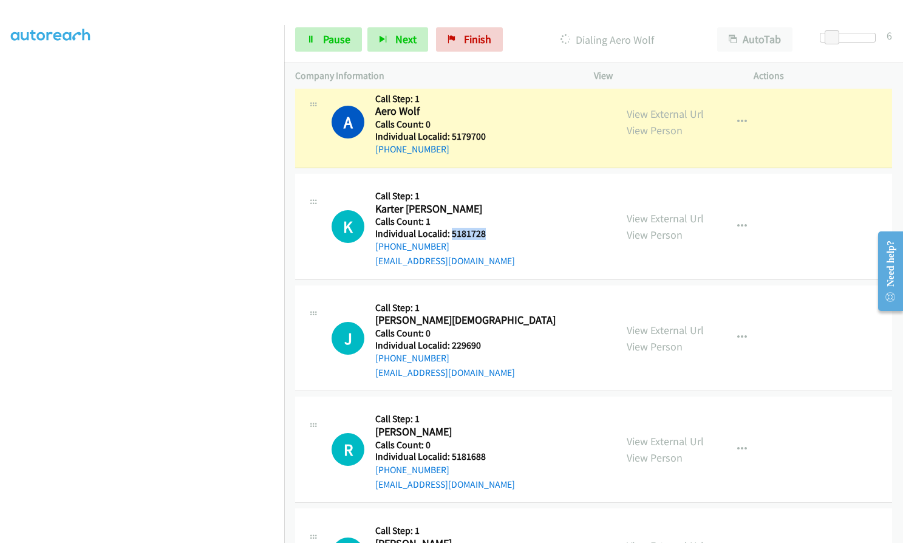
drag, startPoint x: 449, startPoint y: 232, endPoint x: 473, endPoint y: 237, distance: 24.2
click at [486, 233] on h5 "Individual Localid: 5181728" at bounding box center [445, 234] width 140 height 12
drag, startPoint x: 451, startPoint y: 347, endPoint x: 480, endPoint y: 346, distance: 29.8
click at [480, 346] on div "J Callback Scheduled Call Step: 1 Joey Gay America/New_York Calls Count: 0 Indi…" at bounding box center [468, 338] width 273 height 84
click at [741, 223] on icon "button" at bounding box center [742, 227] width 10 height 10
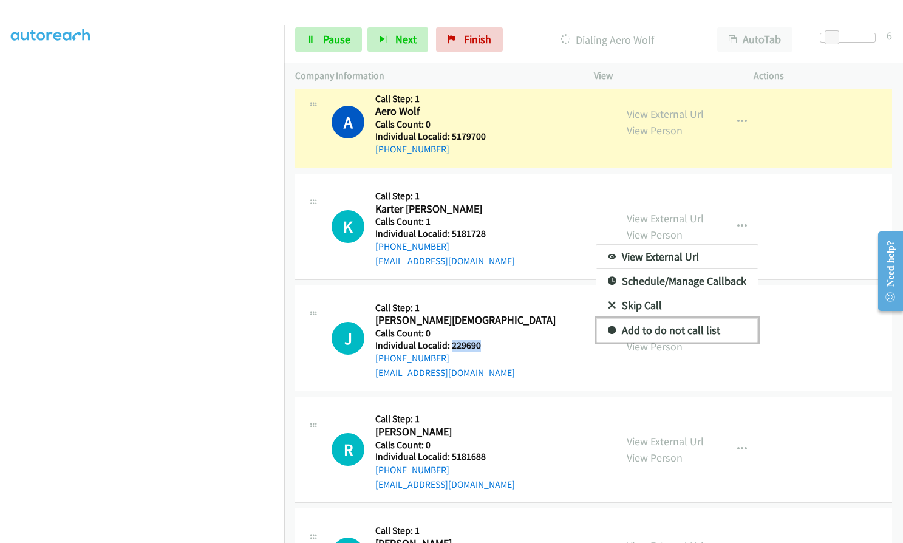
click at [608, 329] on icon at bounding box center [612, 331] width 9 height 9
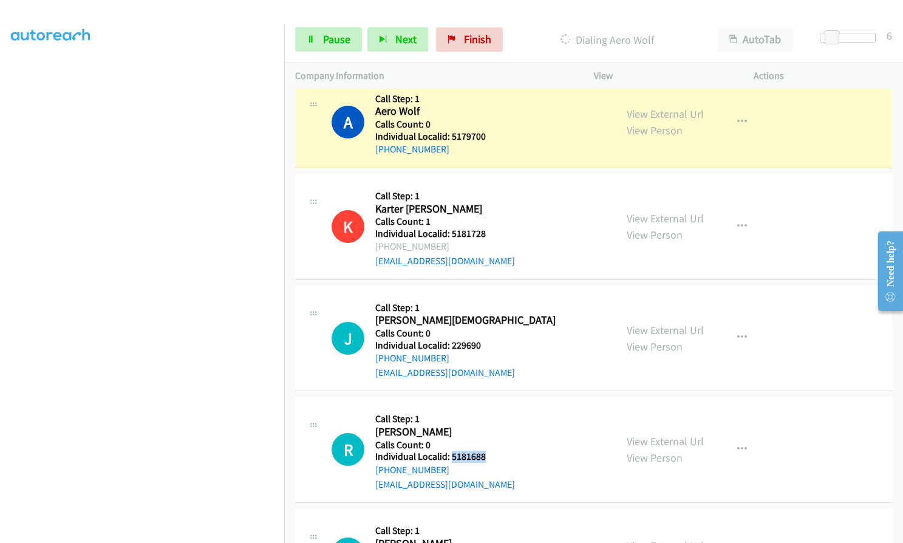
drag, startPoint x: 457, startPoint y: 454, endPoint x: 494, endPoint y: 455, distance: 37.1
click at [494, 455] on div "R Callback Scheduled Call Step: 1 Ryan Mobley America/New_York Calls Count: 0 I…" at bounding box center [468, 450] width 273 height 84
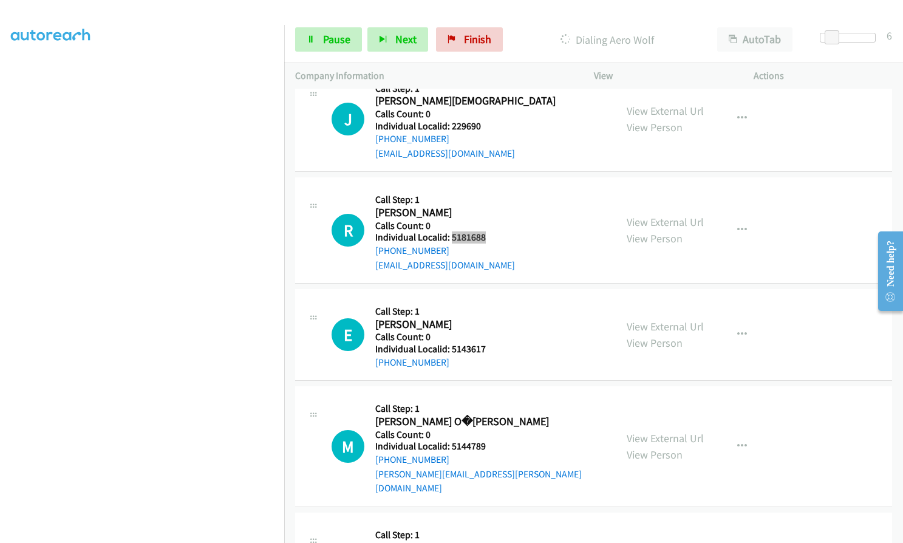
scroll to position [9640, 0]
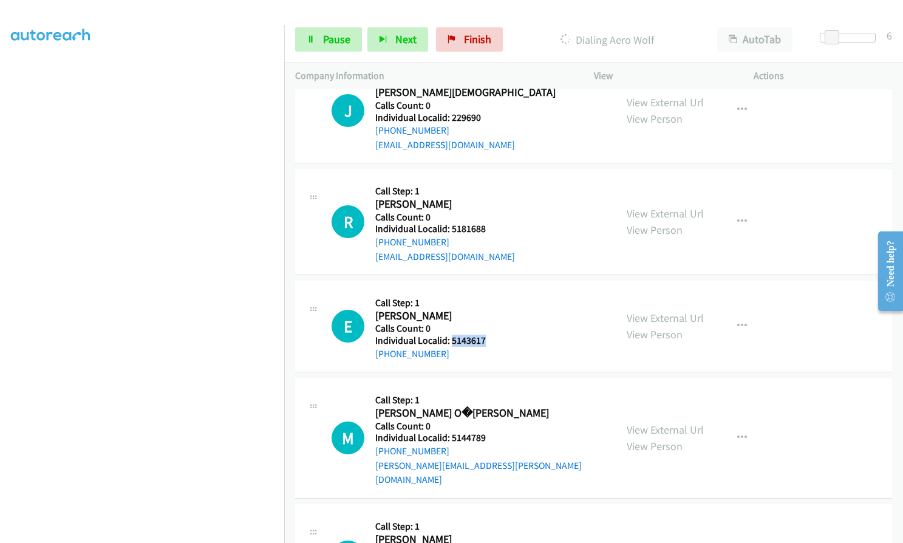
drag, startPoint x: 450, startPoint y: 336, endPoint x: 483, endPoint y: 337, distance: 33.4
click at [483, 337] on h5 "Individual Localid: 5143617" at bounding box center [430, 341] width 111 height 12
drag, startPoint x: 455, startPoint y: 435, endPoint x: 485, endPoint y: 435, distance: 30.4
click at [485, 435] on div "M Callback Scheduled Call Step: 1 Michael O�Riley America/New_York Calls Count:…" at bounding box center [468, 438] width 273 height 98
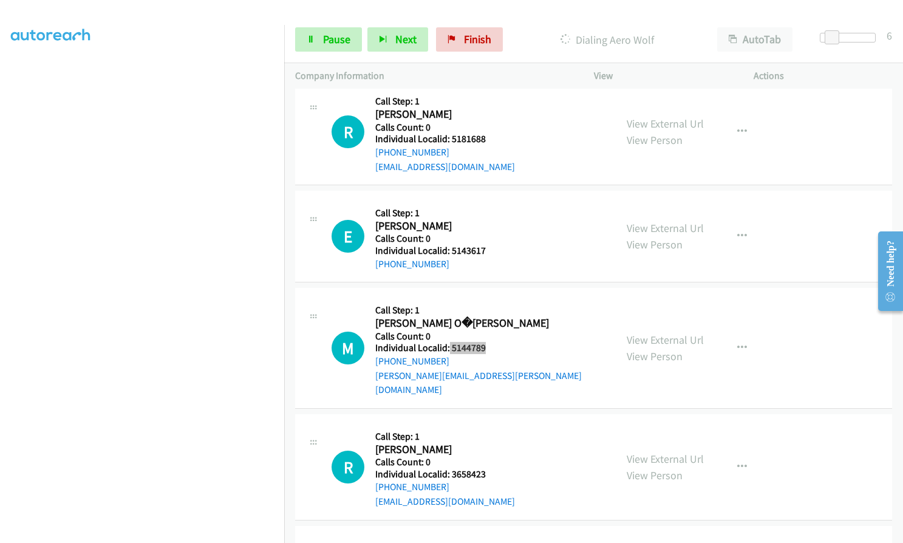
scroll to position [9762, 0]
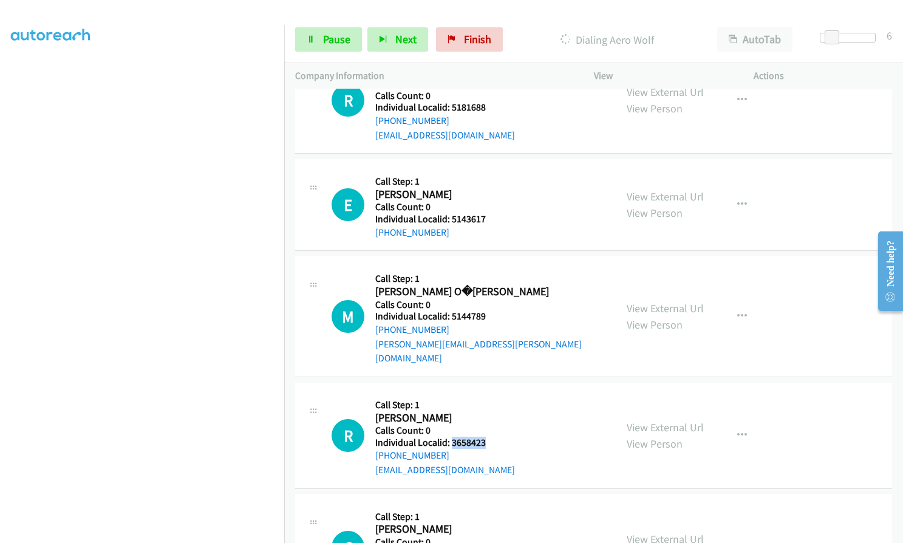
drag, startPoint x: 449, startPoint y: 427, endPoint x: 473, endPoint y: 428, distance: 23.7
click at [485, 437] on h5 "Individual Localid: 3658423" at bounding box center [445, 443] width 140 height 12
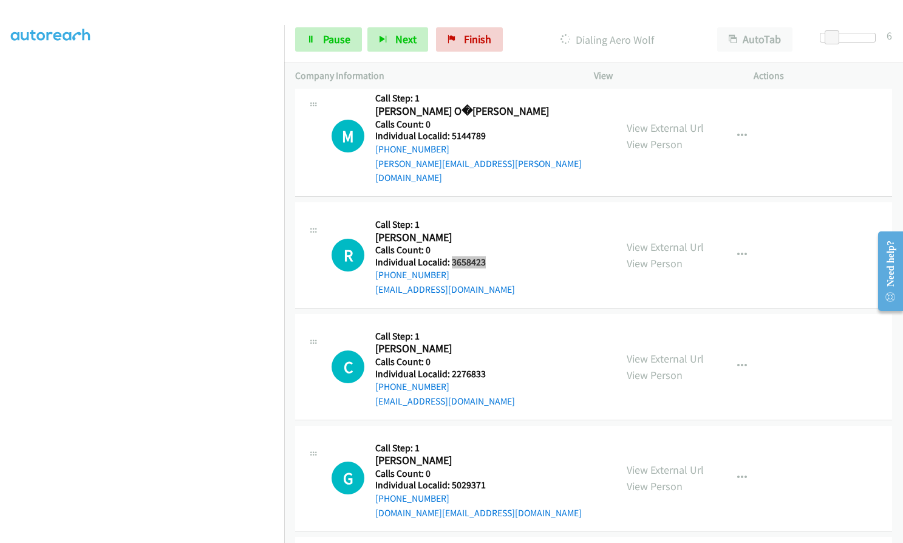
scroll to position [9944, 0]
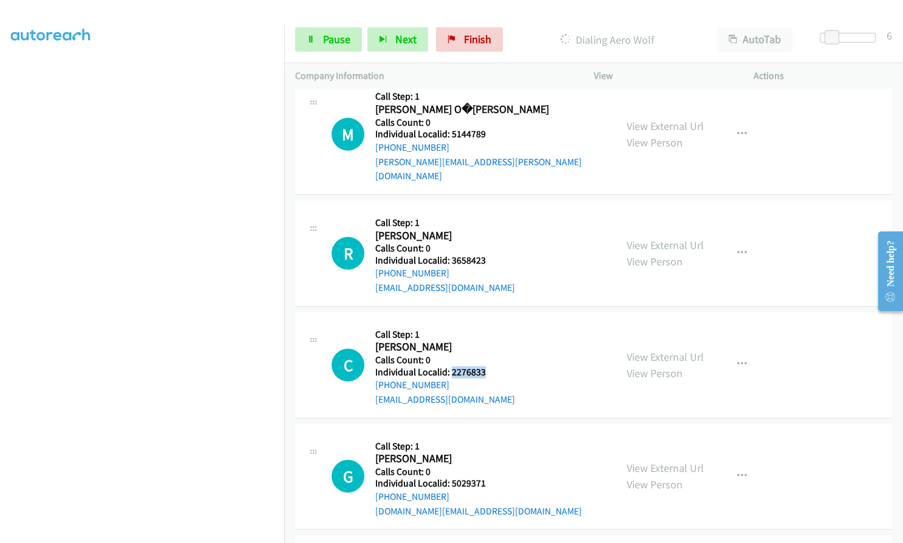
drag, startPoint x: 450, startPoint y: 356, endPoint x: 487, endPoint y: 356, distance: 36.4
click at [487, 356] on div "C Callback Scheduled Call Step: 1 Carter Sargent America/New_York Calls Count: …" at bounding box center [468, 365] width 273 height 84
drag, startPoint x: 452, startPoint y: 468, endPoint x: 485, endPoint y: 468, distance: 33.4
click at [485, 477] on h5 "Individual Localid: 5029371" at bounding box center [478, 483] width 207 height 12
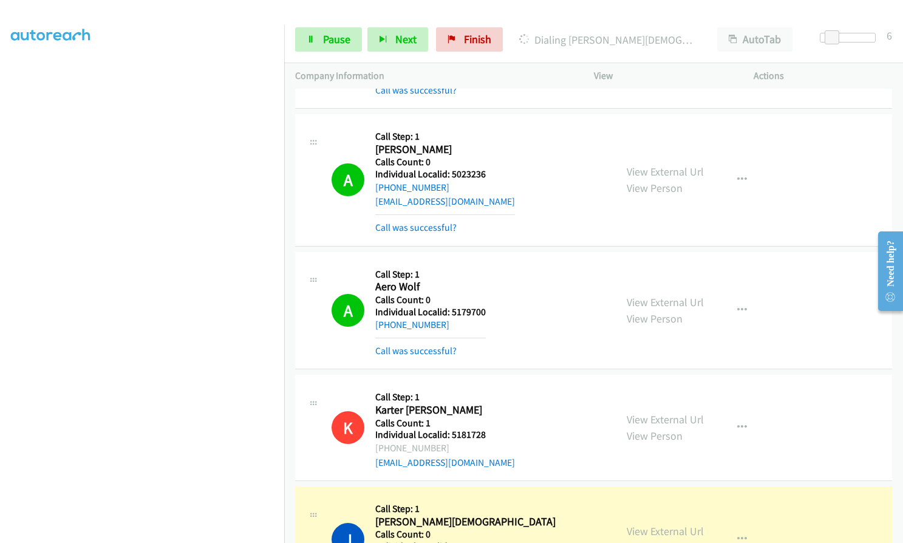
scroll to position [9225, 0]
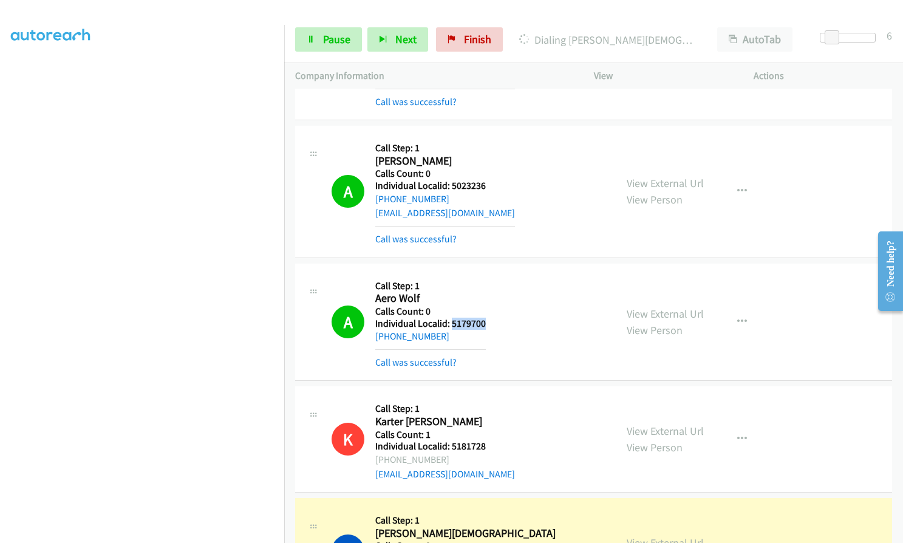
drag, startPoint x: 451, startPoint y: 322, endPoint x: 484, endPoint y: 322, distance: 32.8
click at [484, 322] on div "A Callback Scheduled Call Step: 1 Aero Wolf America/New_York Calls Count: 0 Ind…" at bounding box center [468, 322] width 273 height 95
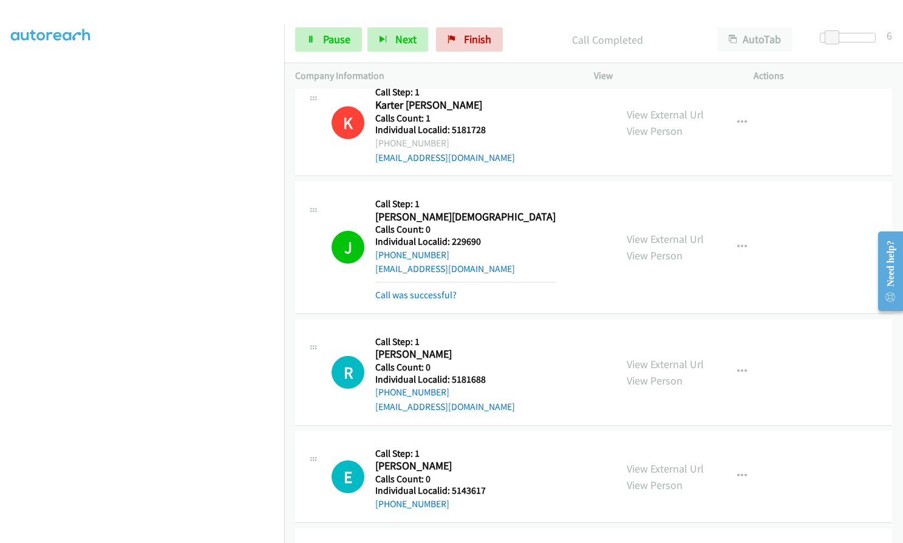
scroll to position [9544, 0]
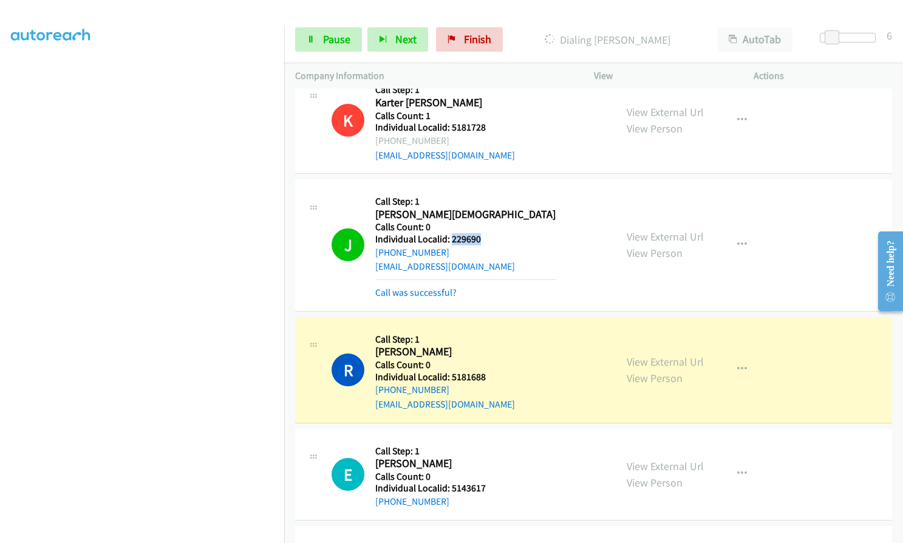
drag, startPoint x: 449, startPoint y: 238, endPoint x: 487, endPoint y: 235, distance: 37.8
click at [487, 235] on div "J Callback Scheduled Call Step: 1 Joey Gay America/New_York Calls Count: 0 Indi…" at bounding box center [468, 244] width 273 height 109
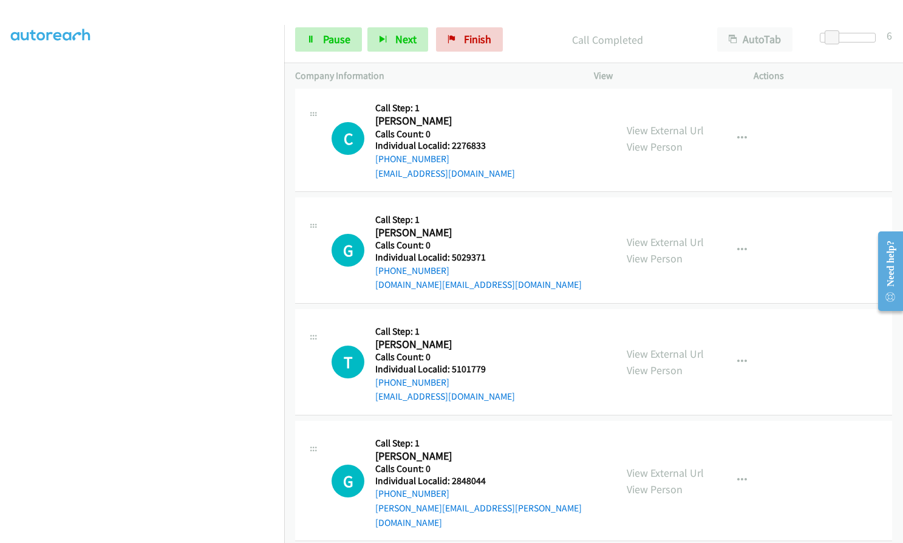
scroll to position [10334, 0]
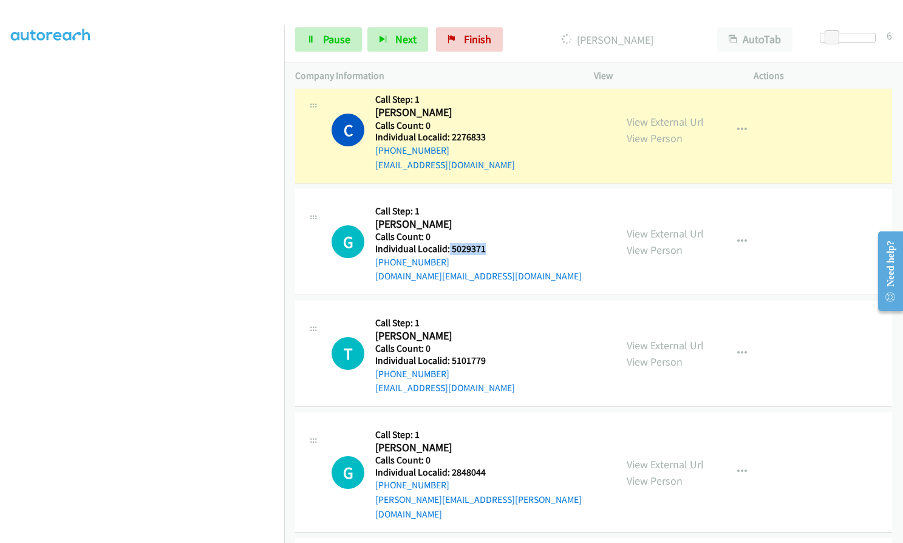
drag, startPoint x: 448, startPoint y: 236, endPoint x: 482, endPoint y: 236, distance: 34.0
click at [482, 243] on h5 "Individual Localid: 5029371" at bounding box center [478, 249] width 207 height 12
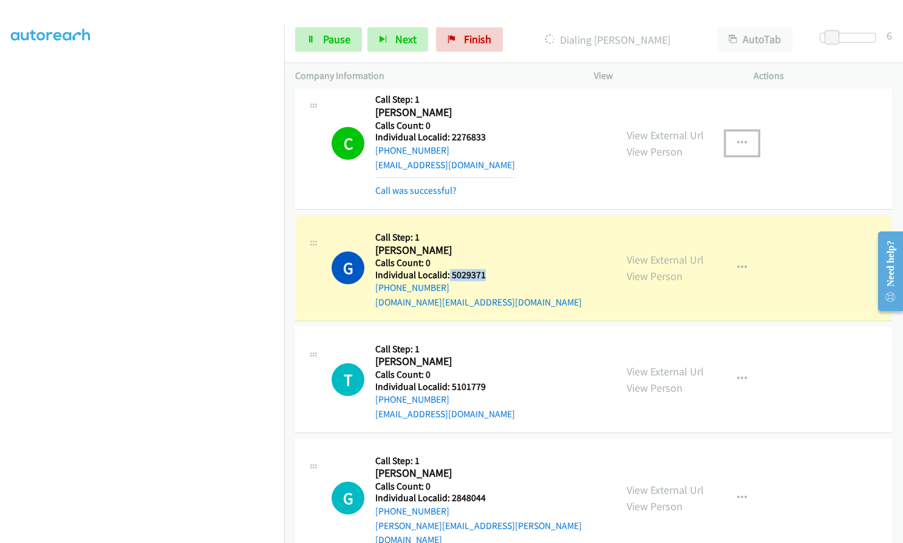
click at [737, 138] on icon "button" at bounding box center [742, 143] width 10 height 10
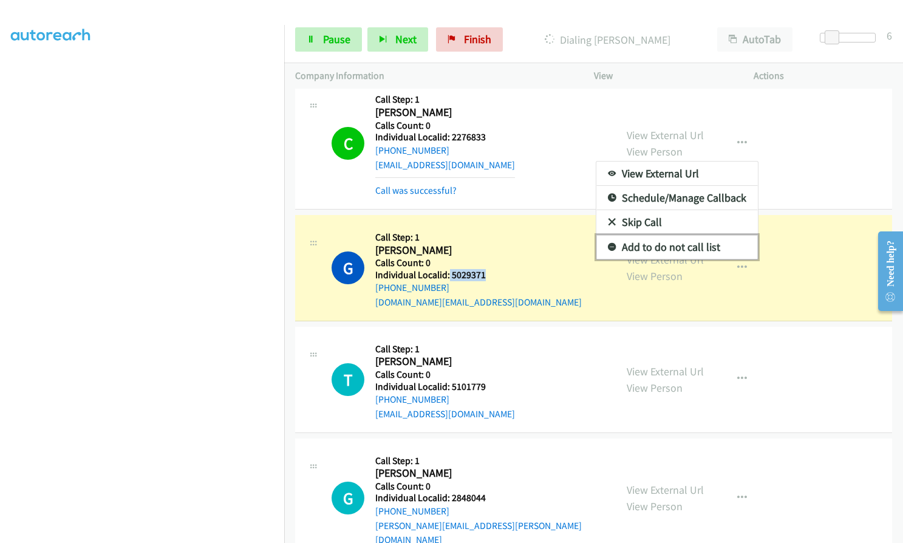
click at [608, 244] on icon at bounding box center [612, 248] width 9 height 9
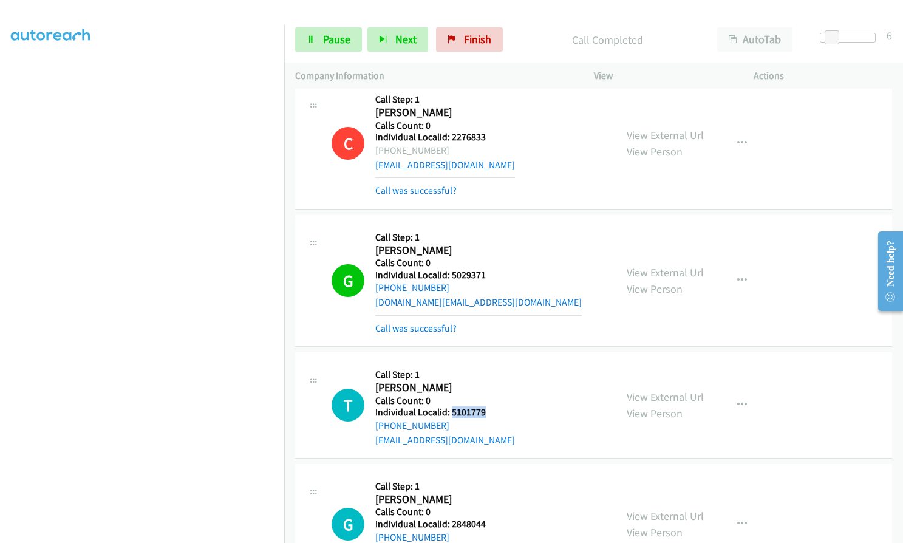
drag, startPoint x: 451, startPoint y: 395, endPoint x: 479, endPoint y: 399, distance: 28.2
click at [493, 398] on div "T Callback Scheduled Call Step: 1 Tanner Blakely America/Denver Calls Count: 0 …" at bounding box center [468, 405] width 273 height 84
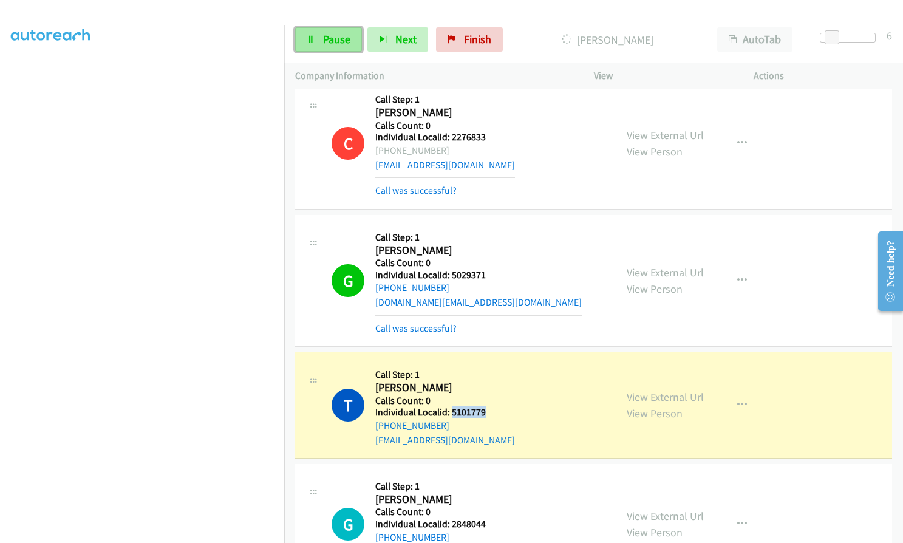
click at [346, 36] on span "Pause" at bounding box center [336, 39] width 27 height 14
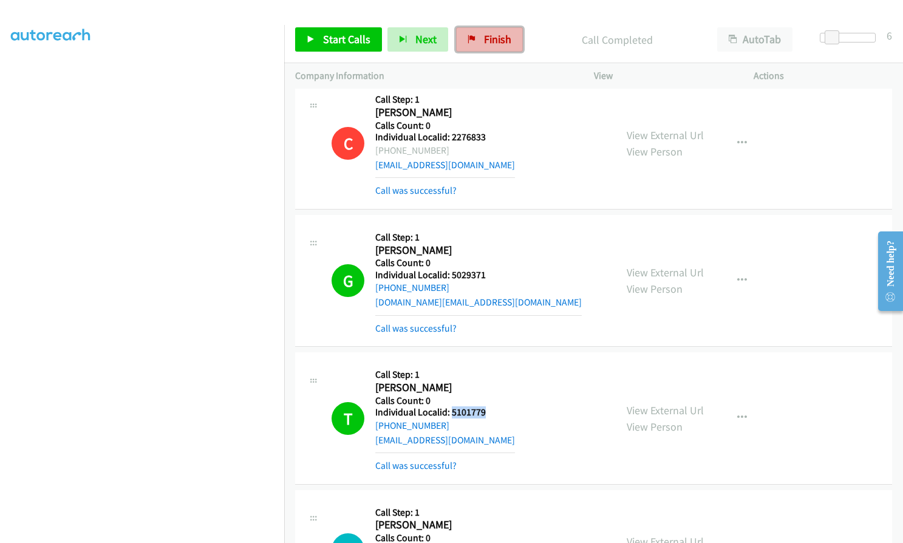
click at [476, 49] on link "Finish" at bounding box center [489, 39] width 67 height 24
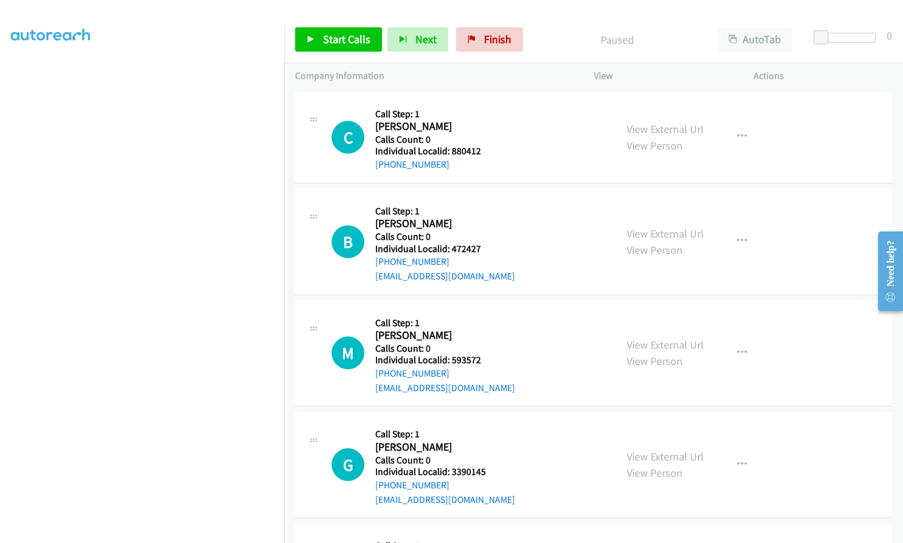
scroll to position [138, 0]
drag, startPoint x: 448, startPoint y: 151, endPoint x: 482, endPoint y: 150, distance: 34.0
click at [482, 150] on h5 "Individual Localid: 880412" at bounding box center [432, 151] width 115 height 12
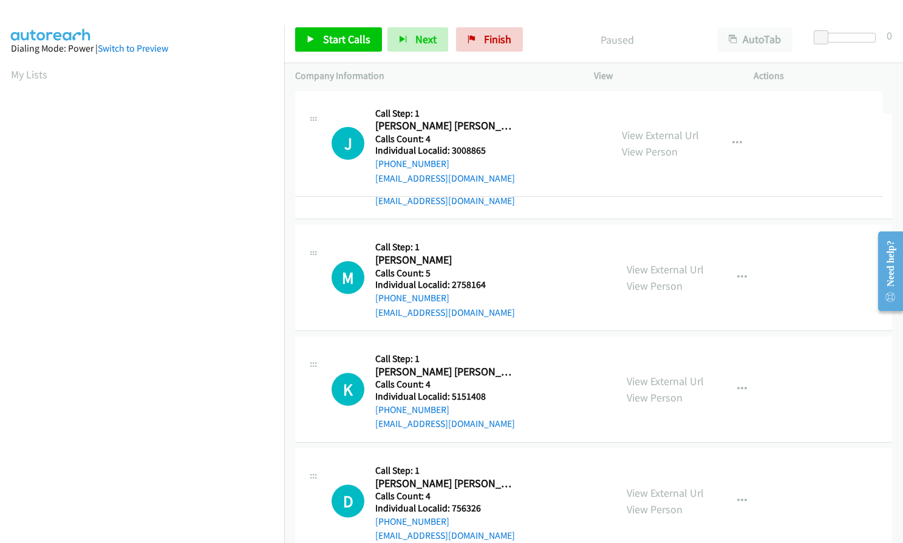
drag, startPoint x: 449, startPoint y: 154, endPoint x: 487, endPoint y: 152, distance: 38.3
drag, startPoint x: 451, startPoint y: 151, endPoint x: 480, endPoint y: 149, distance: 29.3
drag, startPoint x: 485, startPoint y: 149, endPoint x: 459, endPoint y: 150, distance: 25.5
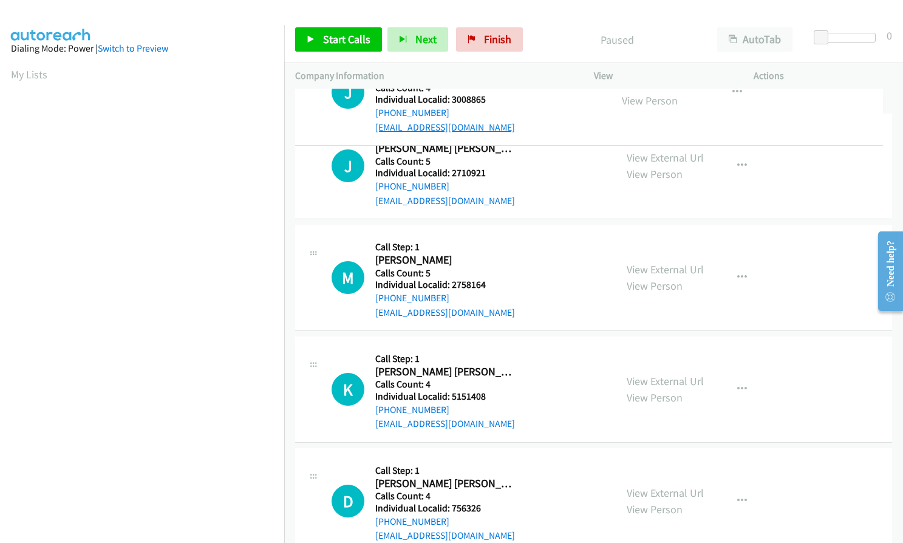
drag, startPoint x: 357, startPoint y: 180, endPoint x: 449, endPoint y: 128, distance: 106.3
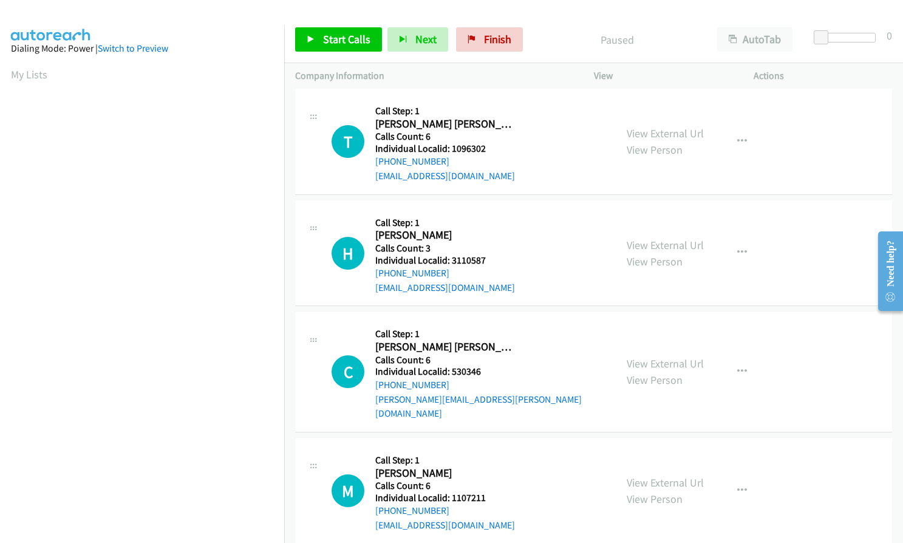
scroll to position [1221, 0]
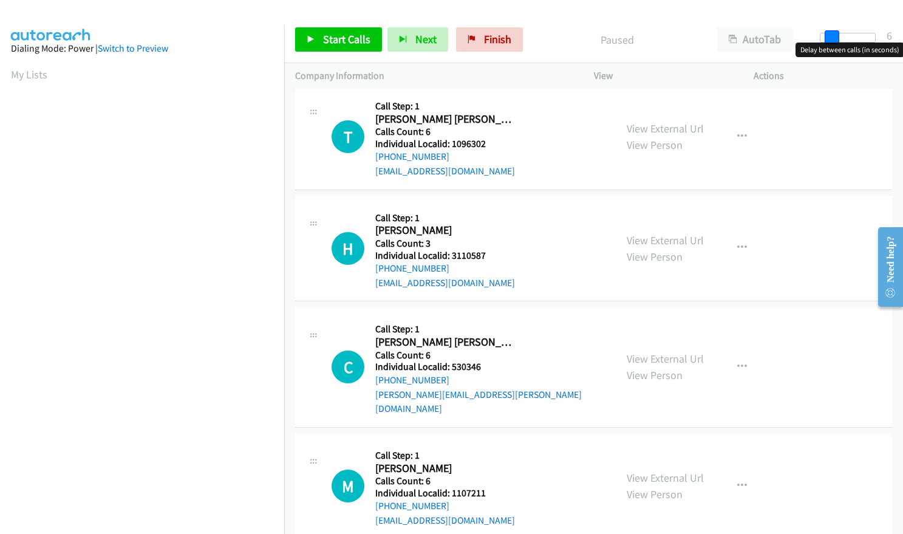
drag, startPoint x: 816, startPoint y: 33, endPoint x: 827, endPoint y: 33, distance: 10.9
click at [827, 33] on span at bounding box center [832, 37] width 15 height 15
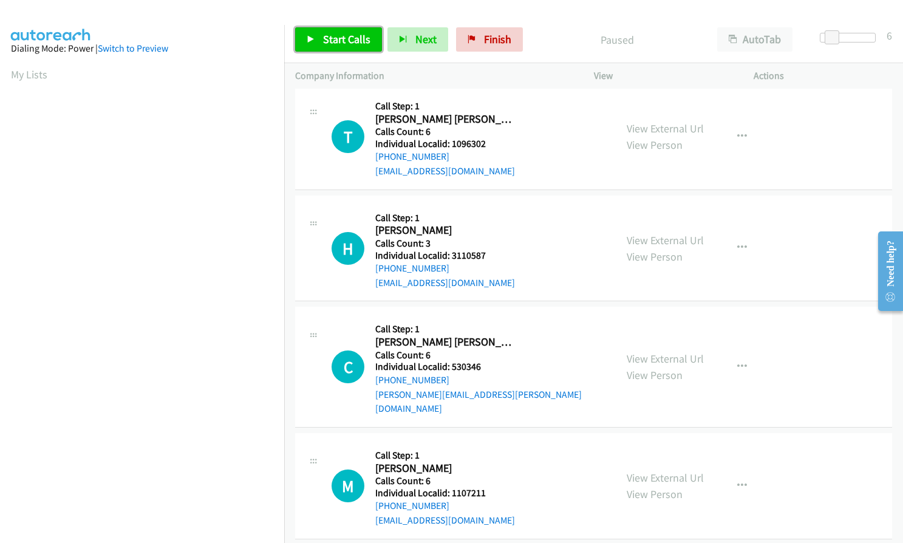
click at [347, 39] on span "Start Calls" at bounding box center [346, 39] width 47 height 14
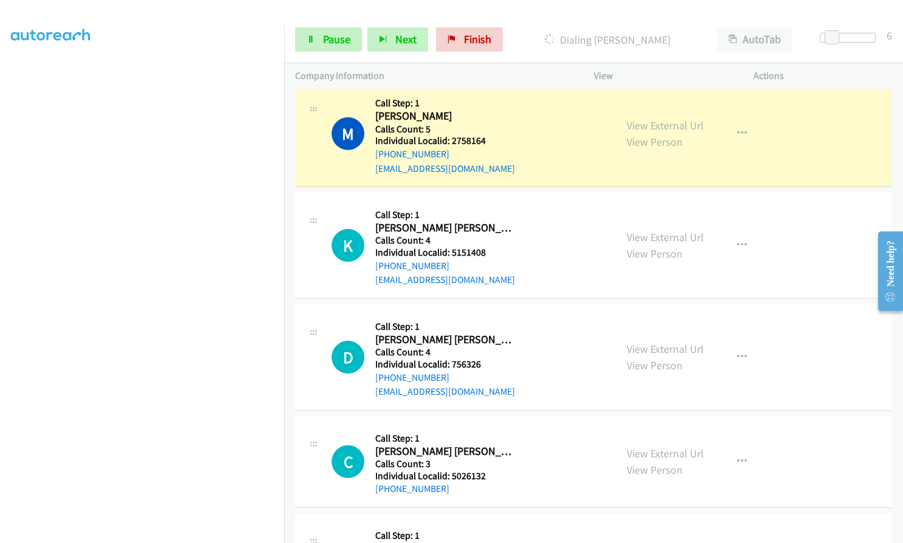
scroll to position [289, 0]
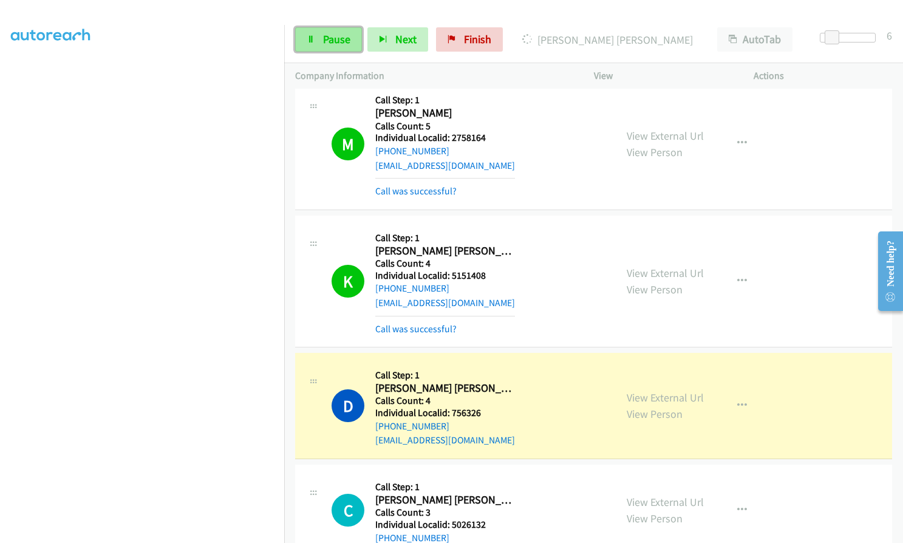
click at [327, 37] on span "Pause" at bounding box center [336, 39] width 27 height 14
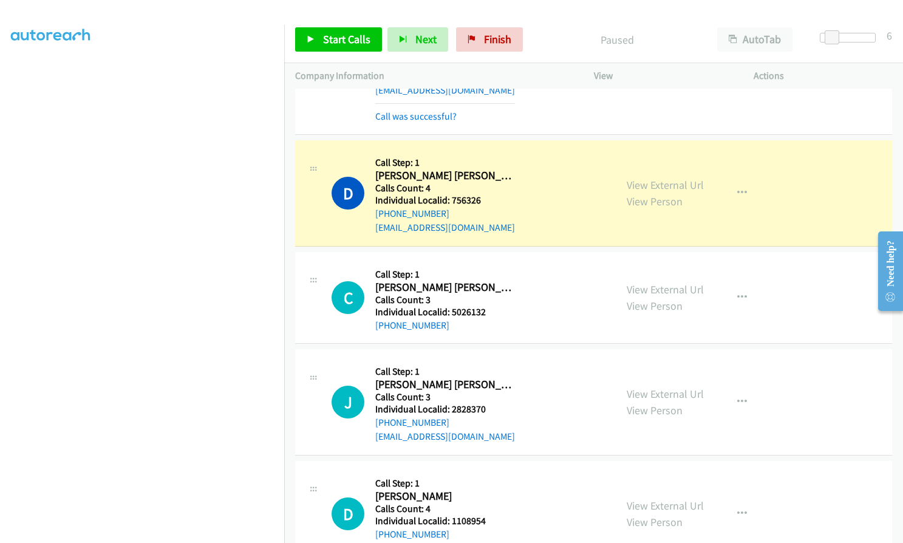
scroll to position [531, 0]
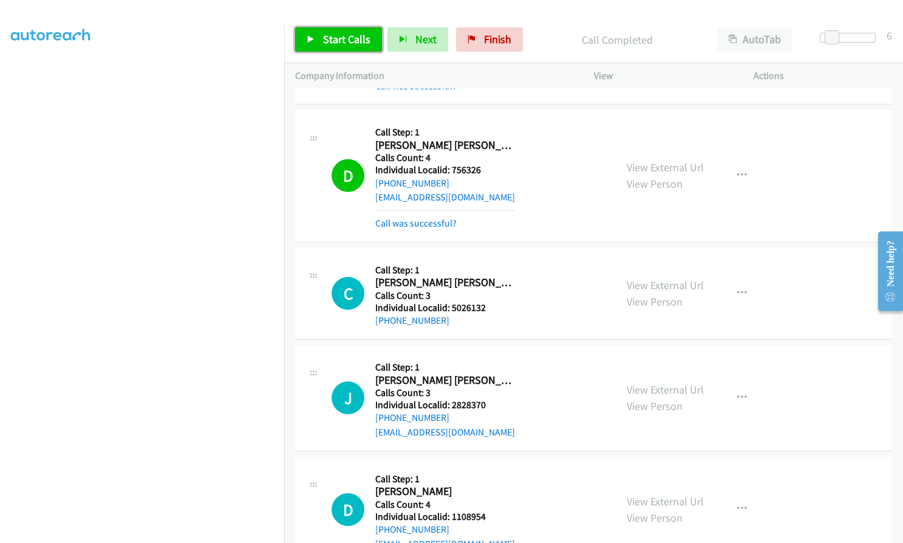
click at [347, 42] on span "Start Calls" at bounding box center [346, 39] width 47 height 14
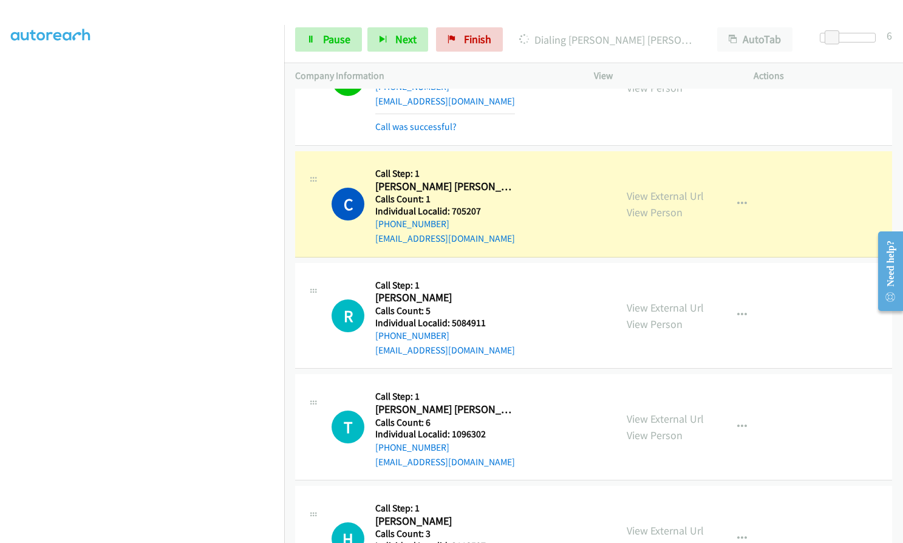
scroll to position [1245, 0]
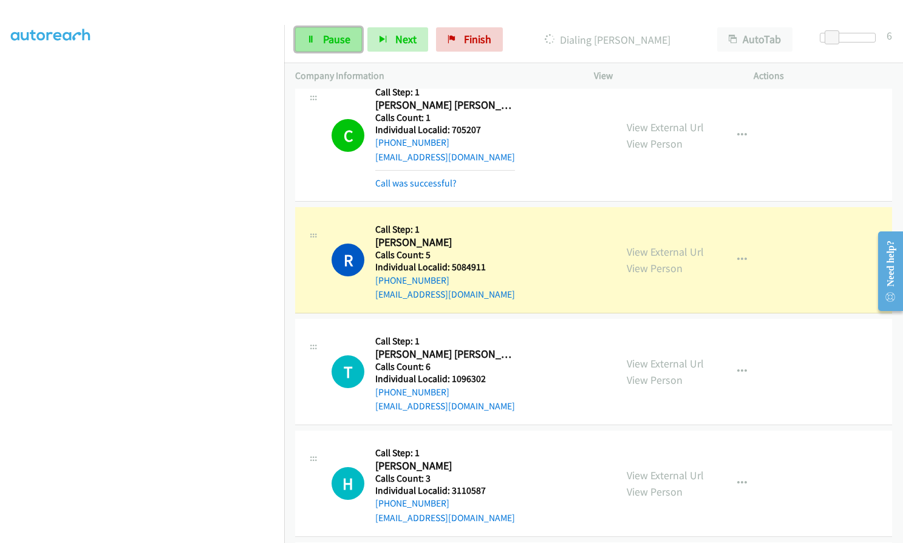
click at [333, 37] on span "Pause" at bounding box center [336, 39] width 27 height 14
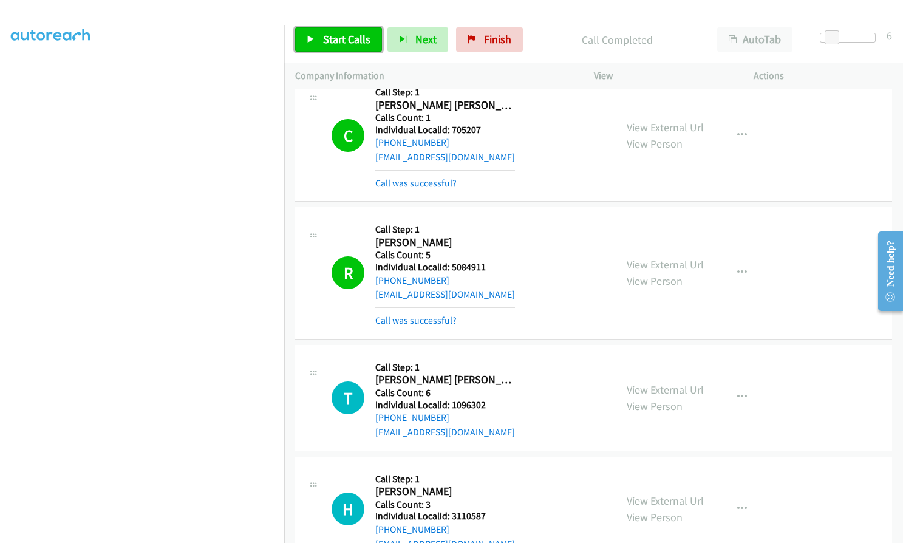
click at [360, 44] on span "Start Calls" at bounding box center [346, 39] width 47 height 14
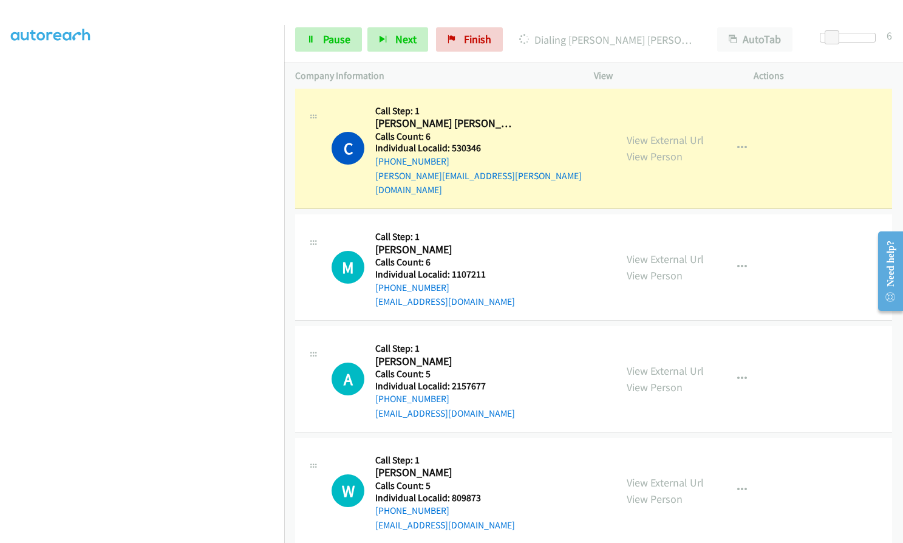
scroll to position [1792, 0]
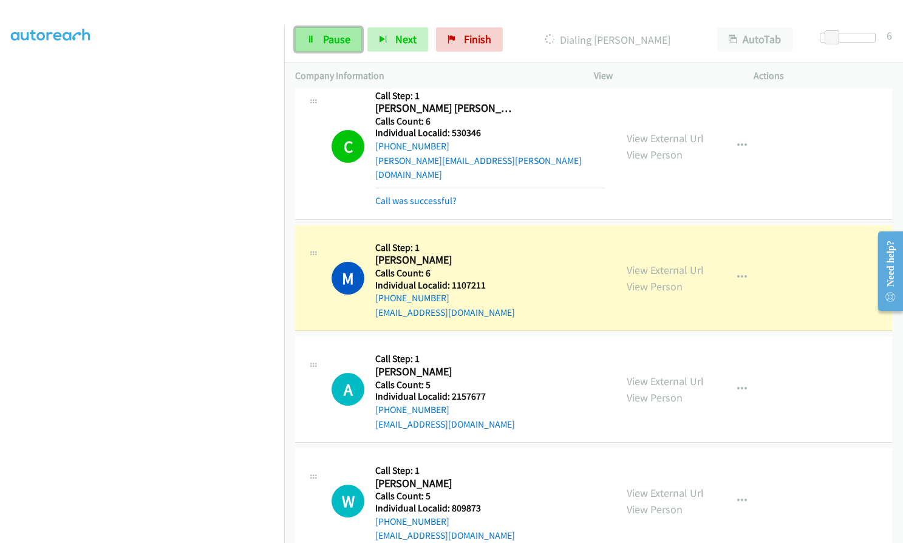
click at [338, 39] on span "Pause" at bounding box center [336, 39] width 27 height 14
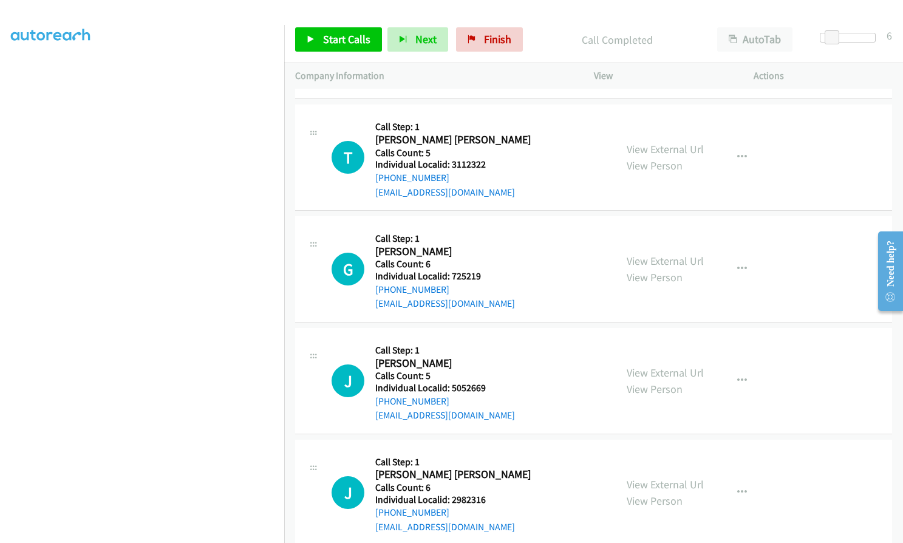
scroll to position [2502, 0]
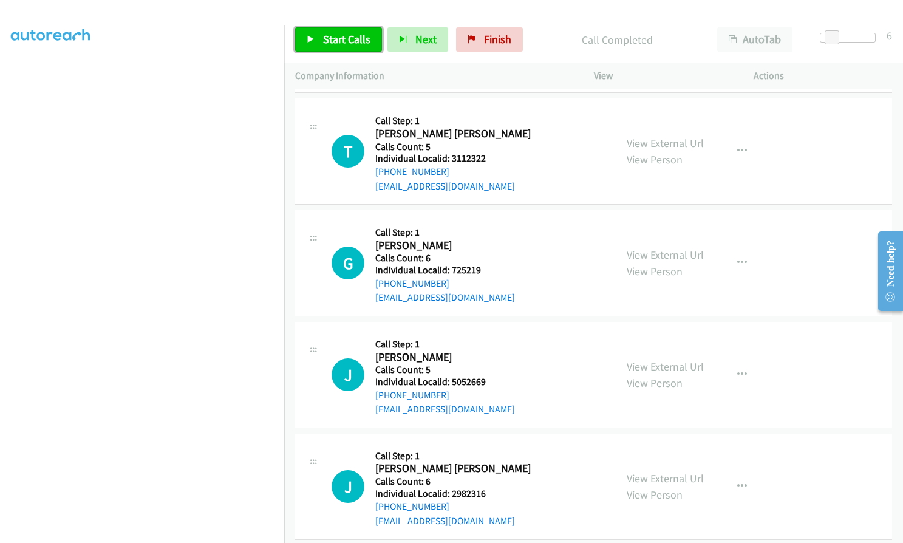
click at [323, 41] on span "Start Calls" at bounding box center [346, 39] width 47 height 14
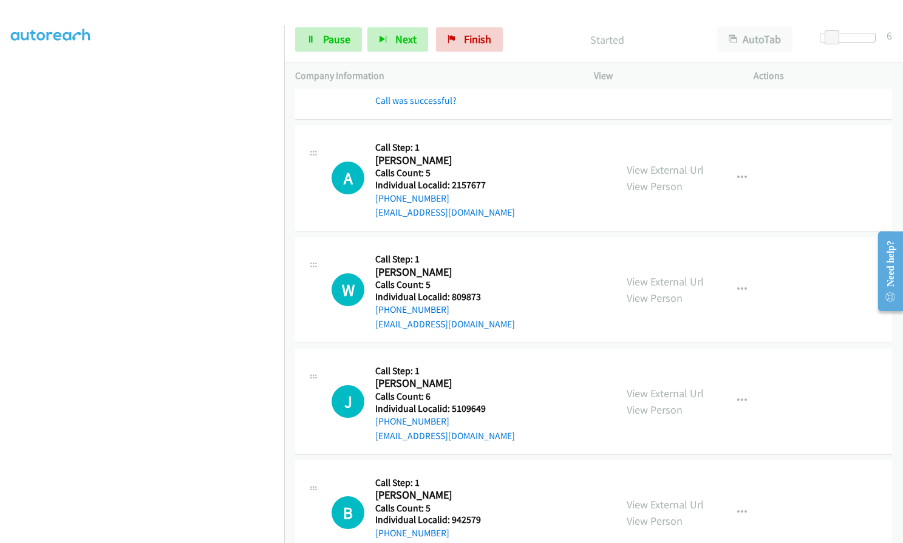
scroll to position [2047, 0]
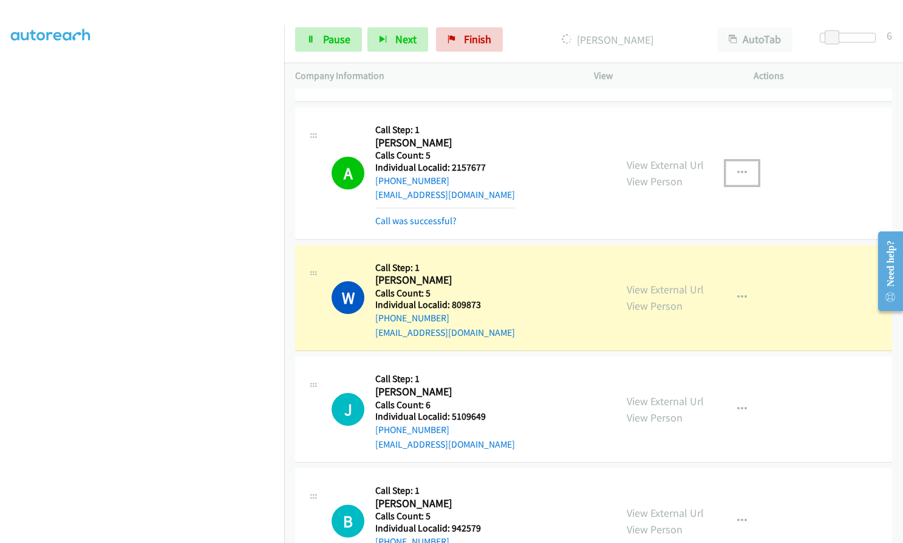
click at [737, 168] on icon "button" at bounding box center [742, 173] width 10 height 10
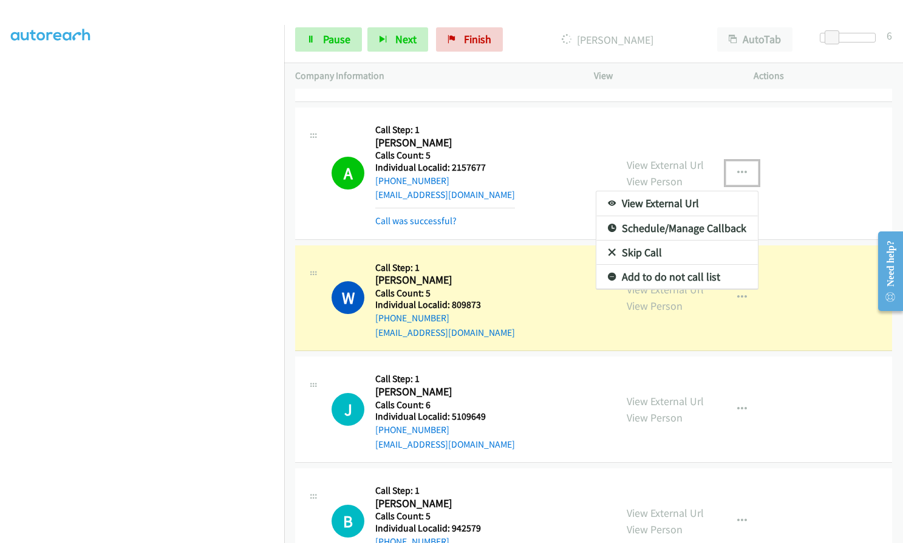
click at [610, 265] on link "Add to do not call list" at bounding box center [677, 277] width 162 height 24
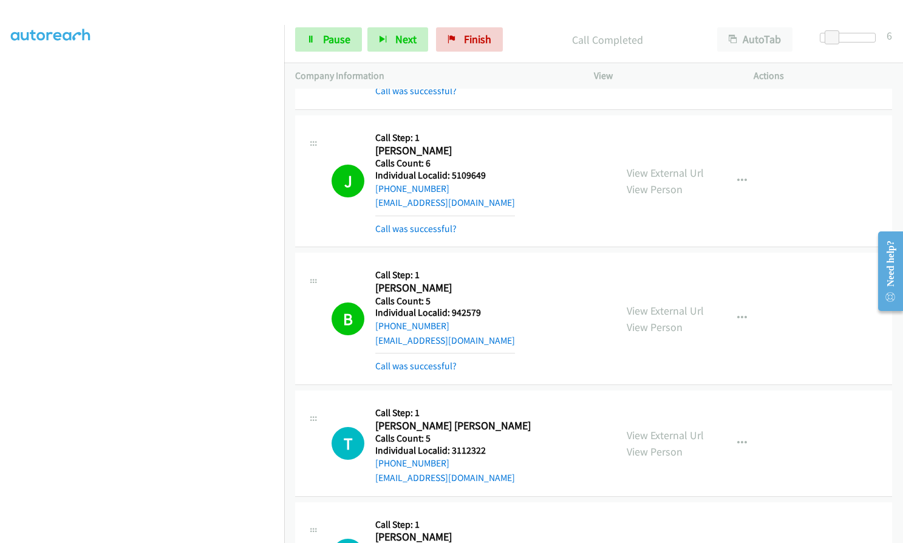
scroll to position [2320, 0]
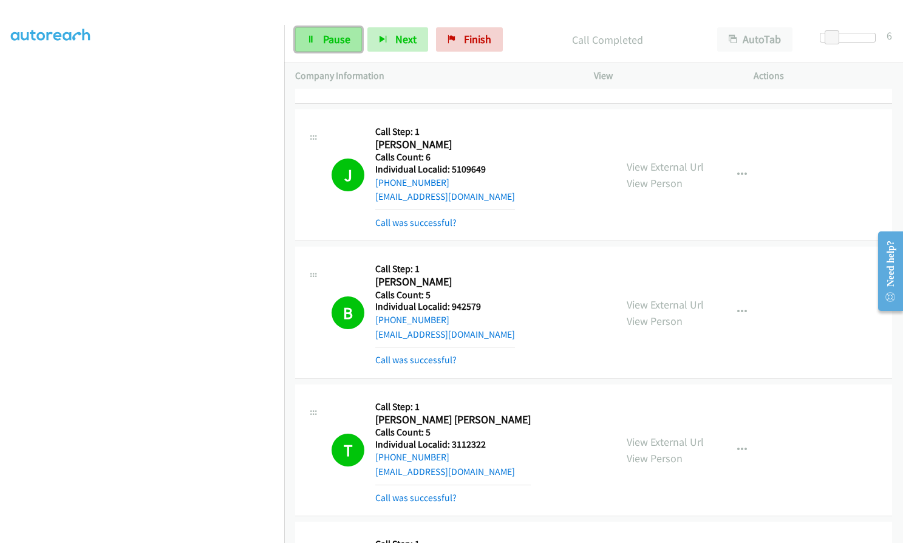
click at [342, 50] on link "Pause" at bounding box center [328, 39] width 67 height 24
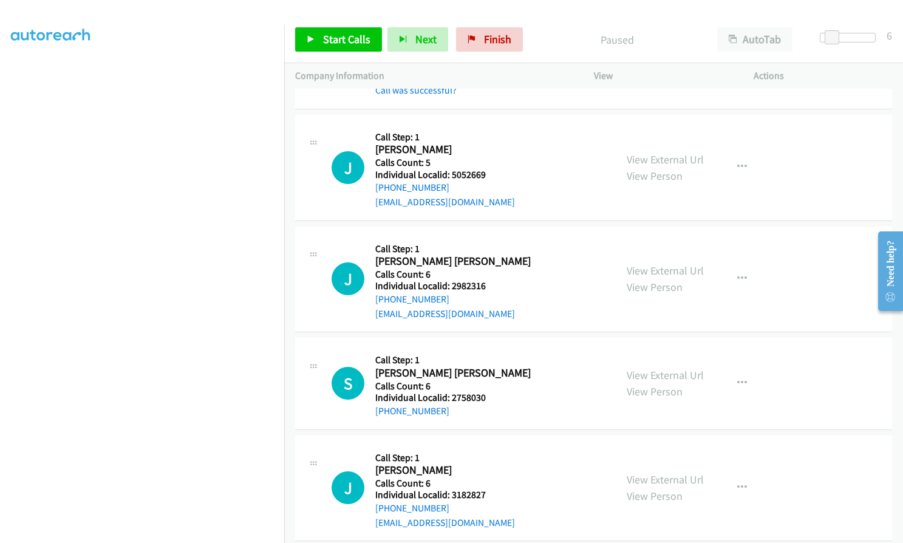
scroll to position [2867, 0]
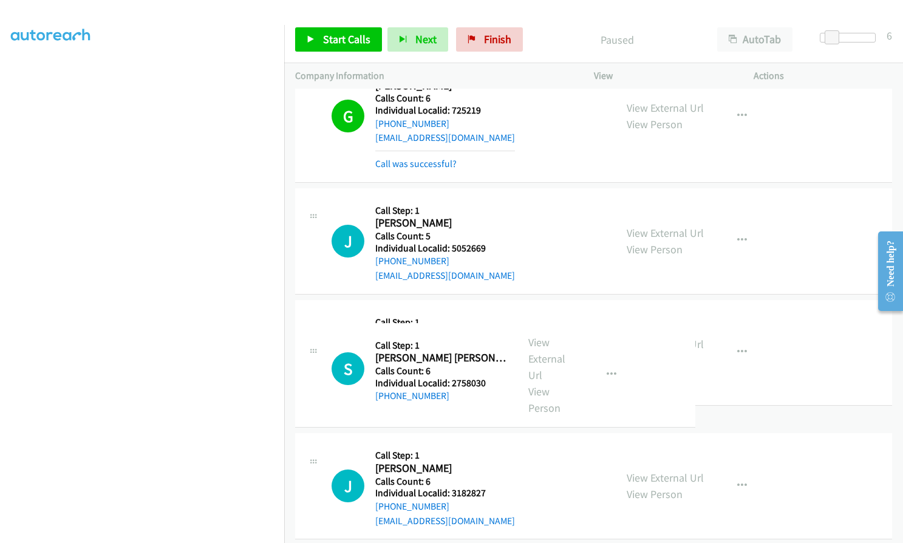
drag, startPoint x: 450, startPoint y: 380, endPoint x: 486, endPoint y: 381, distance: 35.9
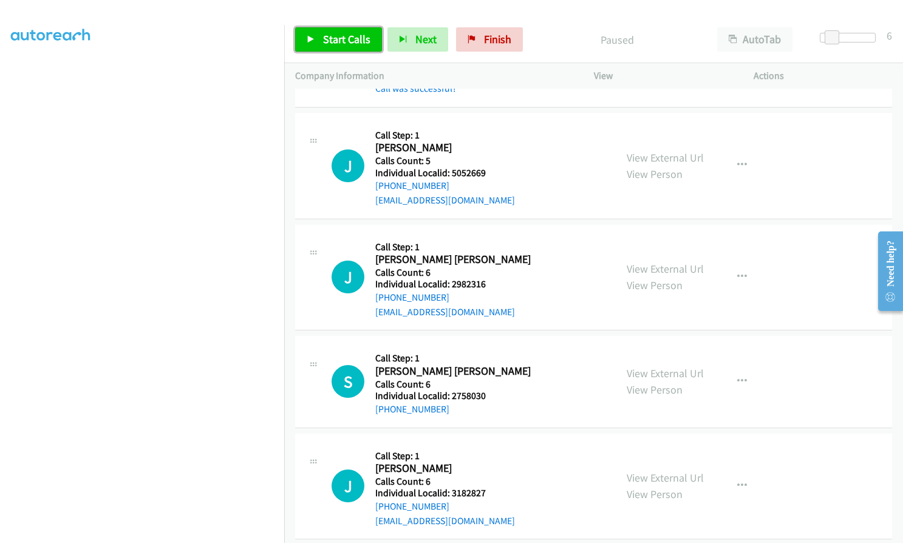
click at [329, 30] on link "Start Calls" at bounding box center [338, 39] width 87 height 24
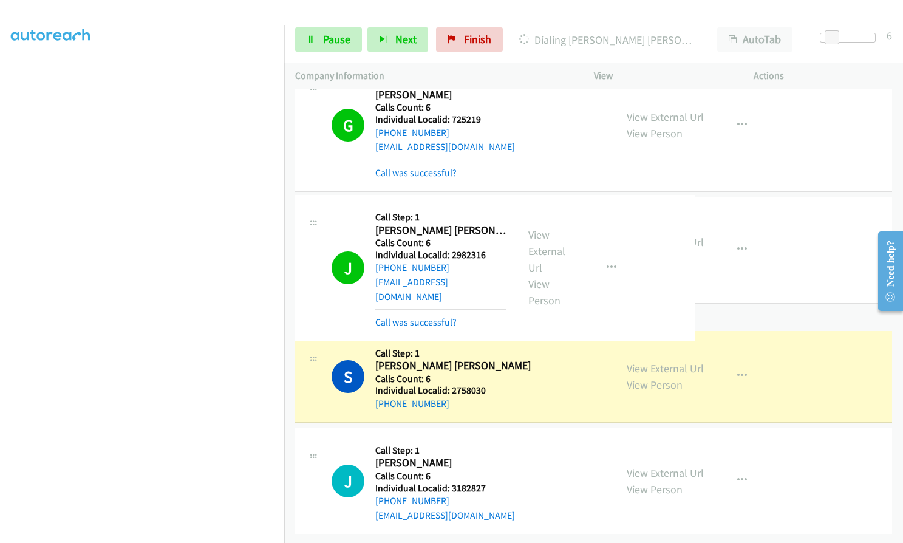
scroll to position [2777, 0]
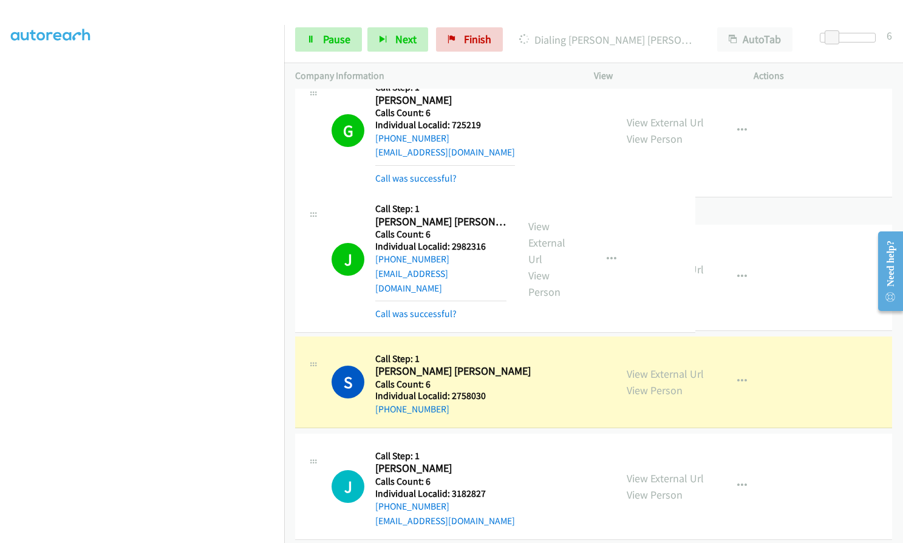
drag, startPoint x: 490, startPoint y: 279, endPoint x: 504, endPoint y: 256, distance: 27.5
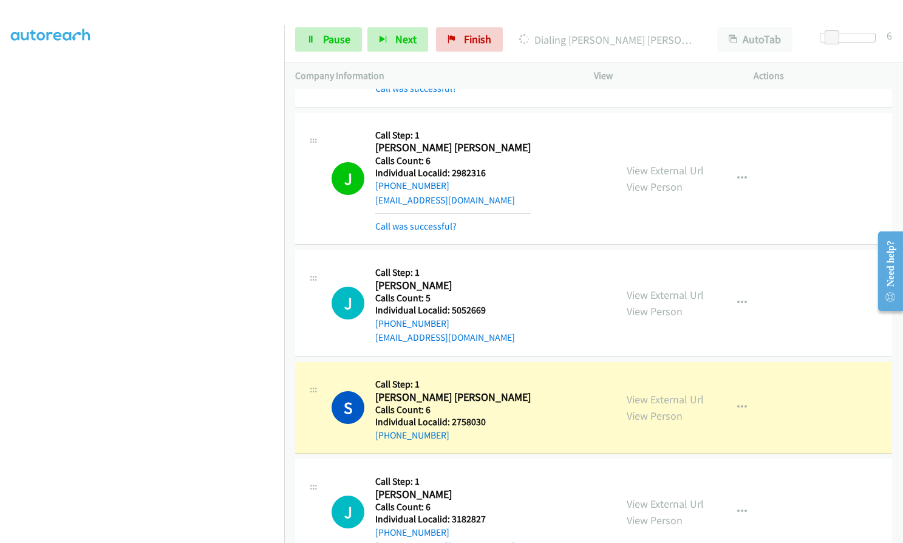
click at [502, 267] on div "J Callback Scheduled Call Step: 1 Jacob Hauck Hauck America/New_York Calls Coun…" at bounding box center [468, 303] width 273 height 84
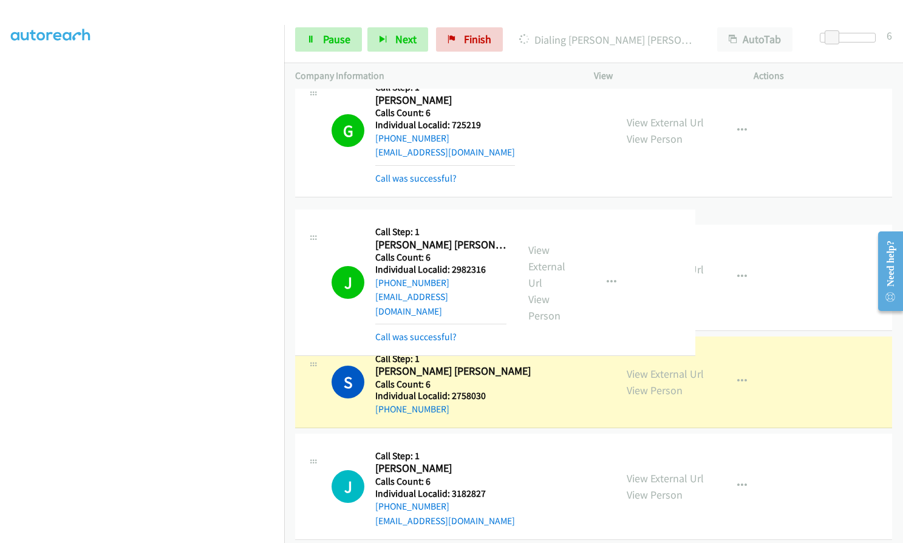
drag, startPoint x: 523, startPoint y: 120, endPoint x: 544, endPoint y: 231, distance: 113.1
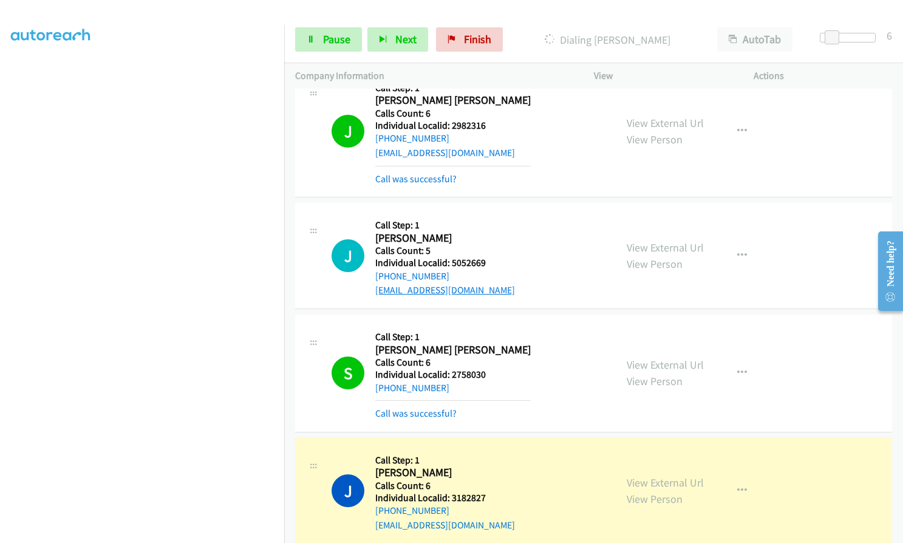
scroll to position [2918, 0]
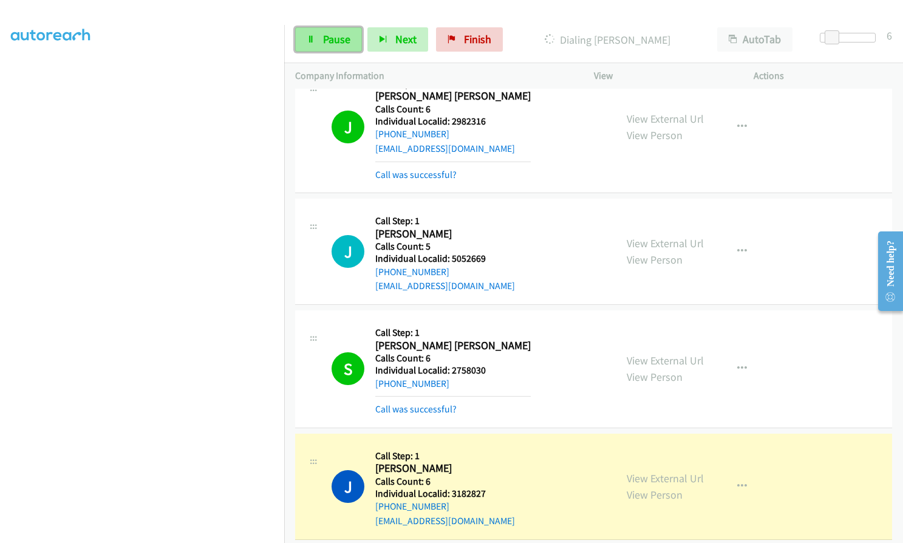
click at [333, 35] on span "Pause" at bounding box center [336, 39] width 27 height 14
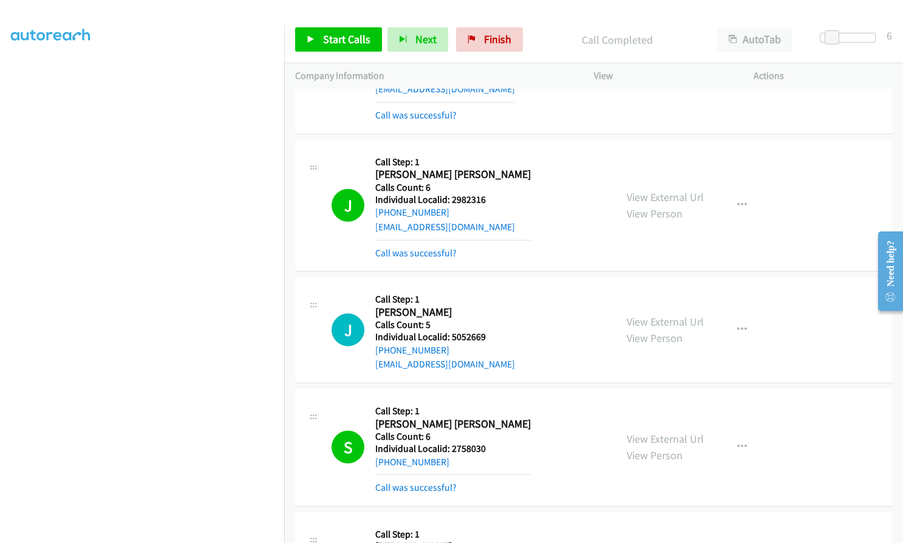
scroll to position [2827, 0]
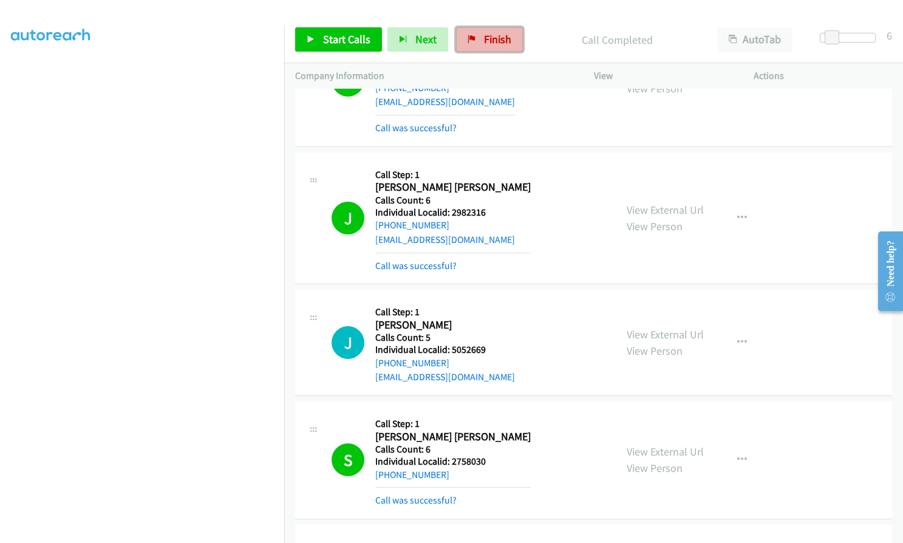
click at [484, 45] on span "Finish" at bounding box center [497, 39] width 27 height 14
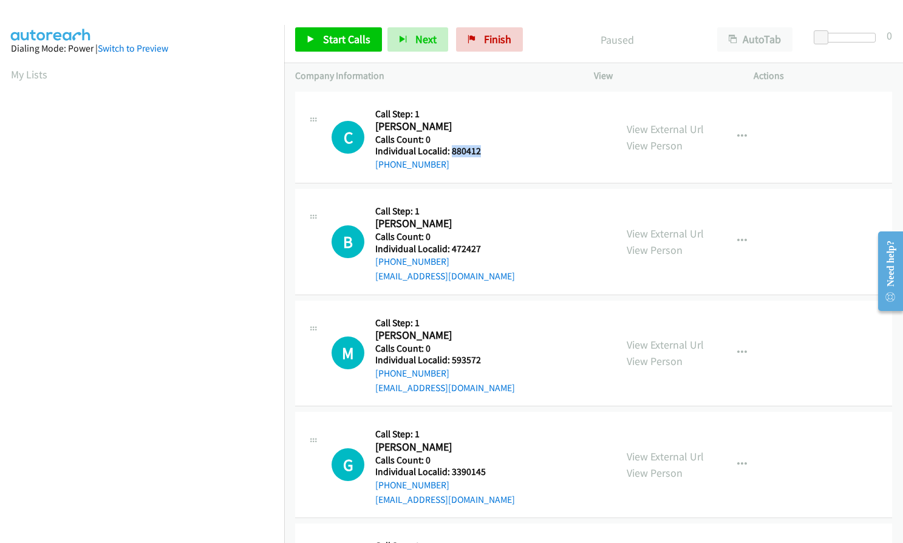
drag, startPoint x: 449, startPoint y: 148, endPoint x: 487, endPoint y: 148, distance: 37.0
click at [487, 148] on h5 "Individual Localid: 880412" at bounding box center [432, 151] width 115 height 12
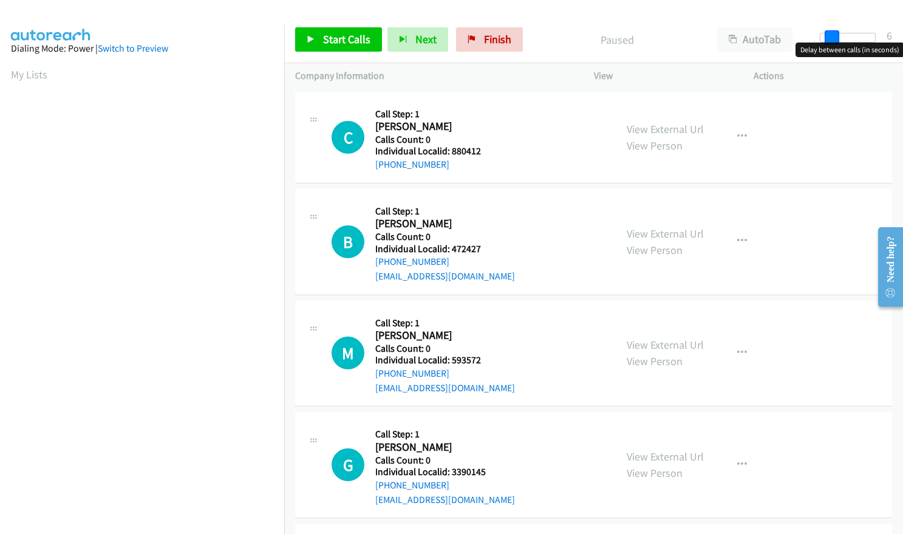
drag, startPoint x: 820, startPoint y: 35, endPoint x: 831, endPoint y: 35, distance: 10.9
click at [831, 35] on span at bounding box center [832, 37] width 15 height 15
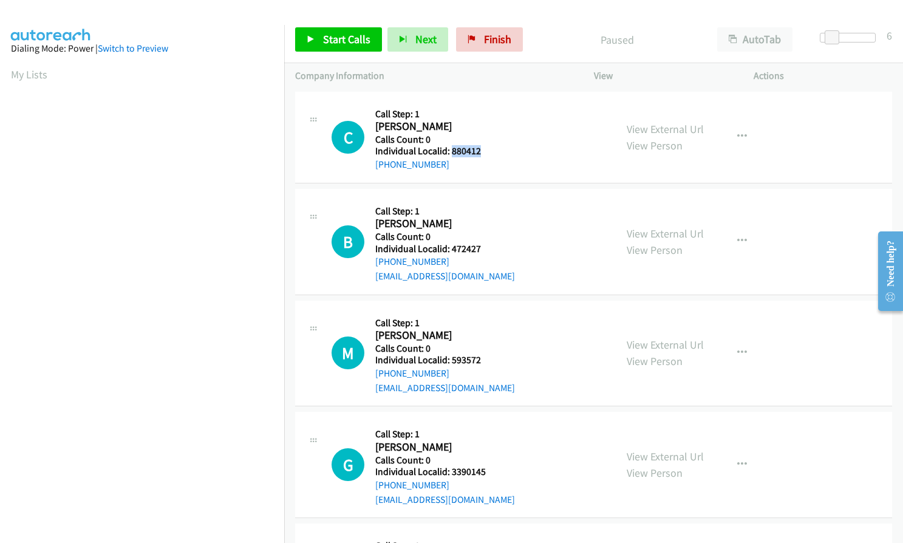
drag, startPoint x: 451, startPoint y: 151, endPoint x: 481, endPoint y: 149, distance: 29.8
click at [481, 149] on h5 "Individual Localid: 880412" at bounding box center [432, 151] width 115 height 12
copy h5 "880412"
drag, startPoint x: 449, startPoint y: 248, endPoint x: 473, endPoint y: 248, distance: 23.7
click at [483, 248] on h5 "Individual Localid: 472427" at bounding box center [445, 249] width 140 height 12
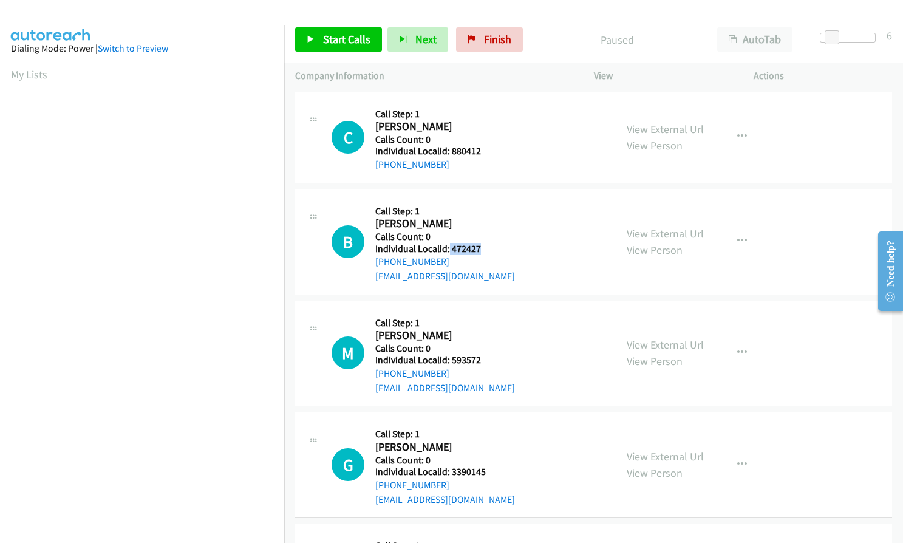
copy h5 "472427"
drag, startPoint x: 451, startPoint y: 363, endPoint x: 482, endPoint y: 361, distance: 31.6
click at [482, 361] on h5 "Individual Localid: 593572" at bounding box center [445, 360] width 140 height 12
copy h5 "593572"
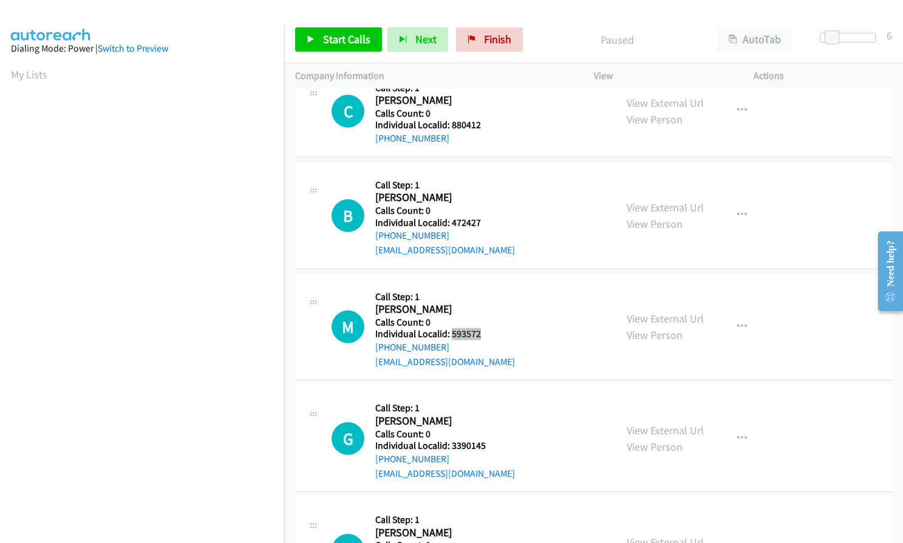
scroll to position [106, 0]
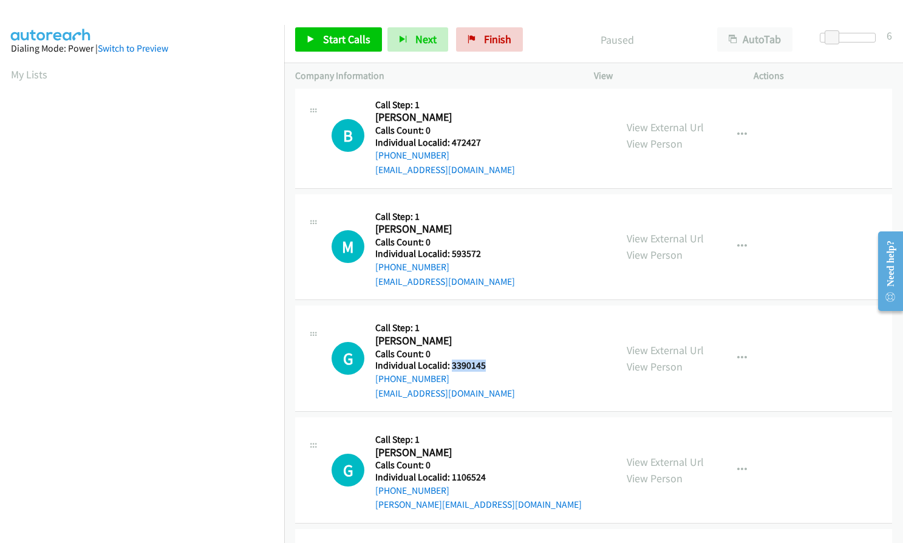
drag, startPoint x: 451, startPoint y: 363, endPoint x: 485, endPoint y: 367, distance: 34.4
click at [485, 367] on h5 "Individual Localid: 3390145" at bounding box center [445, 366] width 140 height 12
copy h5 "3390145"
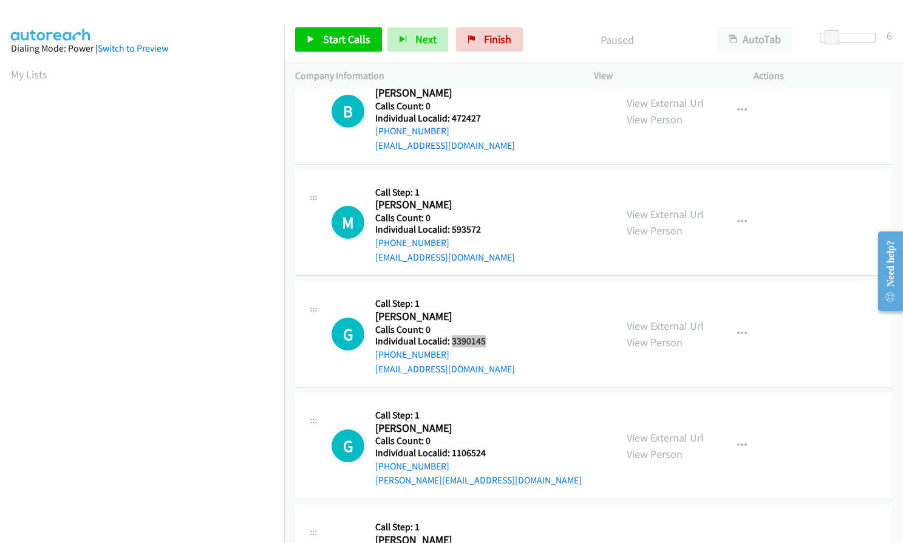
scroll to position [213, 0]
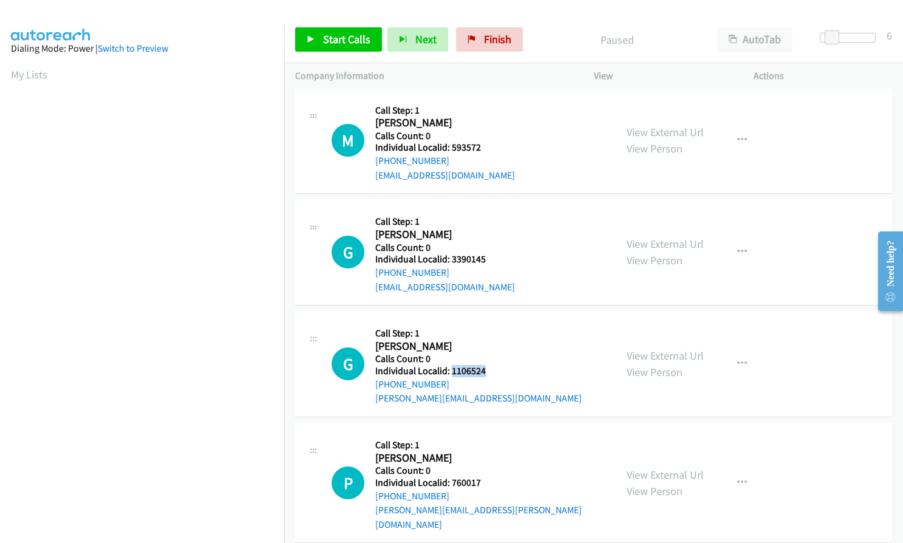
drag, startPoint x: 449, startPoint y: 369, endPoint x: 486, endPoint y: 373, distance: 36.7
click at [486, 373] on h5 "Individual Localid: 1106524" at bounding box center [478, 371] width 207 height 12
copy h5 "1106524"
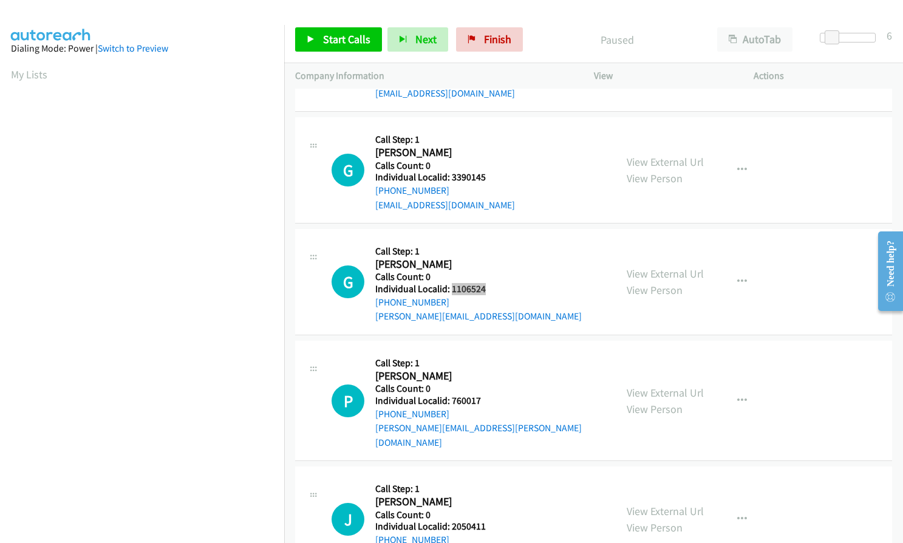
scroll to position [304, 0]
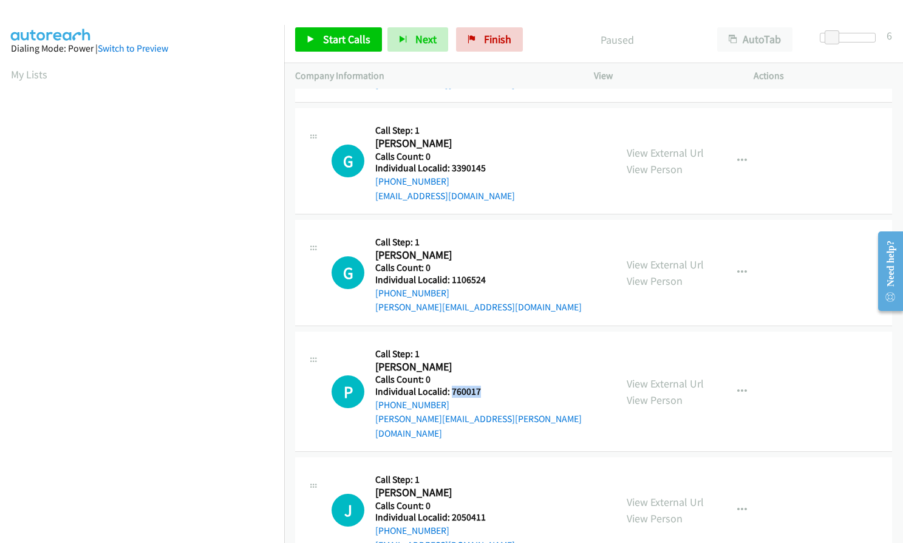
drag, startPoint x: 449, startPoint y: 392, endPoint x: 481, endPoint y: 391, distance: 31.6
click at [481, 391] on h5 "Individual Localid: 760017" at bounding box center [490, 392] width 230 height 12
copy h5 "760017"
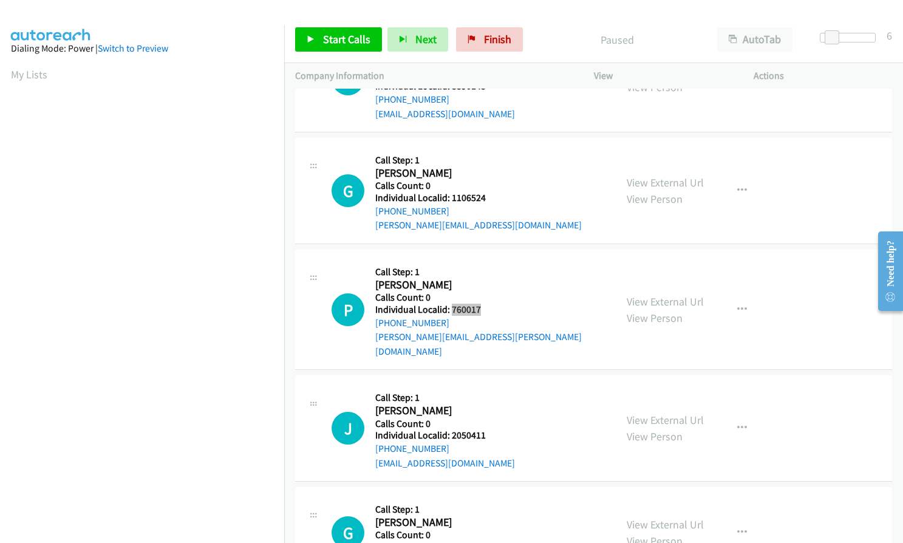
scroll to position [395, 0]
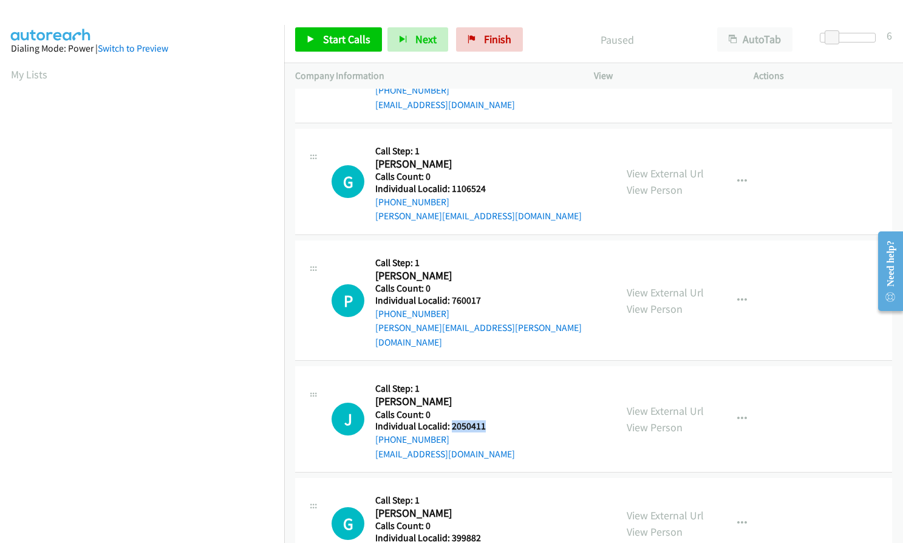
drag, startPoint x: 449, startPoint y: 411, endPoint x: 488, endPoint y: 411, distance: 38.9
click at [488, 420] on h5 "Individual Localid: 2050411" at bounding box center [445, 426] width 140 height 12
copy h5 "2050411"
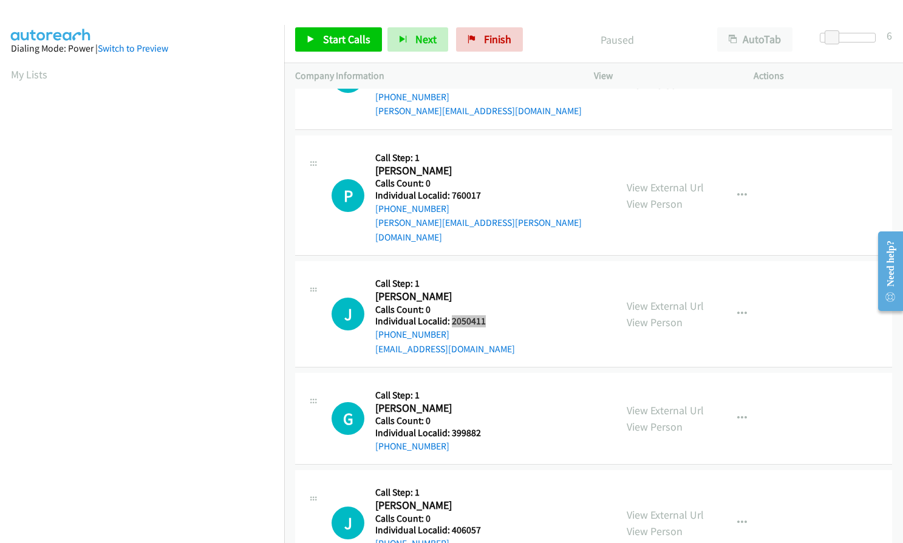
scroll to position [501, 0]
drag, startPoint x: 448, startPoint y: 415, endPoint x: 486, endPoint y: 415, distance: 37.7
click at [486, 426] on h5 "Individual Localid: 399882" at bounding box center [432, 432] width 115 height 12
copy h5 "399882"
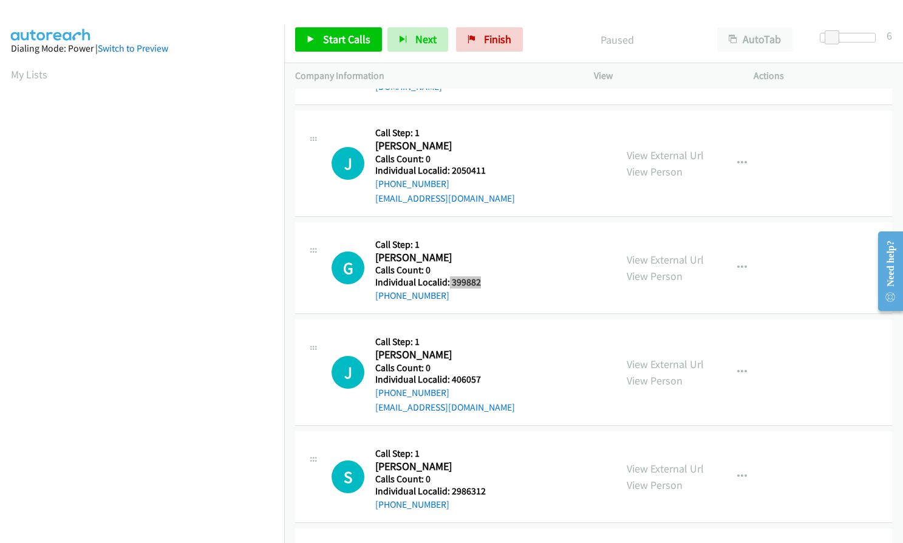
scroll to position [653, 0]
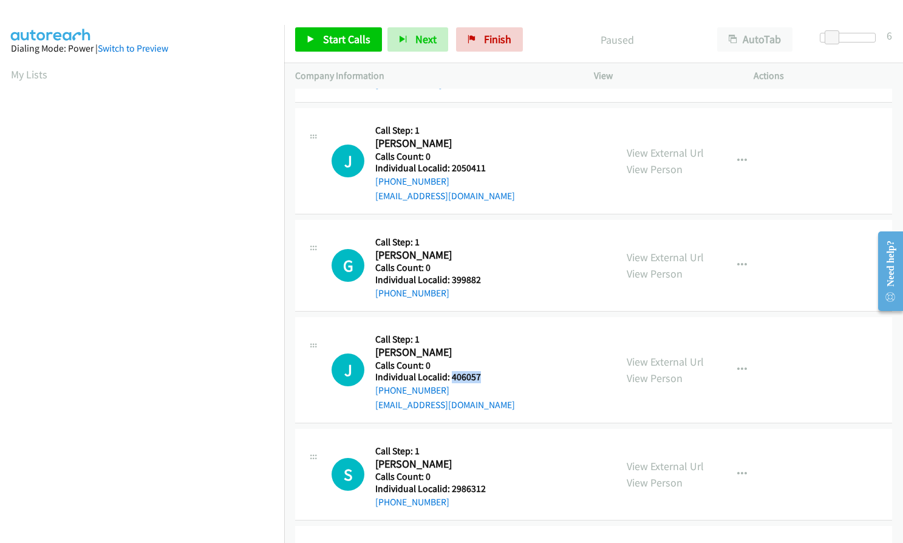
drag, startPoint x: 451, startPoint y: 362, endPoint x: 480, endPoint y: 361, distance: 28.6
click at [480, 371] on h5 "Individual Localid: 406057" at bounding box center [445, 377] width 140 height 12
copy h5 "406057"
drag, startPoint x: 451, startPoint y: 471, endPoint x: 487, endPoint y: 471, distance: 35.8
click at [488, 483] on h5 "Individual Localid: 2986312" at bounding box center [432, 489] width 115 height 12
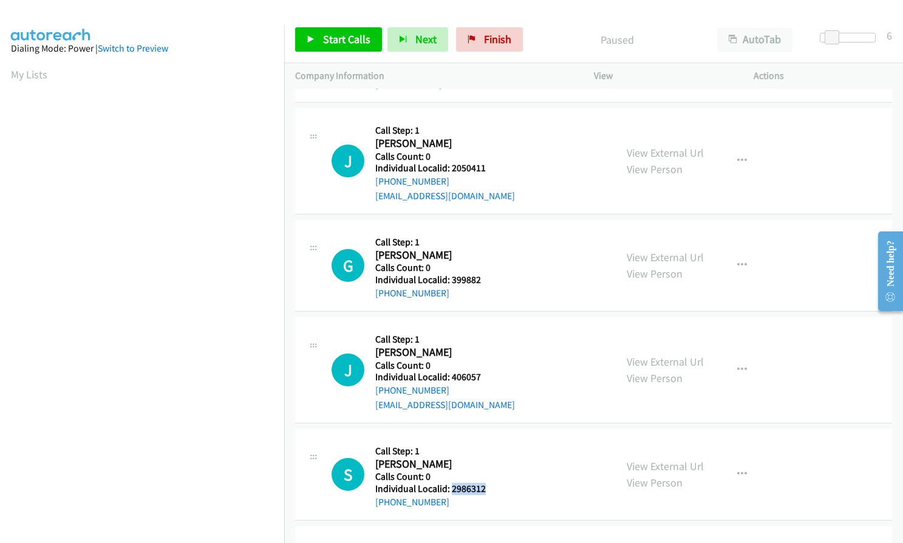
copy h5 "2986312"
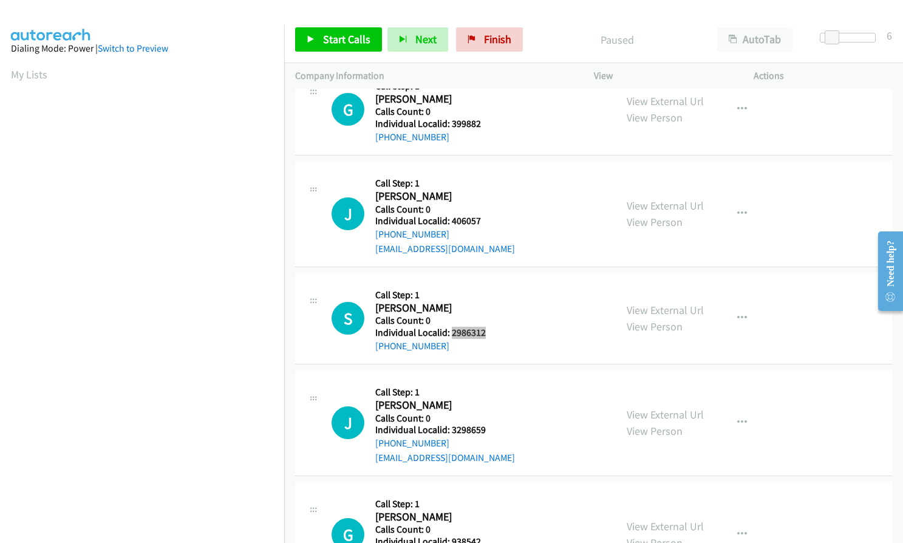
scroll to position [820, 0]
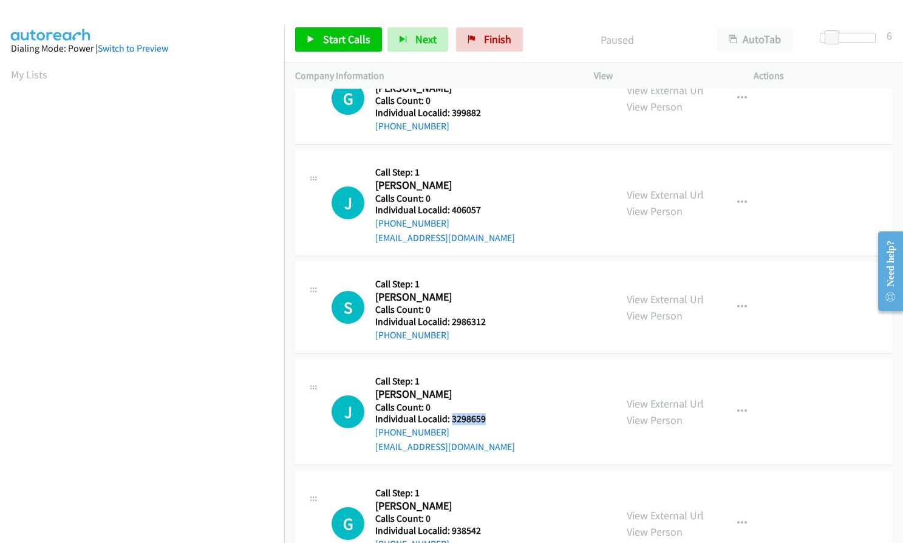
drag, startPoint x: 463, startPoint y: 406, endPoint x: 482, endPoint y: 406, distance: 18.8
click at [482, 413] on h5 "Individual Localid: 3298659" at bounding box center [445, 419] width 140 height 12
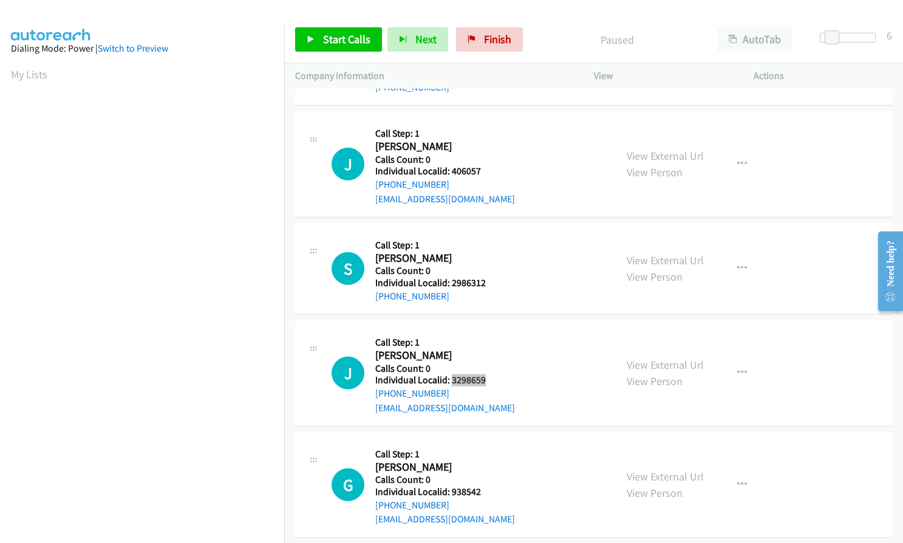
scroll to position [926, 0]
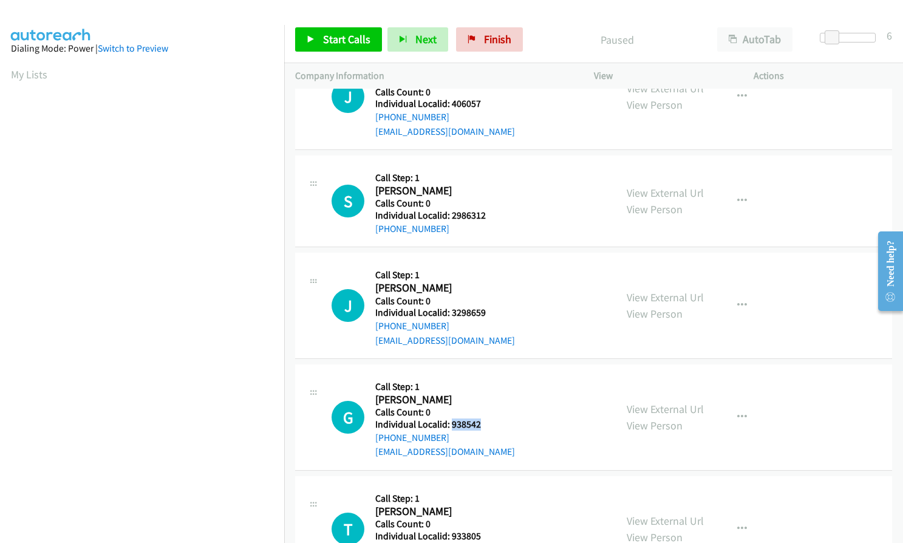
drag, startPoint x: 451, startPoint y: 411, endPoint x: 488, endPoint y: 411, distance: 37.0
click at [488, 418] on h5 "Individual Localid: 938542" at bounding box center [445, 424] width 140 height 12
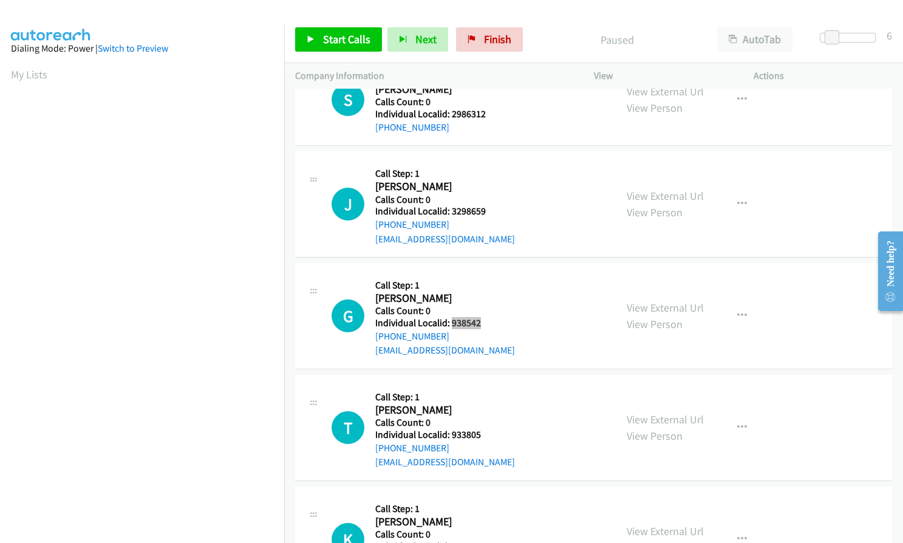
scroll to position [1063, 0]
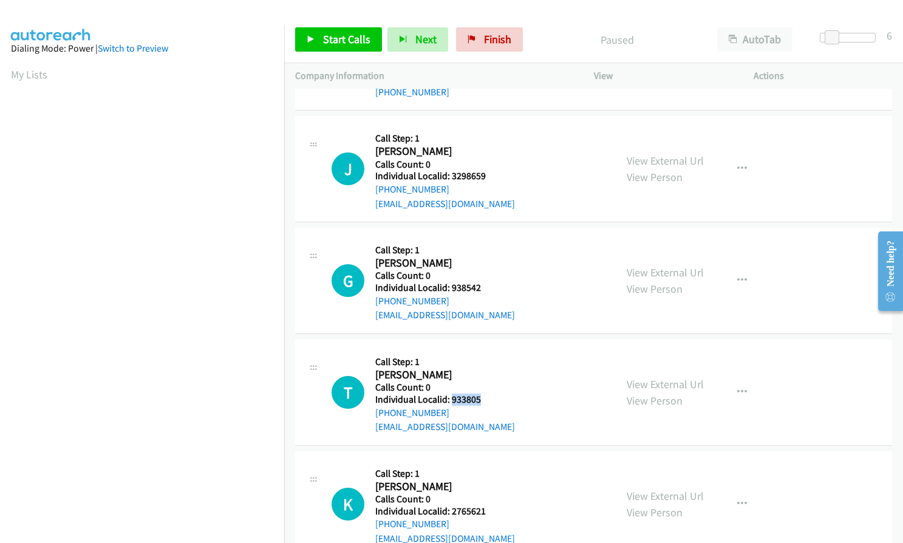
drag, startPoint x: 449, startPoint y: 385, endPoint x: 480, endPoint y: 385, distance: 30.4
click at [480, 394] on h5 "Individual Localid: 933805" at bounding box center [445, 400] width 140 height 12
click at [341, 35] on span "Start Calls" at bounding box center [346, 39] width 47 height 14
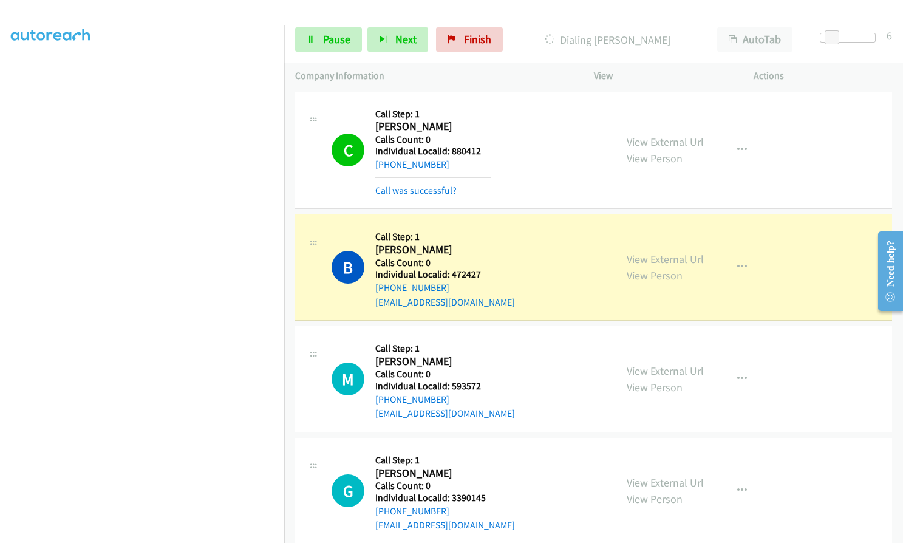
scroll to position [112, 0]
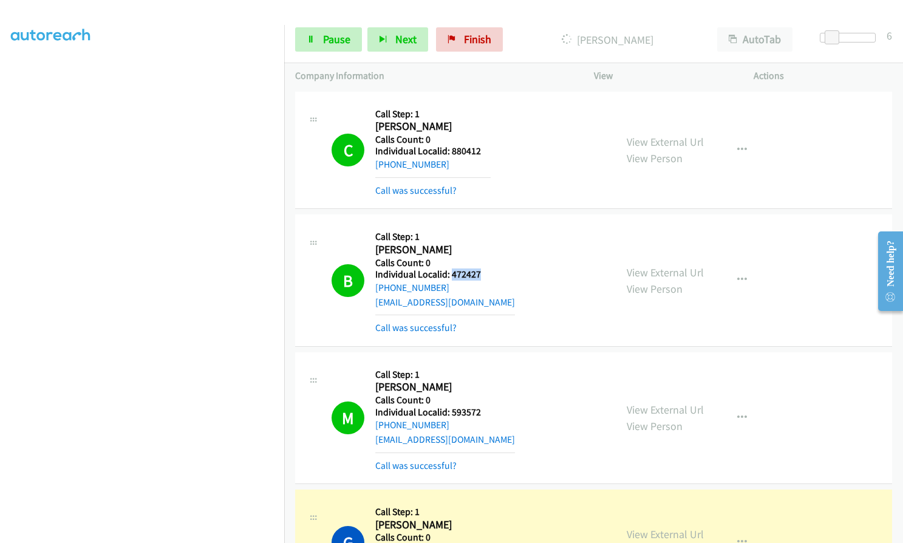
drag, startPoint x: 452, startPoint y: 273, endPoint x: 483, endPoint y: 272, distance: 31.0
click at [483, 272] on h5 "Individual Localid: 472427" at bounding box center [445, 274] width 140 height 12
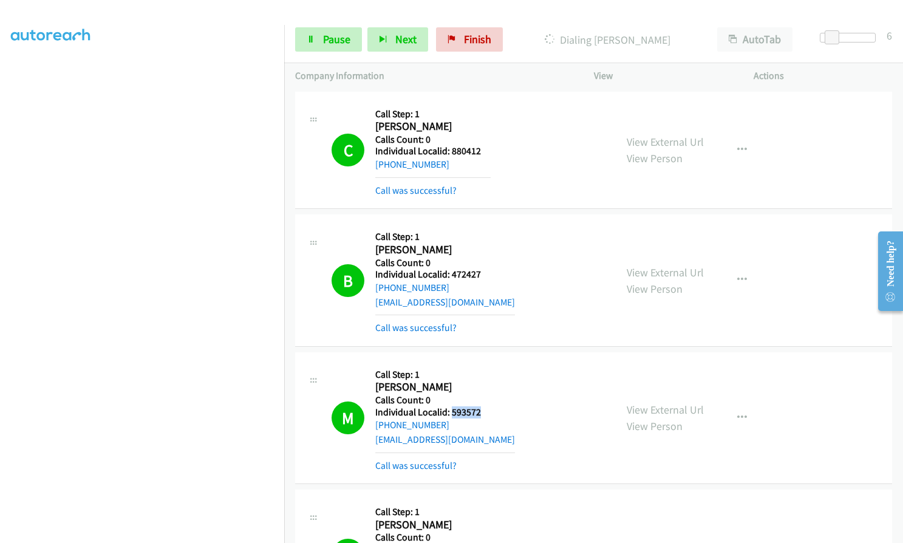
drag, startPoint x: 452, startPoint y: 411, endPoint x: 483, endPoint y: 410, distance: 30.4
click at [483, 410] on h5 "Individual Localid: 593572" at bounding box center [445, 412] width 140 height 12
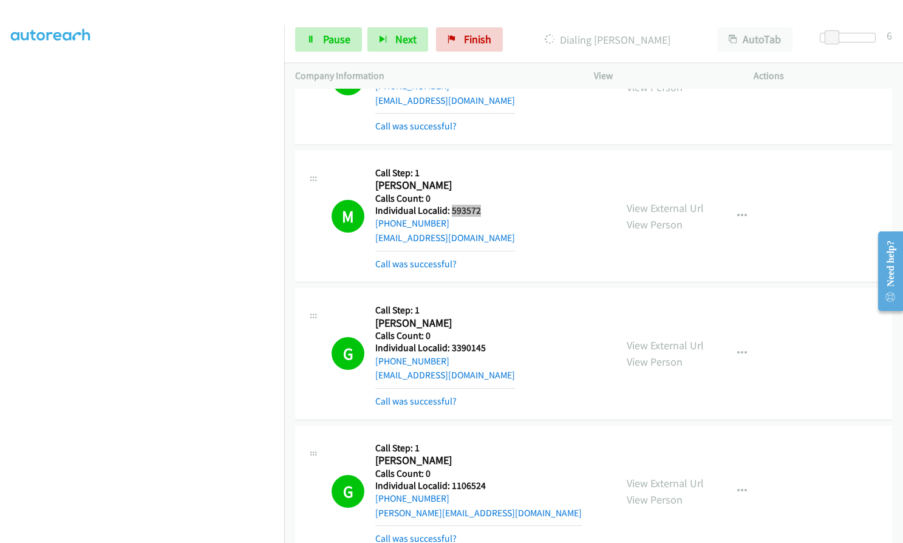
scroll to position [213, 0]
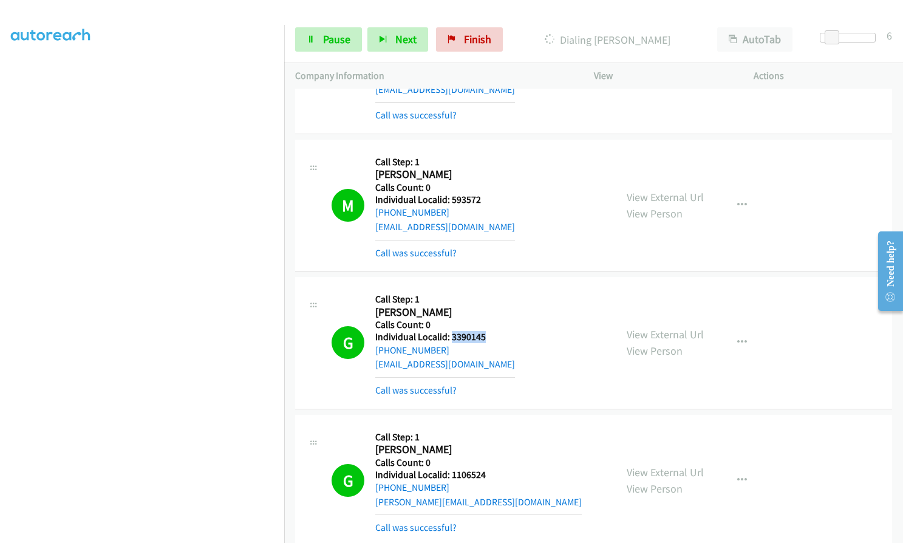
drag, startPoint x: 452, startPoint y: 335, endPoint x: 493, endPoint y: 335, distance: 41.3
click at [493, 335] on div "G Callback Scheduled Call Step: 1 Gerson Velez America/New_York Calls Count: 0 …" at bounding box center [468, 342] width 273 height 109
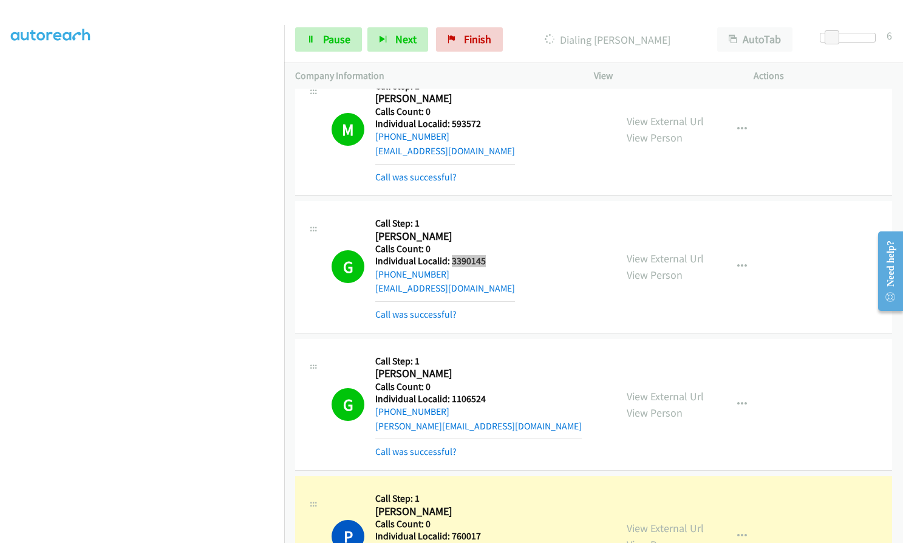
scroll to position [304, 0]
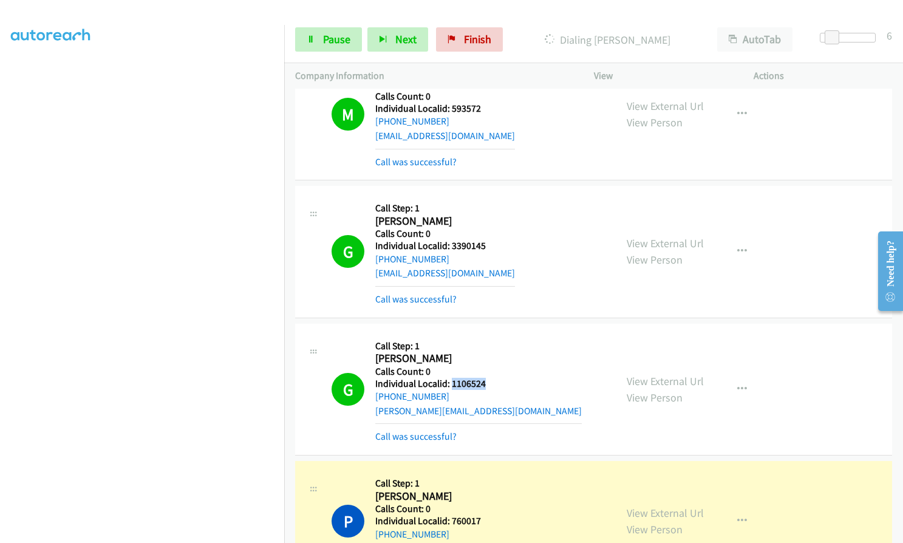
drag, startPoint x: 459, startPoint y: 383, endPoint x: 487, endPoint y: 383, distance: 27.9
click at [487, 383] on h5 "Individual Localid: 1106524" at bounding box center [478, 384] width 207 height 12
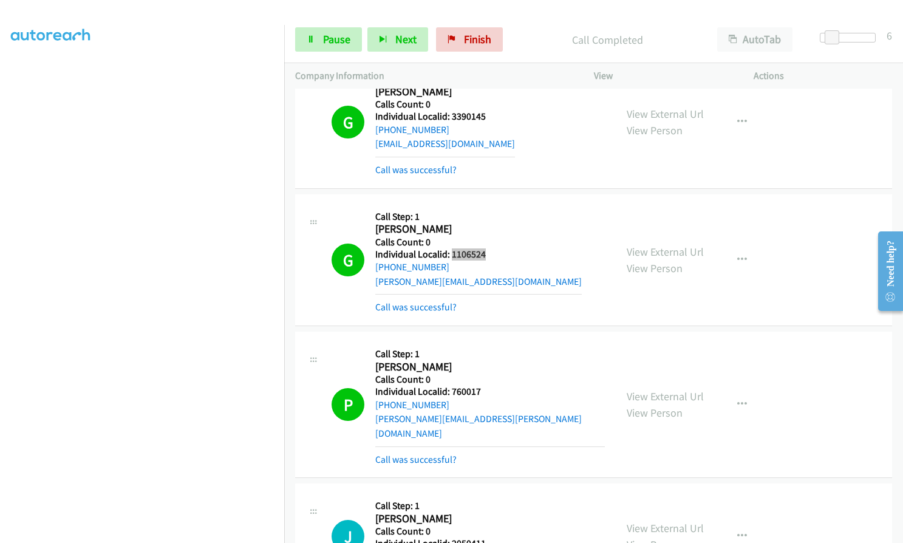
scroll to position [440, 0]
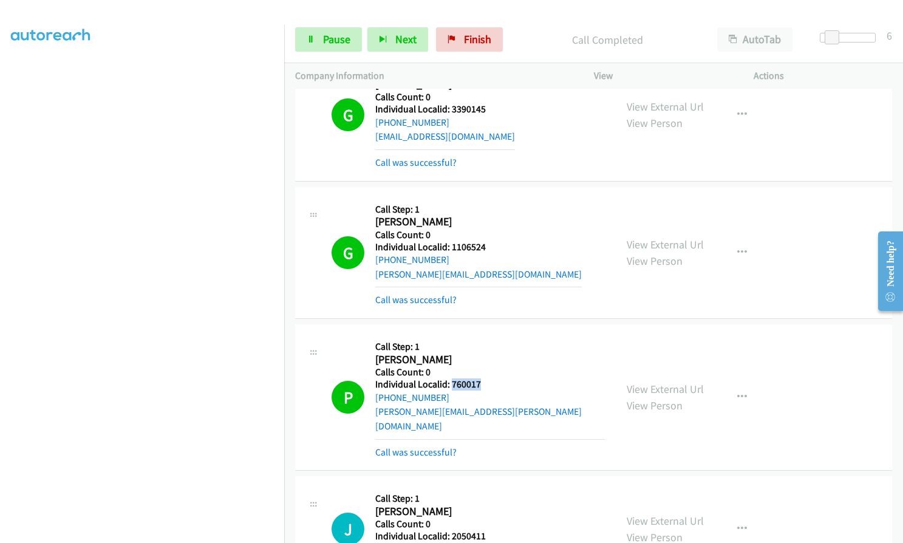
drag, startPoint x: 450, startPoint y: 384, endPoint x: 483, endPoint y: 384, distance: 32.8
click at [483, 384] on h5 "Individual Localid: 760017" at bounding box center [490, 384] width 230 height 12
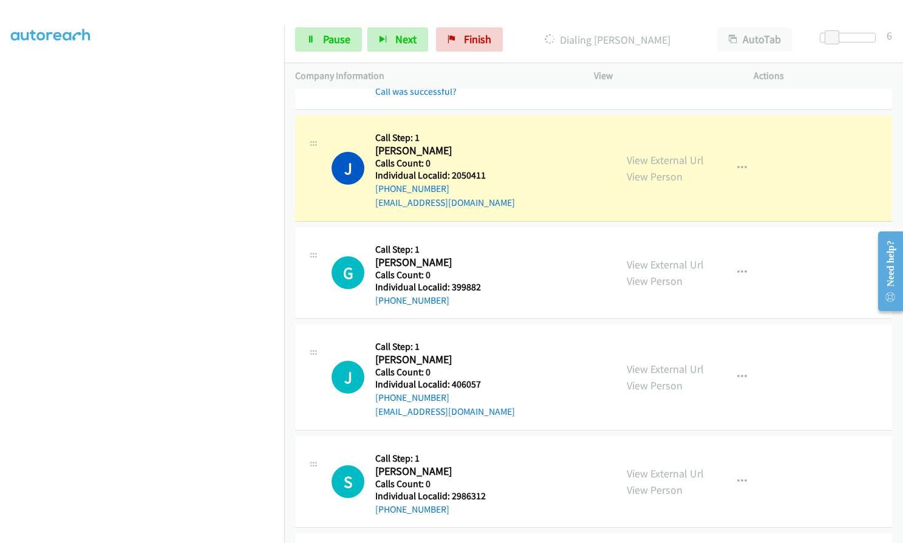
scroll to position [835, 0]
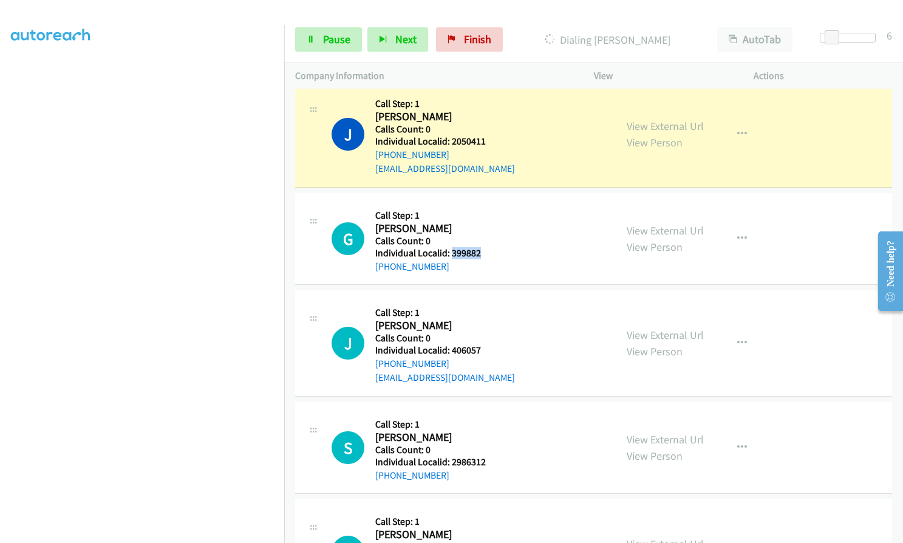
drag, startPoint x: 450, startPoint y: 236, endPoint x: 481, endPoint y: 237, distance: 31.0
click at [481, 247] on h5 "Individual Localid: 399882" at bounding box center [432, 253] width 115 height 12
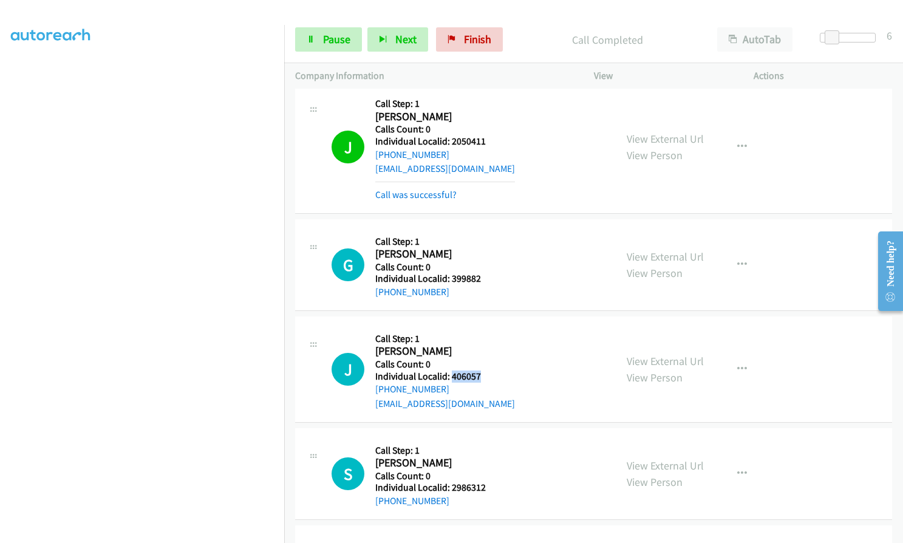
drag, startPoint x: 451, startPoint y: 361, endPoint x: 481, endPoint y: 360, distance: 29.8
click at [481, 370] on h5 "Individual Localid: 406057" at bounding box center [445, 376] width 140 height 12
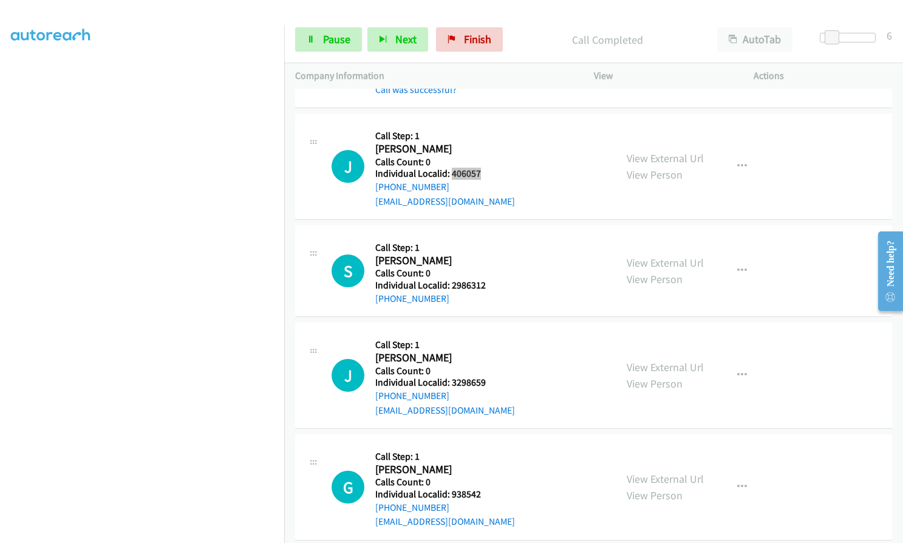
scroll to position [1074, 0]
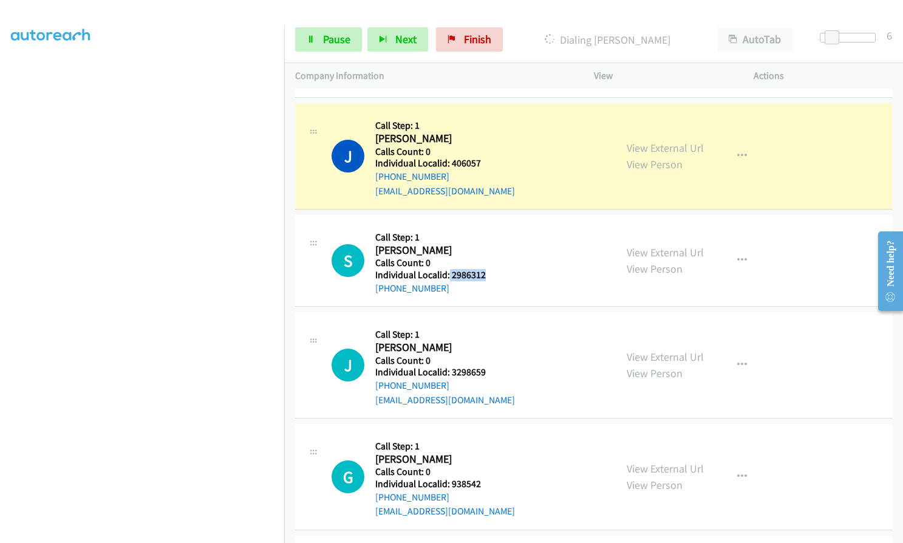
drag, startPoint x: 457, startPoint y: 259, endPoint x: 487, endPoint y: 262, distance: 30.5
click at [487, 269] on h5 "Individual Localid: 2986312" at bounding box center [432, 275] width 115 height 12
drag, startPoint x: 450, startPoint y: 358, endPoint x: 482, endPoint y: 357, distance: 32.2
click at [483, 366] on h5 "Individual Localid: 3298659" at bounding box center [445, 372] width 140 height 12
click at [321, 33] on link "Pause" at bounding box center [328, 39] width 67 height 24
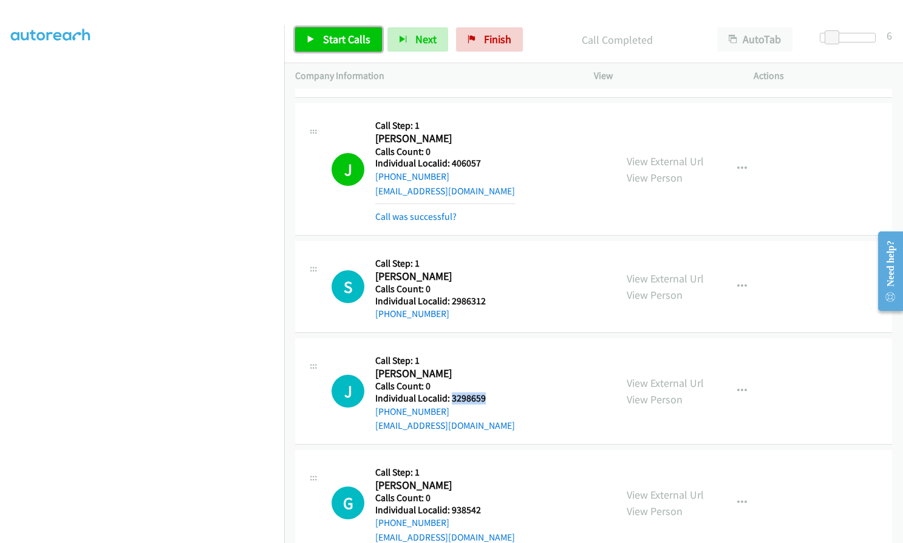
click at [319, 43] on link "Start Calls" at bounding box center [338, 39] width 87 height 24
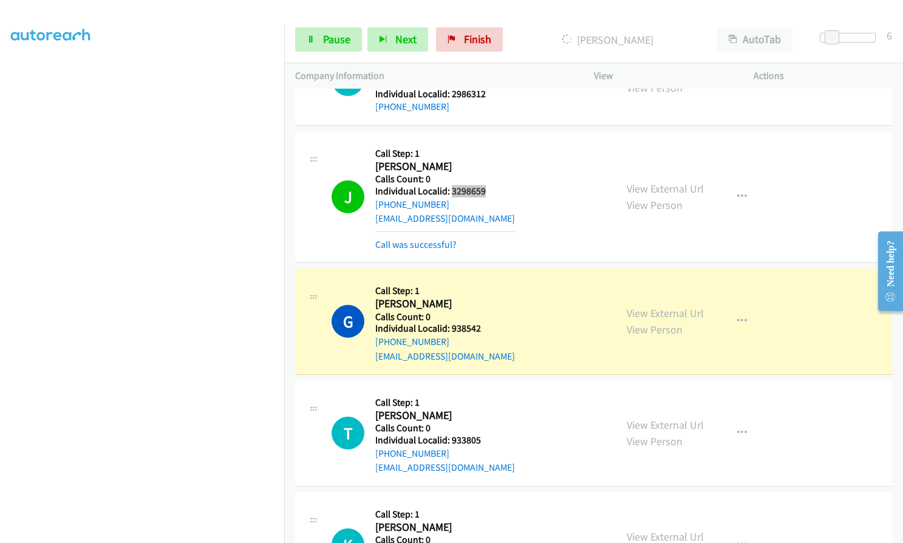
scroll to position [1302, 0]
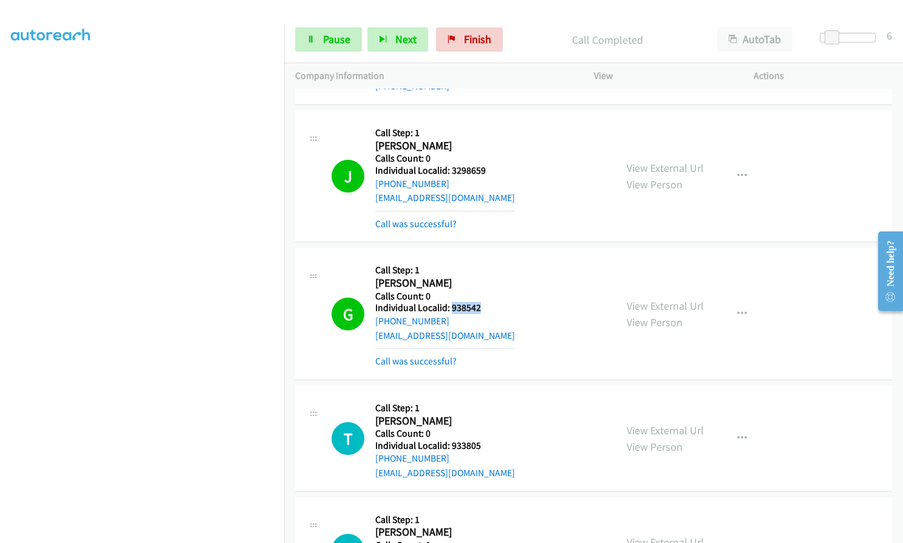
drag, startPoint x: 451, startPoint y: 295, endPoint x: 485, endPoint y: 291, distance: 33.6
click at [485, 302] on h5 "Individual Localid: 938542" at bounding box center [445, 308] width 140 height 12
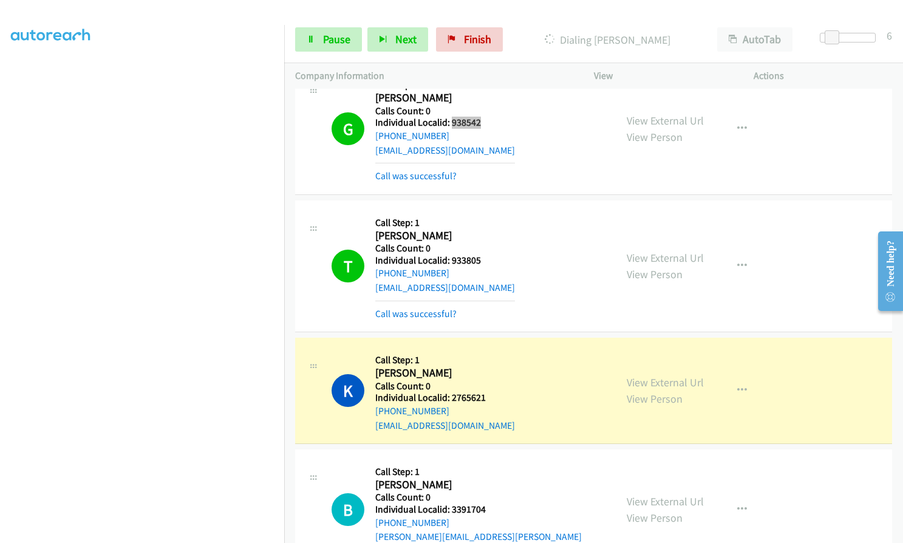
scroll to position [1545, 0]
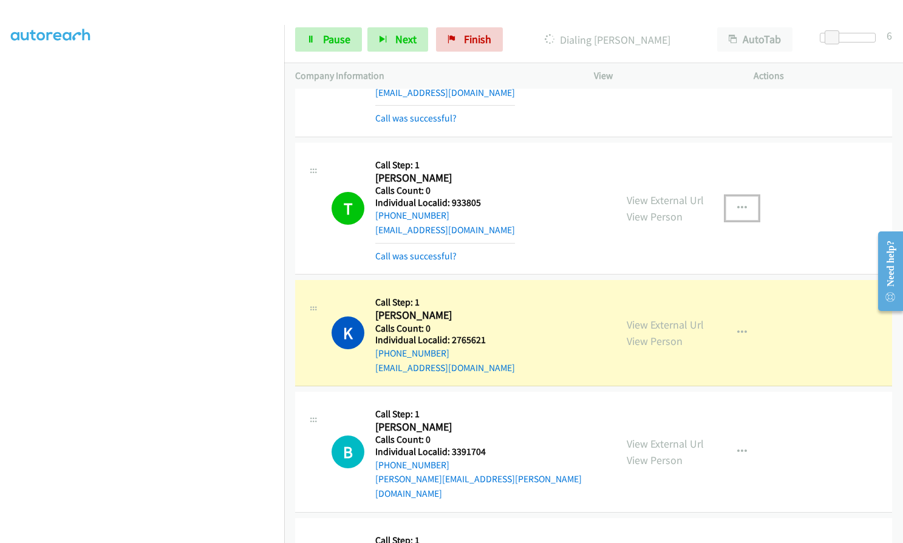
click at [740, 203] on icon "button" at bounding box center [742, 208] width 10 height 10
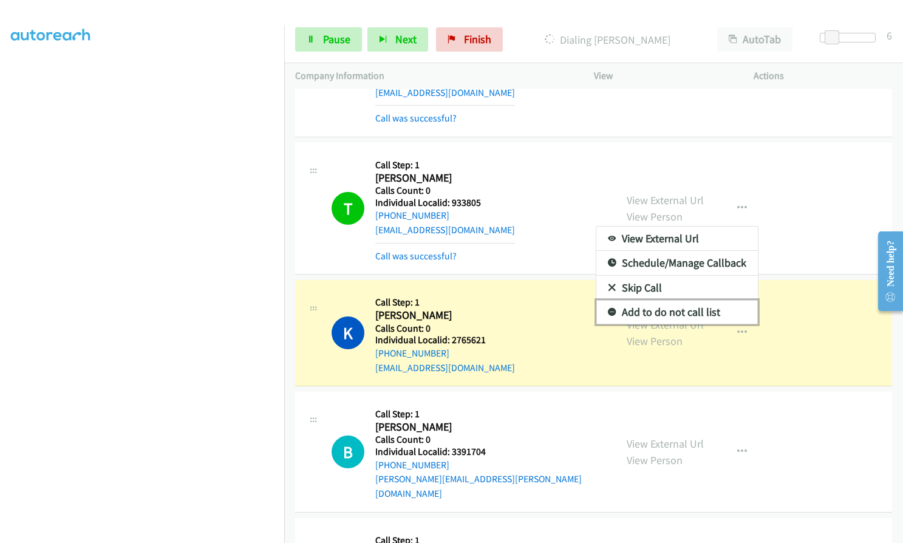
click at [609, 309] on icon at bounding box center [612, 313] width 9 height 9
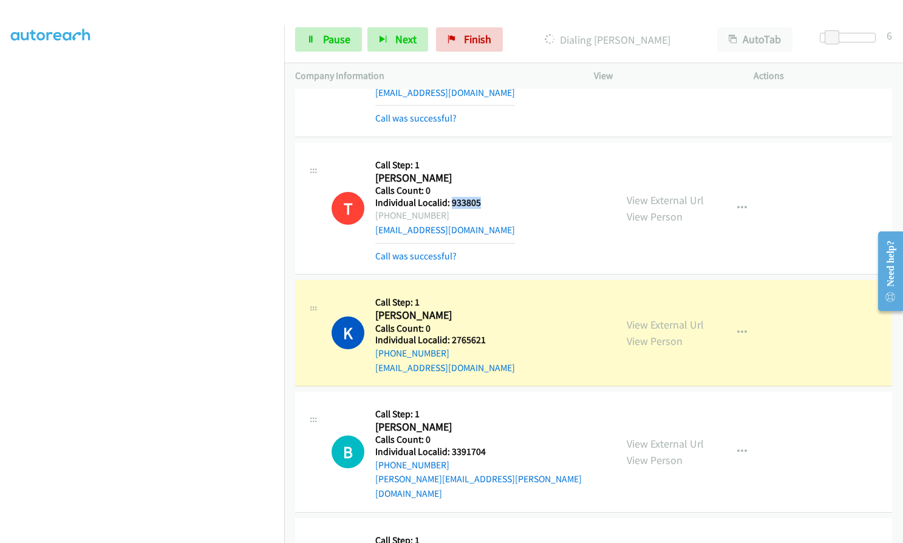
drag, startPoint x: 450, startPoint y: 188, endPoint x: 479, endPoint y: 186, distance: 28.6
click at [479, 197] on h5 "Individual Localid: 933805" at bounding box center [445, 203] width 140 height 12
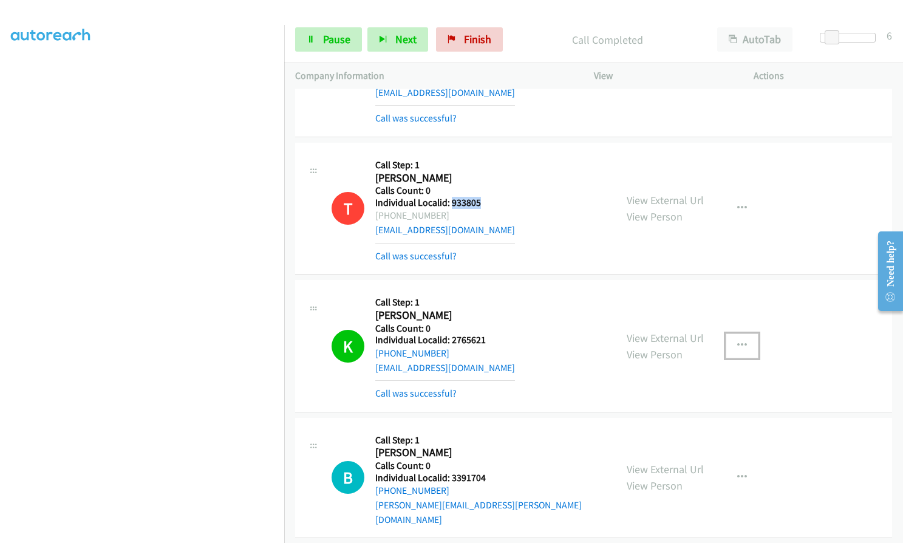
drag, startPoint x: 742, startPoint y: 330, endPoint x: 736, endPoint y: 337, distance: 8.6
click at [742, 341] on icon "button" at bounding box center [742, 346] width 10 height 10
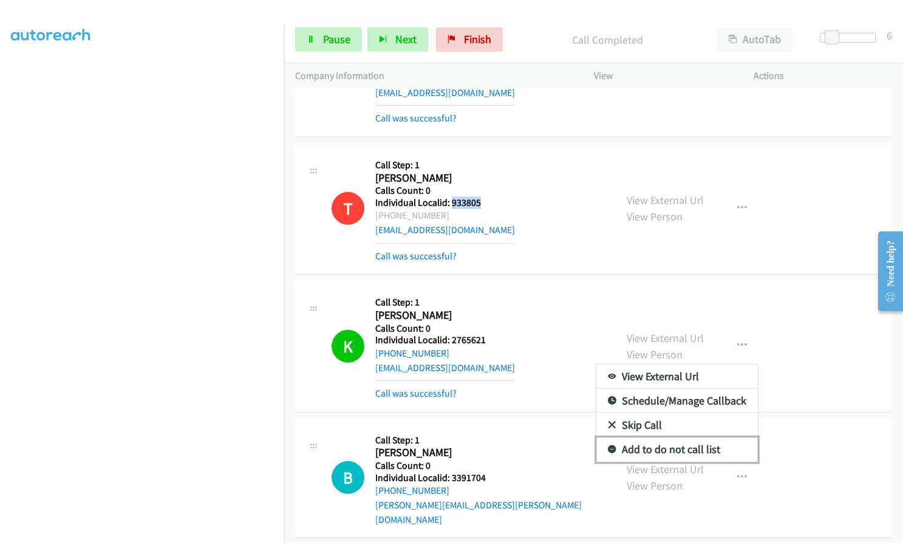
click at [608, 446] on icon at bounding box center [612, 450] width 9 height 9
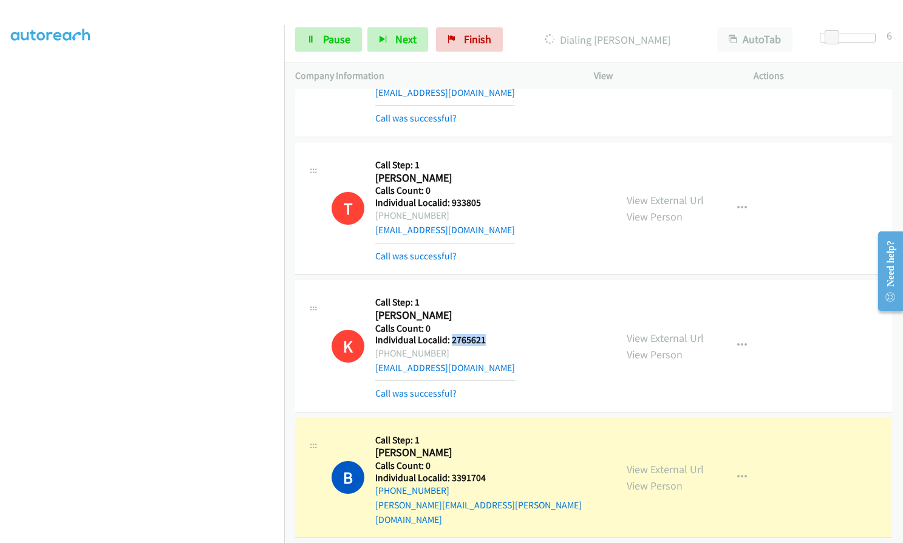
drag, startPoint x: 449, startPoint y: 325, endPoint x: 490, endPoint y: 324, distance: 40.7
click at [490, 334] on h5 "Individual Localid: 2765621" at bounding box center [445, 340] width 140 height 12
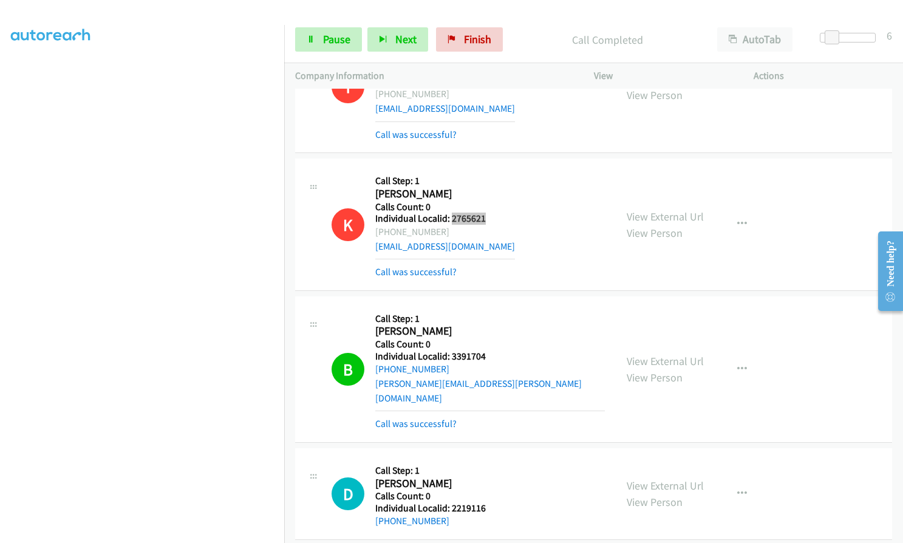
scroll to position [1742, 0]
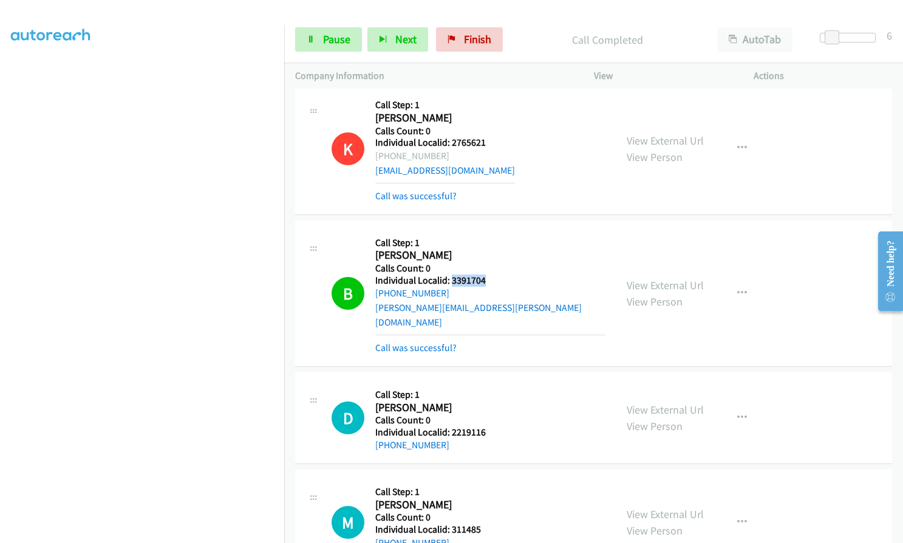
drag, startPoint x: 452, startPoint y: 267, endPoint x: 487, endPoint y: 266, distance: 35.2
click at [487, 275] on h5 "Individual Localid: 3391704" at bounding box center [490, 281] width 230 height 12
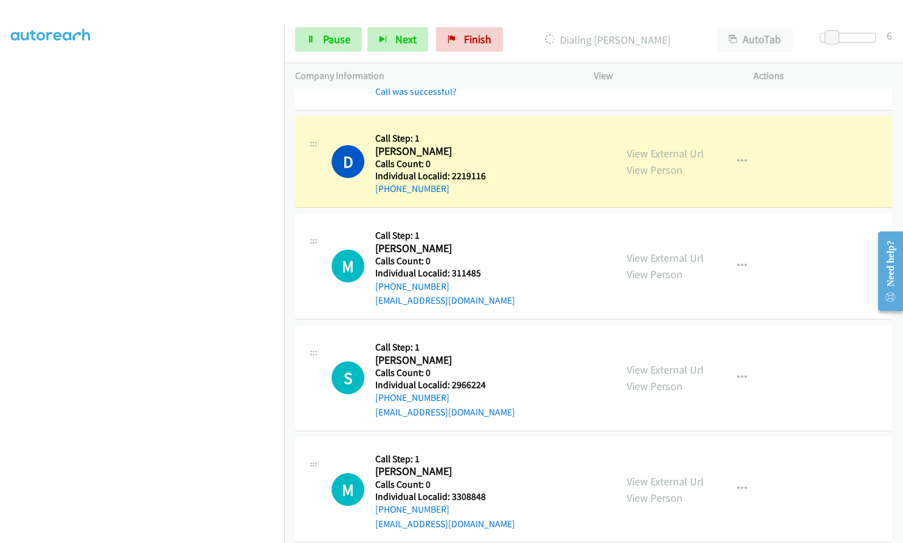
scroll to position [2000, 0]
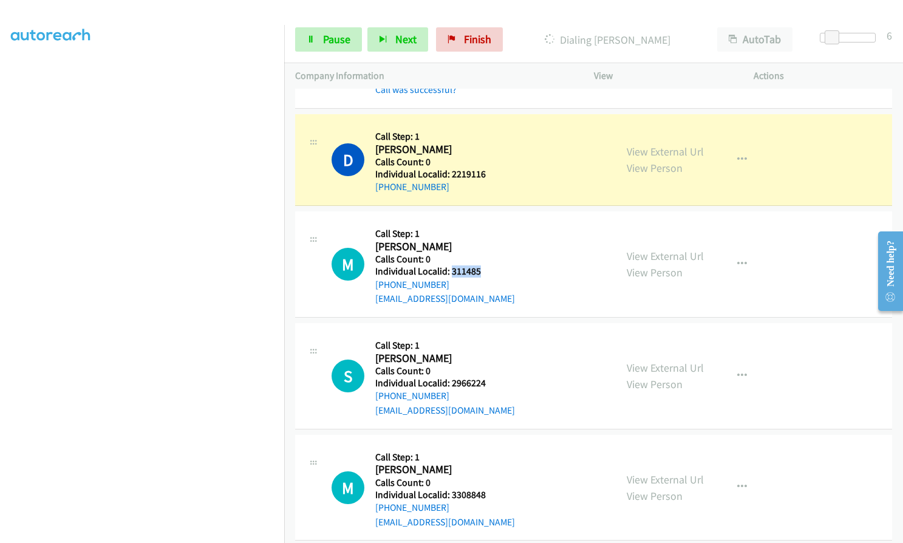
drag, startPoint x: 450, startPoint y: 238, endPoint x: 483, endPoint y: 237, distance: 33.4
click at [483, 237] on div "M Callback Scheduled Call Step: 1 Matt Garvelink America/New_York Calls Count: …" at bounding box center [468, 264] width 273 height 84
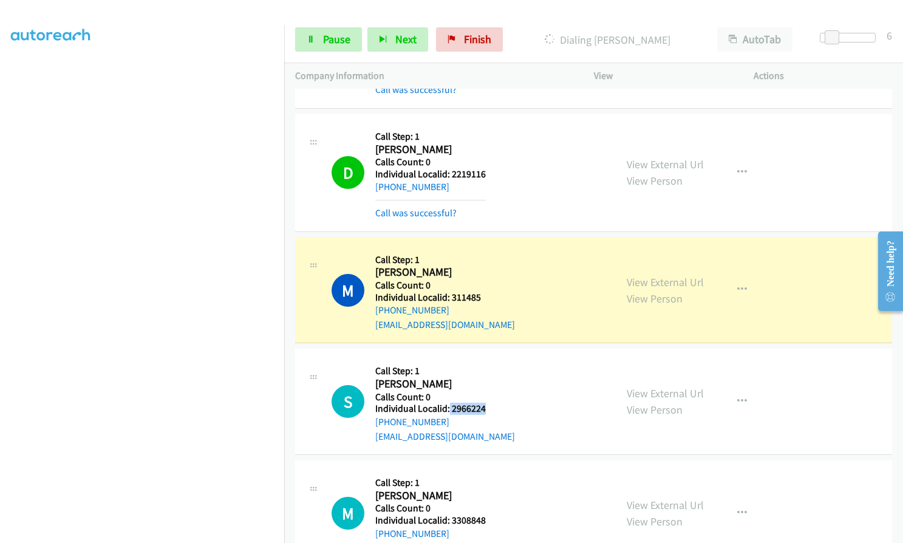
drag, startPoint x: 451, startPoint y: 379, endPoint x: 485, endPoint y: 378, distance: 33.4
click at [485, 378] on div "S Callback Scheduled Call Step: 1 Steven Powell America/Denver Calls Count: 0 I…" at bounding box center [468, 402] width 273 height 84
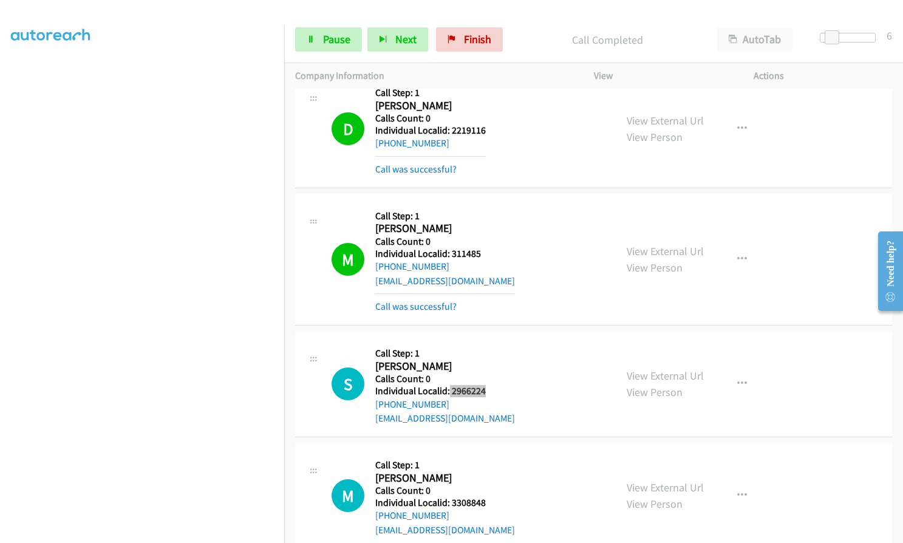
scroll to position [2046, 0]
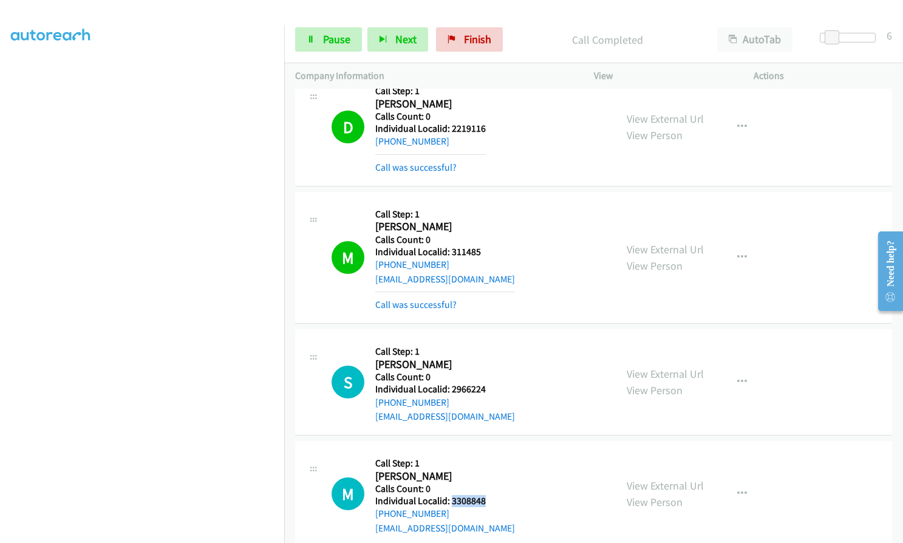
drag, startPoint x: 450, startPoint y: 472, endPoint x: 473, endPoint y: 472, distance: 23.1
click at [487, 469] on div "M Callback Scheduled Call Step: 1 Martin Nepper America/Los_Angeles Calls Count…" at bounding box center [468, 494] width 273 height 84
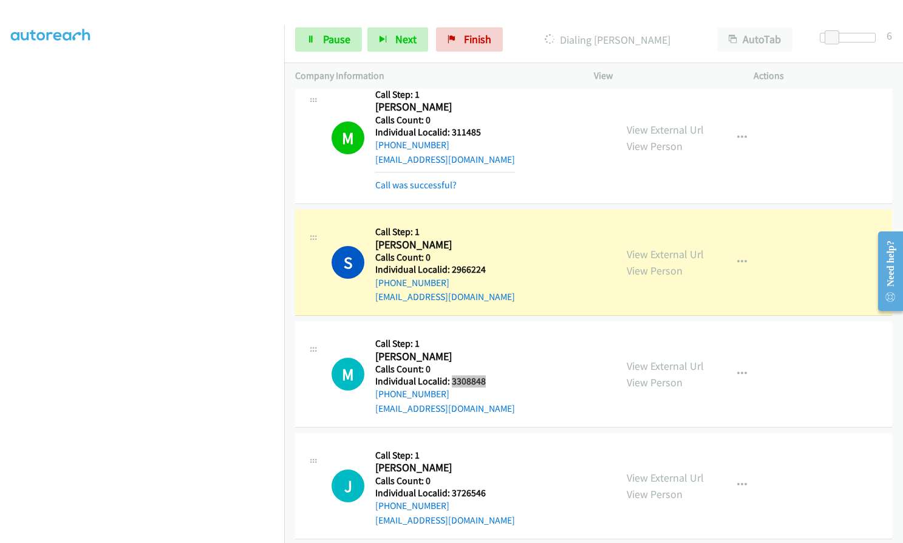
scroll to position [2167, 0]
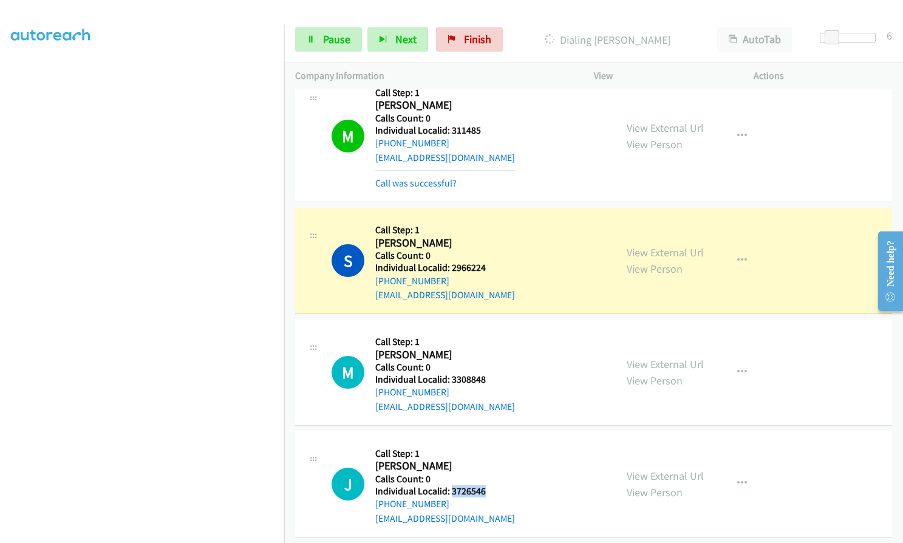
drag, startPoint x: 450, startPoint y: 460, endPoint x: 487, endPoint y: 461, distance: 36.5
click at [489, 485] on h5 "Individual Localid: 3726546" at bounding box center [445, 491] width 140 height 12
drag, startPoint x: 449, startPoint y: 237, endPoint x: 476, endPoint y: 237, distance: 26.1
click at [487, 237] on div "S Callback Scheduled Call Step: 1 Steven Powell America/Denver Calls Count: 0 I…" at bounding box center [468, 261] width 273 height 84
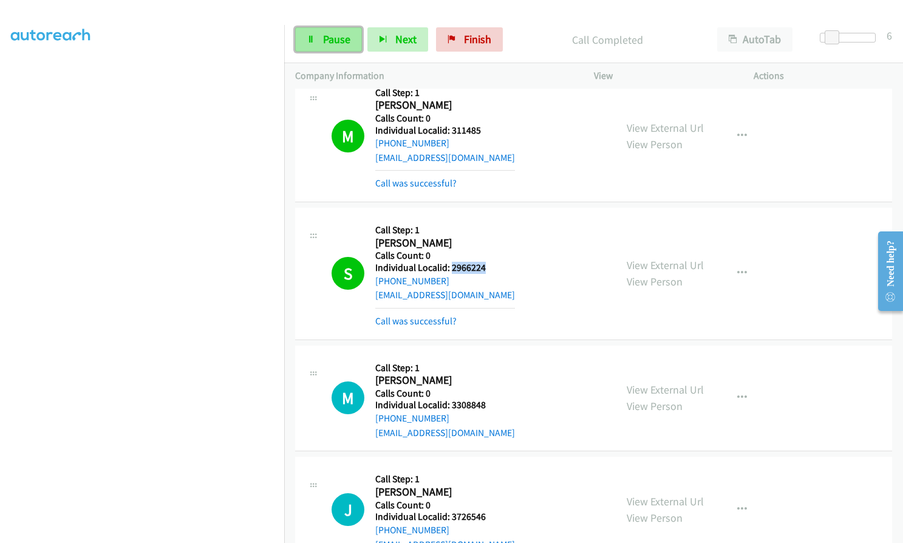
click at [331, 40] on span "Pause" at bounding box center [336, 39] width 27 height 14
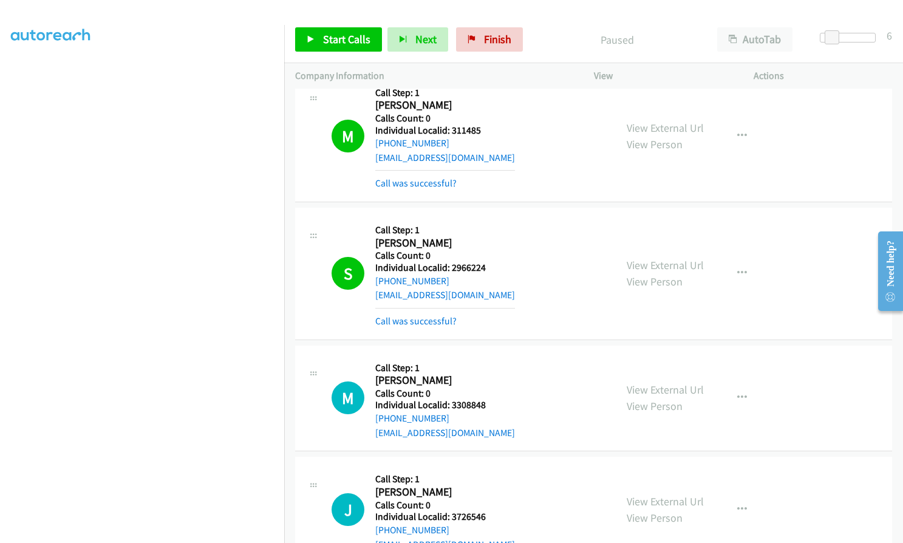
click at [282, 168] on nav "Dialing Mode: Power | Switch to Preview My Lists" at bounding box center [142, 296] width 285 height 543
click at [470, 37] on icon at bounding box center [472, 40] width 9 height 9
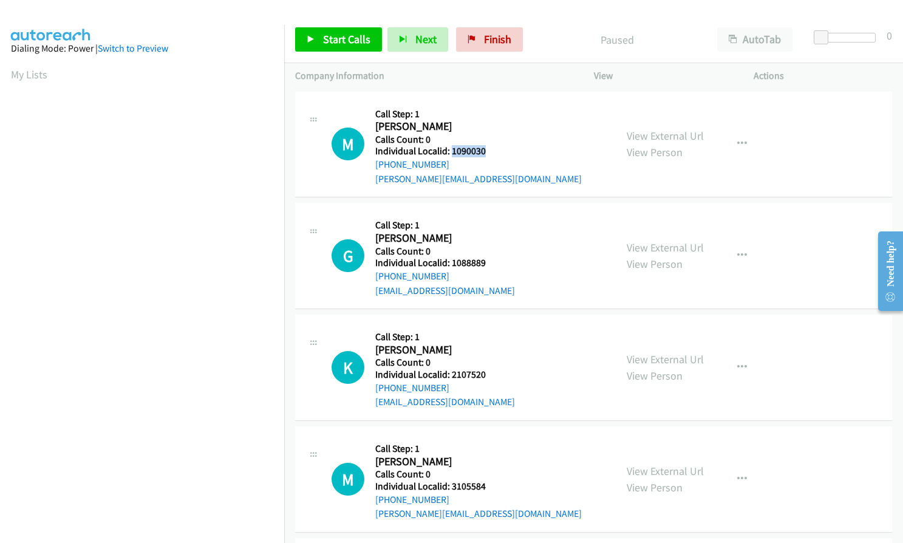
drag, startPoint x: 451, startPoint y: 151, endPoint x: 485, endPoint y: 149, distance: 33.4
click at [485, 149] on h5 "Individual Localid: 1090030" at bounding box center [478, 151] width 207 height 12
copy h5 "1090030"
click at [325, 38] on span "Start Calls" at bounding box center [346, 39] width 47 height 14
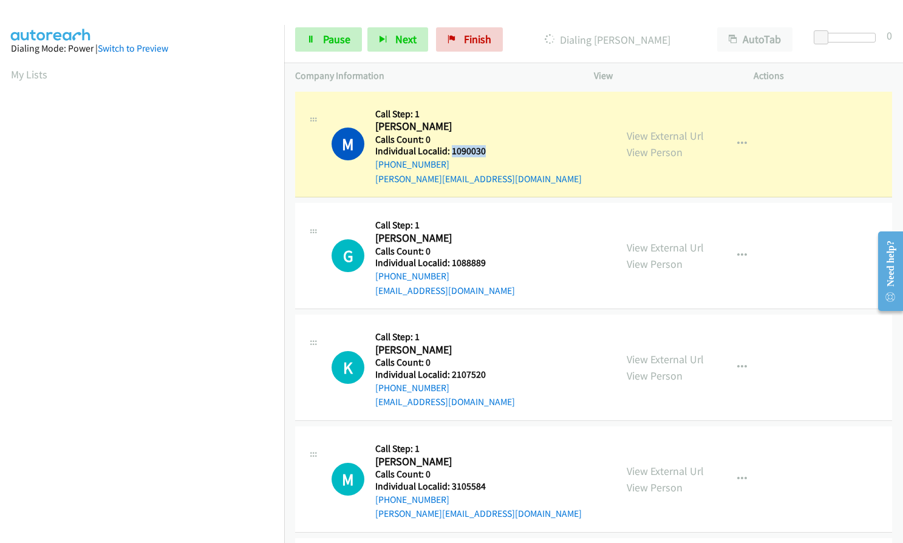
scroll to position [138, 0]
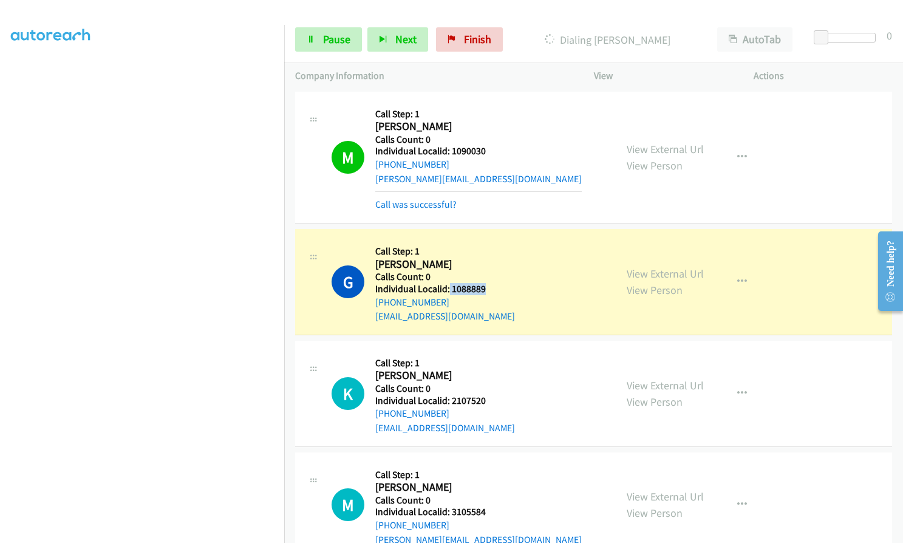
drag, startPoint x: 451, startPoint y: 288, endPoint x: 488, endPoint y: 287, distance: 36.4
click at [488, 287] on h5 "Individual Localid: 1088889" at bounding box center [445, 289] width 140 height 12
copy h5 "1088889"
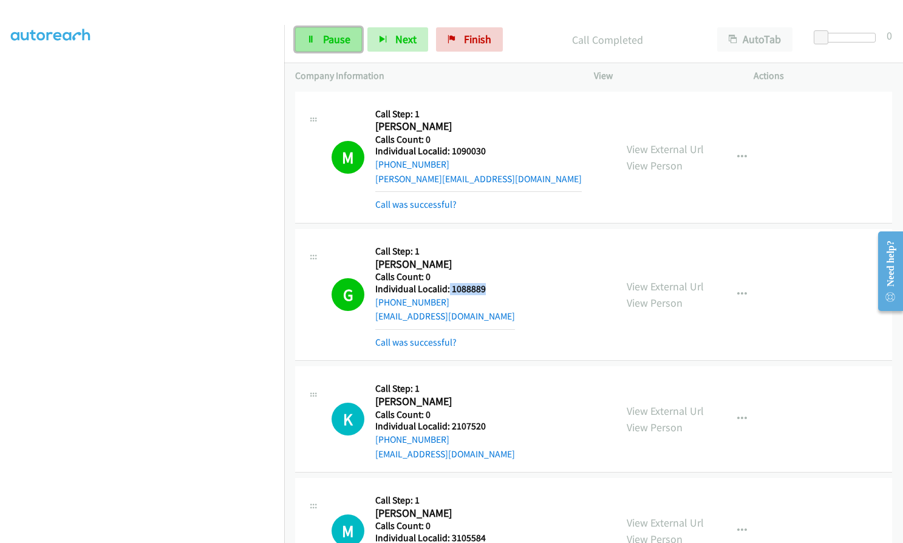
click at [332, 43] on span "Pause" at bounding box center [336, 39] width 27 height 14
